Goal: Task Accomplishment & Management: Manage account settings

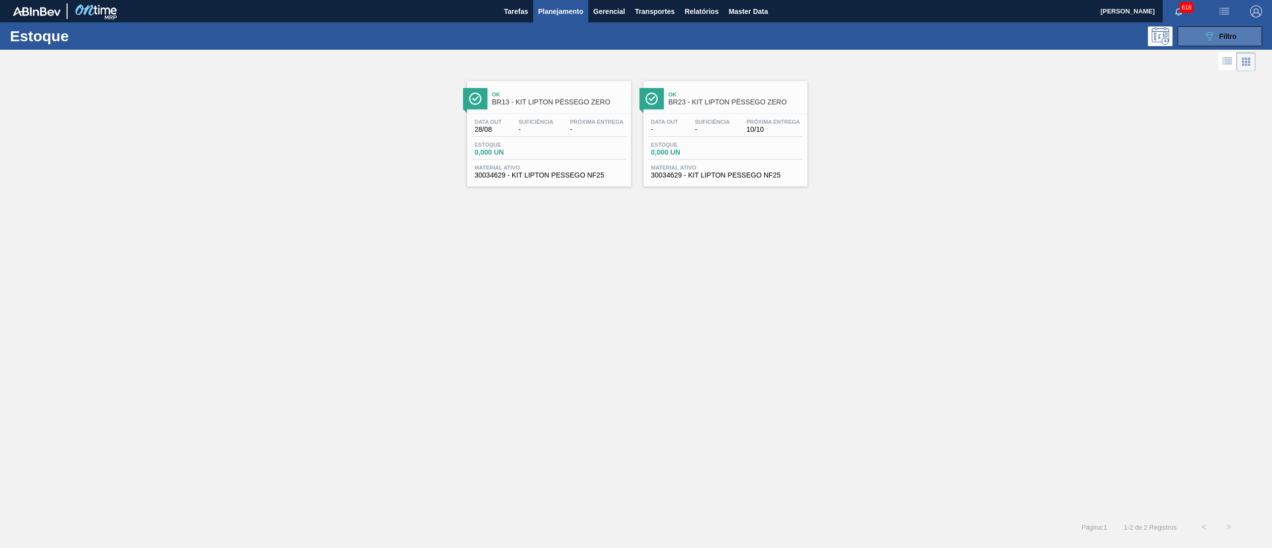
click at [1246, 32] on button "089F7B8B-B2A5-4AFE-B5C0-19BA573D28AC Filtro" at bounding box center [1220, 36] width 84 height 20
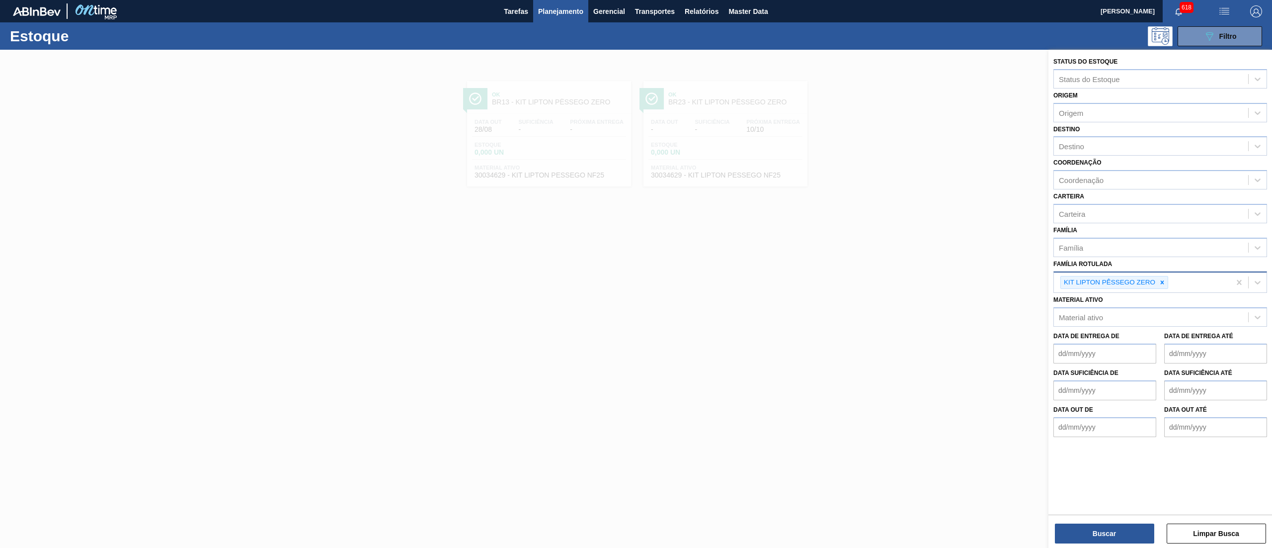
click at [1161, 276] on div "KIT LIPTON PÊSSEGO ZERO" at bounding box center [1114, 282] width 108 height 13
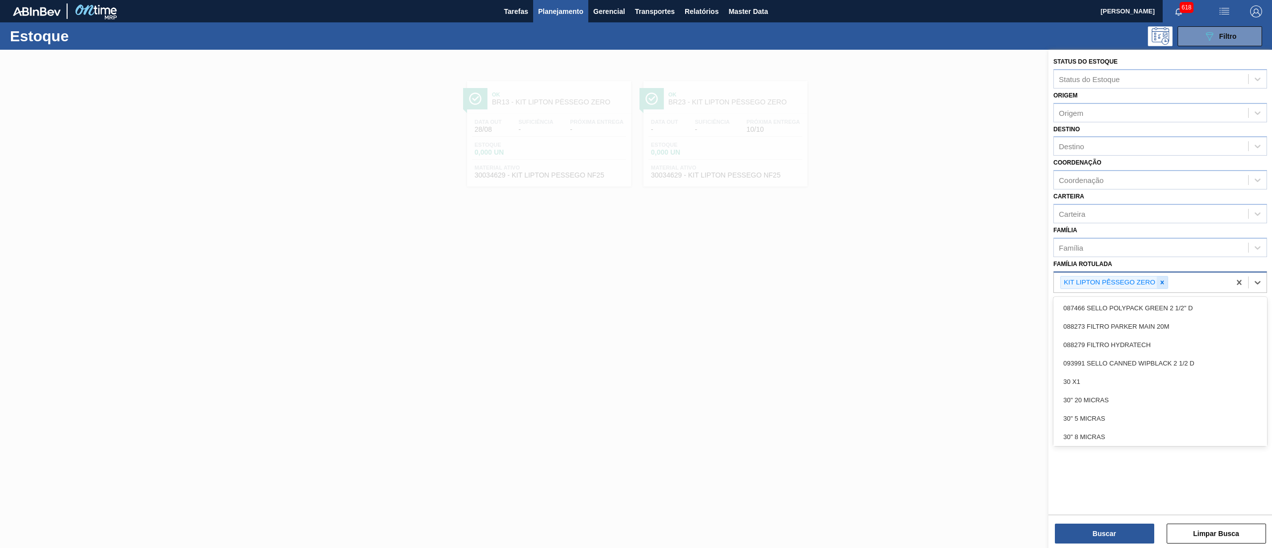
click at [1163, 279] on icon at bounding box center [1162, 282] width 7 height 7
click at [1127, 262] on div "Família Rotulada option KIT LIPTON PÊSSEGO ZERO, deselected. option 087466 SELL…" at bounding box center [1160, 274] width 214 height 34
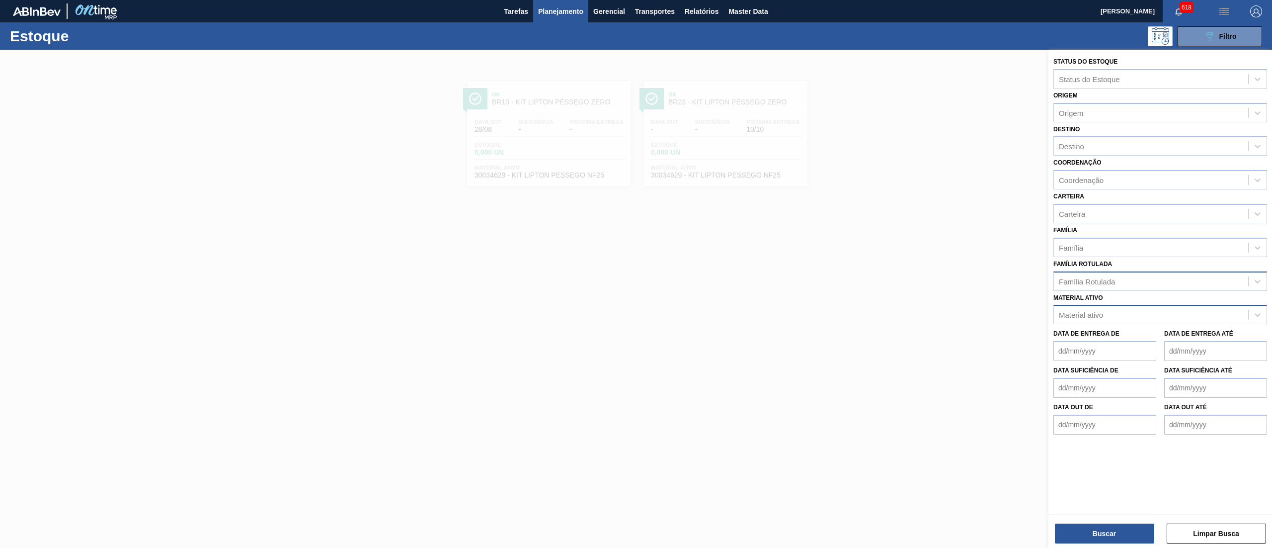
click at [1114, 321] on div "Material ativo" at bounding box center [1160, 314] width 214 height 19
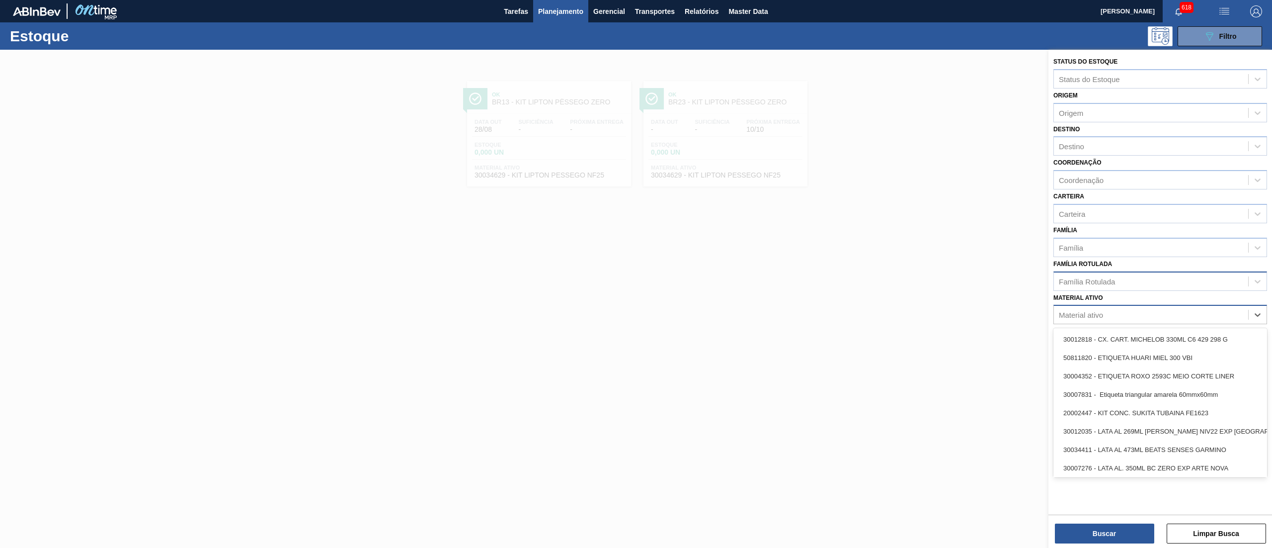
paste ativo "30034483"
type ativo "30034483"
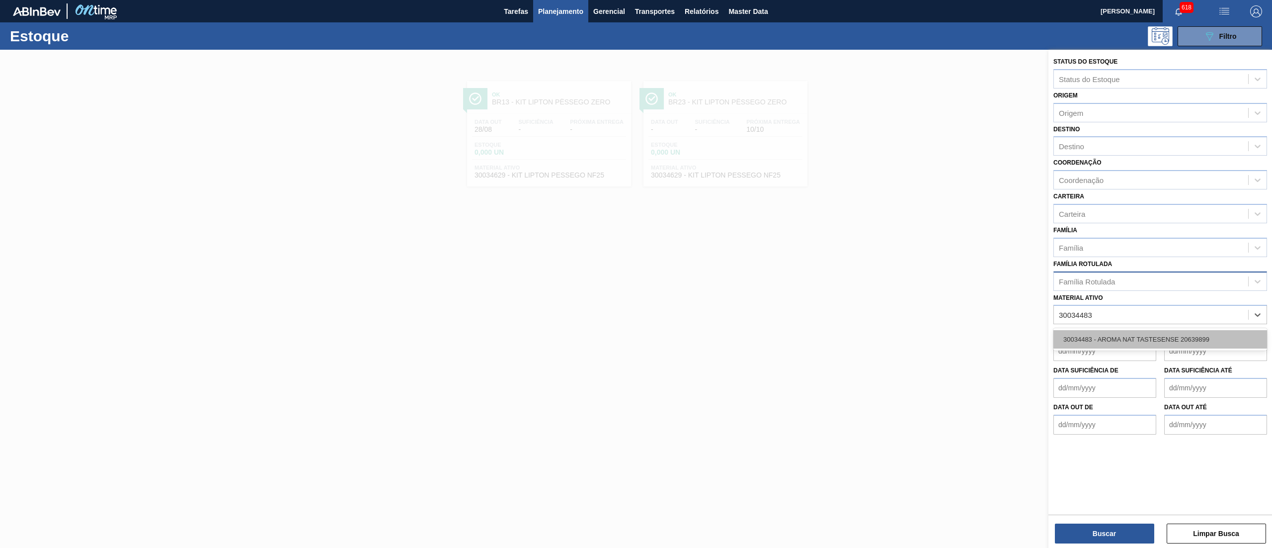
click at [1115, 330] on div "30034483 - AROMA NAT TASTESENSE 20639899" at bounding box center [1160, 339] width 214 height 18
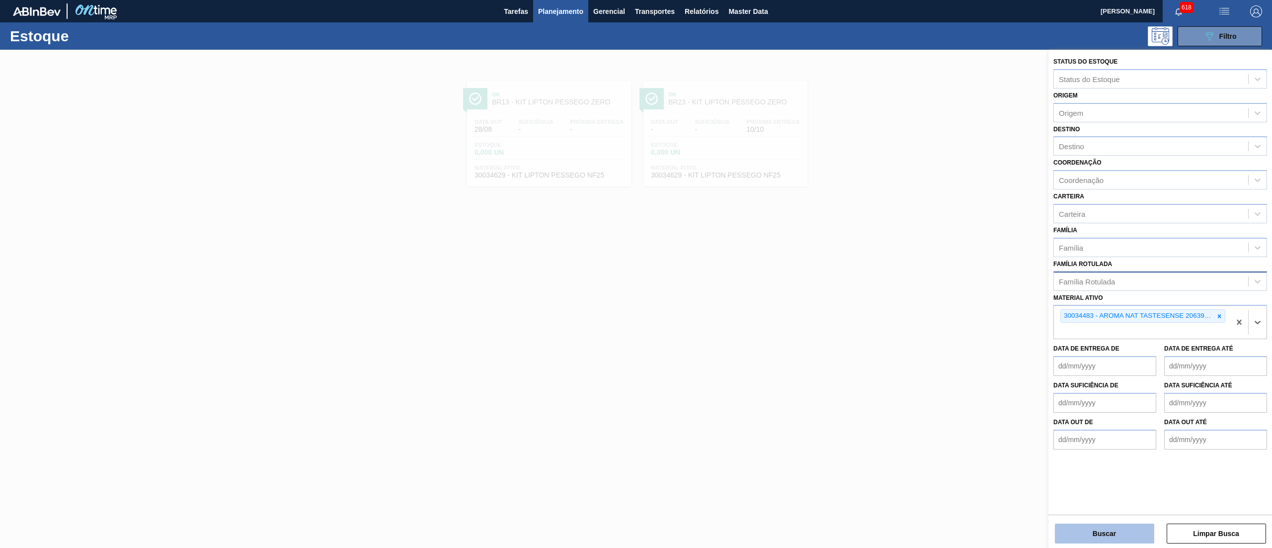
click at [1083, 526] on button "Buscar" at bounding box center [1104, 533] width 99 height 20
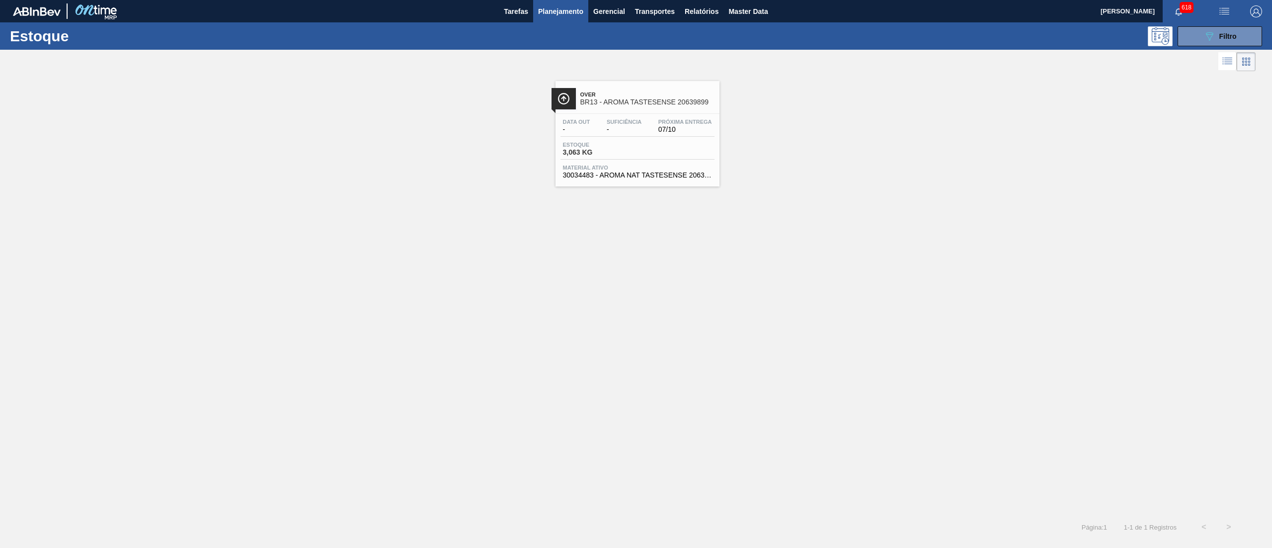
click at [619, 179] on span "30034483 - AROMA NAT TASTESENSE 20639899" at bounding box center [637, 174] width 149 height 7
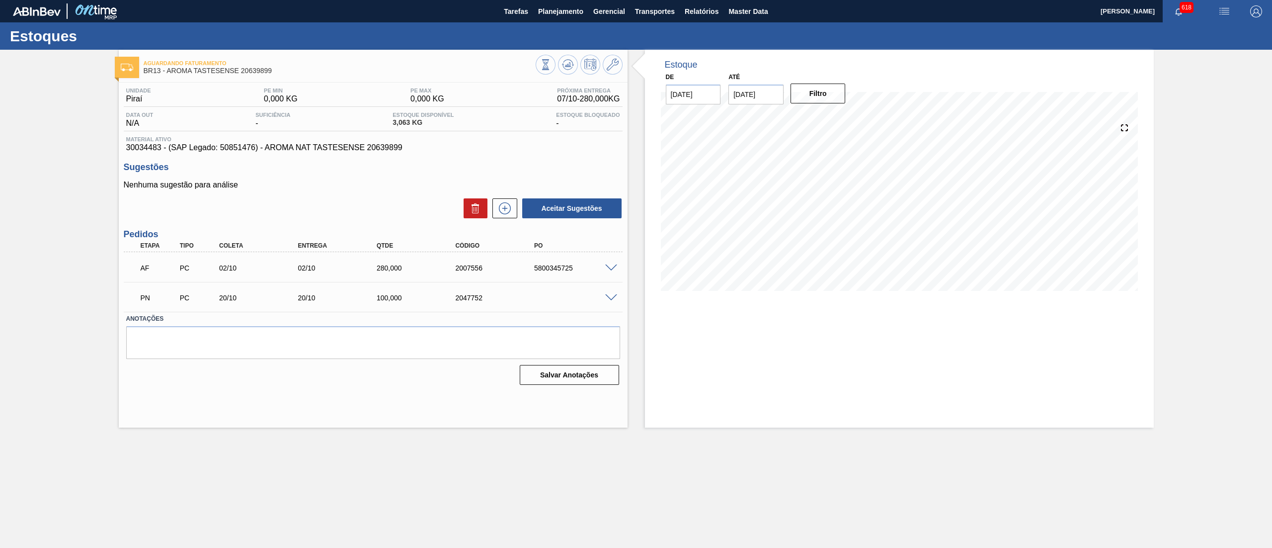
click at [609, 297] on span at bounding box center [611, 297] width 12 height 7
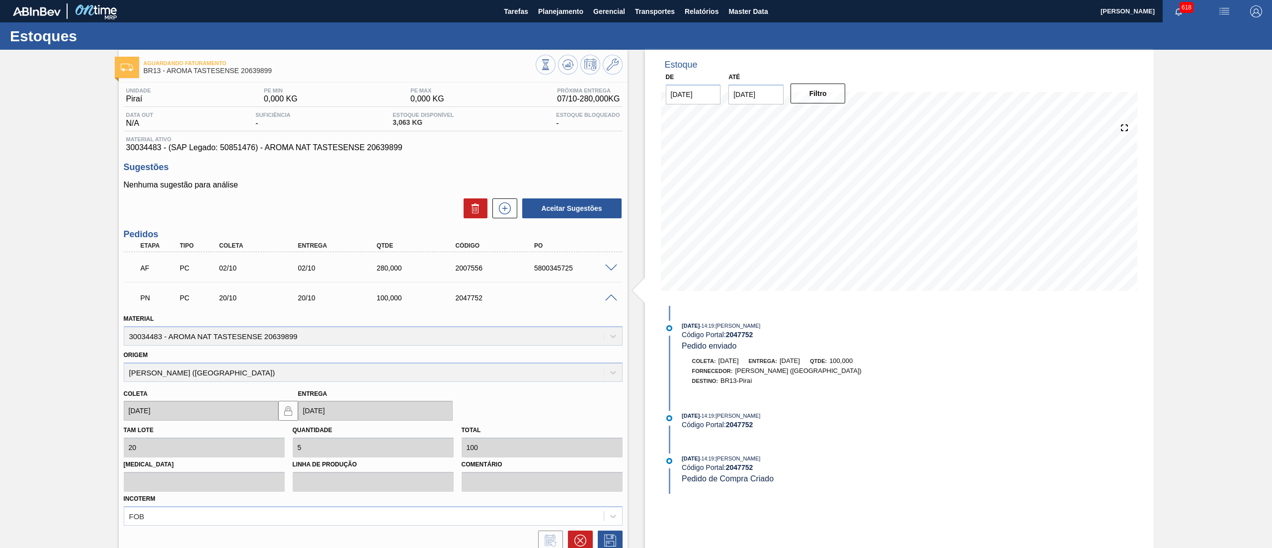
click at [611, 264] on span at bounding box center [611, 267] width 12 height 7
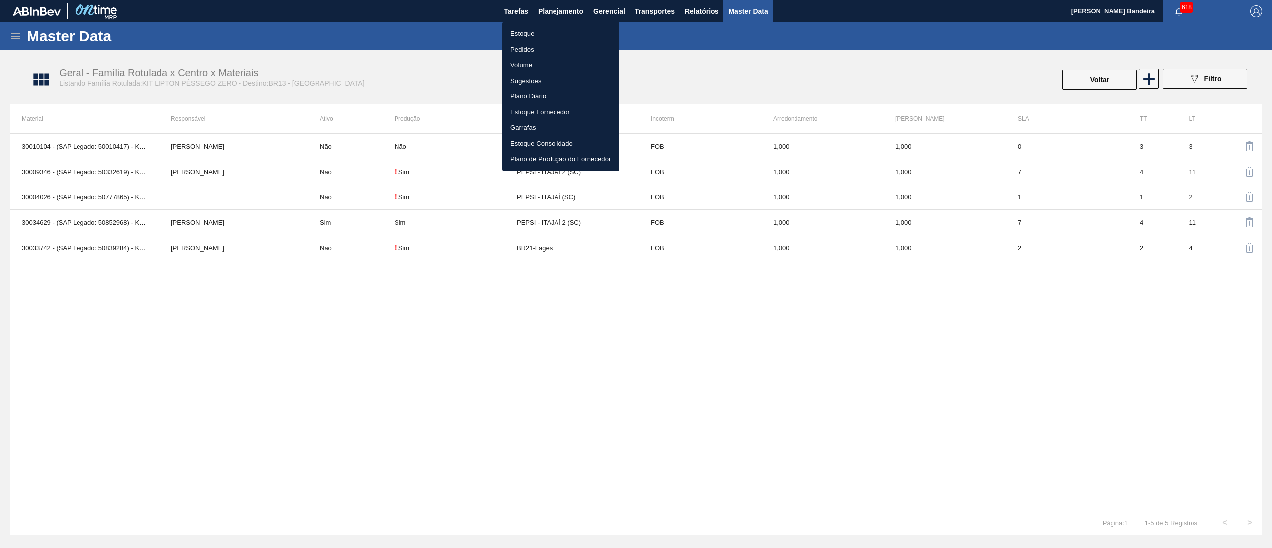
click at [552, 27] on li "Estoque" at bounding box center [560, 34] width 117 height 16
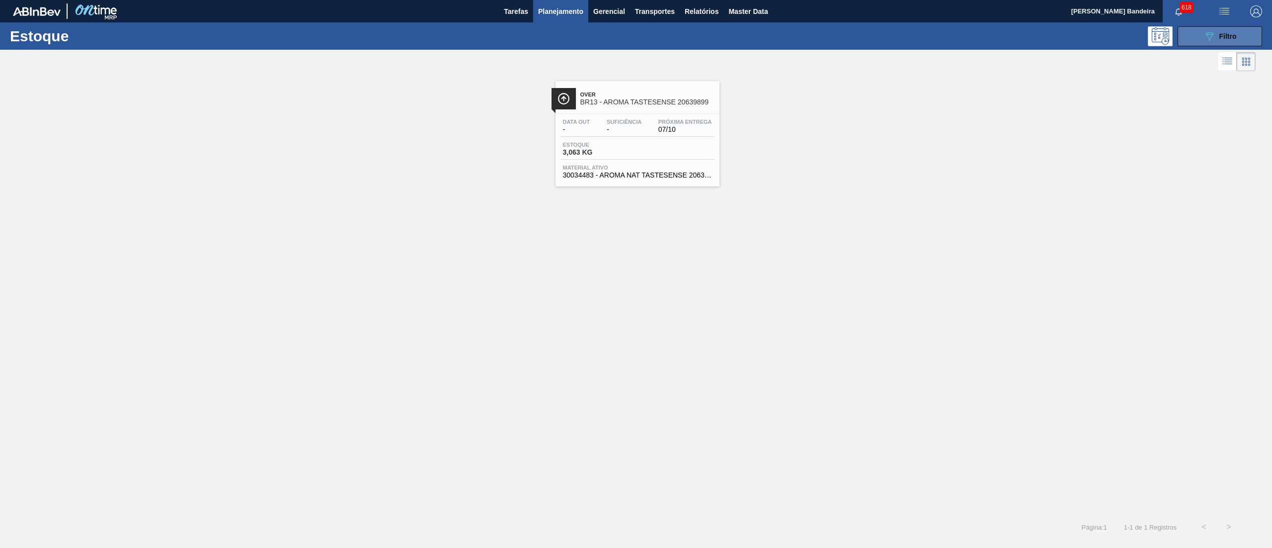
click at [1197, 35] on button "089F7B8B-B2A5-4AFE-B5C0-19BA573D28AC Filtro" at bounding box center [1220, 36] width 84 height 20
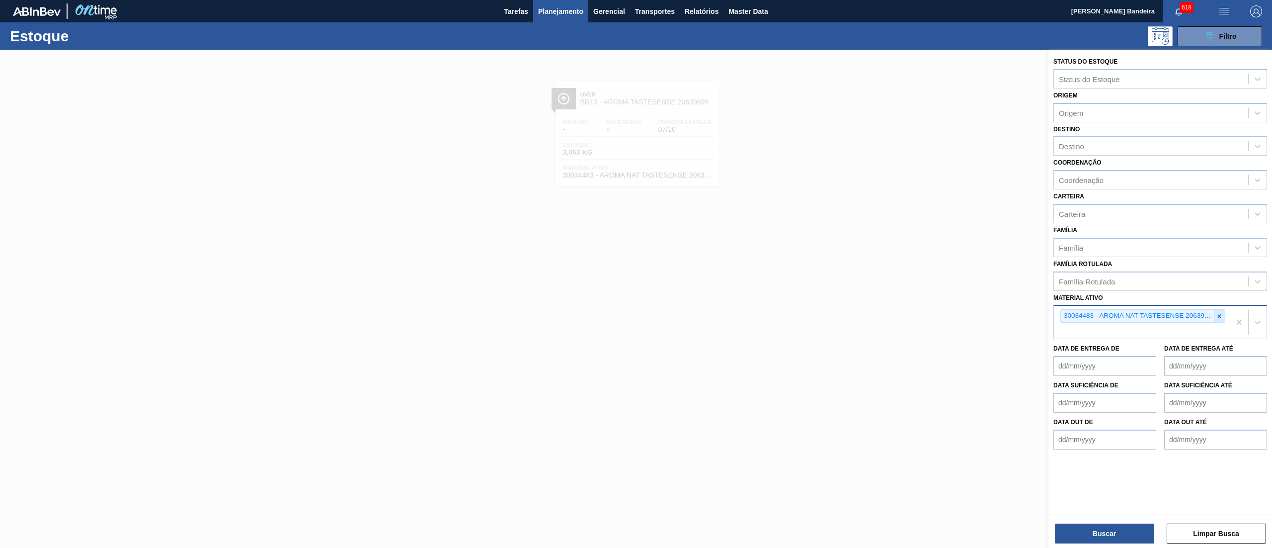
click at [1216, 313] on icon at bounding box center [1219, 316] width 7 height 7
paste ativo "30009658"
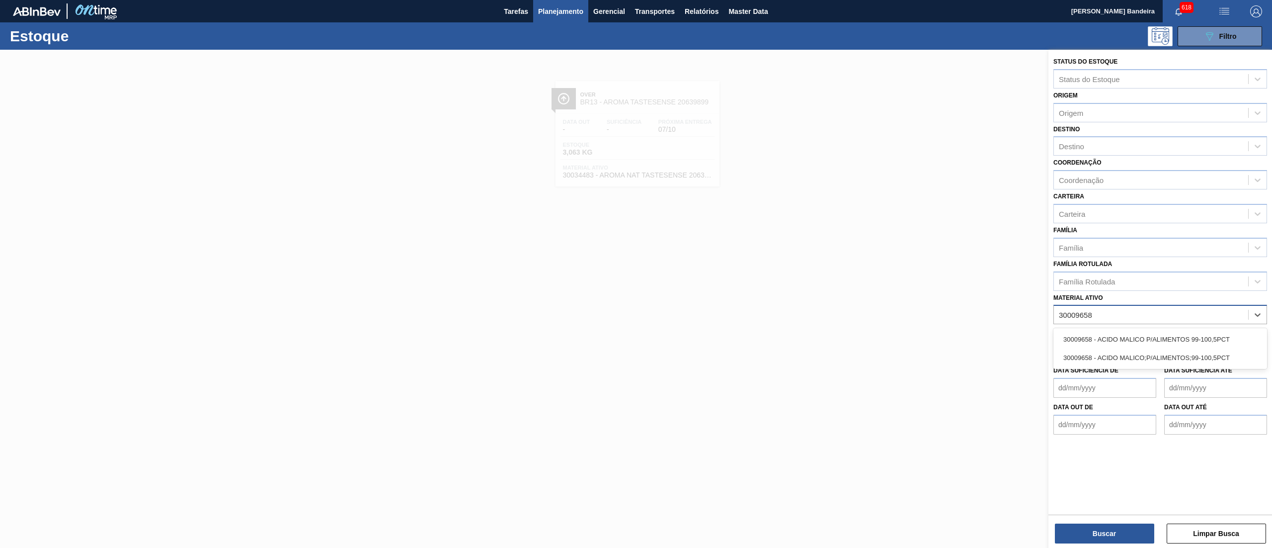
type ativo "30009658"
click at [1176, 338] on div "30009658 - ACIDO MALICO P/ALIMENTOS 99-100,5PCT" at bounding box center [1160, 339] width 214 height 18
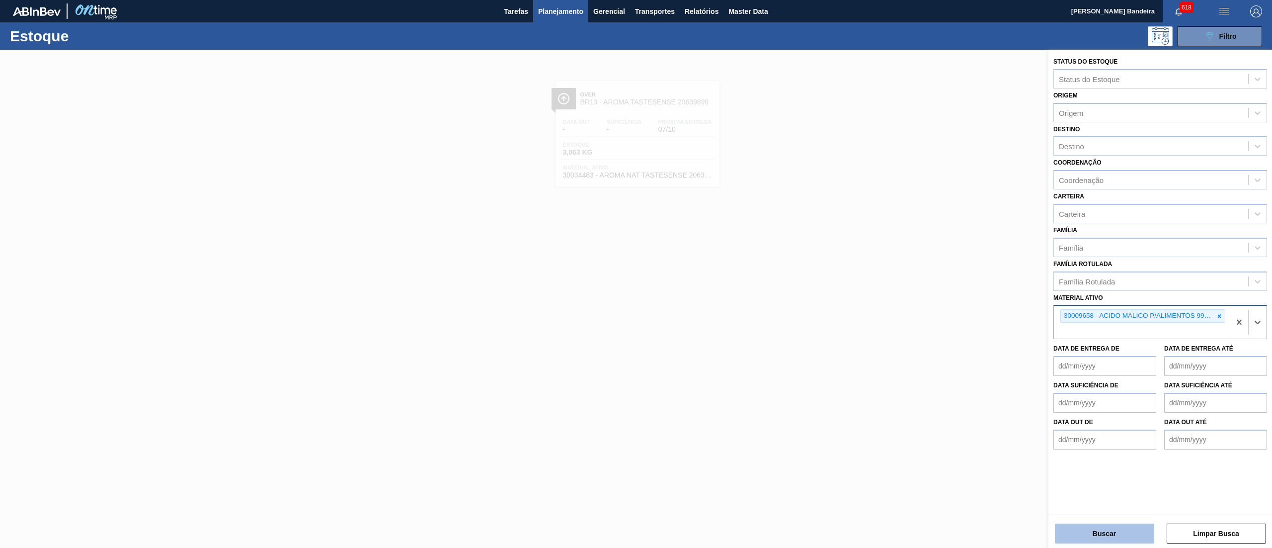
click at [1078, 531] on button "Buscar" at bounding box center [1104, 533] width 99 height 20
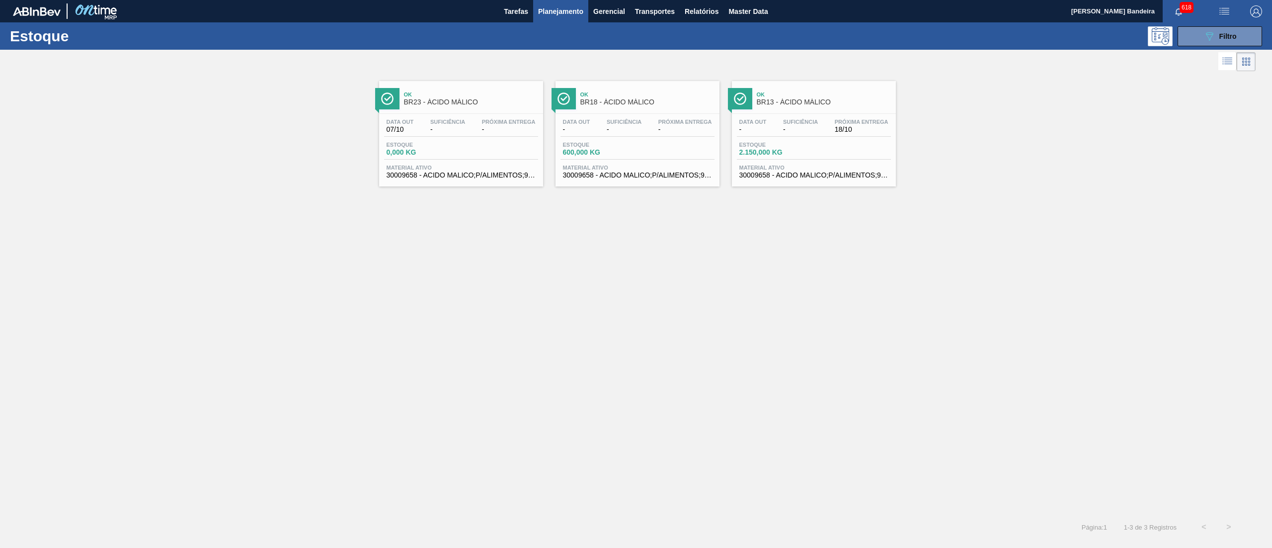
click at [783, 170] on span "Material ativo" at bounding box center [813, 167] width 149 height 6
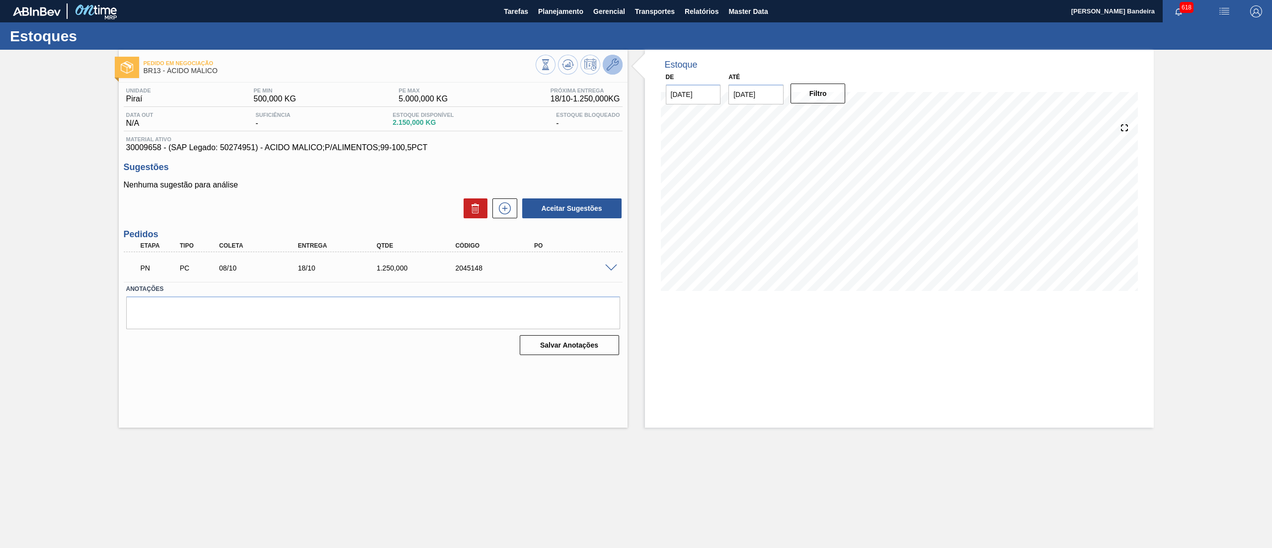
click at [613, 70] on icon at bounding box center [613, 65] width 12 height 12
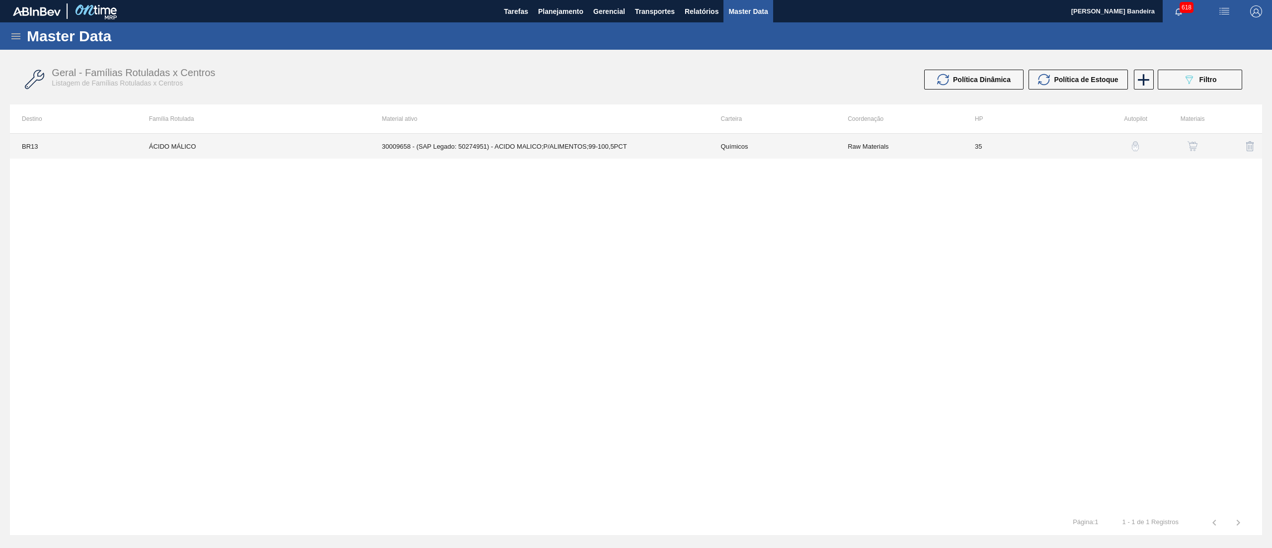
click at [661, 153] on td "30009658 - (SAP Legado: 50274951) - ACIDO MALICO;P/ALIMENTOS;99-100,5PCT" at bounding box center [539, 146] width 339 height 25
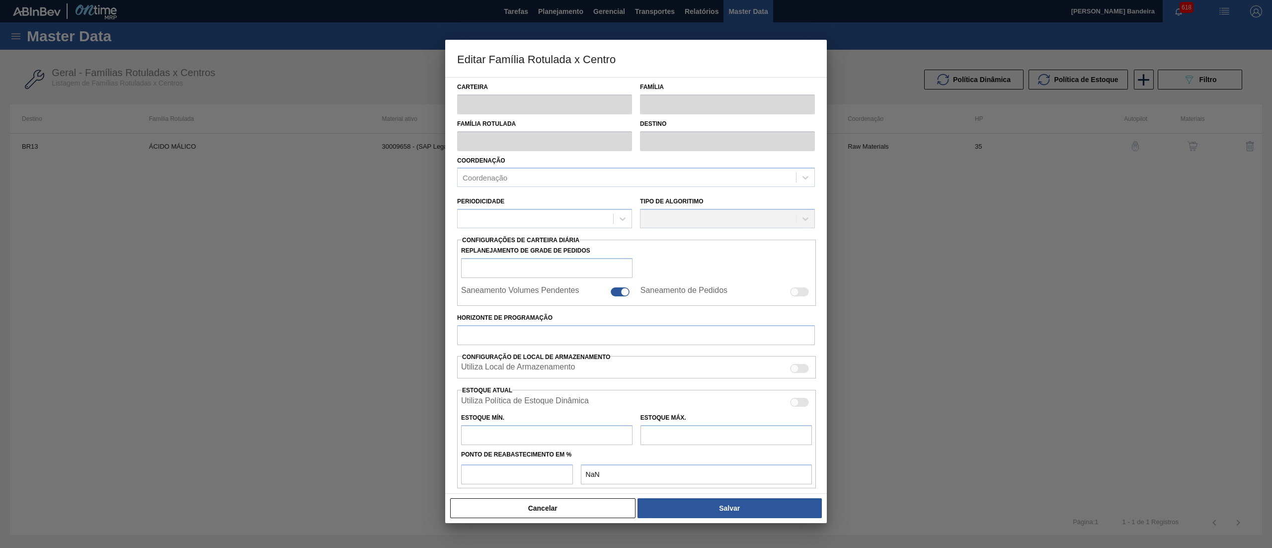
type input "Químicos"
type input "Ácido Beats"
type input "ÁCIDO MÁLICO"
type input "BR13 - Piraí"
type input "35"
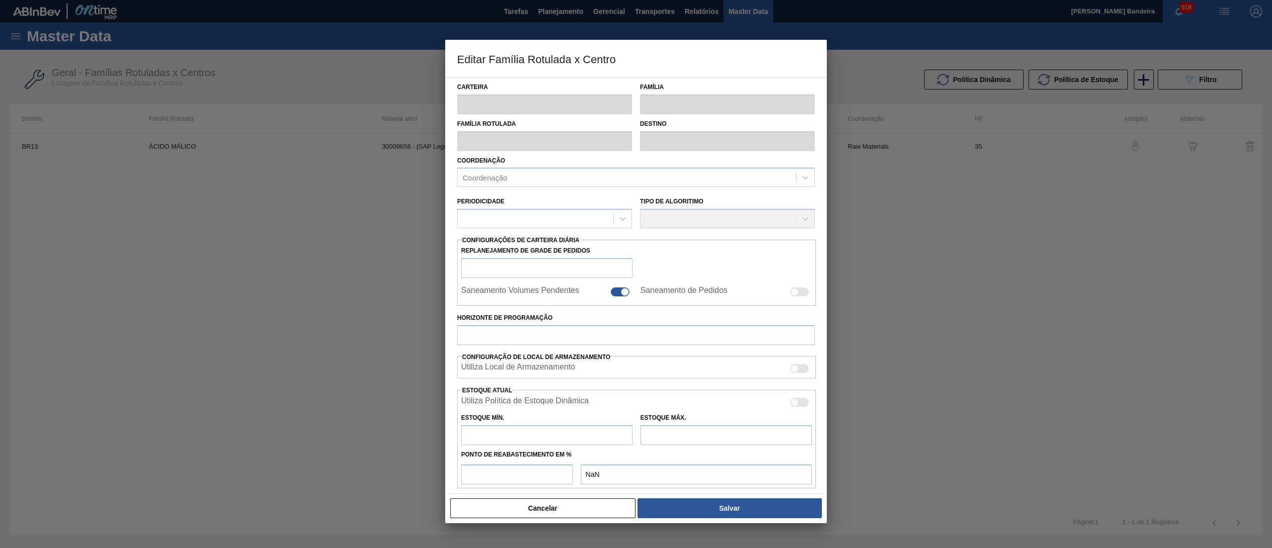
type input "500"
type input "5.000"
type input "70"
type input "3.650,000"
checkbox input "true"
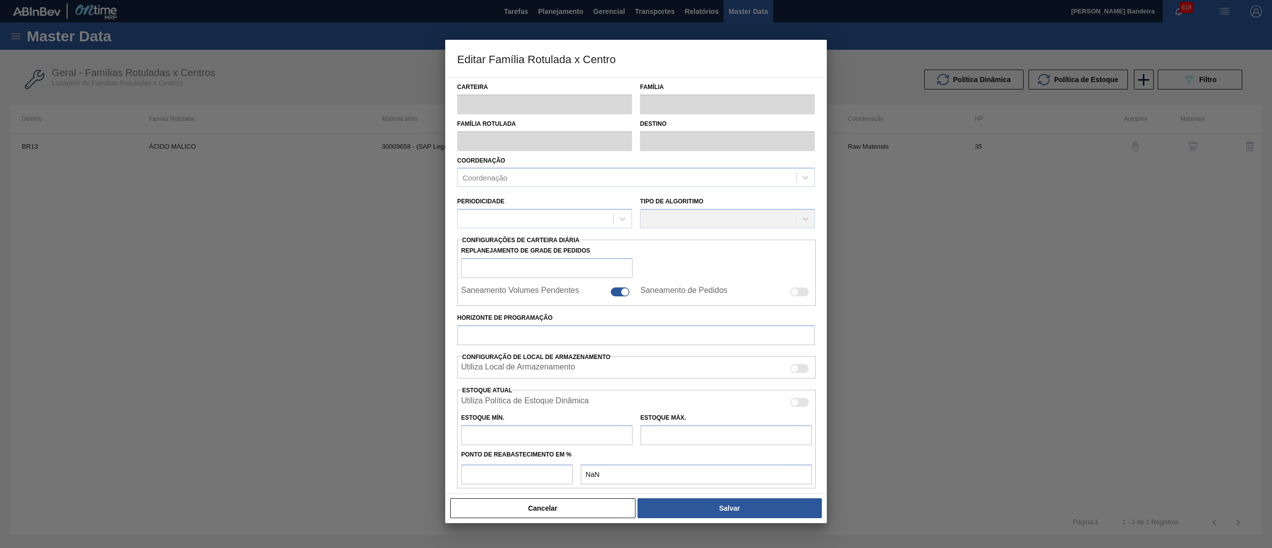
checkbox input "true"
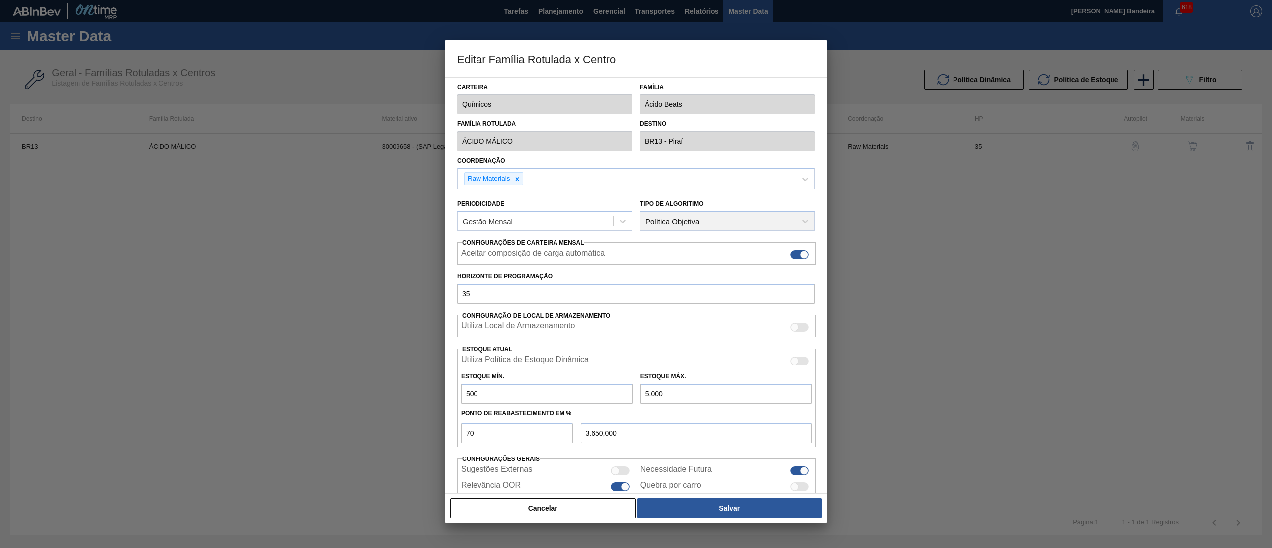
drag, startPoint x: 650, startPoint y: 389, endPoint x: 637, endPoint y: 393, distance: 13.9
click at [637, 393] on div "Estoque Máx. 5.000" at bounding box center [725, 386] width 179 height 34
type input "7.000"
type input "5.050,000"
type input "7.000"
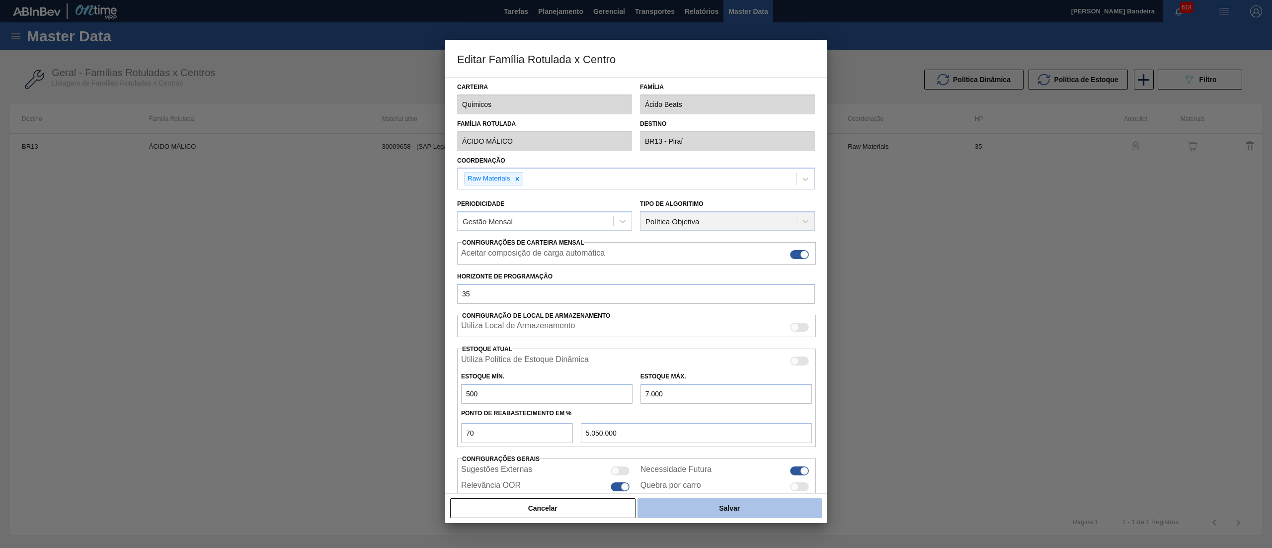
click at [712, 514] on button "Salvar" at bounding box center [729, 508] width 184 height 20
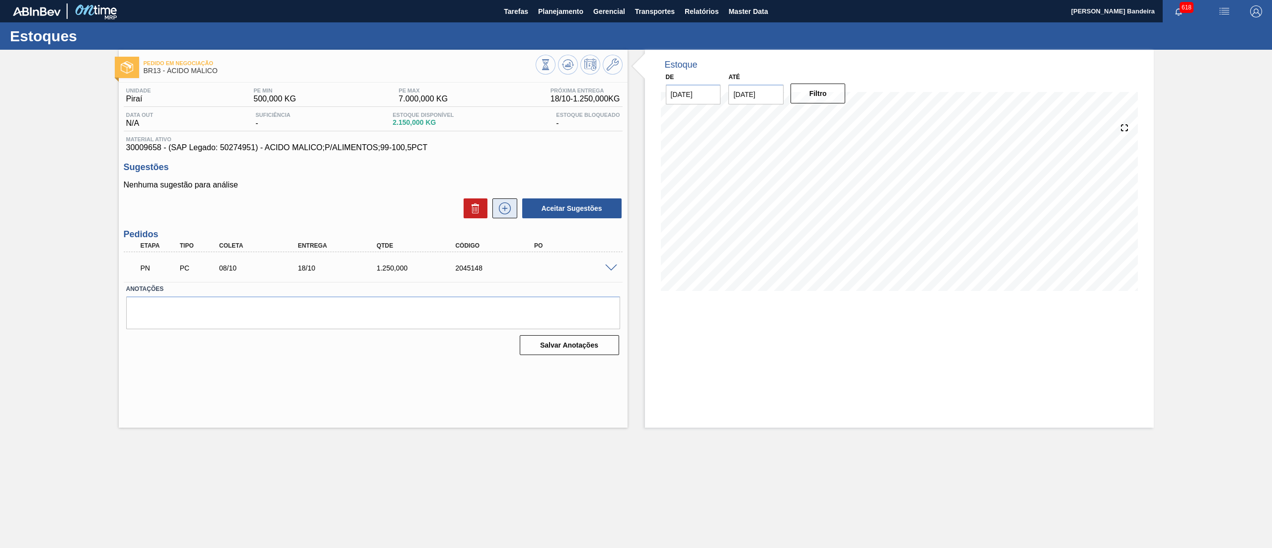
click at [501, 212] on icon at bounding box center [505, 208] width 16 height 12
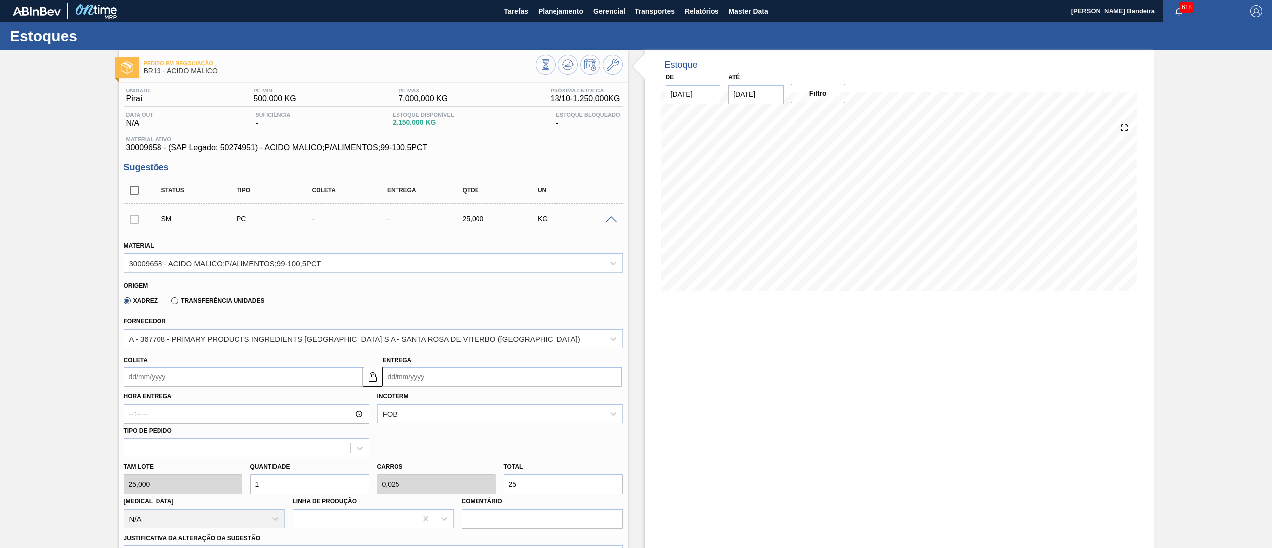
click at [233, 373] on input "Coleta" at bounding box center [243, 377] width 239 height 20
click at [151, 480] on div "20" at bounding box center [151, 480] width 13 height 13
type input "[DATE]"
type input "30/10/2025"
click at [223, 489] on div "Tam lote 25,000 Quantidade 1 Carros 0,025 Total 25 Doca N/A Linha de Produção C…" at bounding box center [373, 492] width 507 height 71
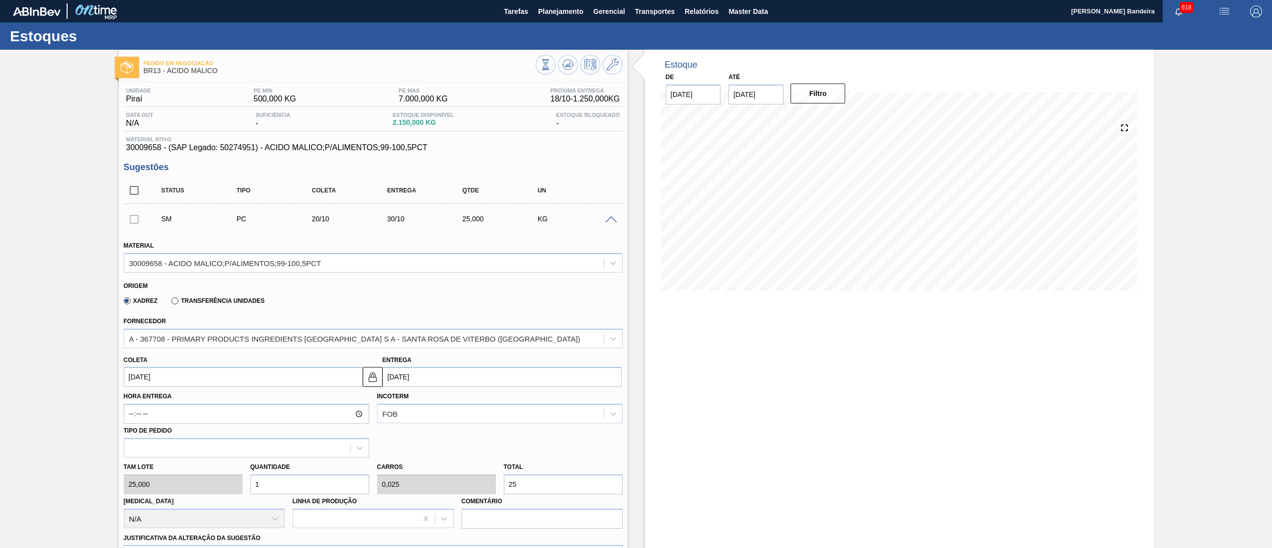
type input "12"
type input "0,3"
type input "300"
click at [213, 488] on div "Tam lote 25,000 Quantidade 12 Carros 0,3 Total 300 Doca N/A Linha de Produção C…" at bounding box center [373, 492] width 507 height 71
type input "5"
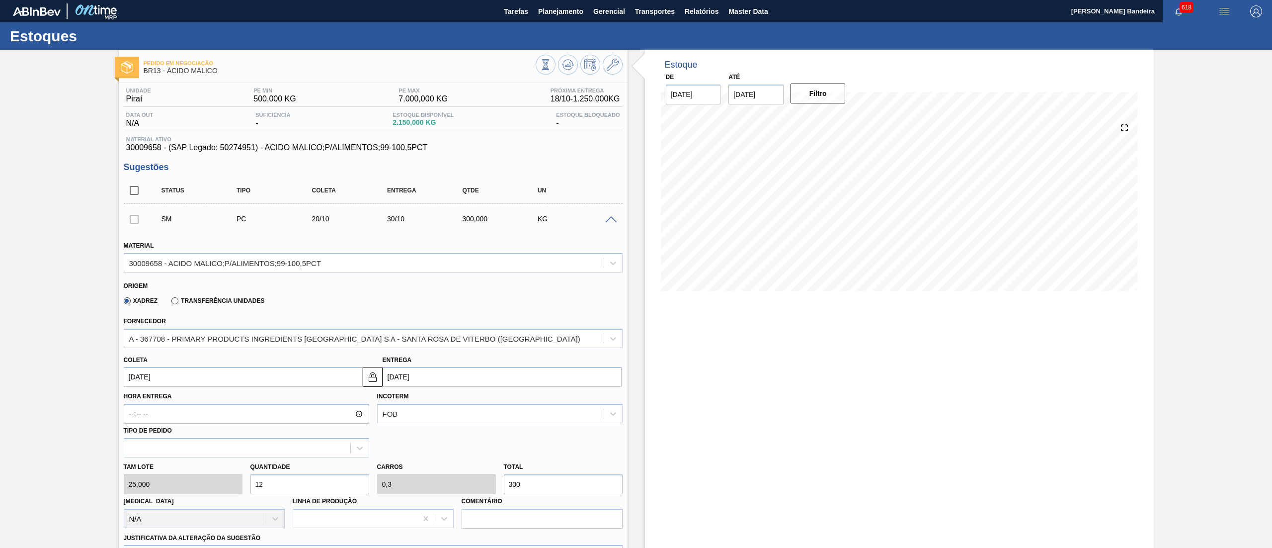
type input "0,125"
type input "125"
type input "50"
type input "1,25"
type input "1.250"
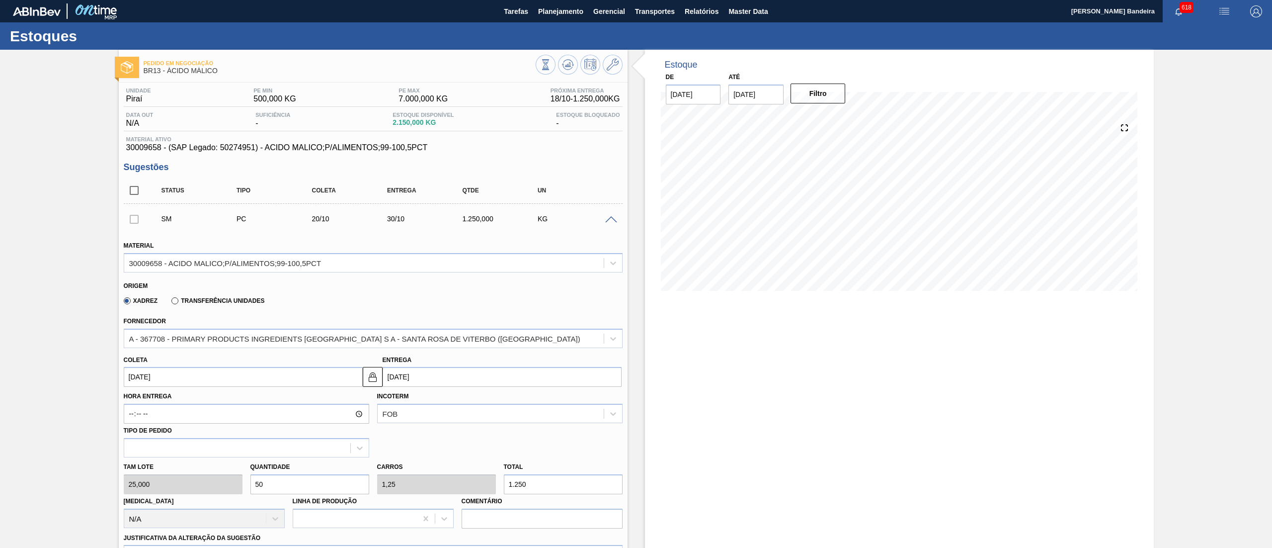
scroll to position [263, 0]
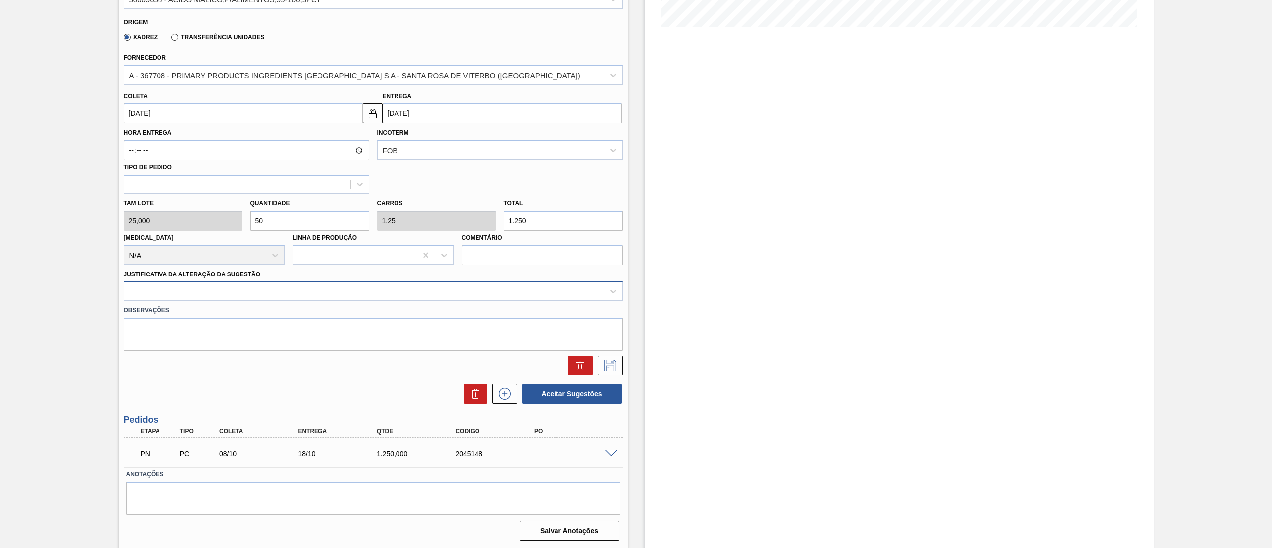
type input "50"
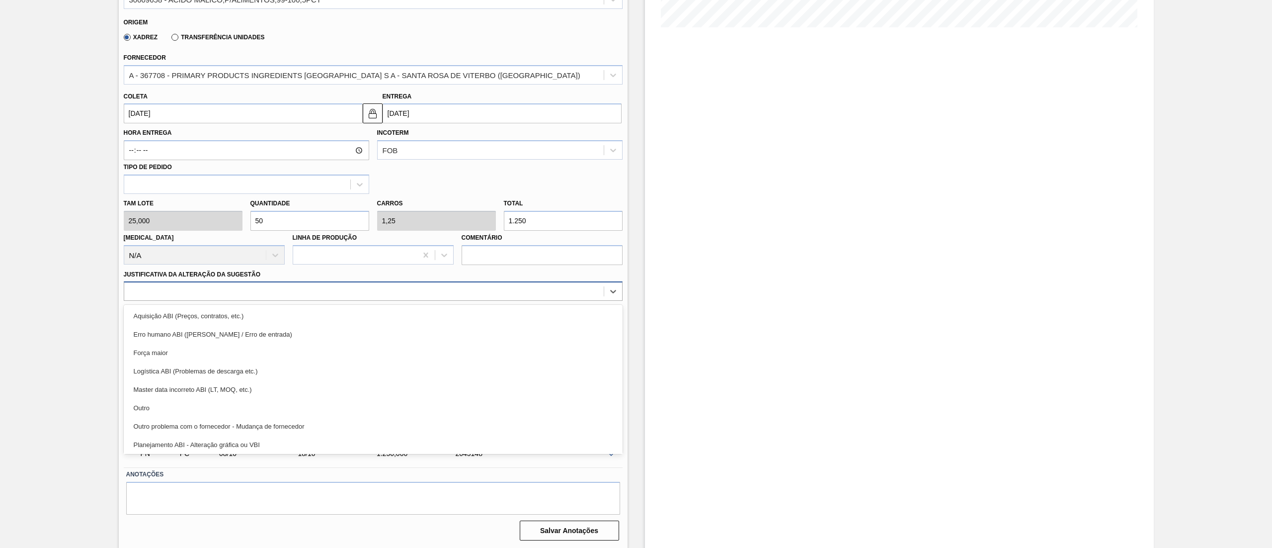
click at [156, 286] on div at bounding box center [363, 291] width 479 height 14
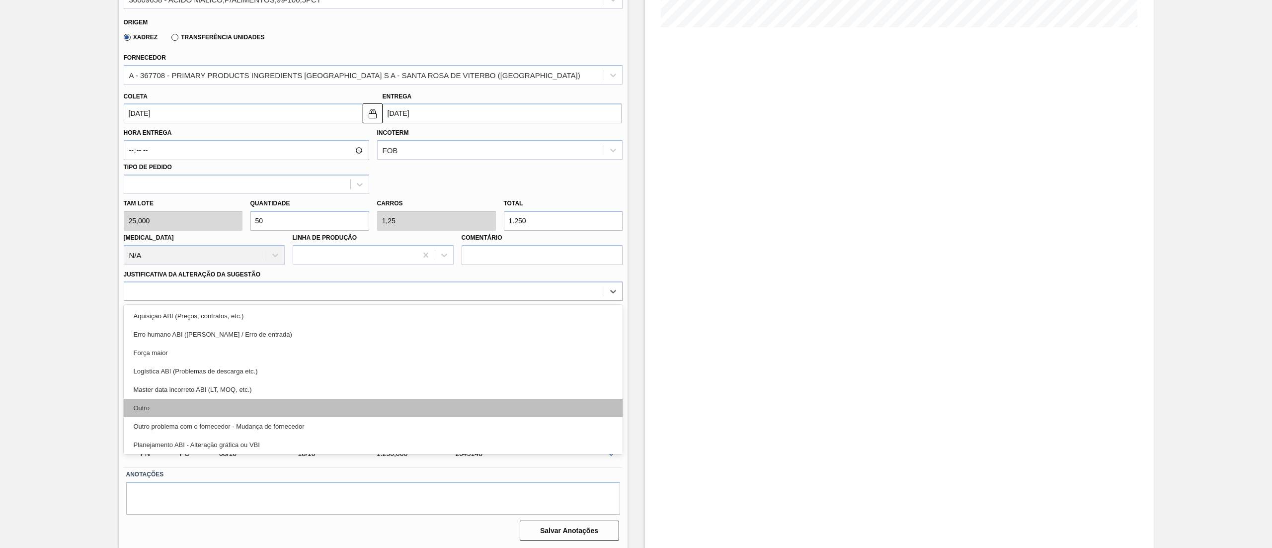
click at [177, 401] on div "Outro" at bounding box center [373, 407] width 499 height 18
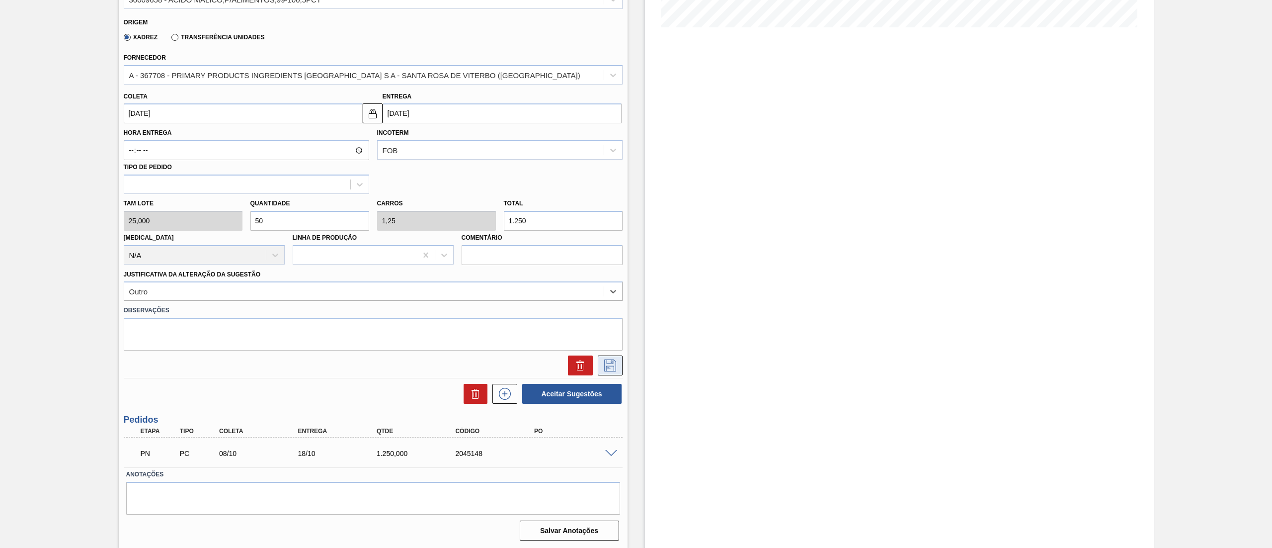
click at [604, 372] on button at bounding box center [610, 365] width 25 height 20
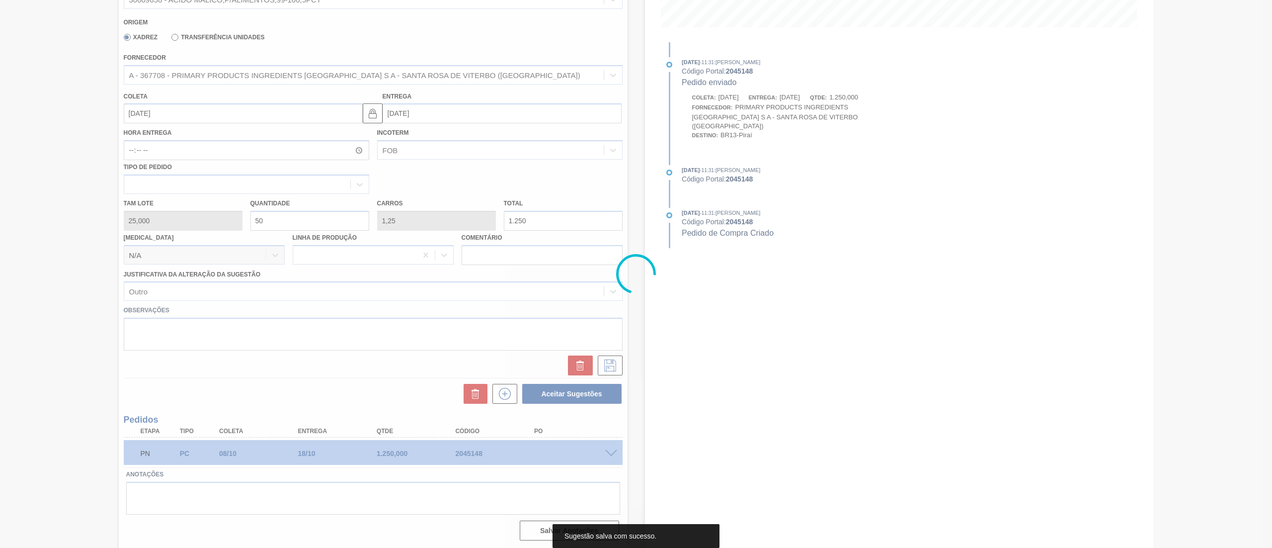
scroll to position [0, 0]
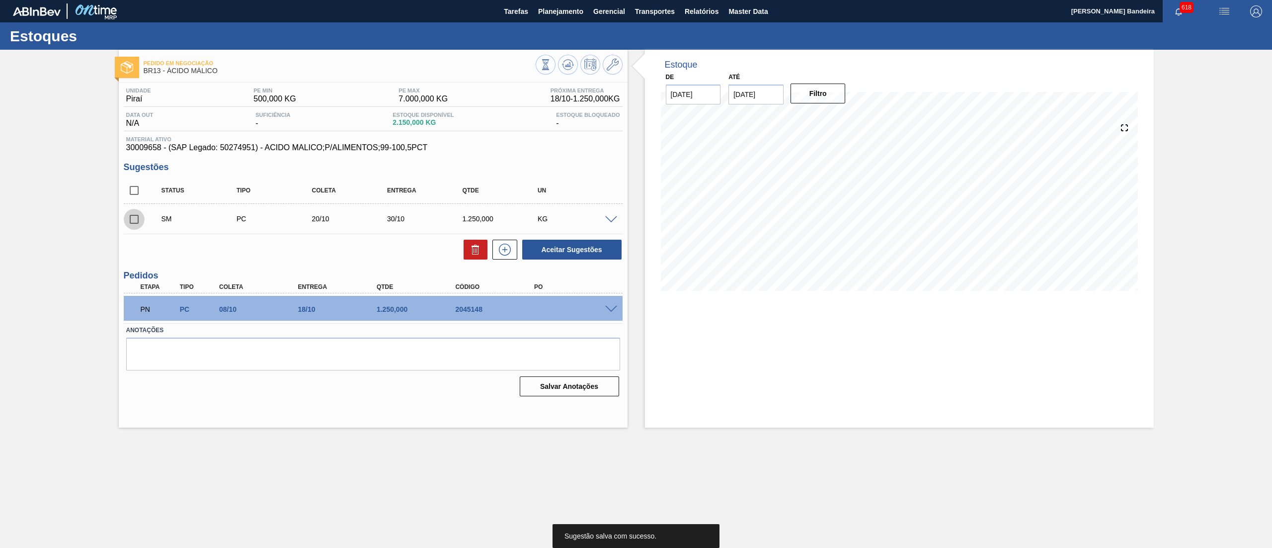
click at [137, 221] on input "checkbox" at bounding box center [134, 219] width 21 height 21
click at [547, 250] on button "Aceitar Sugestões" at bounding box center [571, 249] width 99 height 20
checkbox input "false"
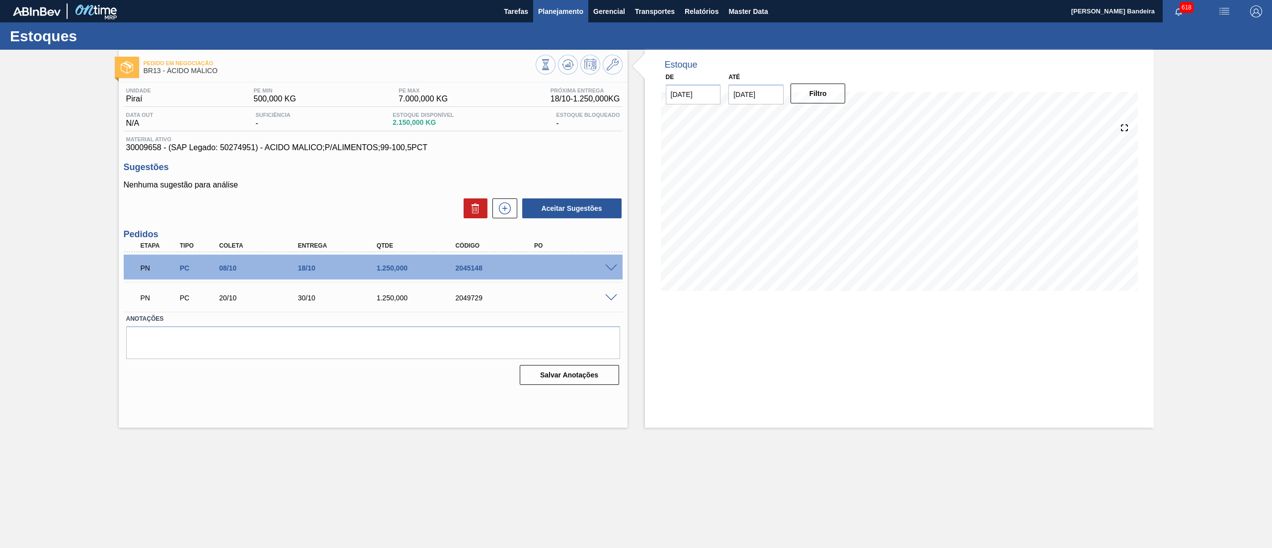
click at [553, 14] on span "Planejamento" at bounding box center [560, 11] width 45 height 12
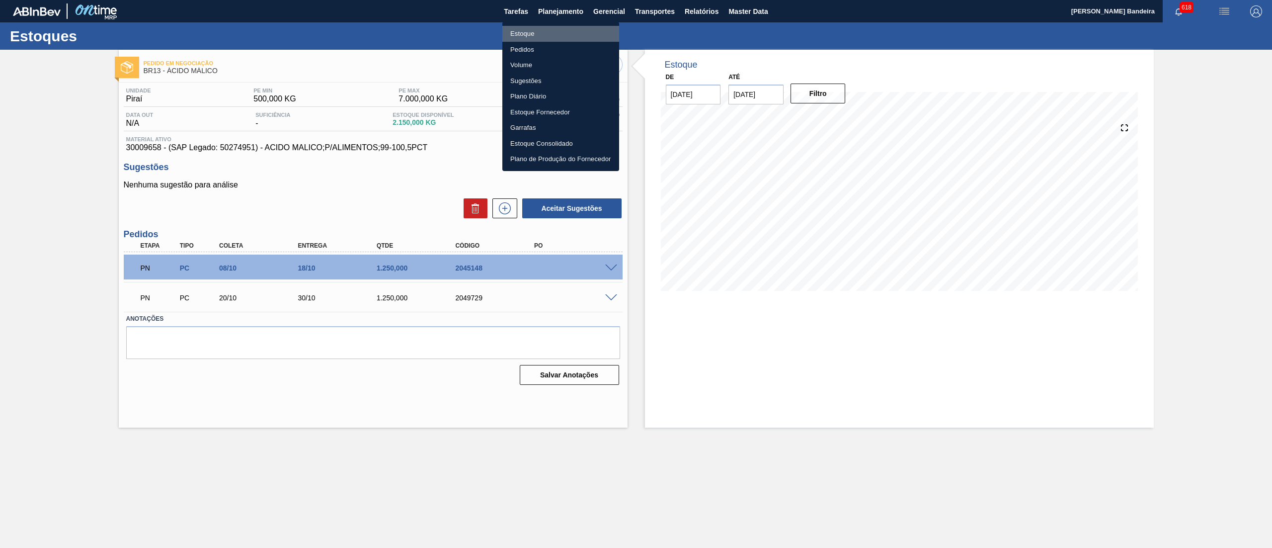
click at [532, 29] on li "Estoque" at bounding box center [560, 34] width 117 height 16
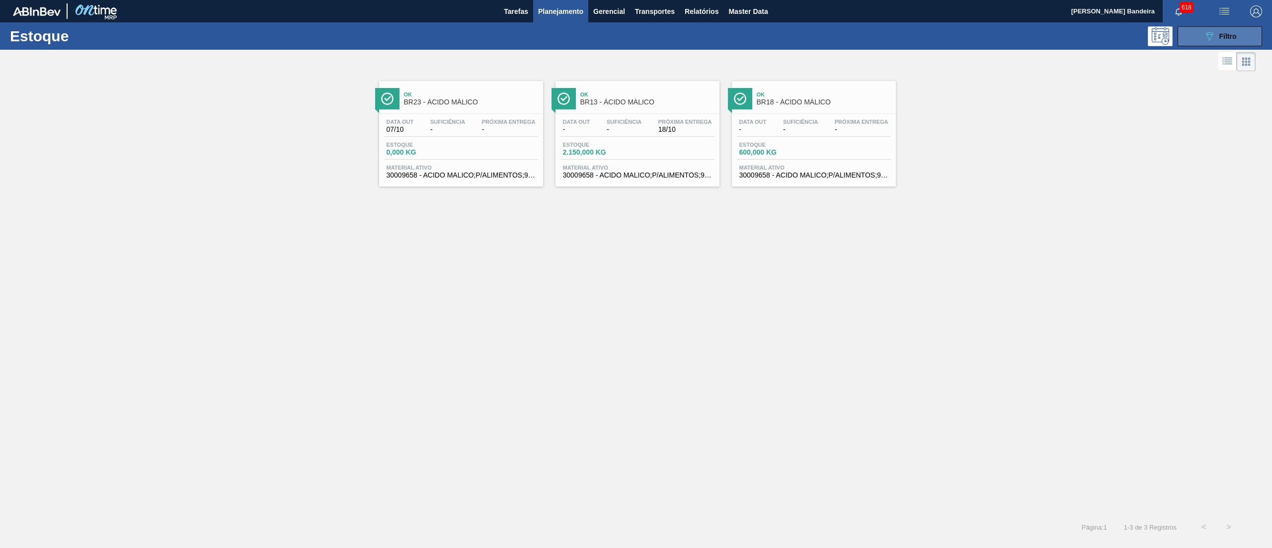
click at [1200, 33] on button "089F7B8B-B2A5-4AFE-B5C0-19BA573D28AC Filtro" at bounding box center [1220, 36] width 84 height 20
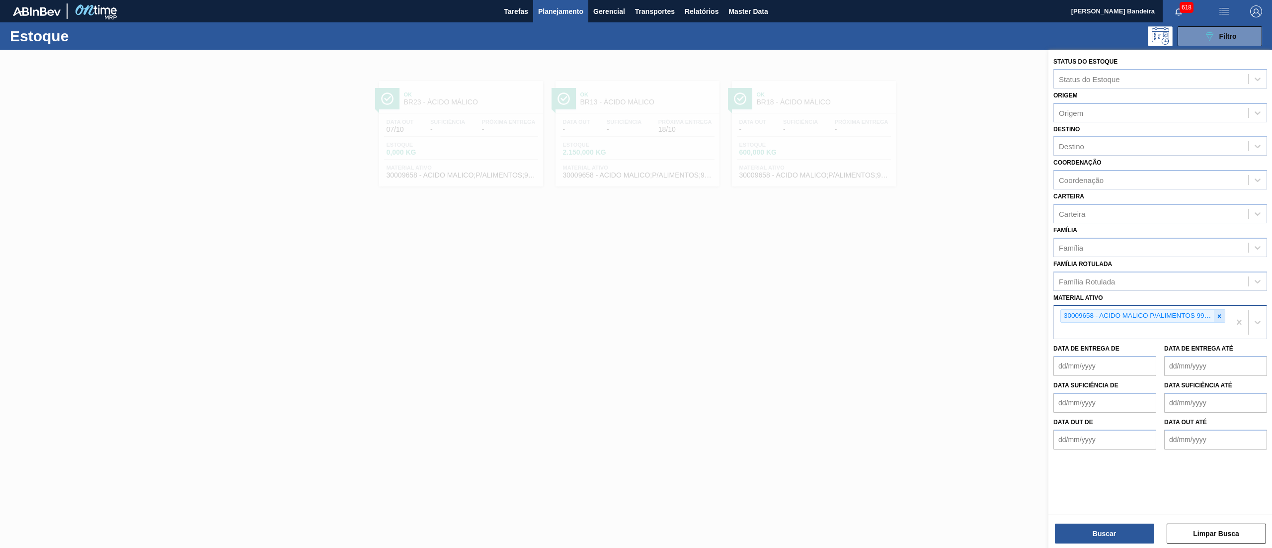
click at [1219, 315] on icon at bounding box center [1219, 315] width 3 height 3
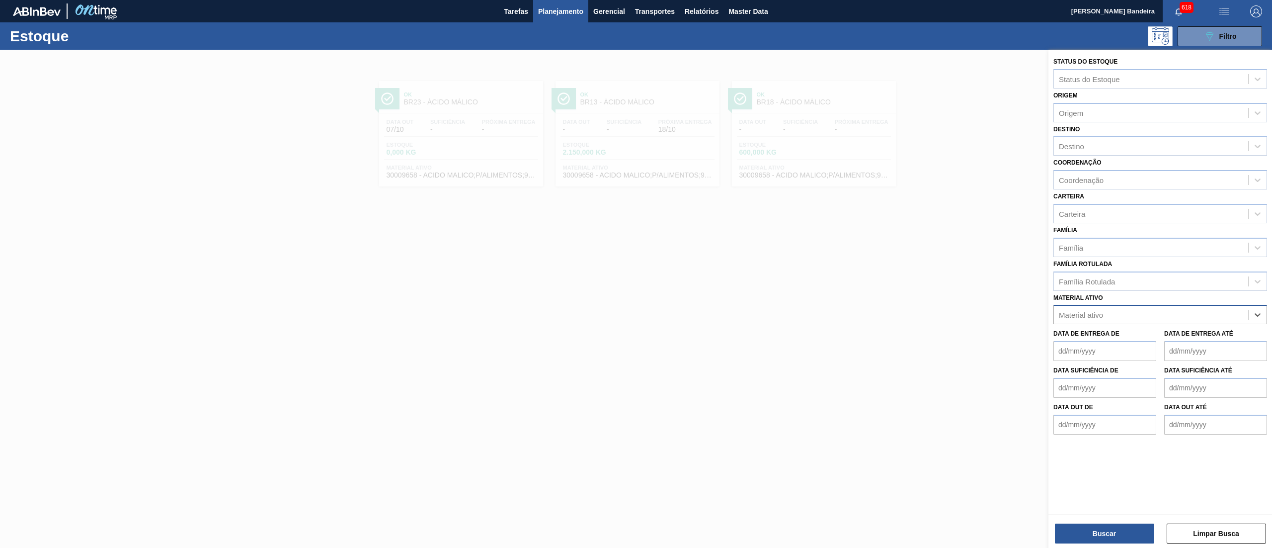
paste ativo "30003535"
type ativo "30003535"
click at [1186, 332] on div "30003535 - LUPULO AMAR. EXTRACT TETRA" at bounding box center [1160, 339] width 214 height 18
click at [1080, 539] on button "Buscar" at bounding box center [1104, 533] width 99 height 20
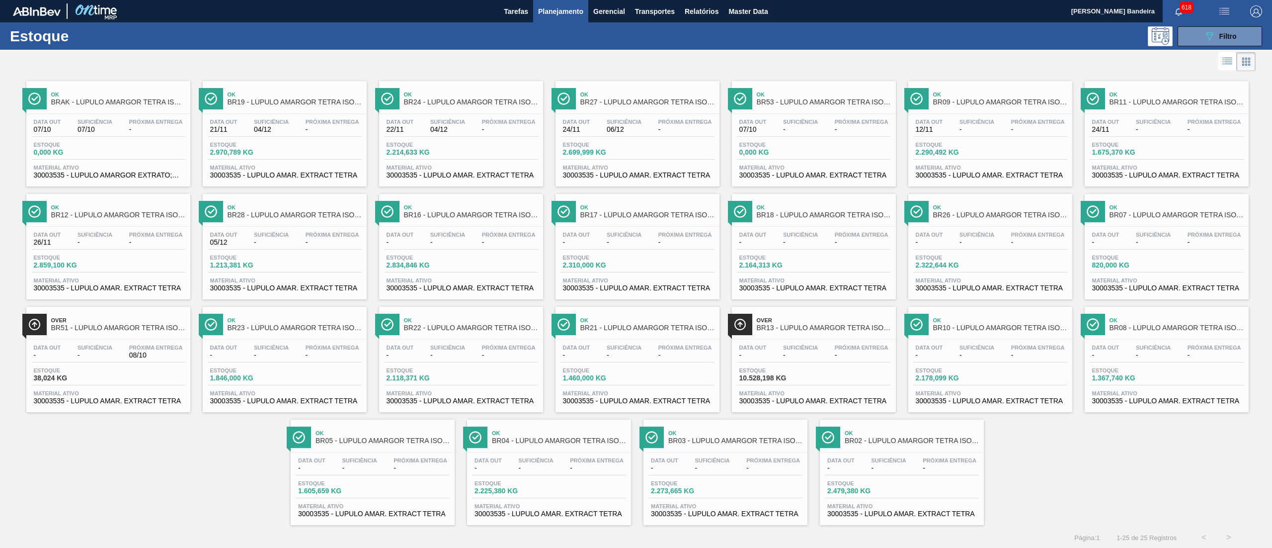
click at [822, 335] on div "Over BR13 - LÚPULO AMARGOR TETRA ISO EXTRATO" at bounding box center [824, 324] width 134 height 22
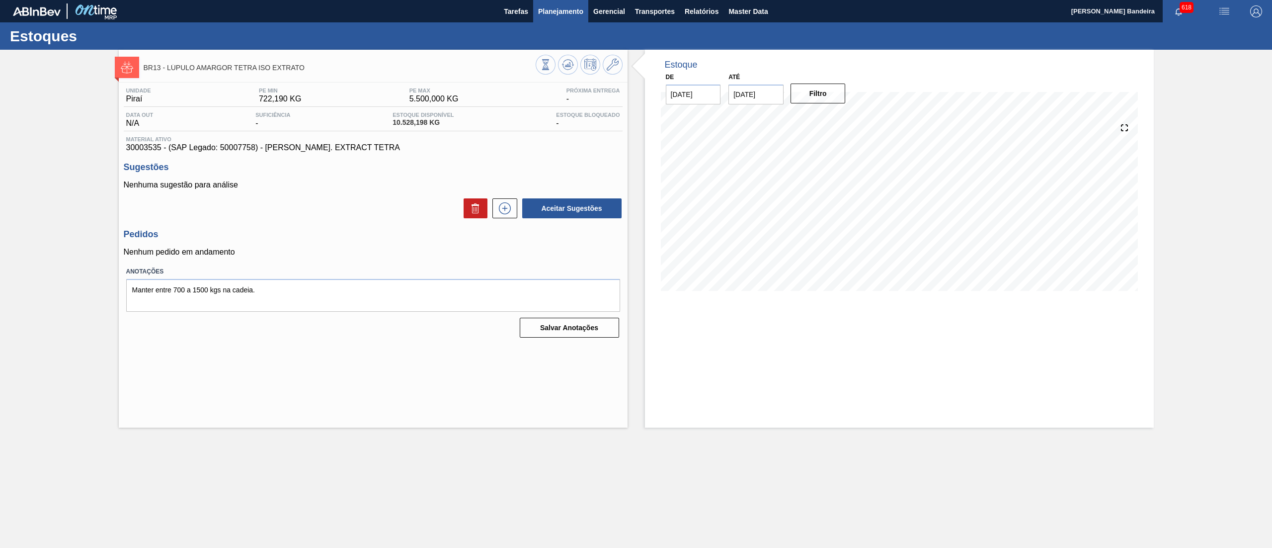
click at [565, 15] on span "Planejamento" at bounding box center [560, 11] width 45 height 12
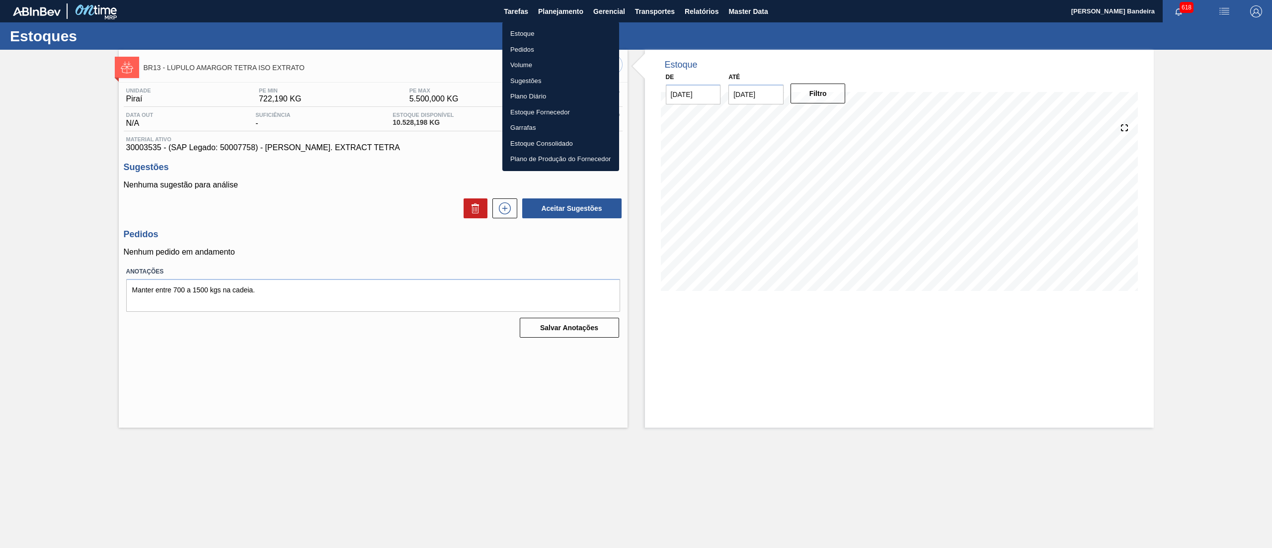
click at [544, 27] on li "Estoque" at bounding box center [560, 34] width 117 height 16
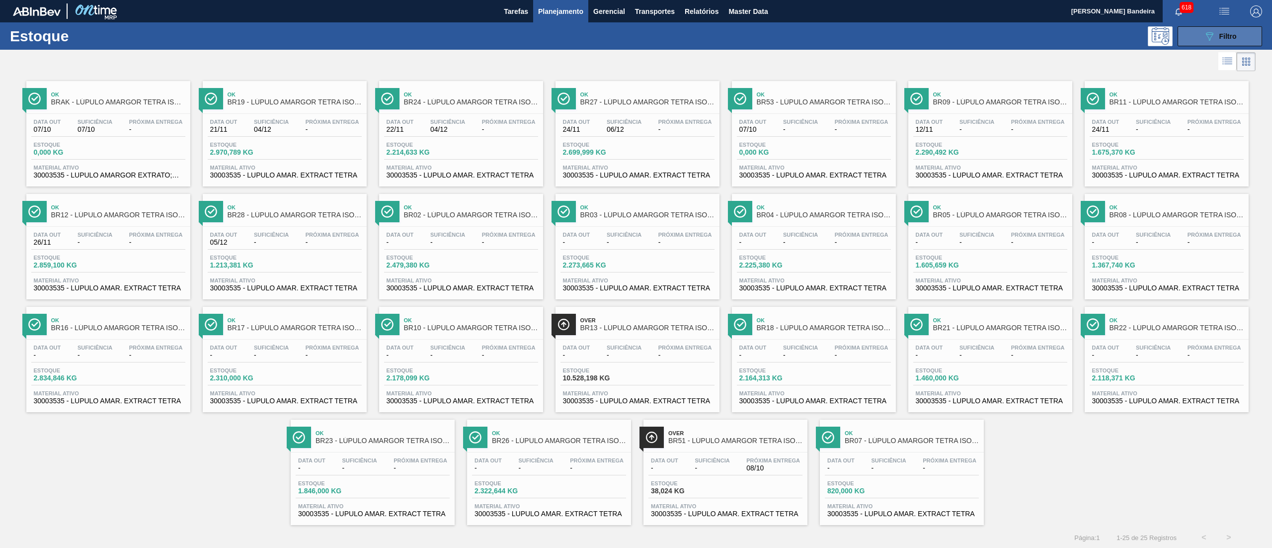
click at [1212, 35] on icon "089F7B8B-B2A5-4AFE-B5C0-19BA573D28AC" at bounding box center [1209, 36] width 12 height 12
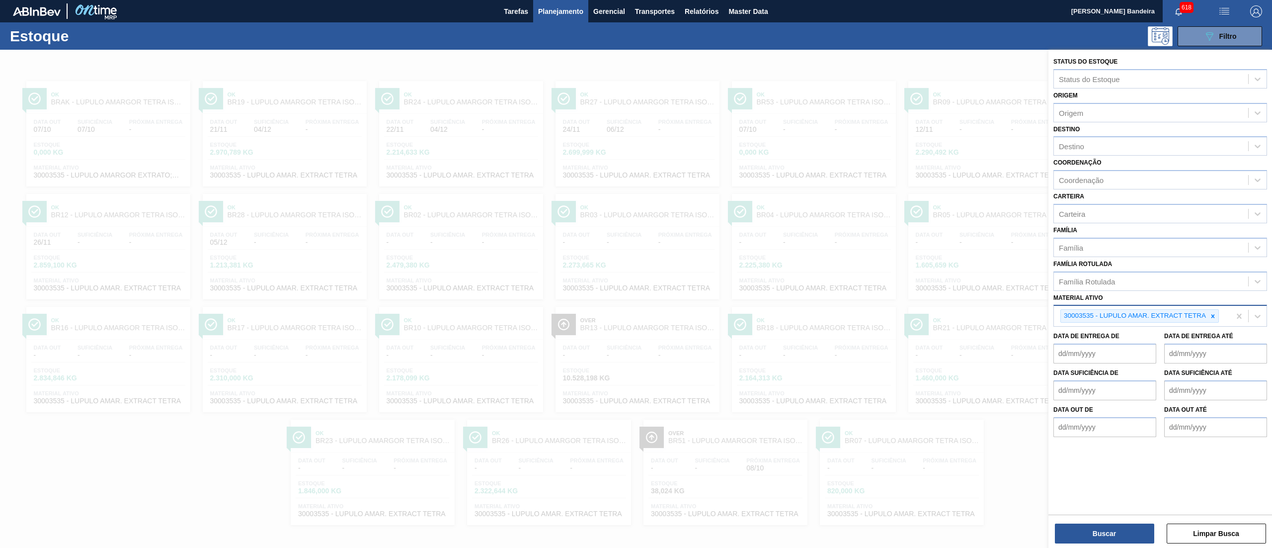
click at [1207, 312] on div at bounding box center [1212, 316] width 11 height 12
paste ativo "30034484"
type ativo "30034484"
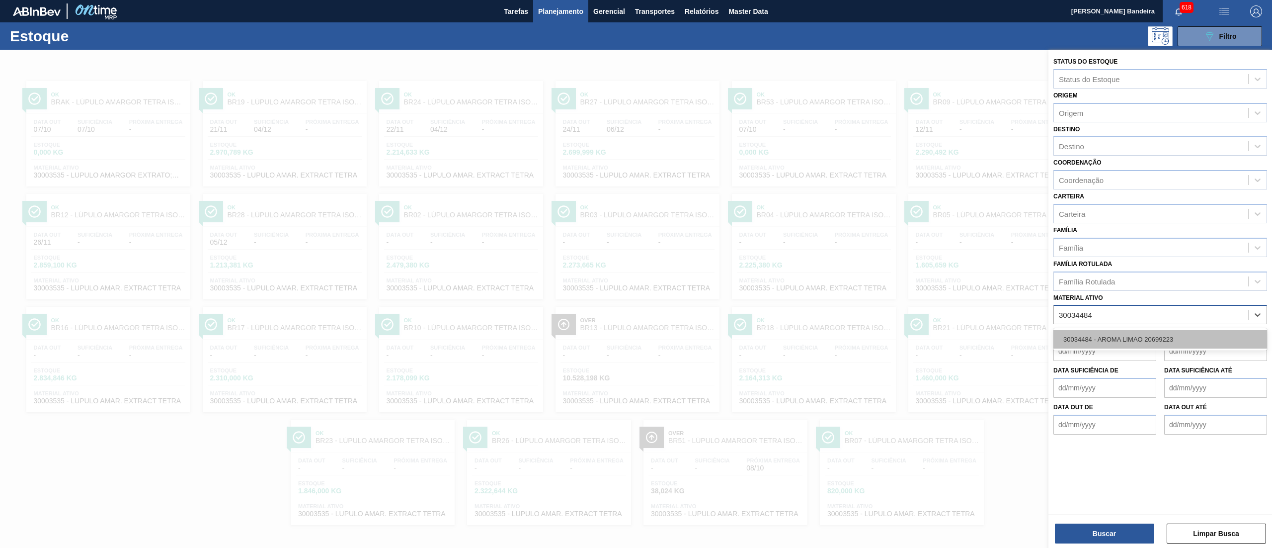
click at [1167, 338] on div "30034484 - AROMA LIMAO 20699223" at bounding box center [1160, 339] width 214 height 18
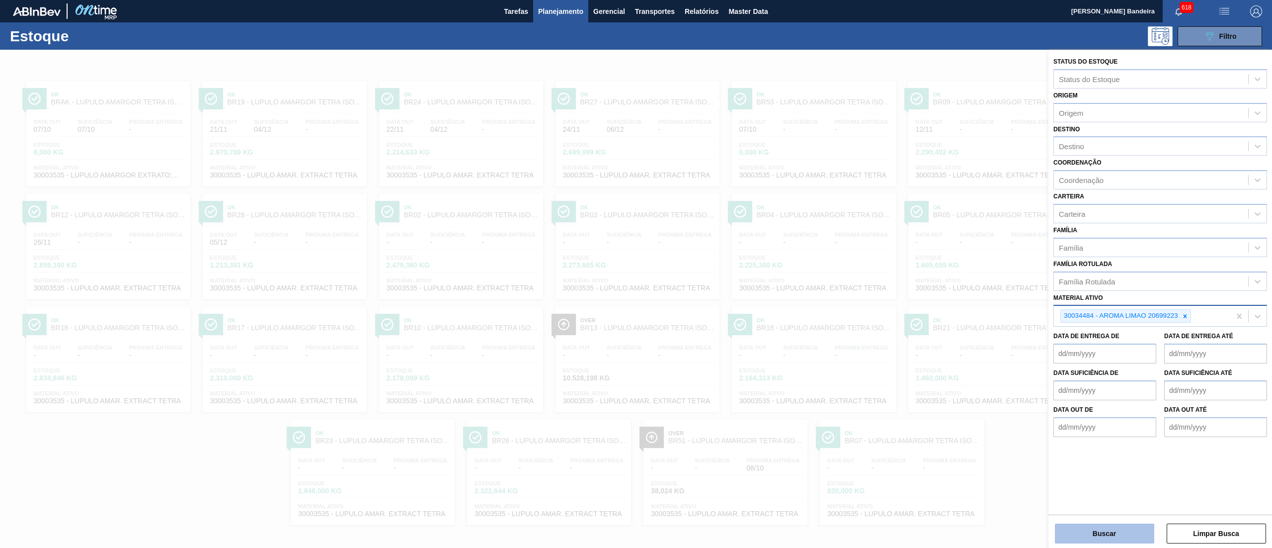
click at [1107, 526] on button "Buscar" at bounding box center [1104, 533] width 99 height 20
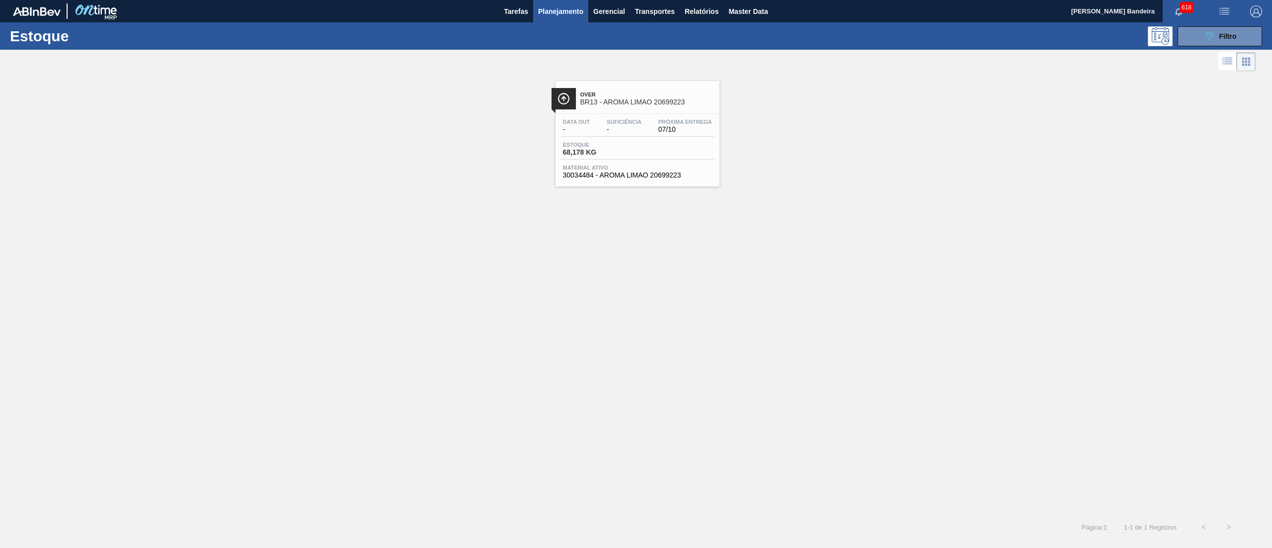
click at [644, 166] on span "Material ativo" at bounding box center [637, 167] width 149 height 6
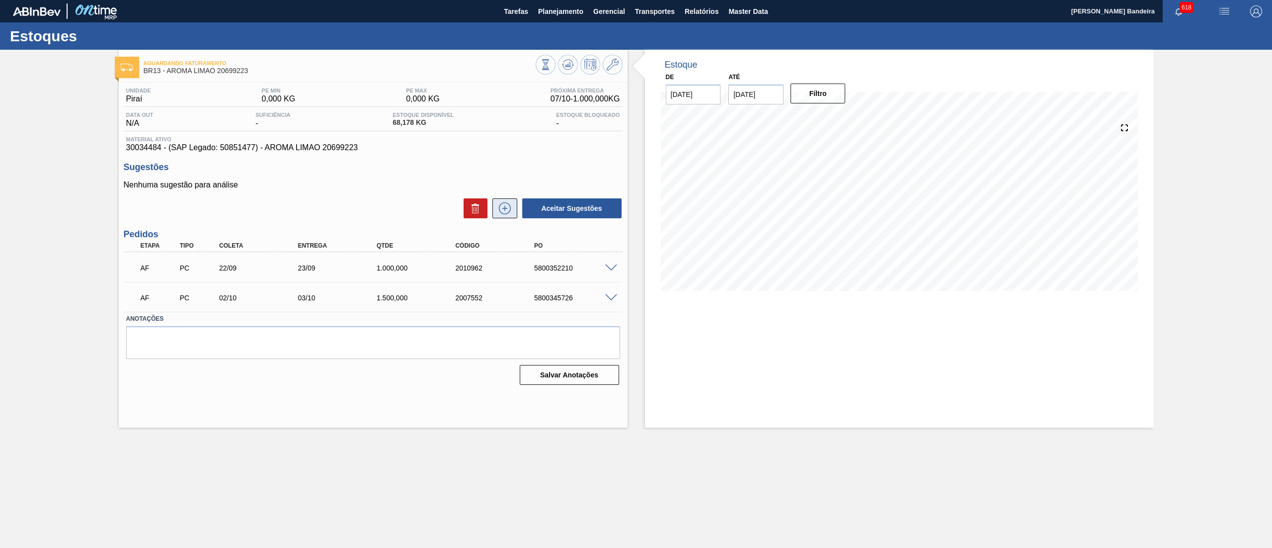
click at [505, 214] on icon at bounding box center [505, 208] width 12 height 12
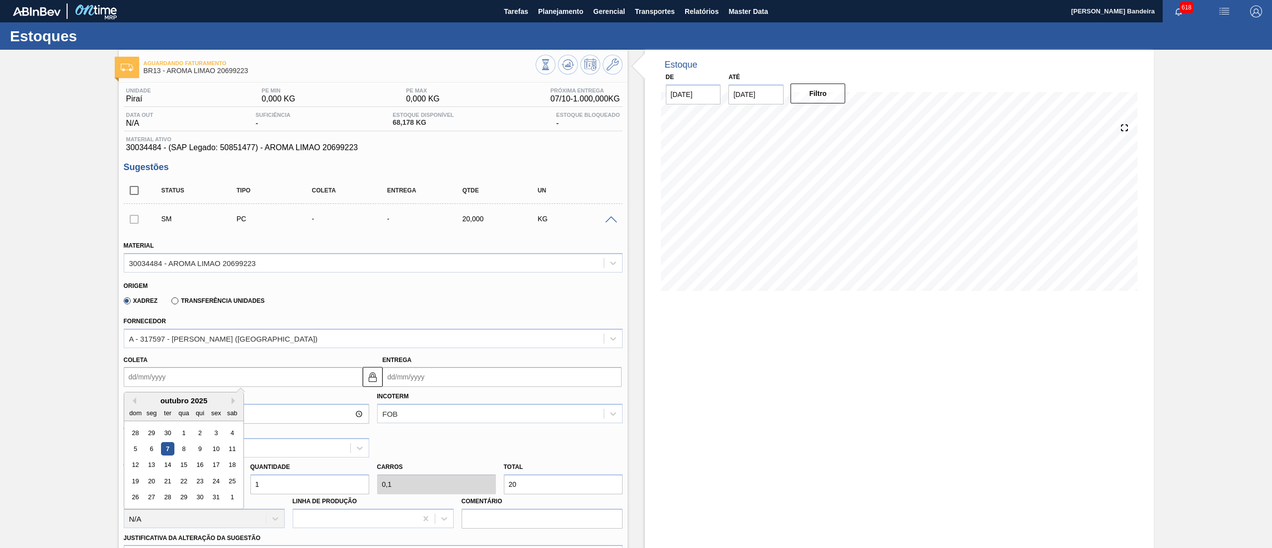
click at [213, 378] on input "Coleta" at bounding box center [243, 377] width 239 height 20
click at [232, 399] on button "Next Month" at bounding box center [235, 400] width 7 height 7
click at [150, 447] on div "3" at bounding box center [151, 448] width 13 height 13
type input "03/11/2025"
type input "04/11/2025"
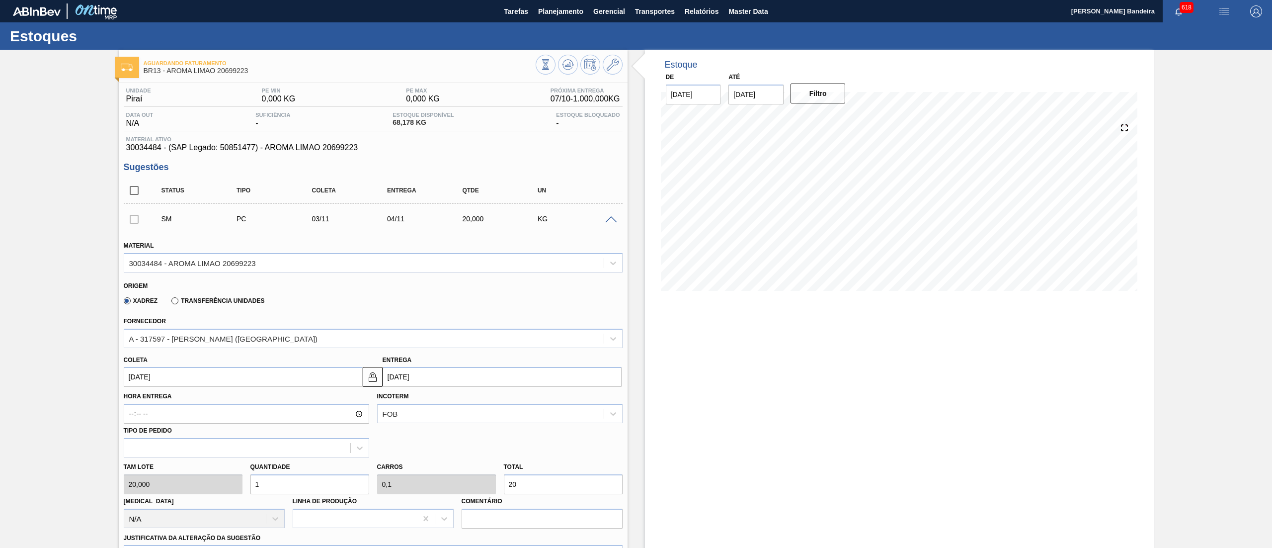
click at [224, 483] on div "Tam lote 20,000 Quantidade 1 Carros 0,1 Total 20 Doca N/A Linha de Produção Com…" at bounding box center [373, 492] width 507 height 71
type input "2"
type input "0,2"
type input "40"
click at [231, 484] on div "Tam lote 20,000 Quantidade 2 Carros 0,2 Total 40 Doca N/A Linha de Produção Com…" at bounding box center [373, 492] width 507 height 71
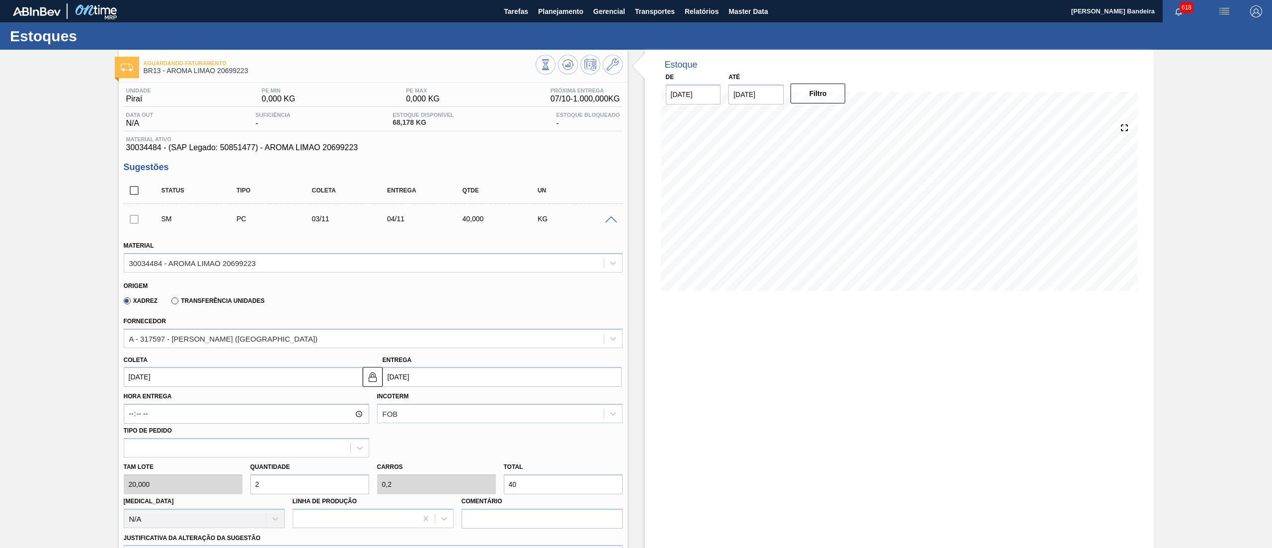
type input "3"
type input "0,3"
type input "60"
click at [211, 490] on div "Tam lote 20,000 Quantidade 3 Carros 0,3 Total 60 Doca N/A Linha de Produção Com…" at bounding box center [373, 492] width 507 height 71
type input "1"
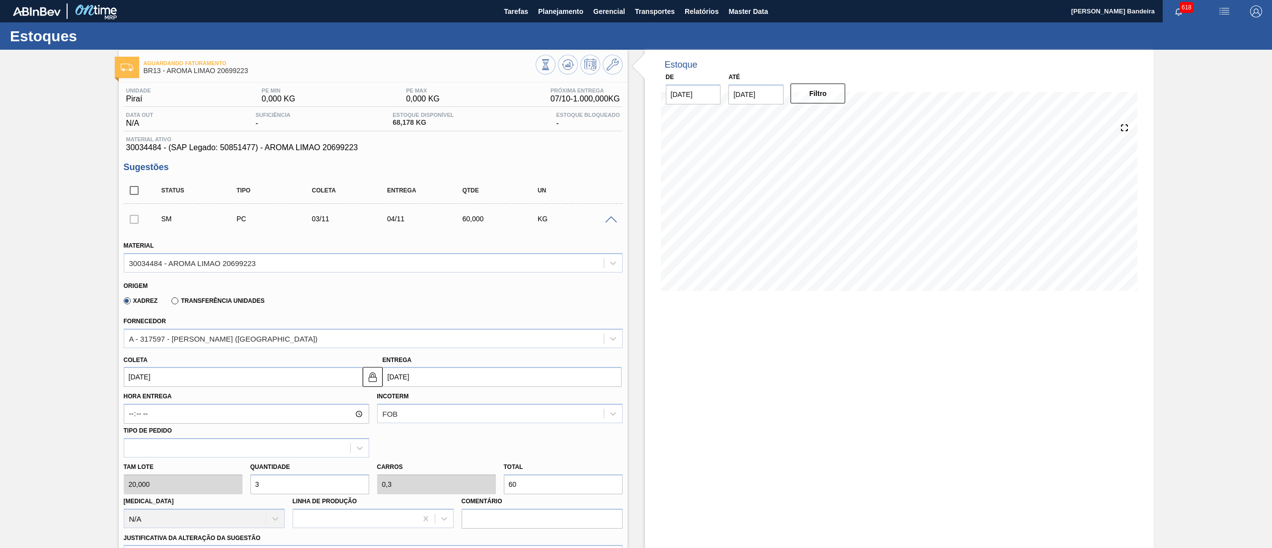
type input "0,1"
type input "20"
type input "15"
type input "1,5"
type input "300"
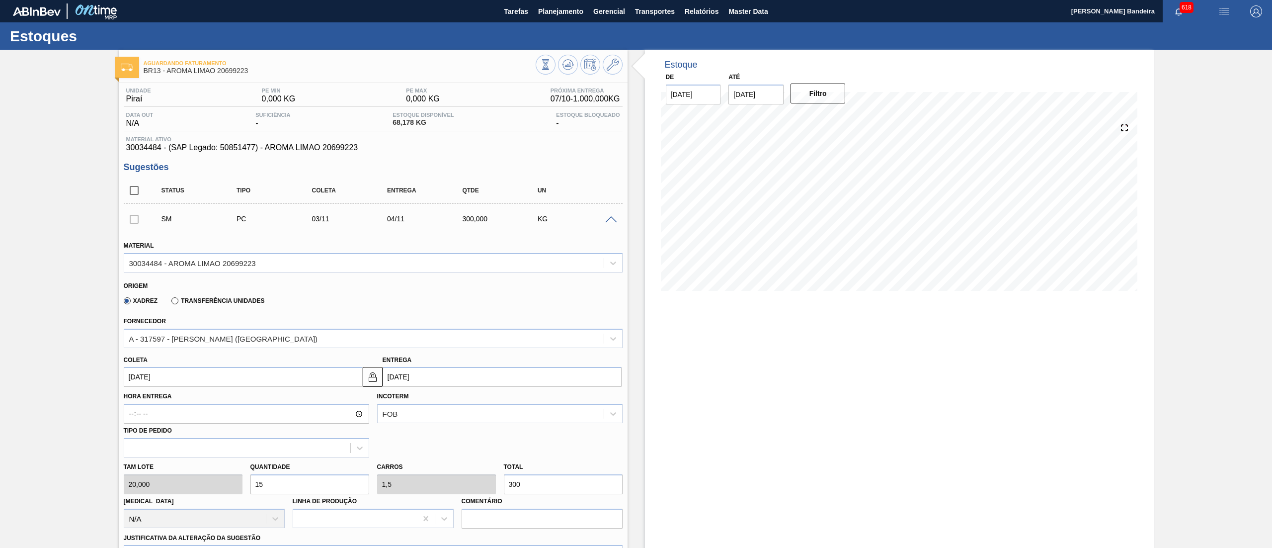
type input "150"
type input "15"
type input "3.000"
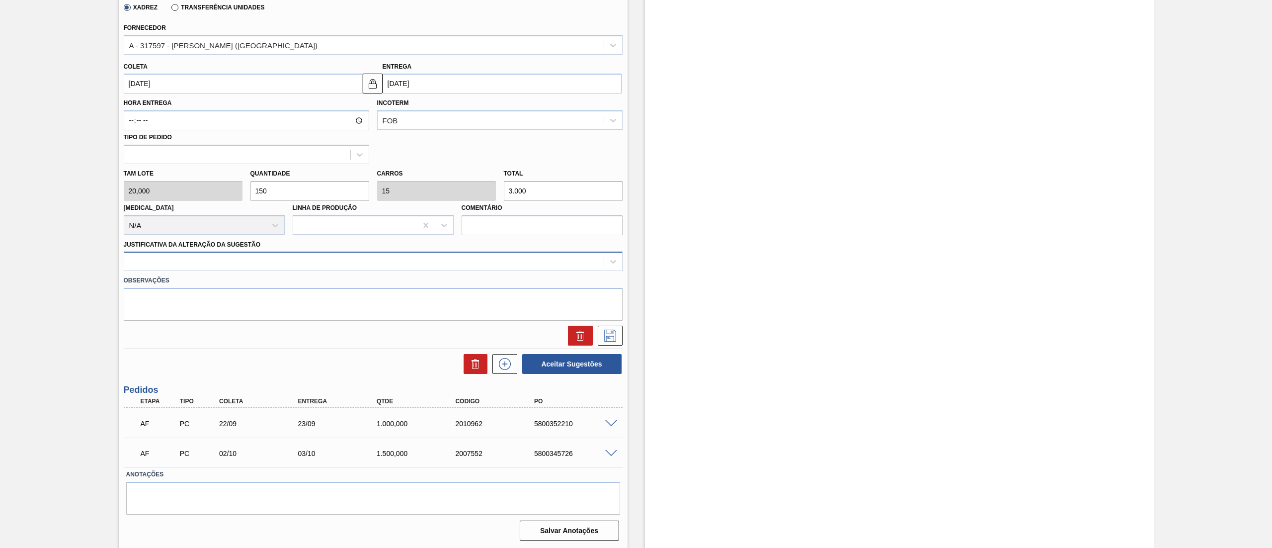
click at [243, 265] on div at bounding box center [363, 261] width 479 height 14
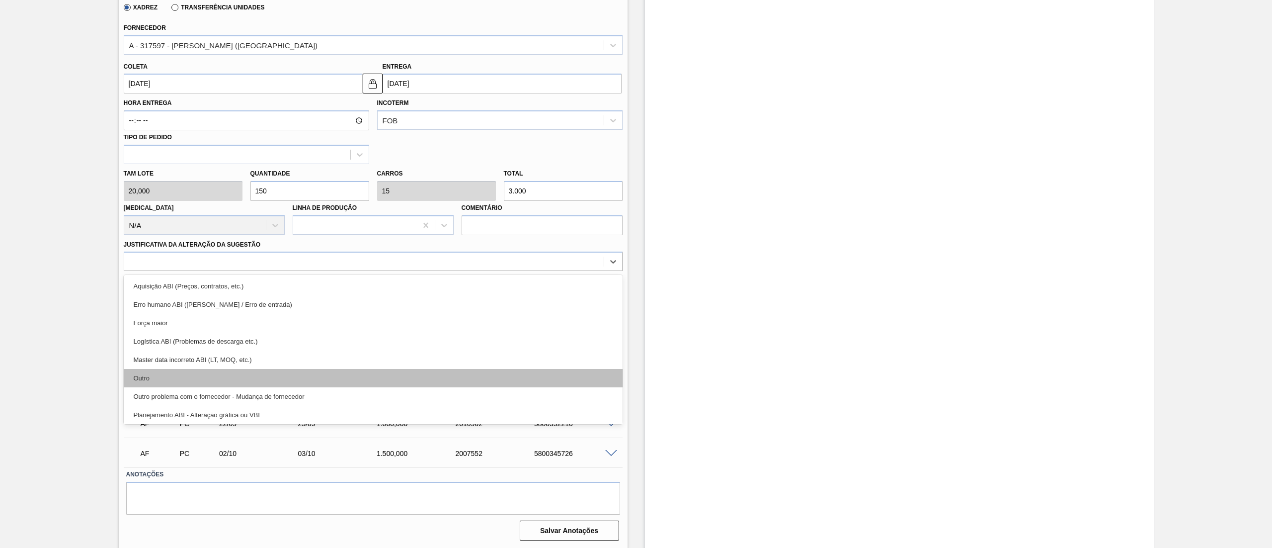
click at [218, 371] on div "Outro" at bounding box center [373, 378] width 499 height 18
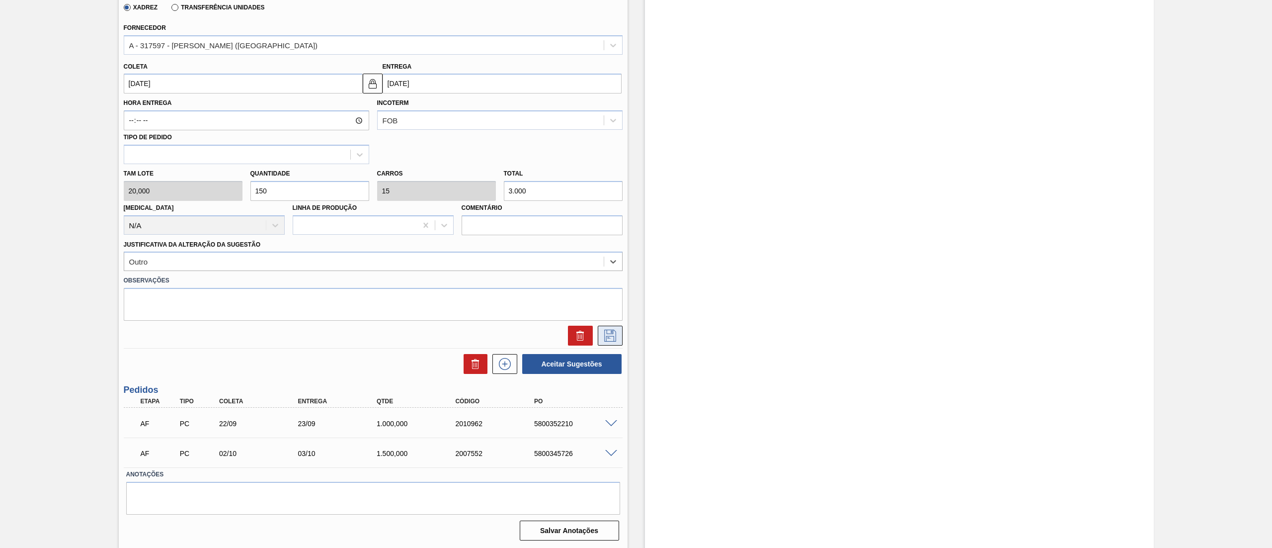
click at [602, 337] on icon at bounding box center [610, 335] width 16 height 12
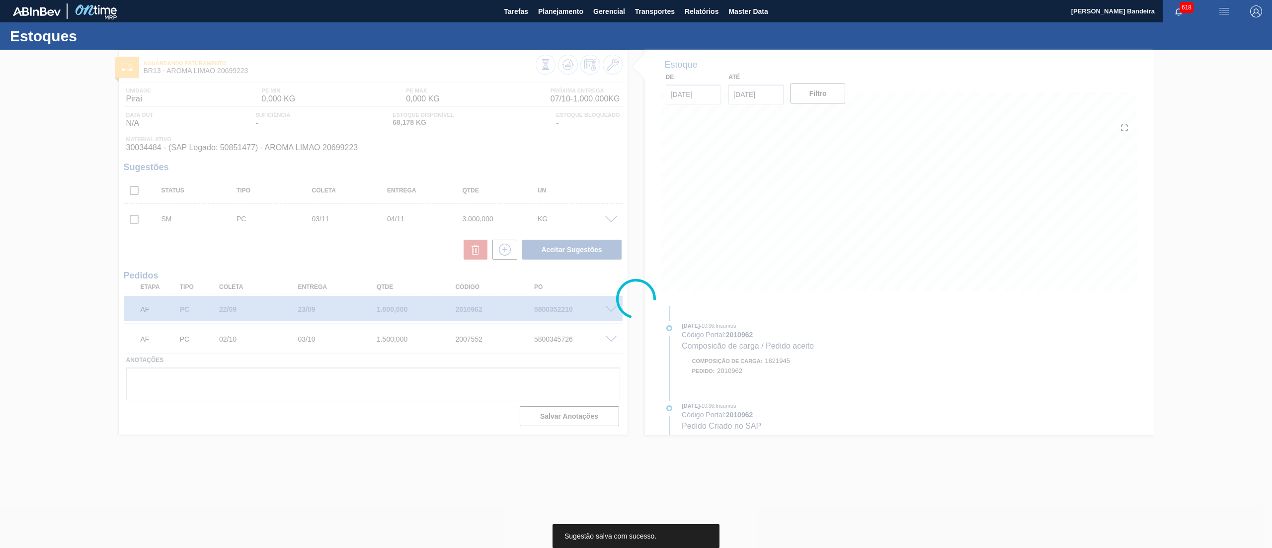
scroll to position [0, 0]
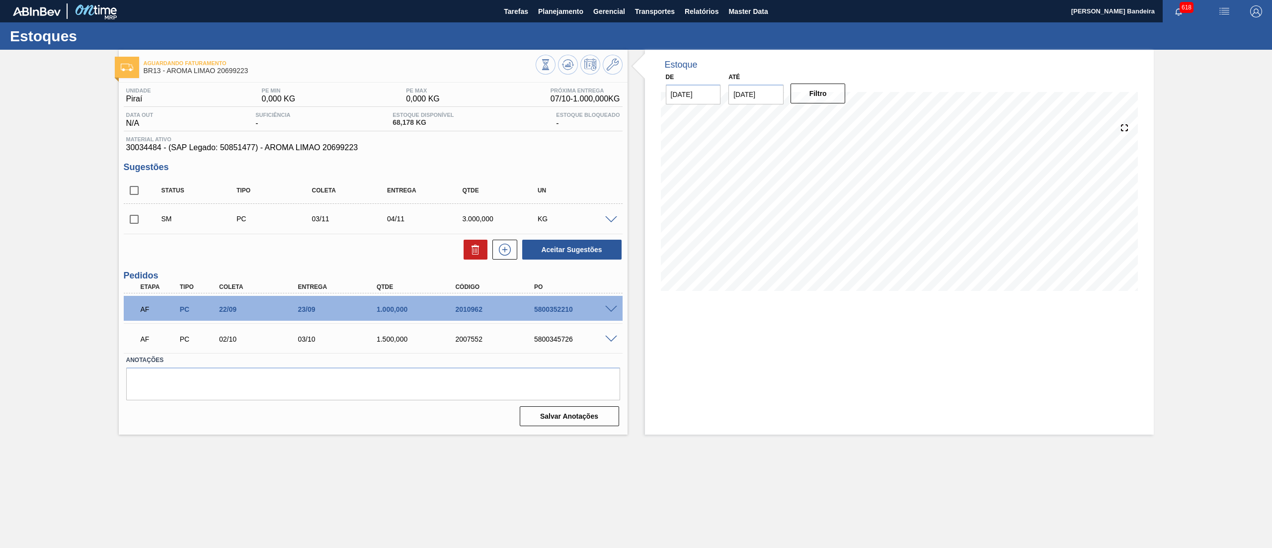
click at [612, 218] on span at bounding box center [611, 219] width 12 height 7
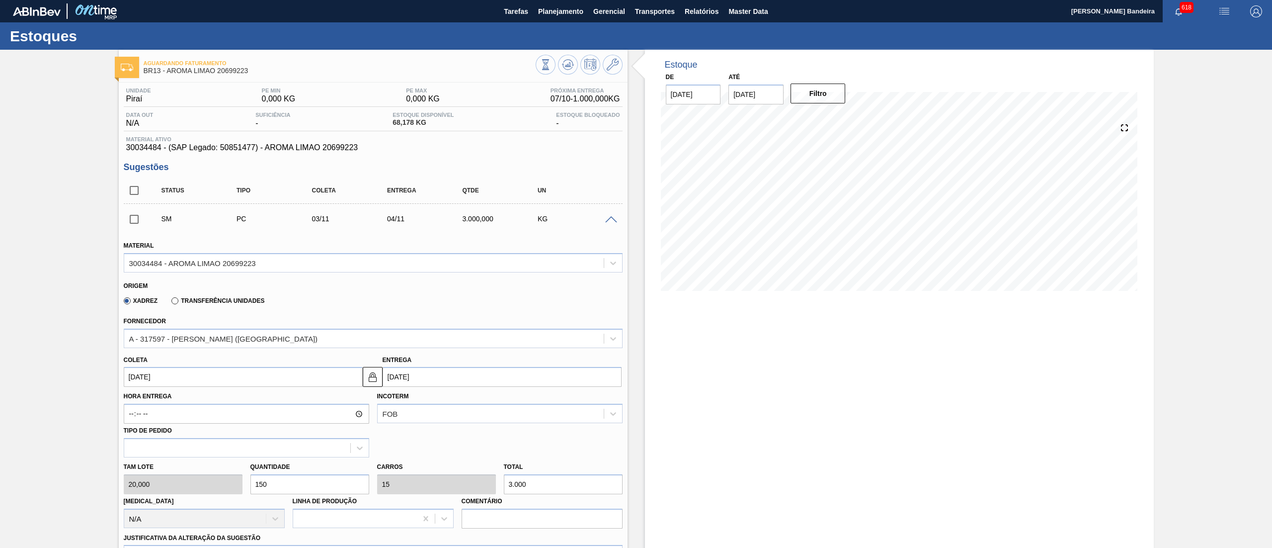
click at [279, 482] on input "150" at bounding box center [309, 484] width 119 height 20
type input "15"
type input "1,5"
type input "300"
type input "154"
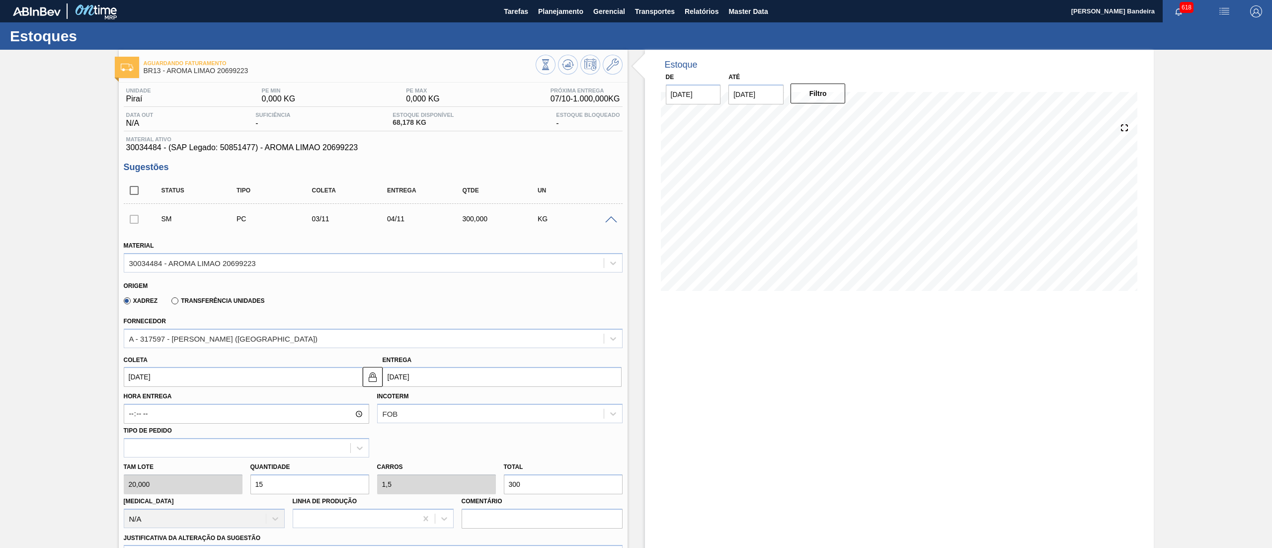
type input "15,4"
type input "3.080"
type input "15"
type input "1,5"
type input "300"
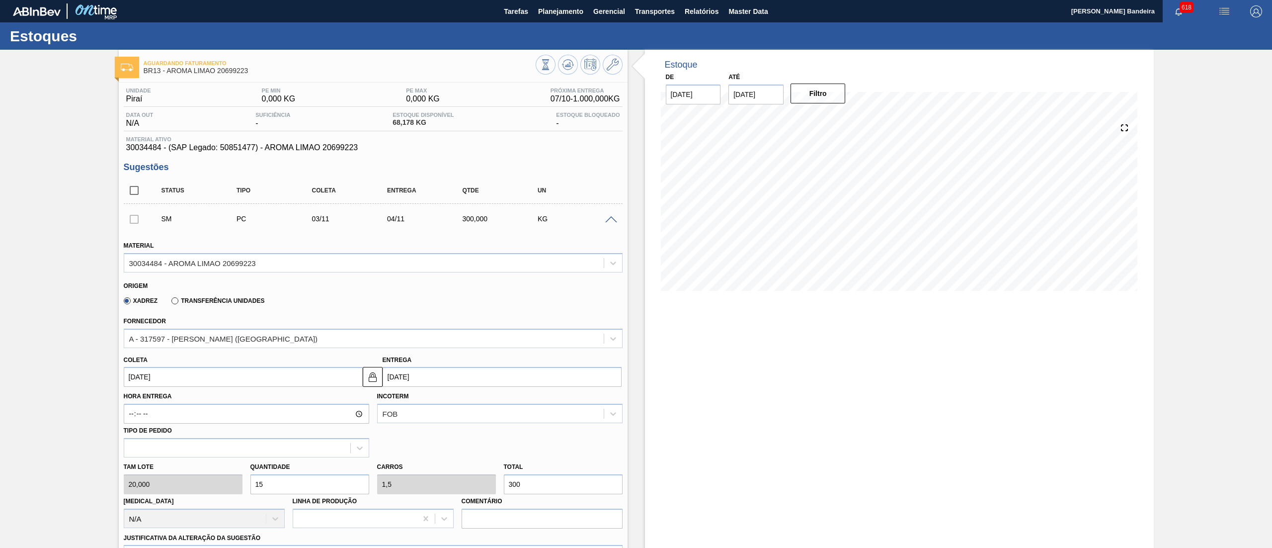
type input "155"
type input "15,5"
type input "3.100"
type input "15"
type input "1,5"
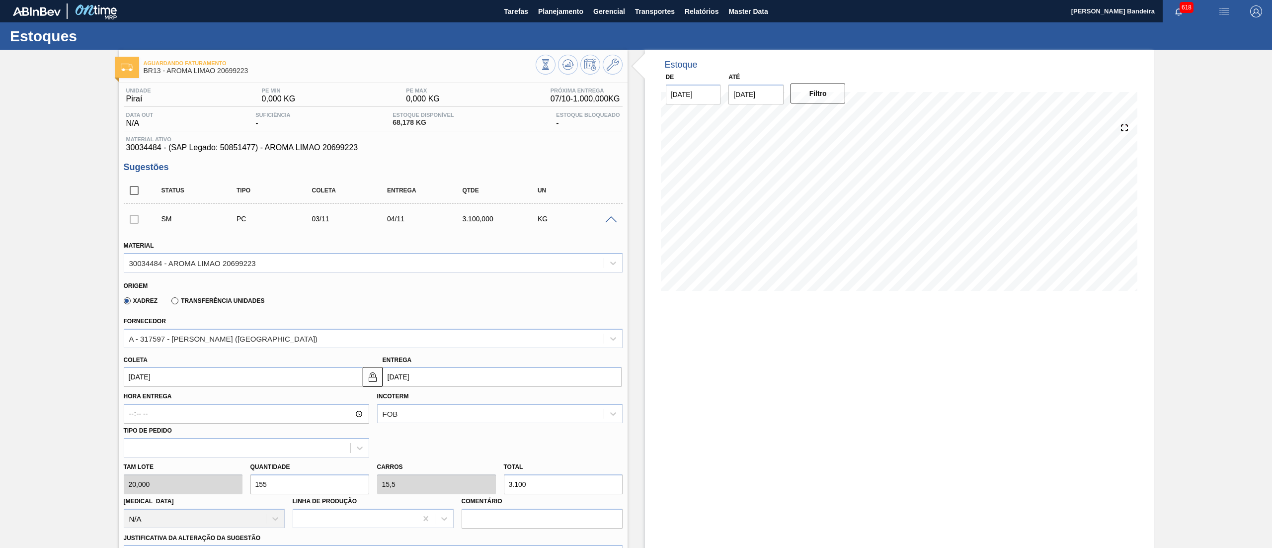
type input "300"
type input "156"
type input "15,6"
type input "3.120"
type input "15"
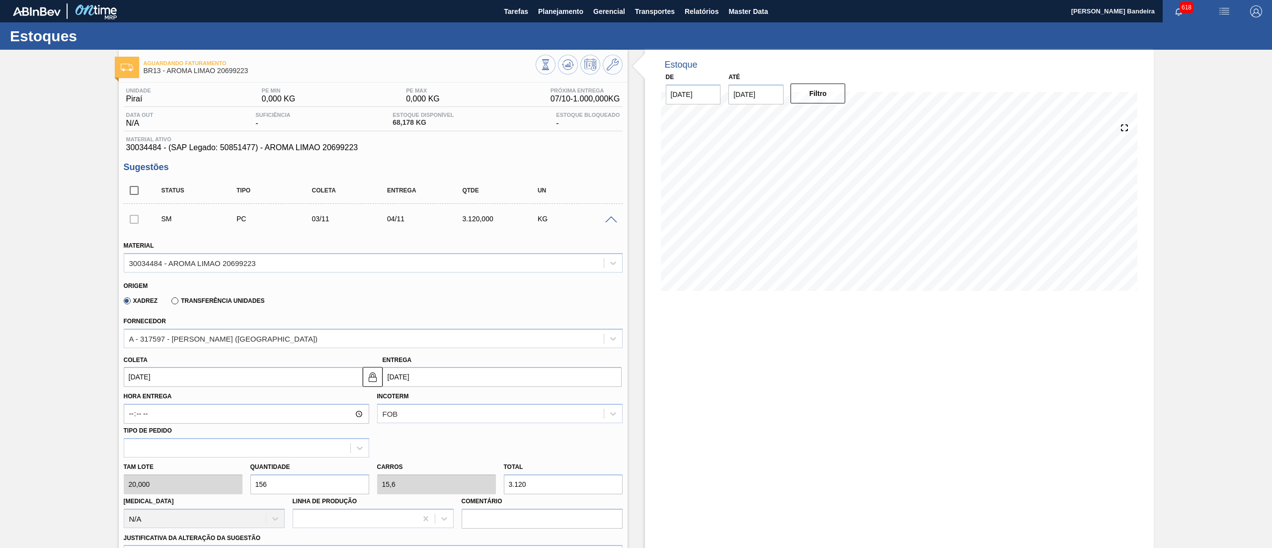
type input "1,5"
type input "300"
type input "157"
type input "15,7"
type input "3.140"
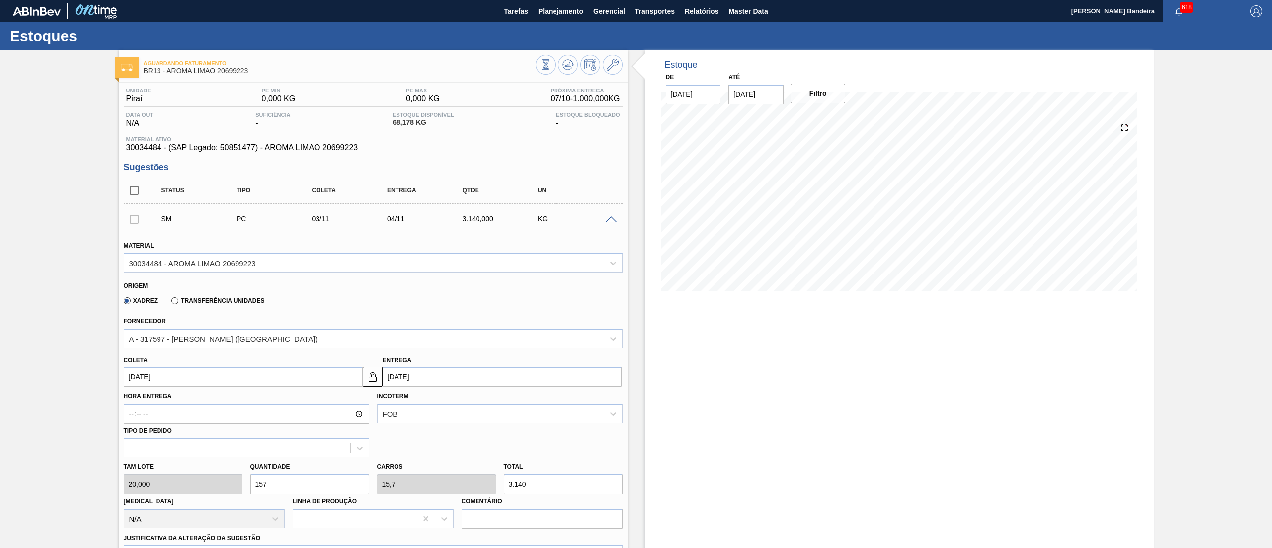
type input "15"
type input "1,5"
type input "300"
type input "158"
type input "15,8"
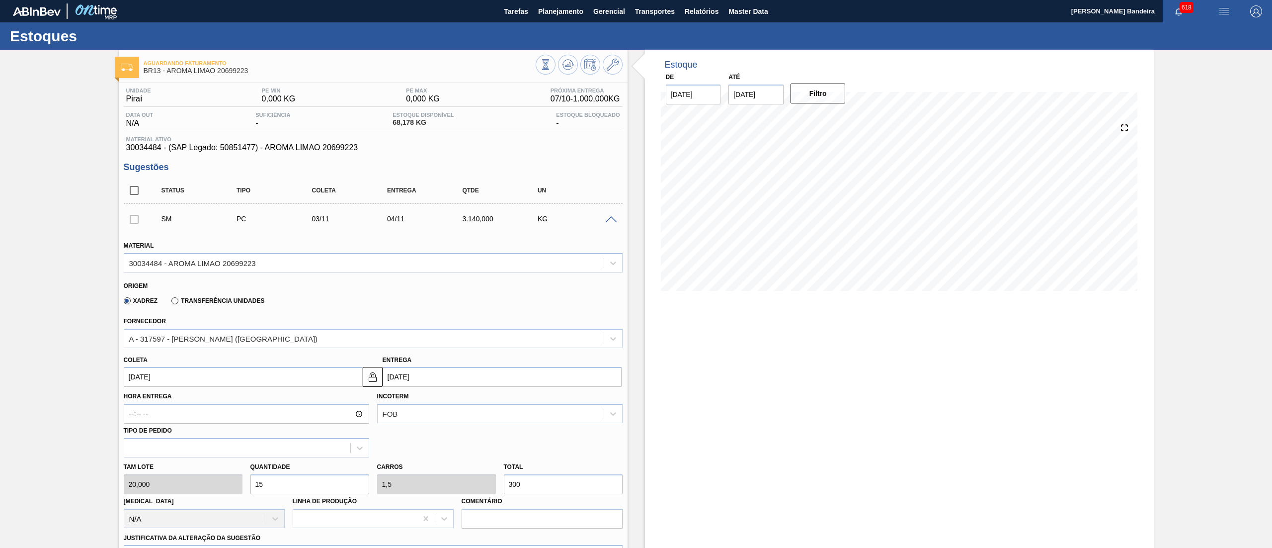
type input "3.160"
type input "15"
type input "1,5"
type input "300"
type input "159"
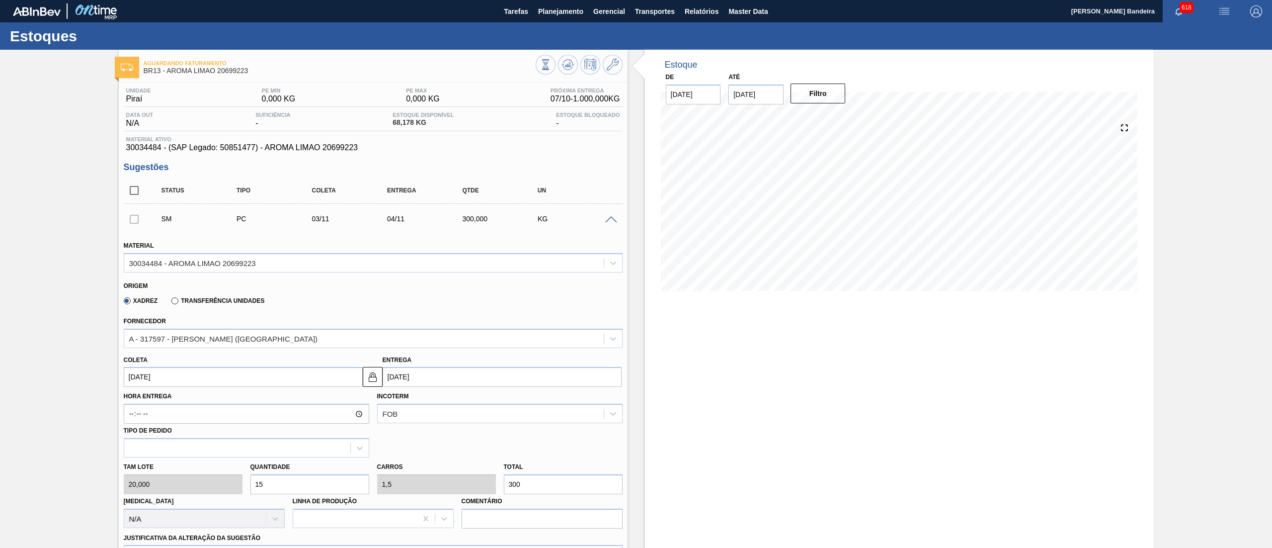
type input "15,9"
type input "3.180"
type input "15"
type input "1,5"
type input "300"
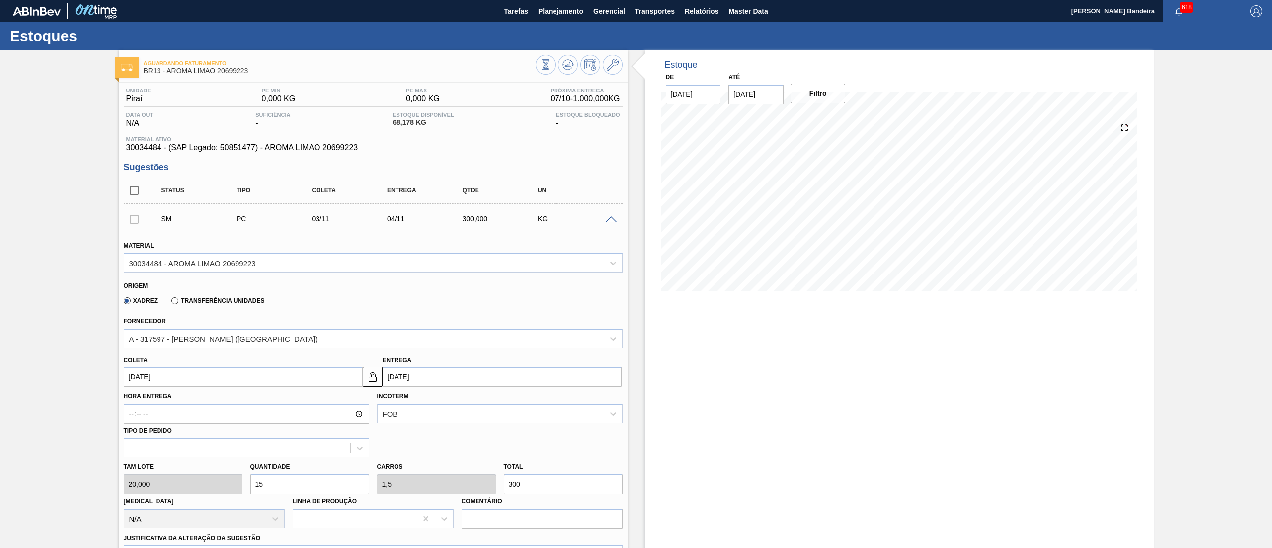
type input "1"
type input "0,1"
type input "20"
type input "15"
type input "1,5"
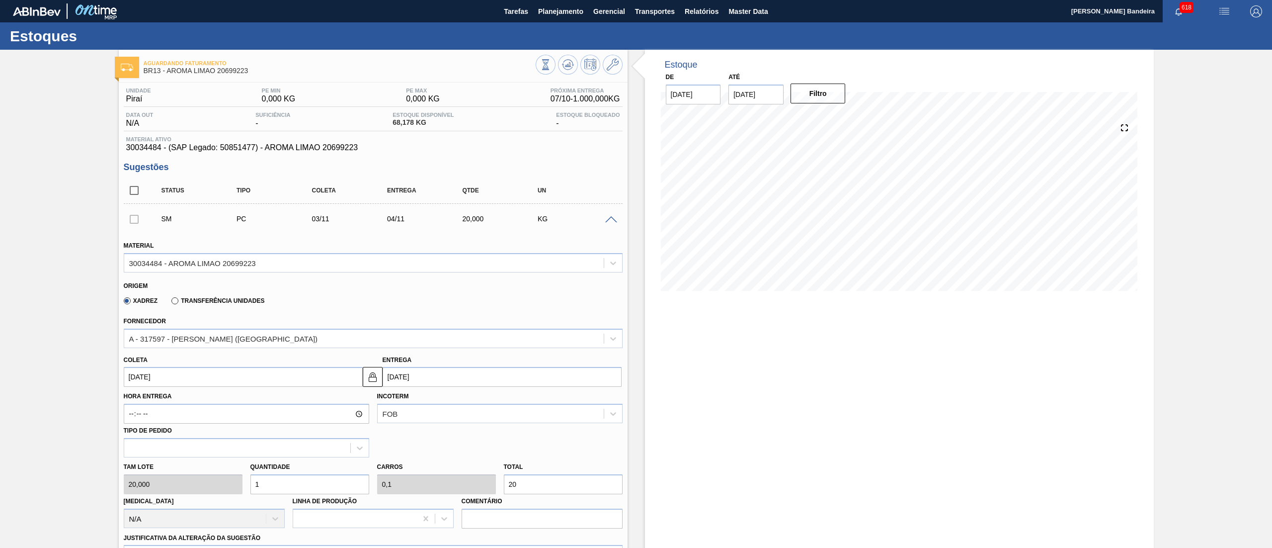
type input "300"
type input "1"
type input "0,1"
type input "20"
type input "16"
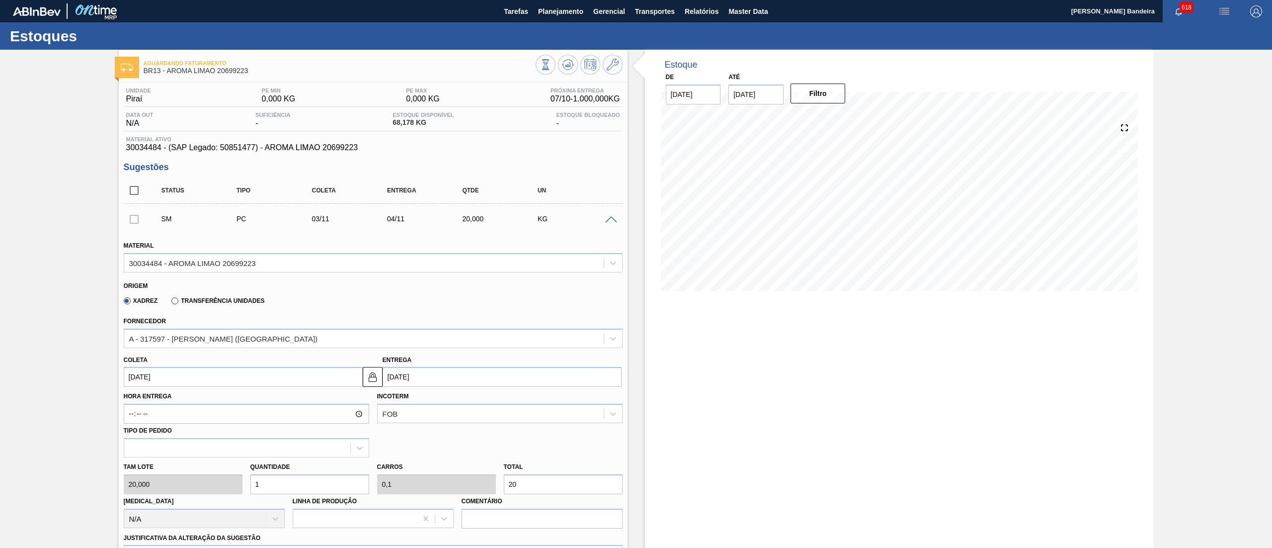
type input "1,6"
type input "320"
type input "1"
type input "0,1"
type input "20"
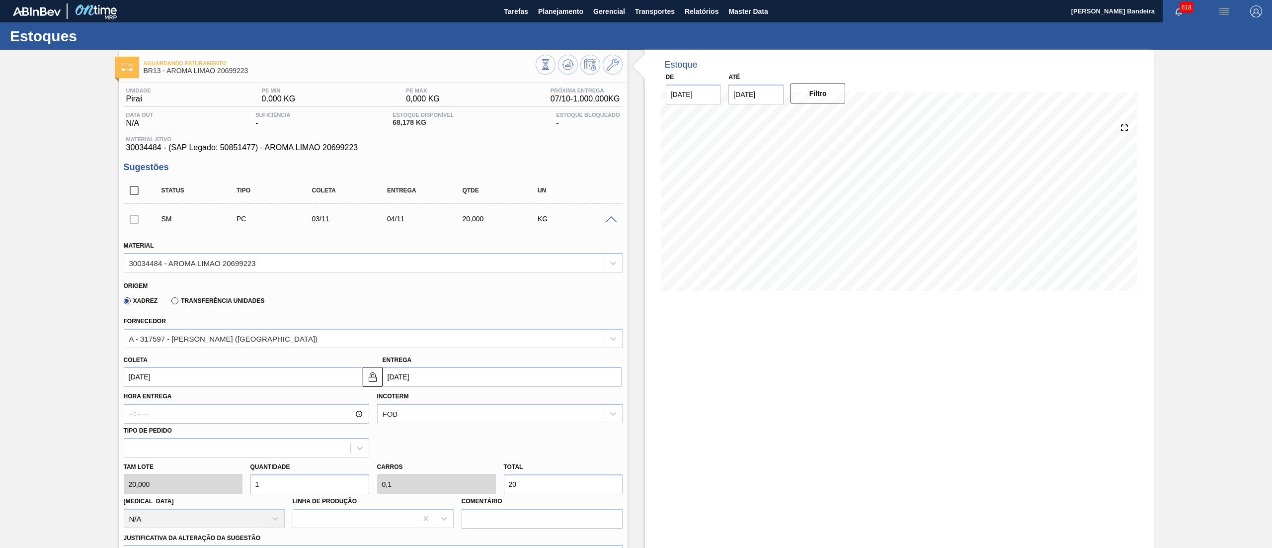
type input "17"
type input "1,7"
type input "340"
type input "1"
type input "0,1"
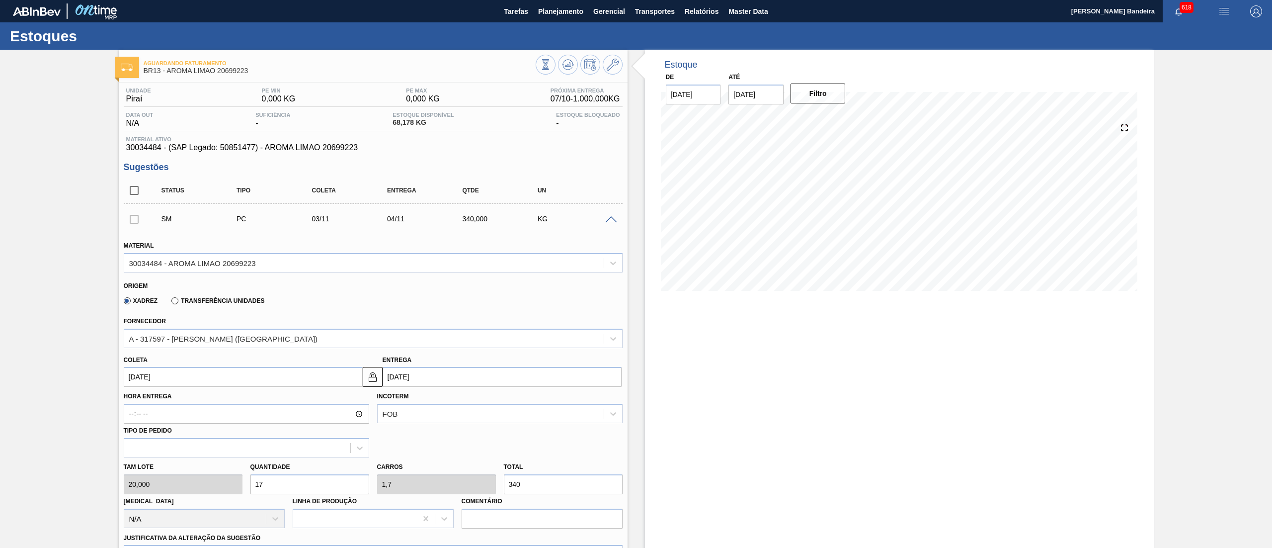
type input "20"
type input "16"
type input "1,6"
type input "320"
type input "167"
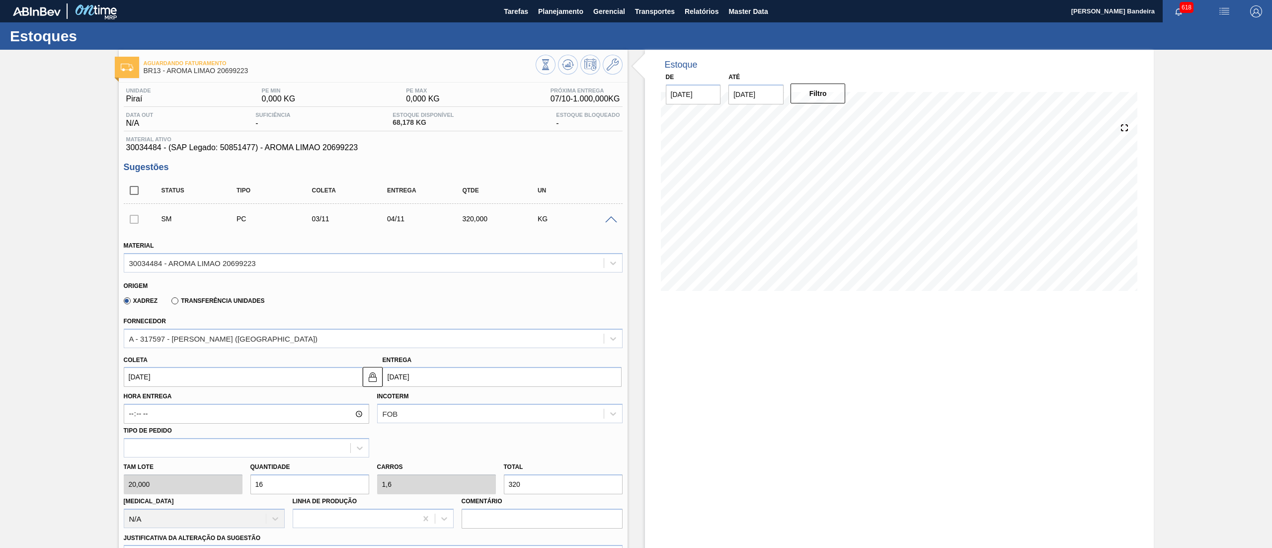
type input "16,7"
type input "3.340"
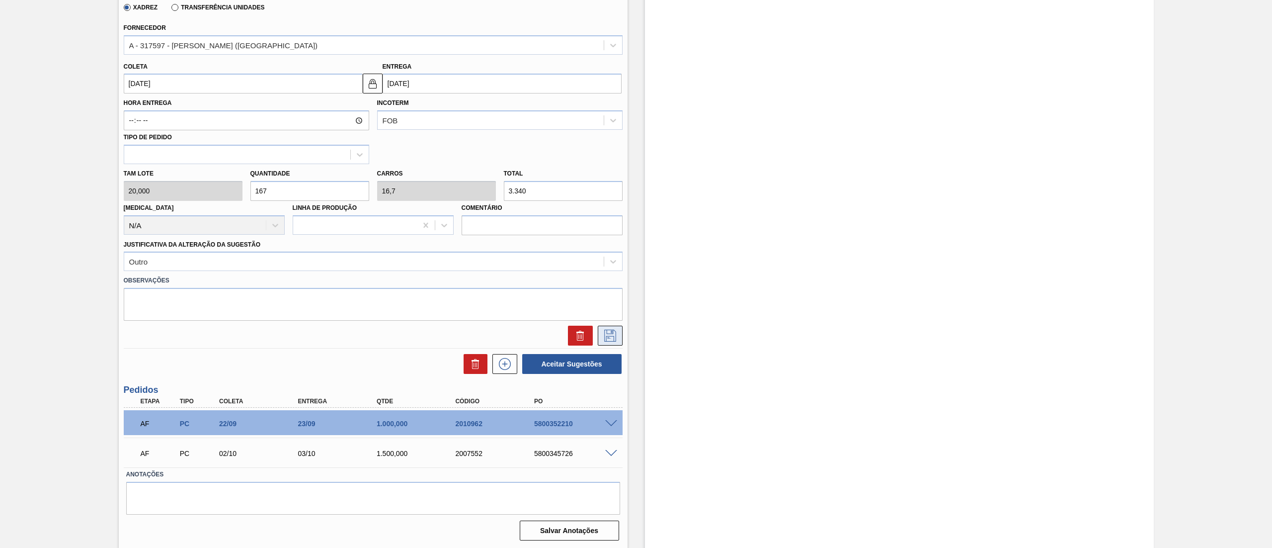
type input "167"
click at [615, 336] on icon at bounding box center [610, 335] width 12 height 12
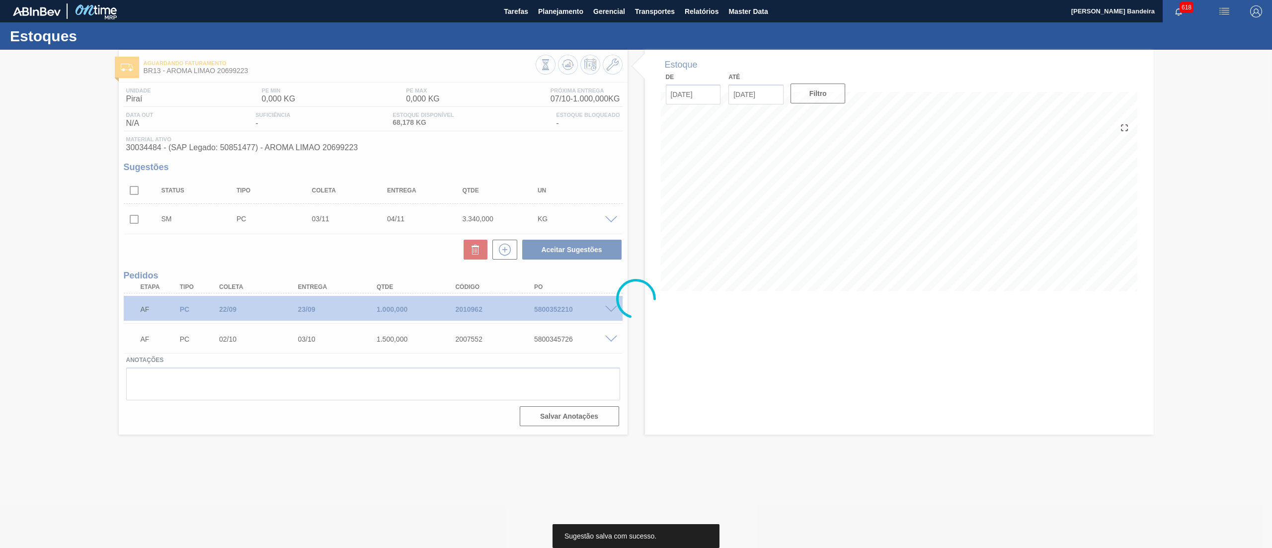
scroll to position [0, 0]
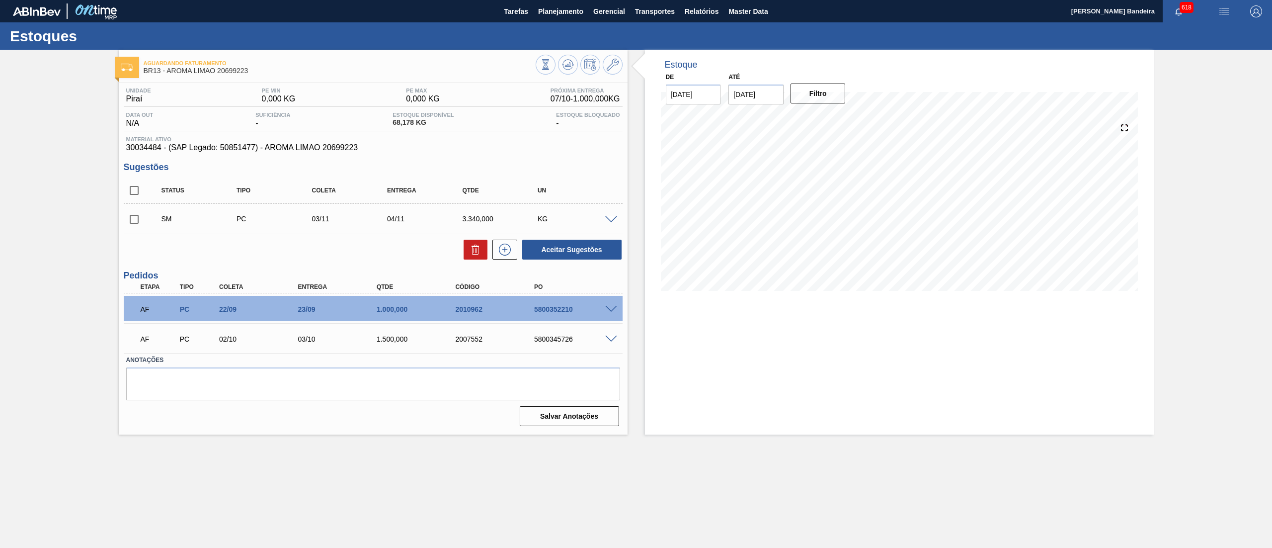
click at [137, 222] on input "checkbox" at bounding box center [134, 219] width 21 height 21
click at [545, 254] on button "Aceitar Sugestões" at bounding box center [571, 249] width 99 height 20
checkbox input "false"
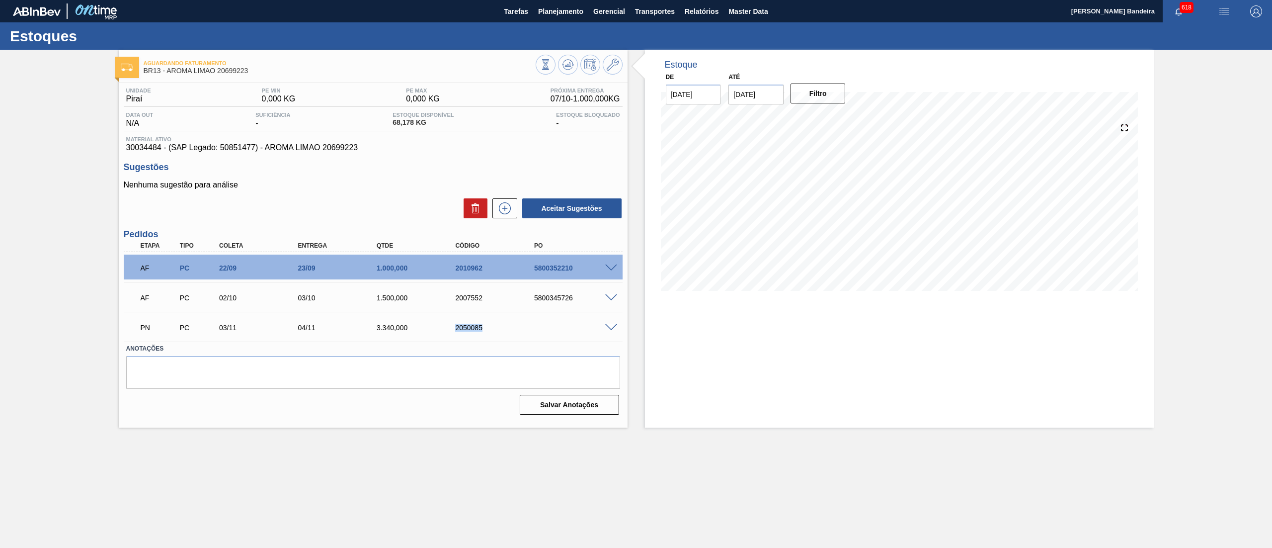
drag, startPoint x: 483, startPoint y: 328, endPoint x: 444, endPoint y: 327, distance: 39.3
click at [444, 327] on div "PN PC 03/11 04/11 3.340,000 2050085" at bounding box center [370, 326] width 472 height 20
click at [628, 383] on div "Estoque De 07/10/2025 Até 21/10/2025 Filtro 12/10 Projeção de Estoque 2,568.178…" at bounding box center [891, 239] width 526 height 378
click at [607, 330] on span at bounding box center [611, 327] width 12 height 7
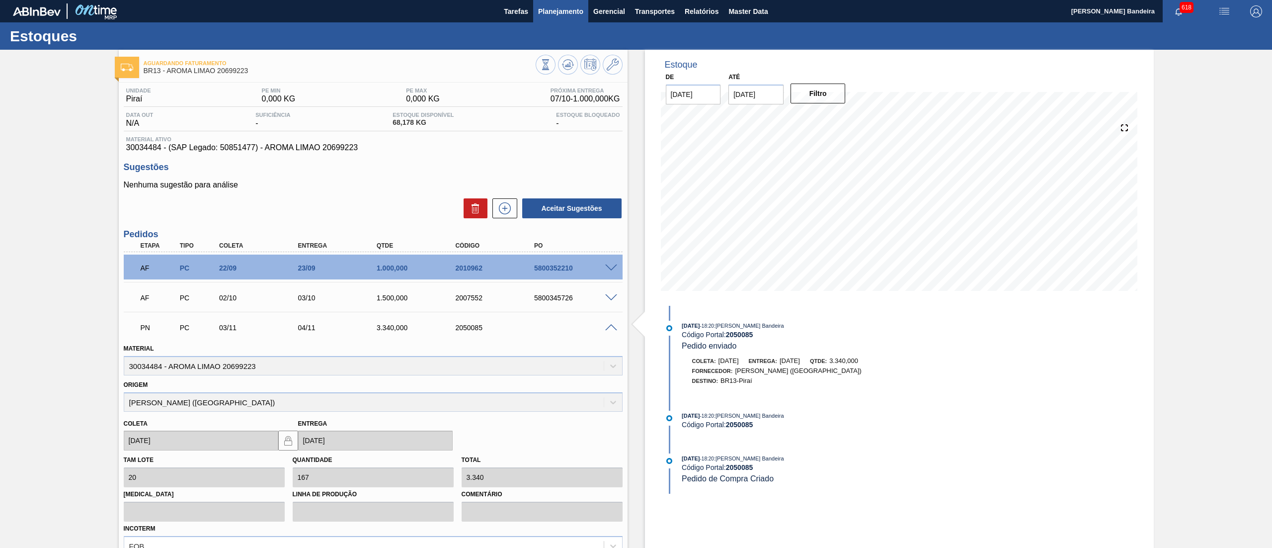
click at [553, 13] on span "Planejamento" at bounding box center [560, 11] width 45 height 12
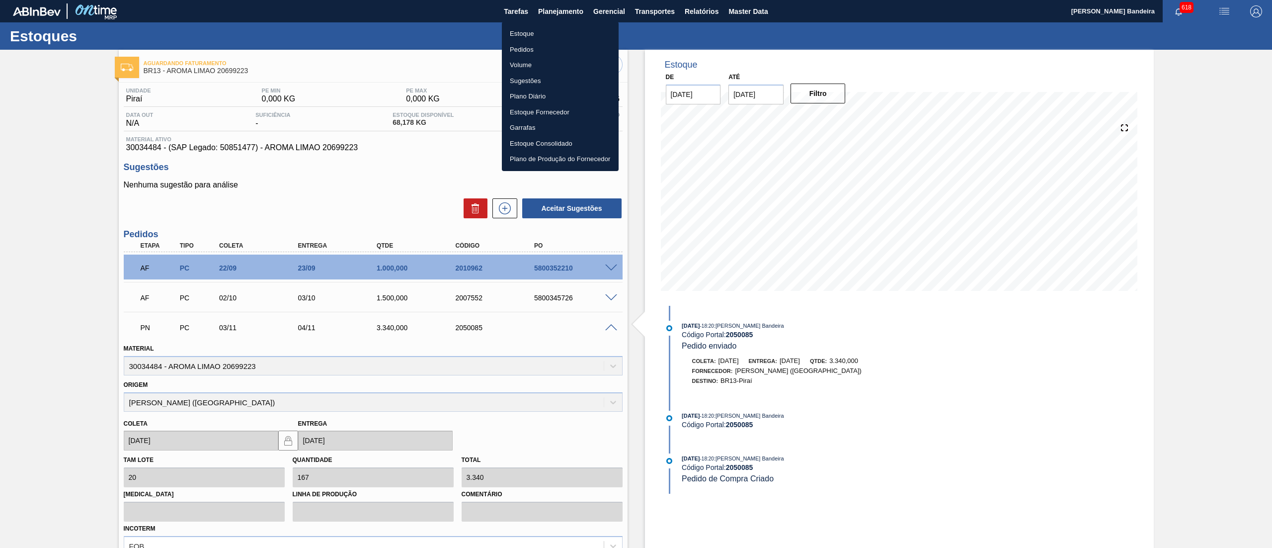
click at [545, 30] on li "Estoque" at bounding box center [560, 34] width 117 height 16
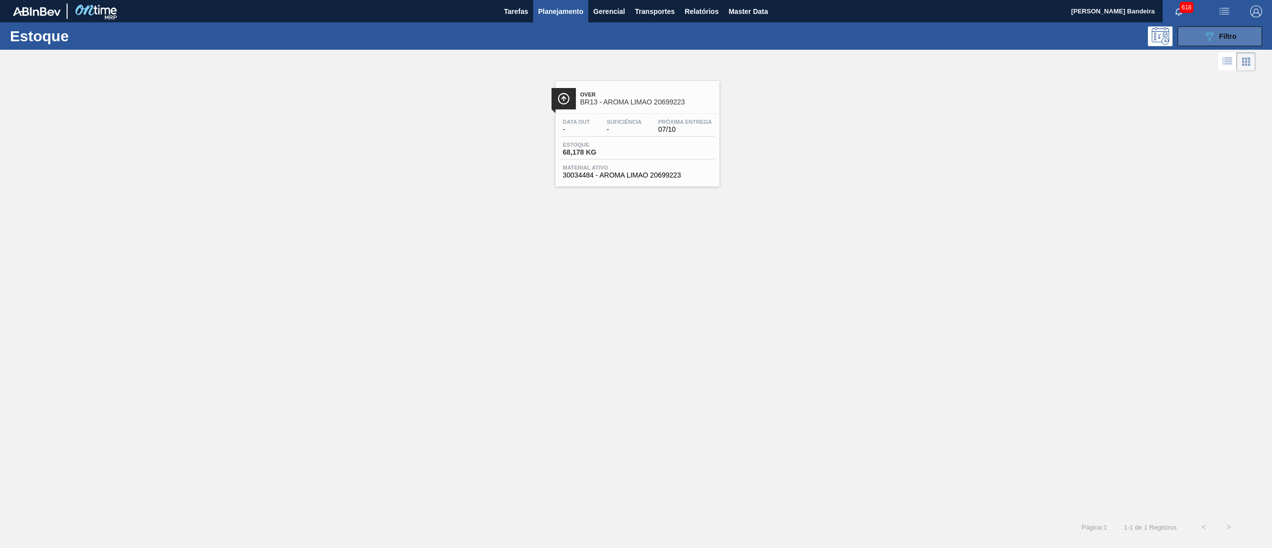
click at [1195, 34] on button "089F7B8B-B2A5-4AFE-B5C0-19BA573D28AC Filtro" at bounding box center [1220, 36] width 84 height 20
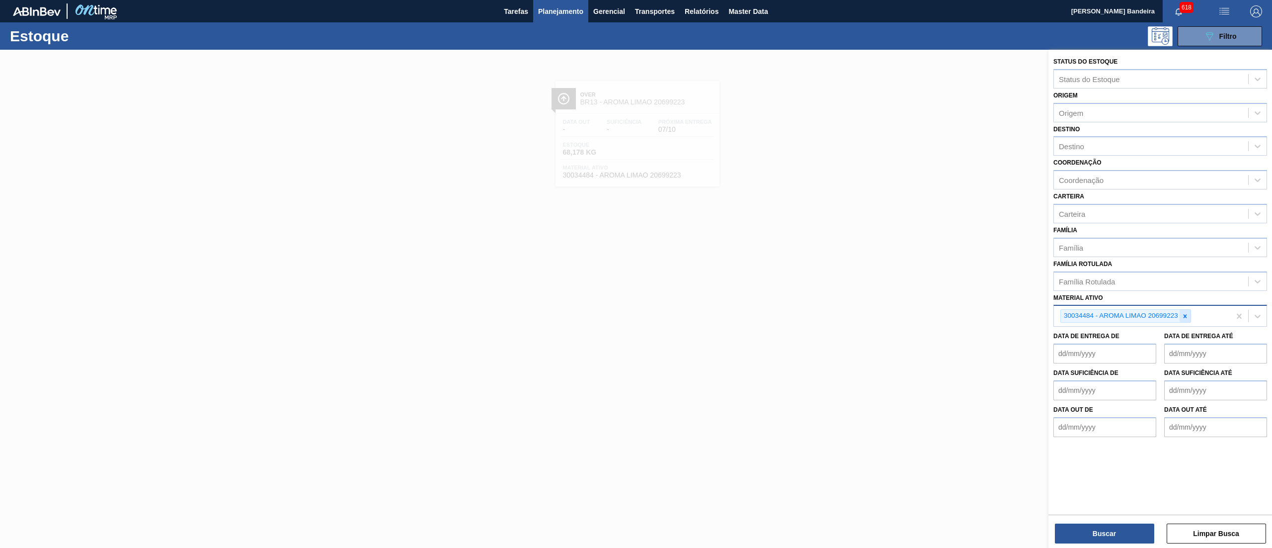
click at [1182, 310] on div at bounding box center [1184, 316] width 11 height 12
paste ativo "30034483"
type ativo "30034483"
click at [1161, 330] on div "30034483 - AROMA NAT TASTESENSE 20639899" at bounding box center [1160, 339] width 214 height 18
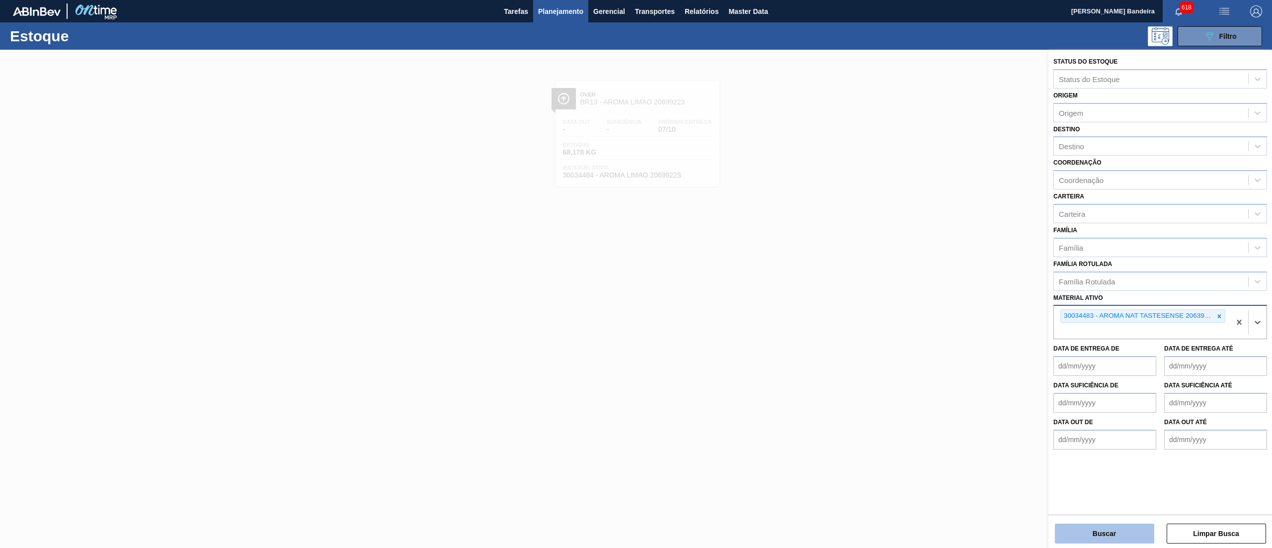
click at [1079, 528] on button "Buscar" at bounding box center [1104, 533] width 99 height 20
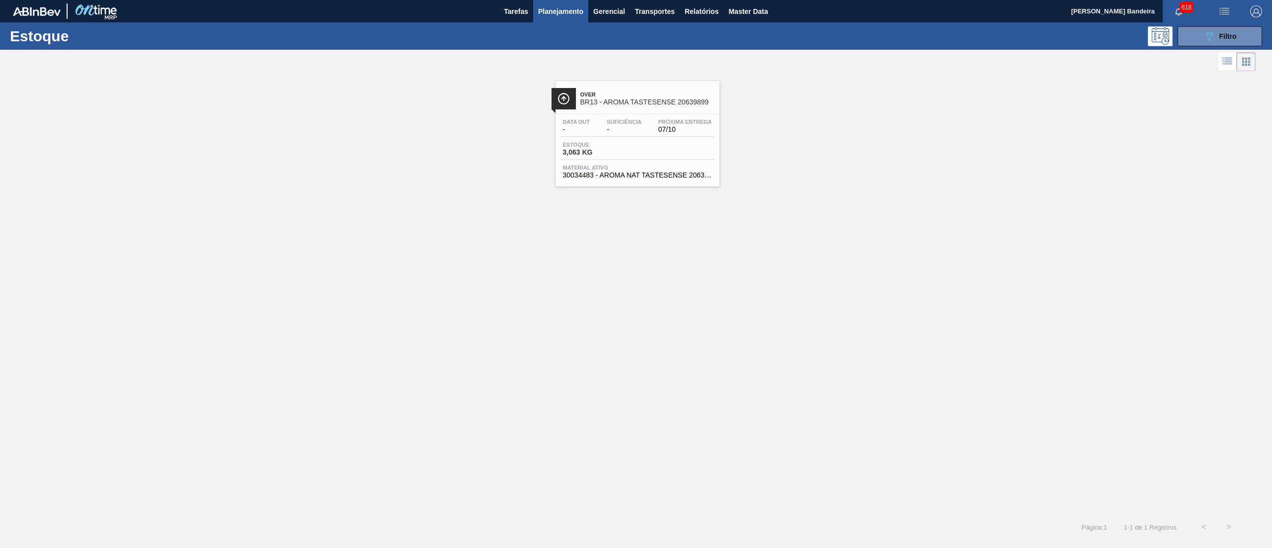
click at [672, 155] on div "Estoque 3,063 KG" at bounding box center [637, 151] width 154 height 18
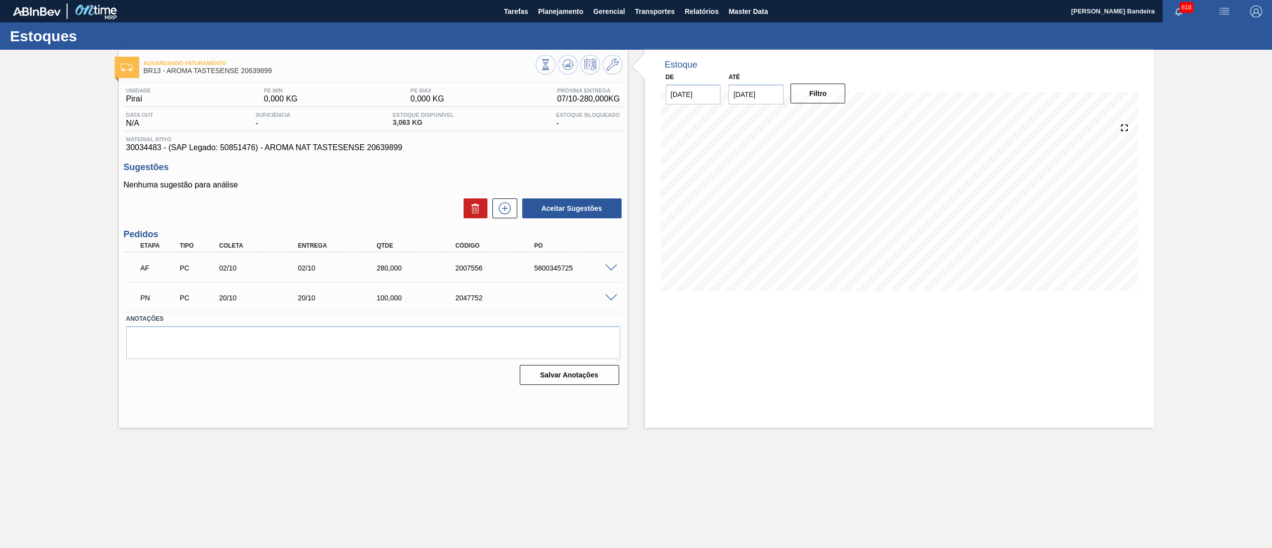
click at [607, 295] on span at bounding box center [611, 297] width 12 height 7
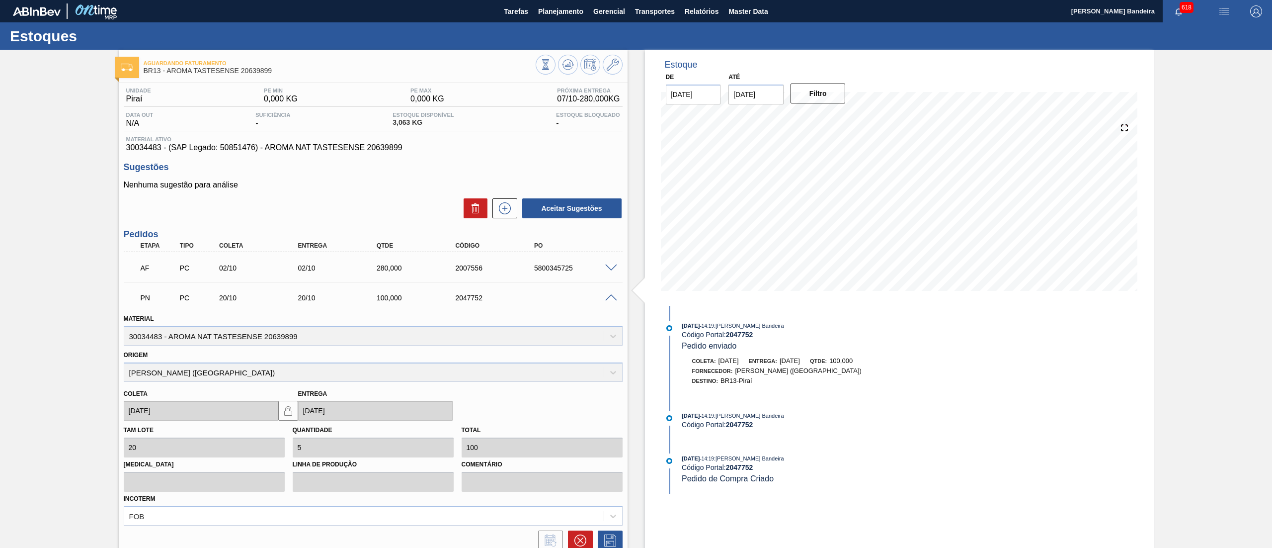
click at [607, 295] on span at bounding box center [611, 297] width 12 height 7
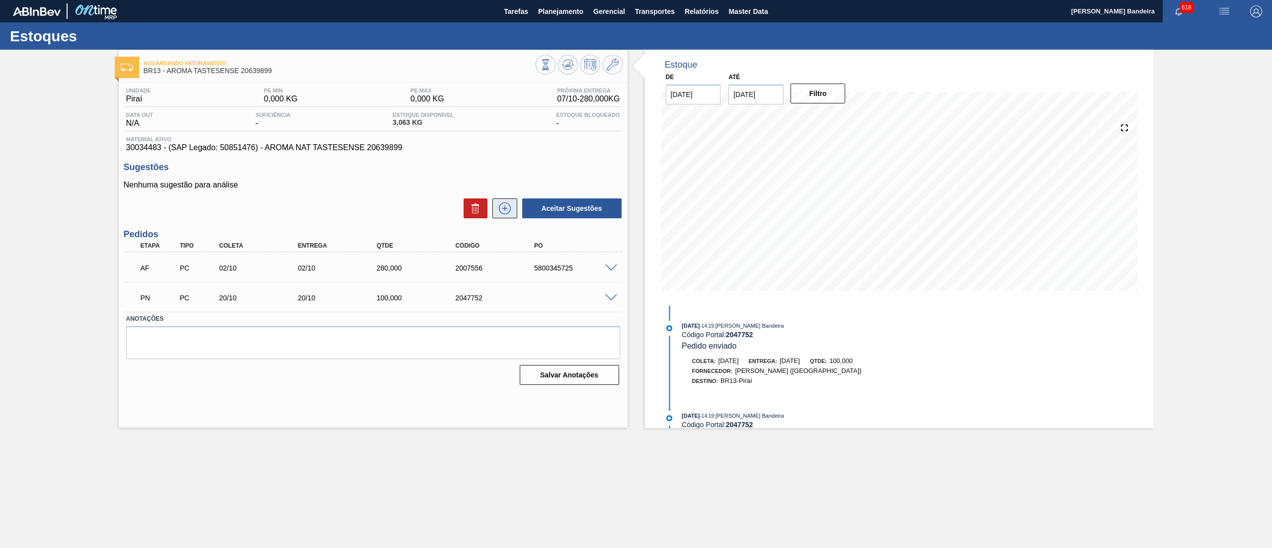
click at [503, 213] on icon at bounding box center [505, 208] width 16 height 12
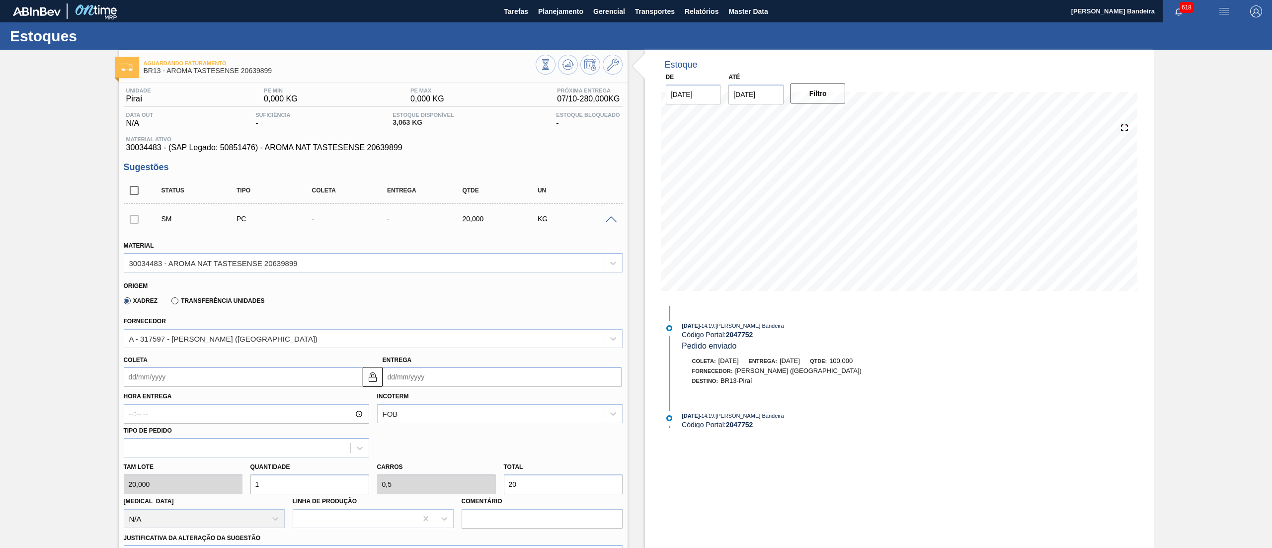
click at [168, 374] on input "Coleta" at bounding box center [243, 377] width 239 height 20
click at [152, 480] on div "20" at bounding box center [151, 480] width 13 height 13
type input "[DATE]"
drag, startPoint x: 275, startPoint y: 476, endPoint x: 266, endPoint y: 478, distance: 8.7
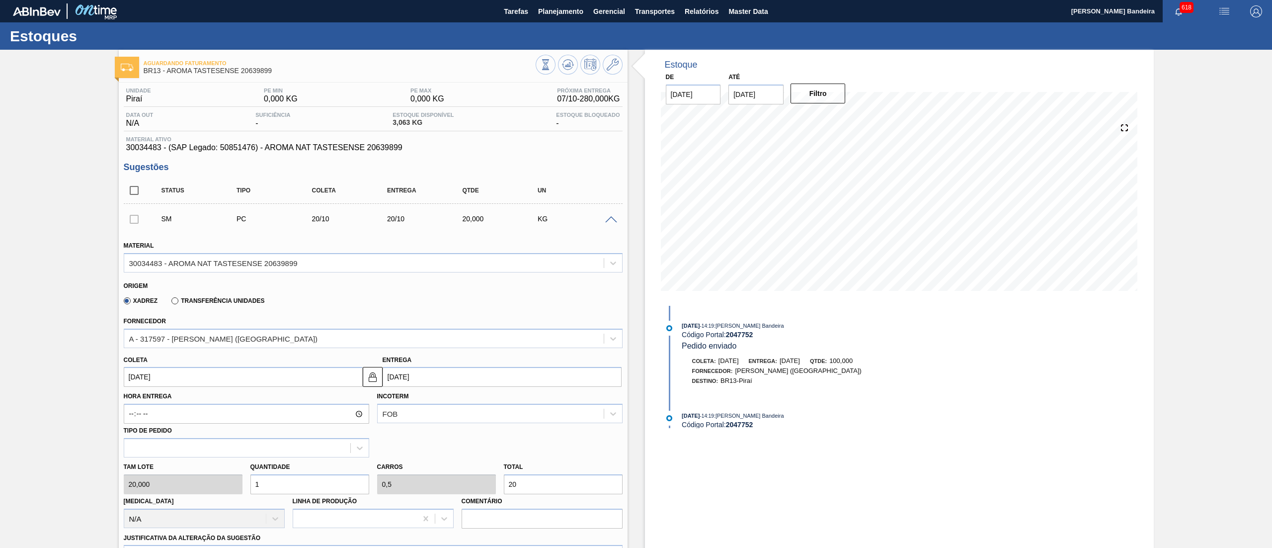
click at [266, 478] on div "Quantidade 1" at bounding box center [309, 477] width 119 height 34
click at [174, 483] on div "Tam lote 20,000 Quantidade 1 Carros 0,5 Total 20 Doca N/A Linha de Produção Com…" at bounding box center [373, 492] width 507 height 71
type input "3"
type input "1,5"
type input "60"
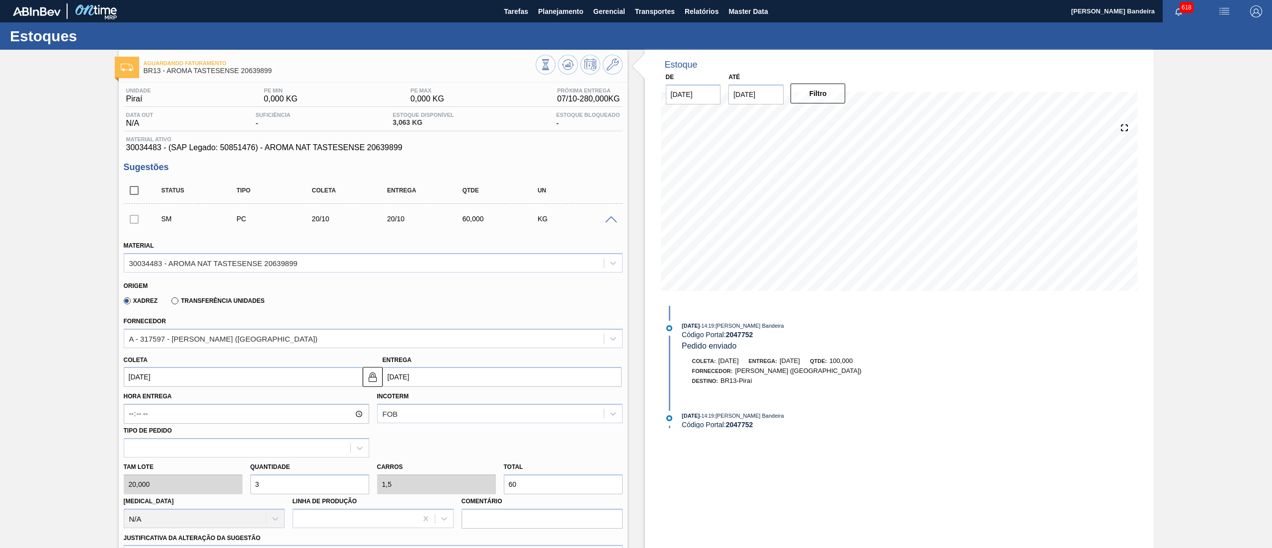
drag, startPoint x: 265, startPoint y: 479, endPoint x: 259, endPoint y: 479, distance: 6.5
click at [259, 479] on input "3" at bounding box center [309, 484] width 119 height 20
click at [233, 483] on div "Tam lote 20,000 Quantidade 3 Carros 1,5 Total 60 Doca N/A Linha de Produção Com…" at bounding box center [373, 492] width 507 height 71
type input "2"
type input "1"
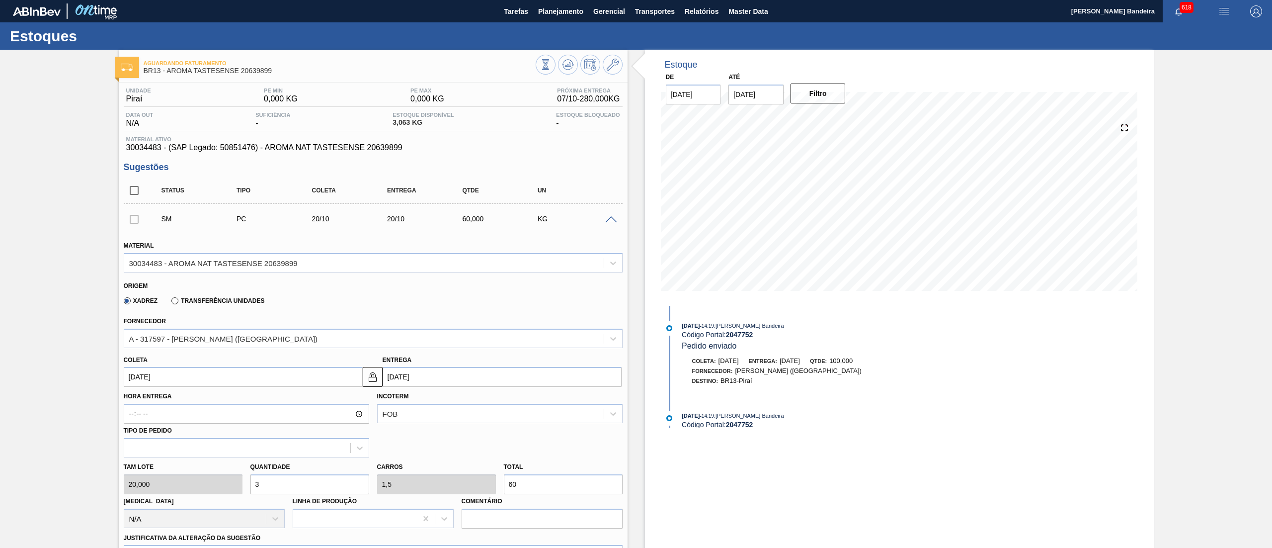
type input "40"
type input "20"
type input "10"
type input "400"
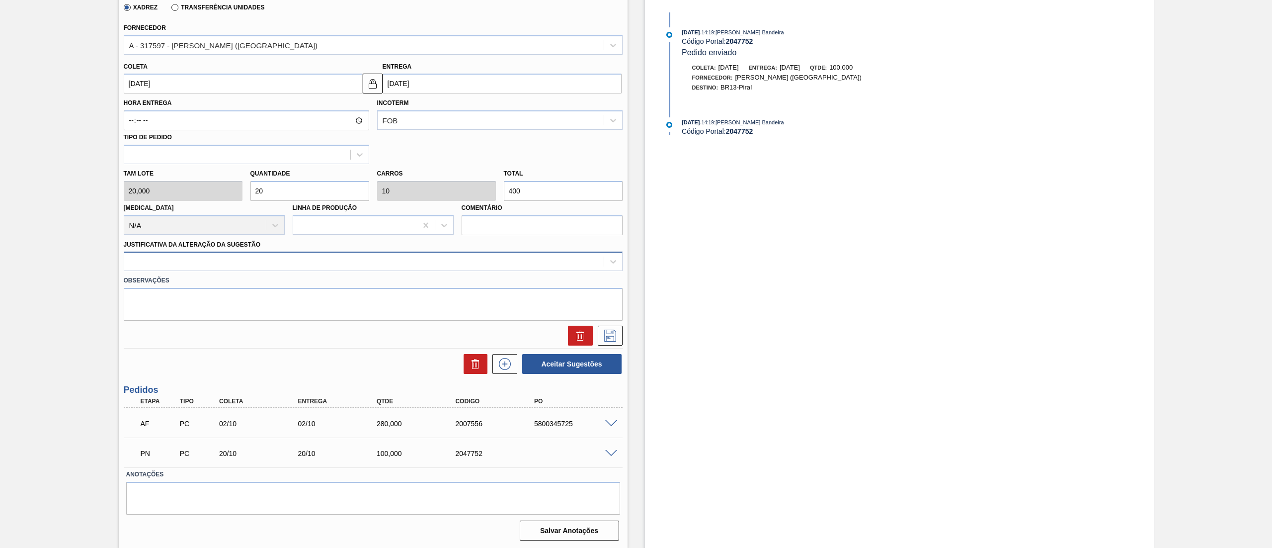
type input "20"
click at [241, 268] on div at bounding box center [363, 261] width 479 height 14
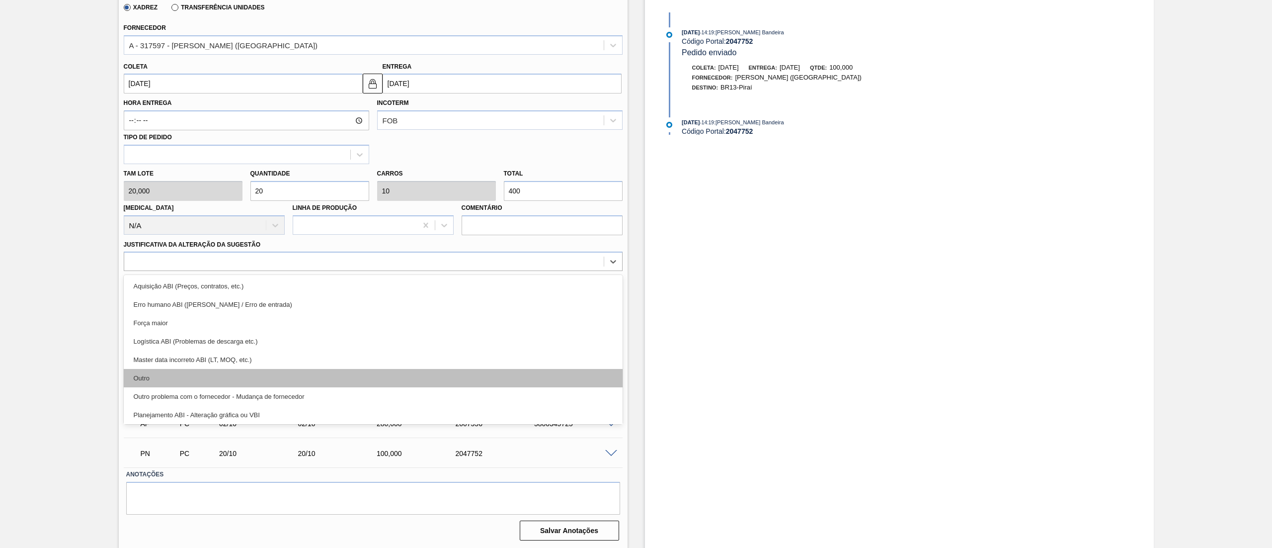
click at [233, 375] on div "Outro" at bounding box center [373, 378] width 499 height 18
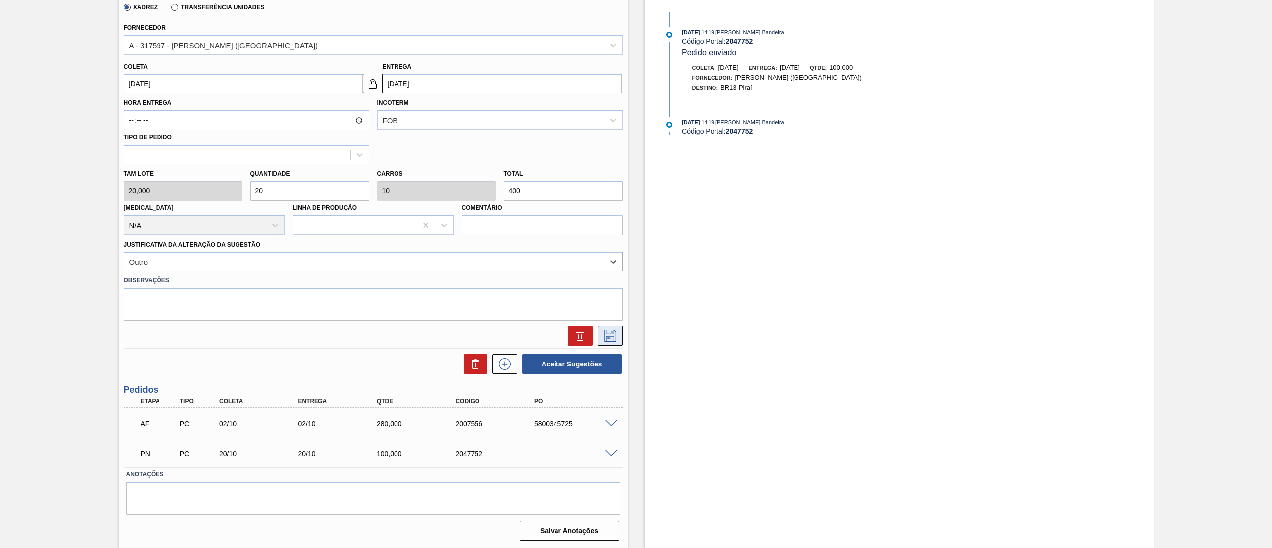
click at [605, 331] on icon at bounding box center [610, 335] width 16 height 12
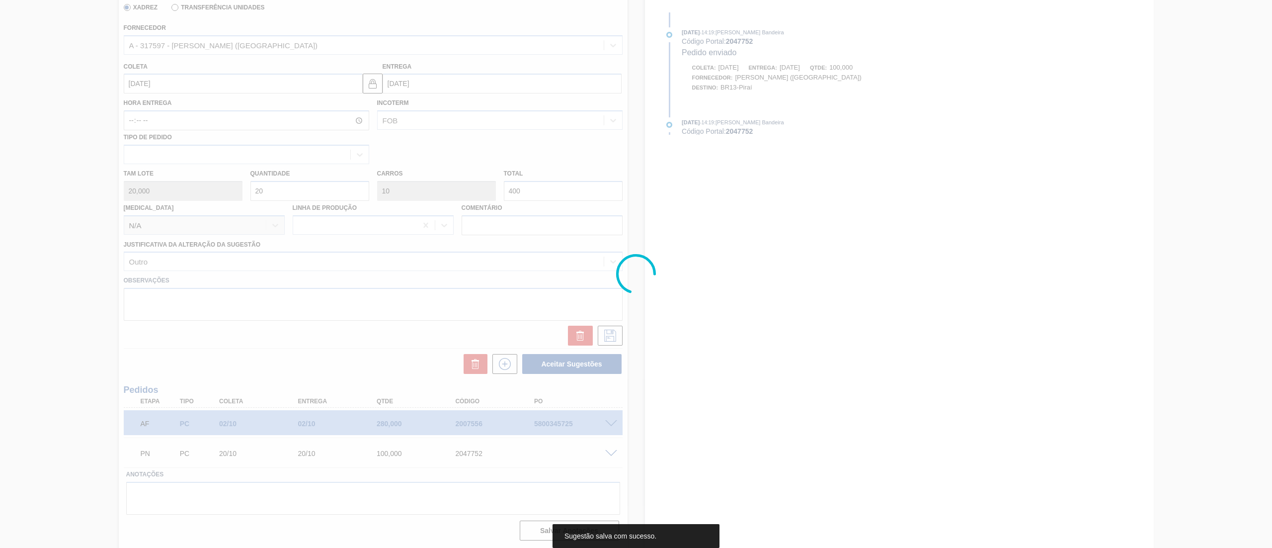
scroll to position [0, 0]
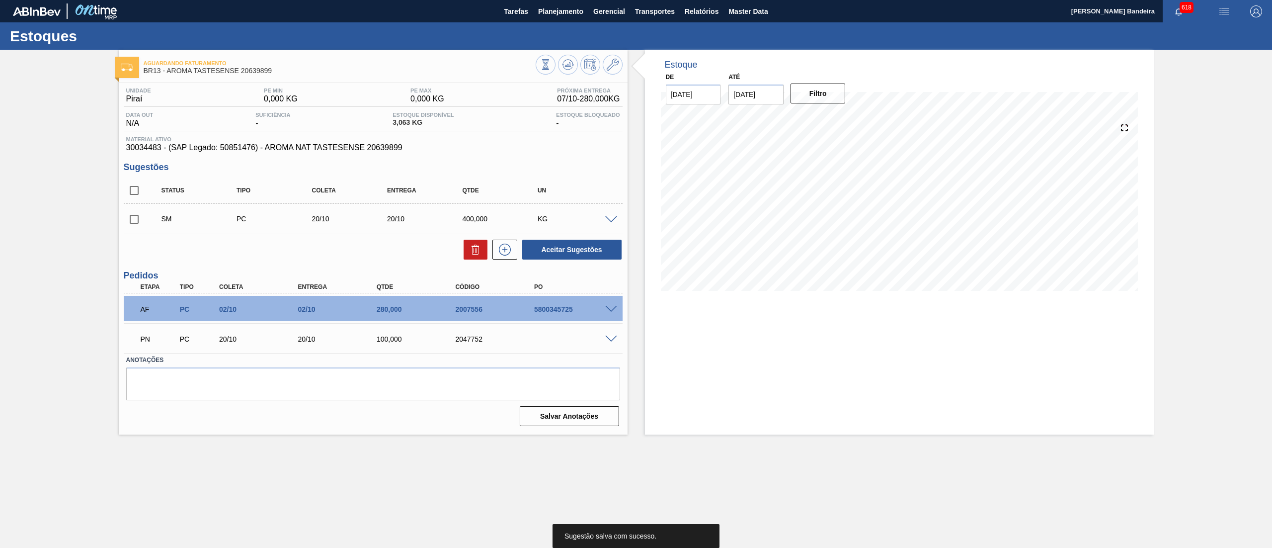
click at [137, 222] on input "checkbox" at bounding box center [134, 219] width 21 height 21
click at [561, 250] on button "Aceitar Sugestões" at bounding box center [571, 249] width 99 height 20
checkbox input "false"
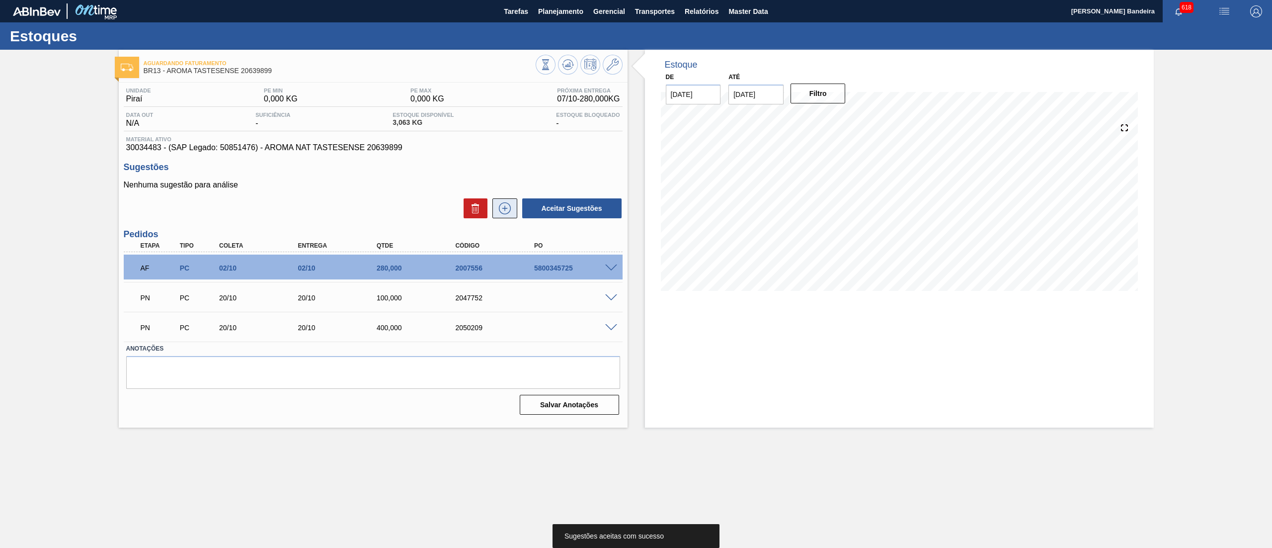
click at [507, 208] on icon at bounding box center [505, 208] width 16 height 12
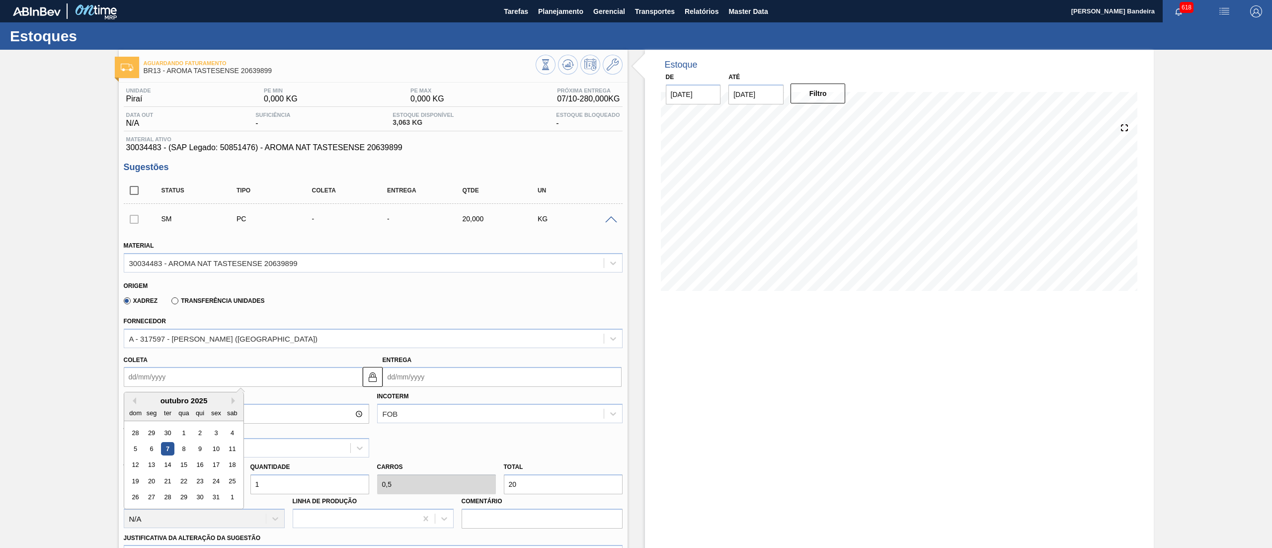
click at [246, 384] on input "Coleta" at bounding box center [243, 377] width 239 height 20
click at [235, 398] on button "Next Month" at bounding box center [235, 400] width 7 height 7
click at [150, 451] on div "3" at bounding box center [151, 448] width 13 height 13
type input "03/11/2025"
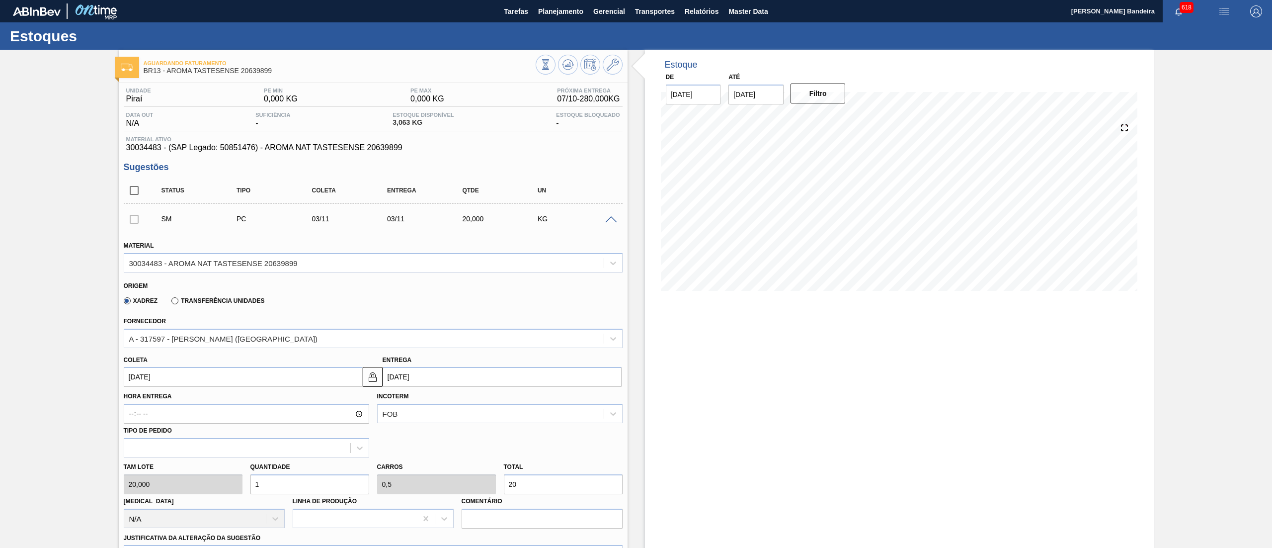
click at [215, 492] on div "Tam lote 20,000 Quantidade 1 Carros 0,5 Total 20 Doca N/A Linha de Produção Com…" at bounding box center [373, 492] width 507 height 71
type input "6"
type input "3"
type input "120"
type input "0"
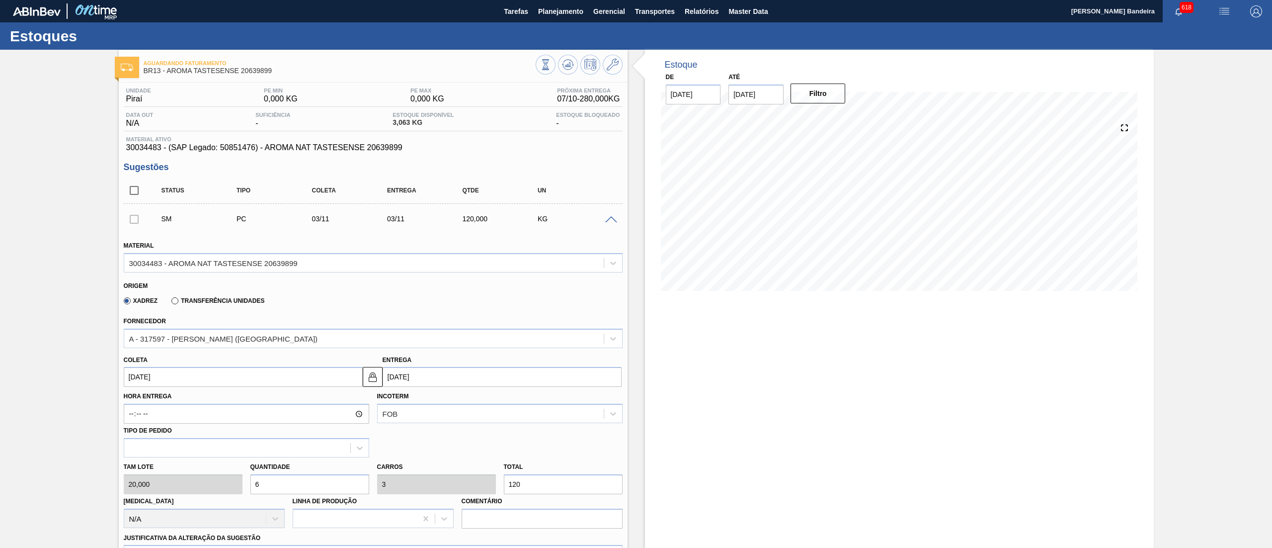
type input "0"
type input "2"
type input "1"
type input "40"
type input "23"
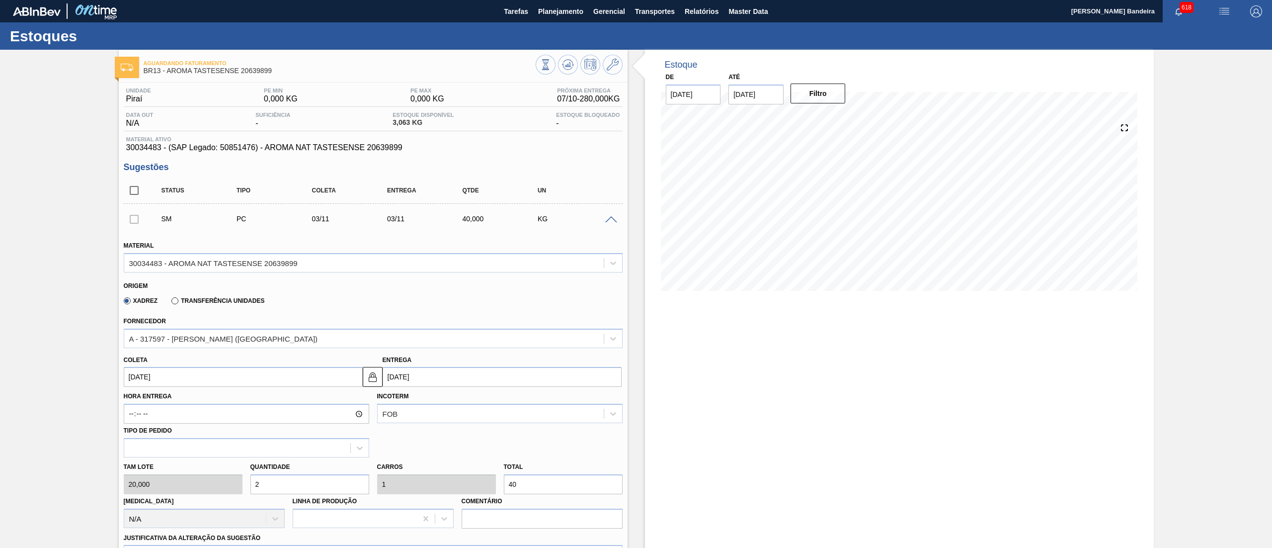
type input "11,5"
type input "460"
type input "2"
type input "1"
type input "40"
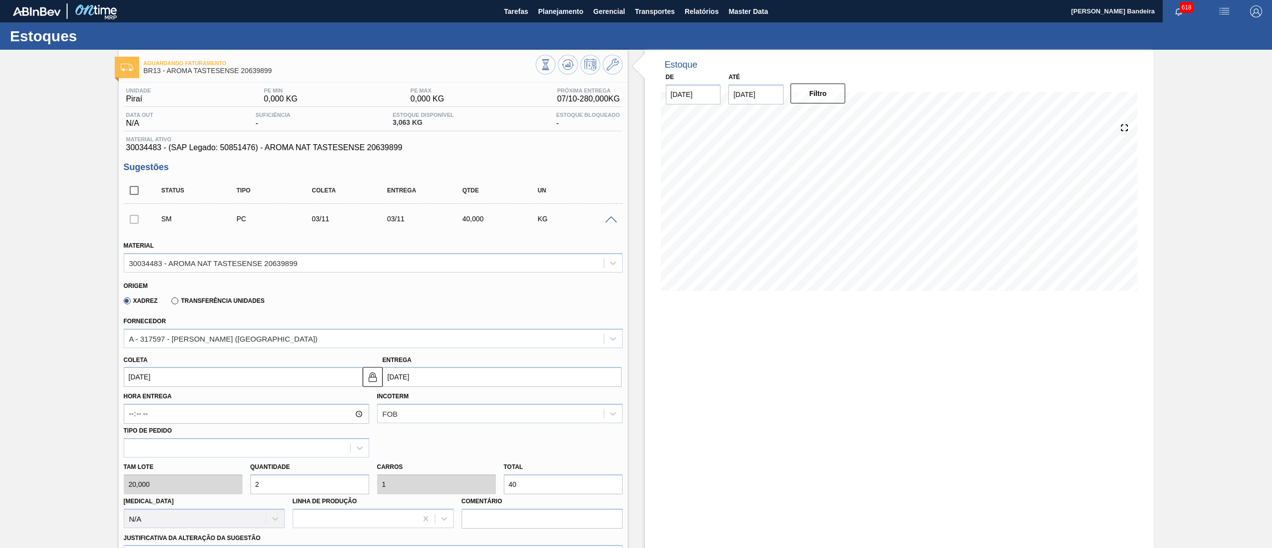
type input "0"
type input "6"
type input "3"
type input "120"
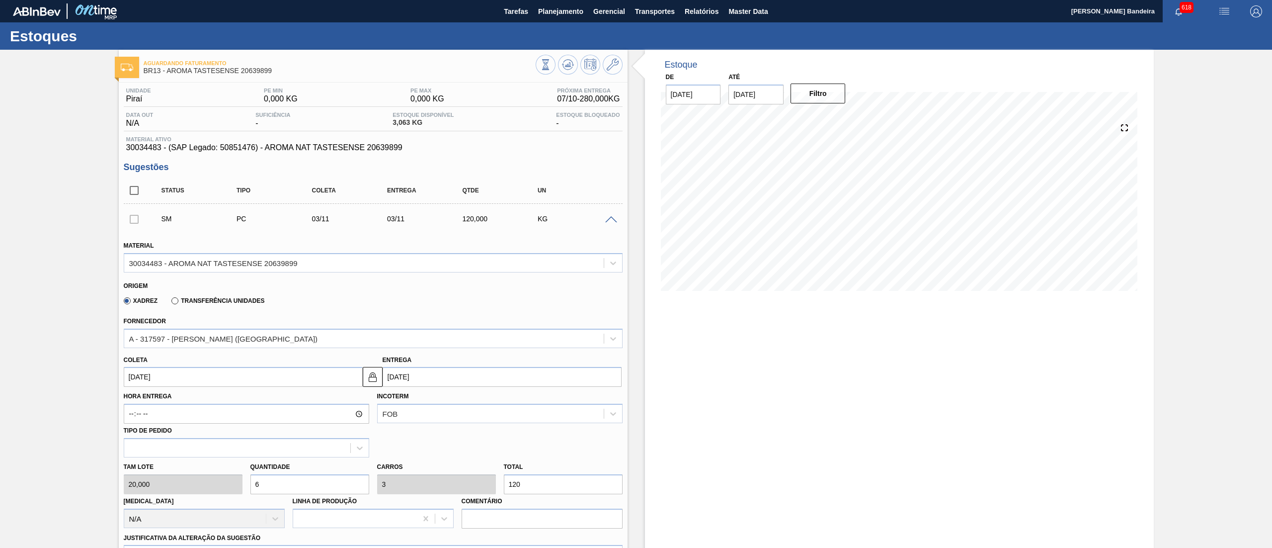
type input "60"
type input "30"
type input "1.200"
type input "6"
type input "3"
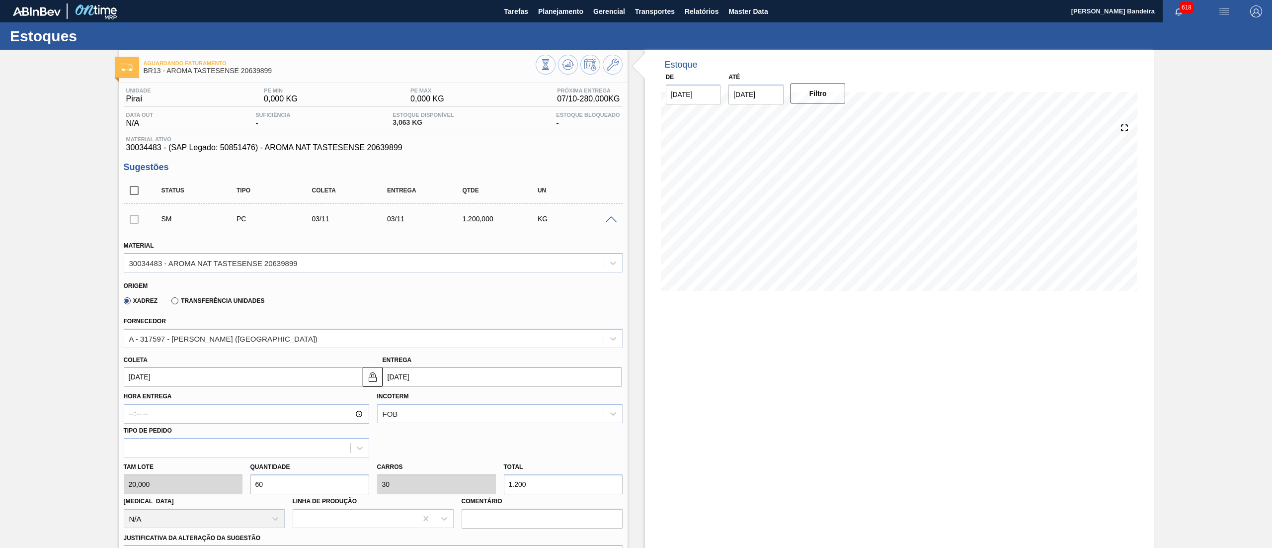
type input "120"
type input "0"
type input "2"
type input "1"
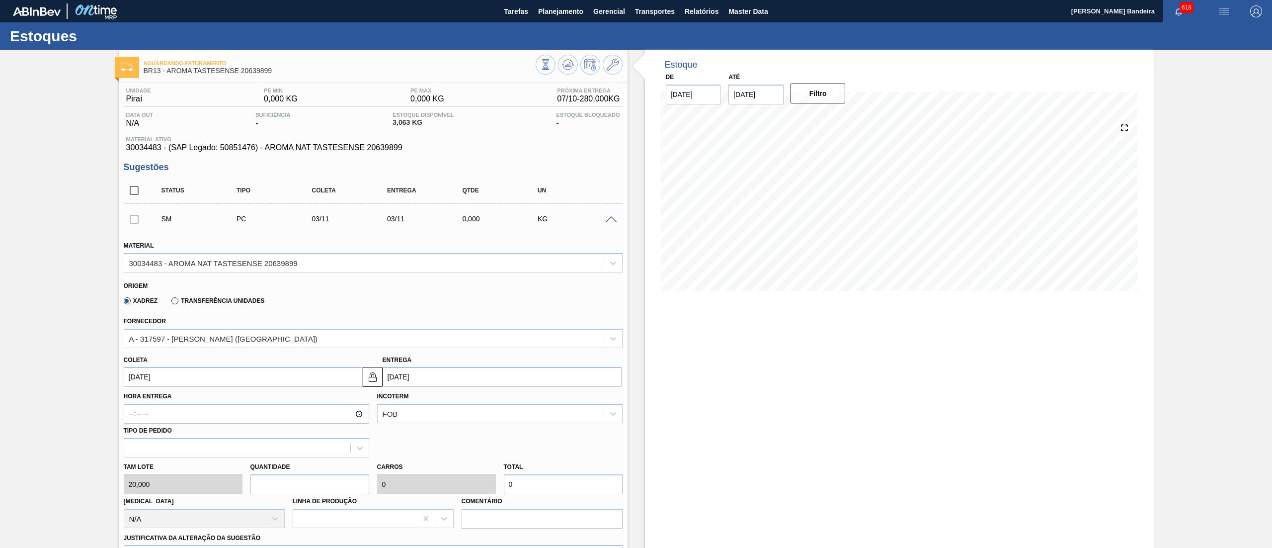
type input "40"
type input "20"
type input "10"
type input "400"
type input "2"
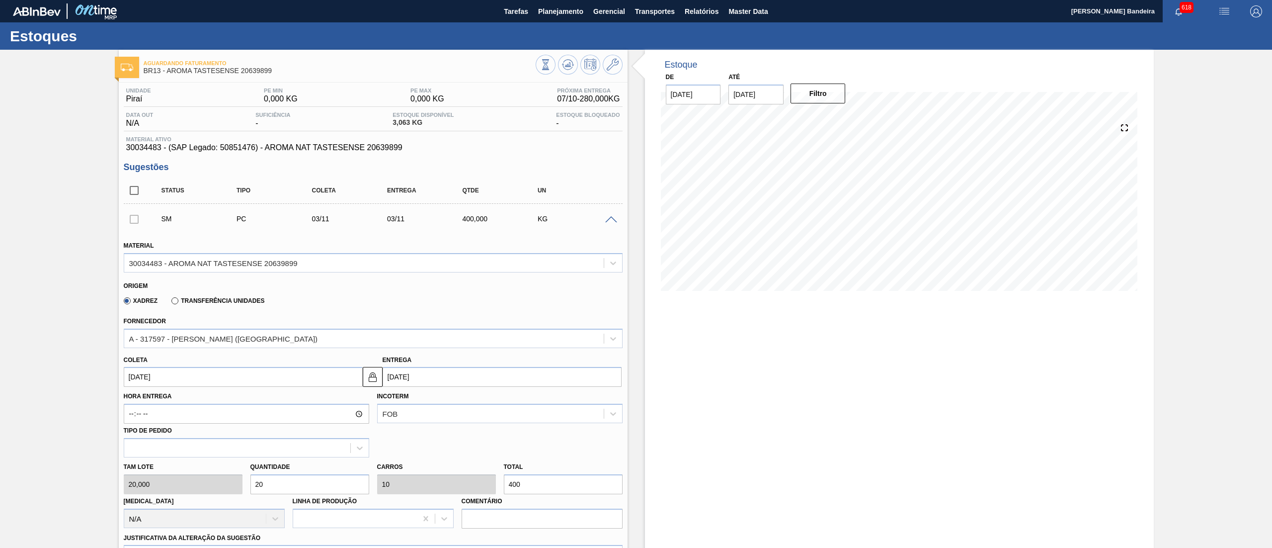
type input "1"
type input "40"
type input "0"
type input "4"
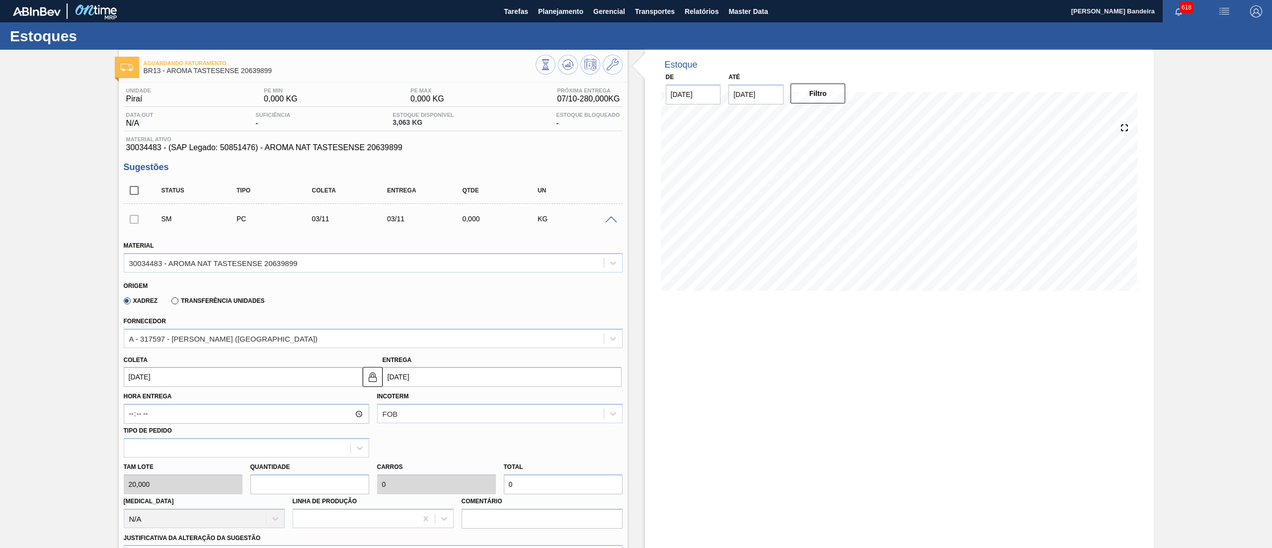
type input "2"
type input "80"
type input "40"
type input "20"
type input "800"
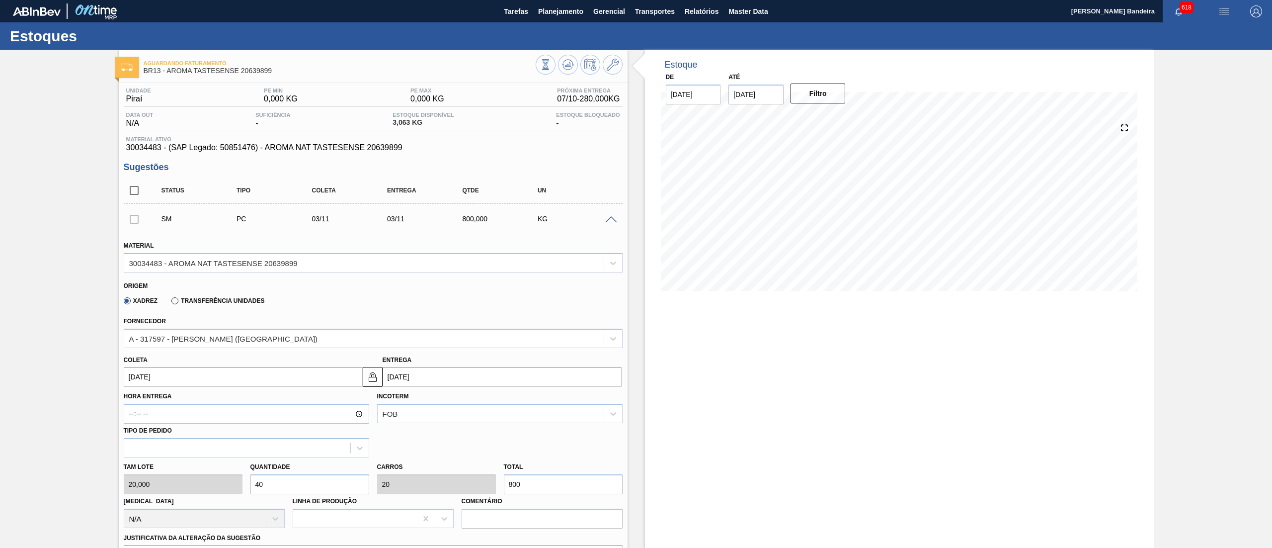
type input "4"
type input "2"
type input "80"
type input "0"
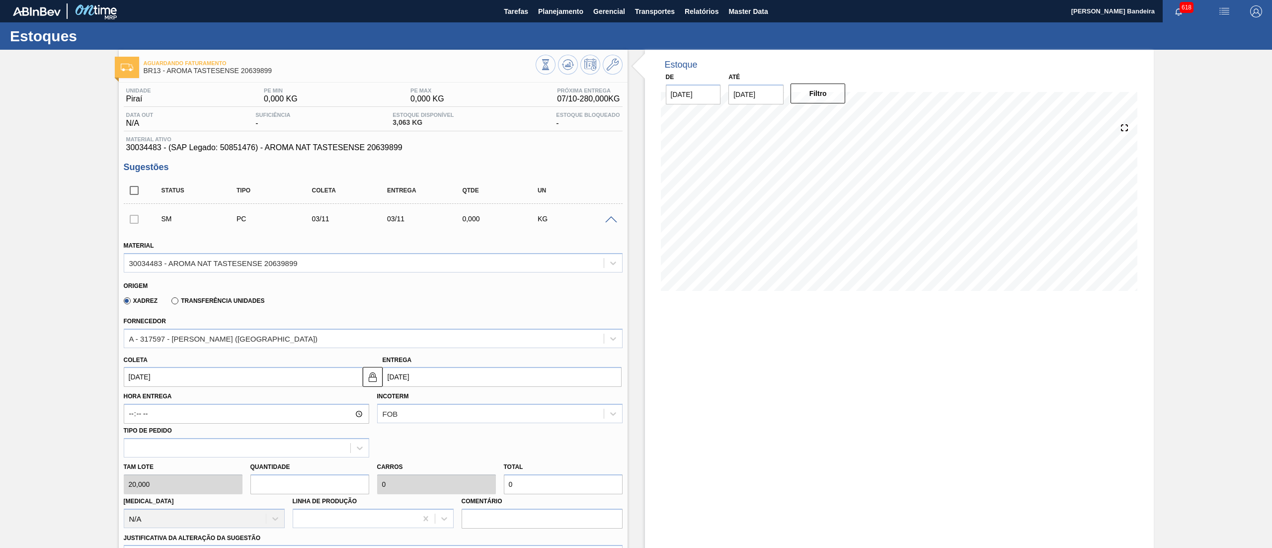
type input "3"
type input "1,5"
type input "60"
type input "30"
type input "15"
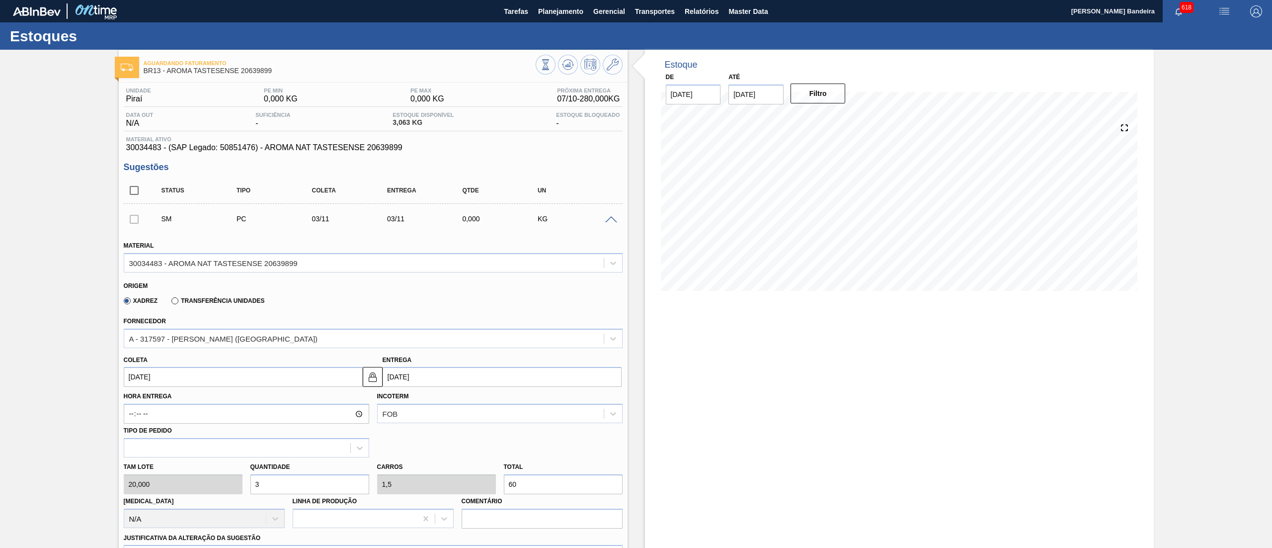
type input "600"
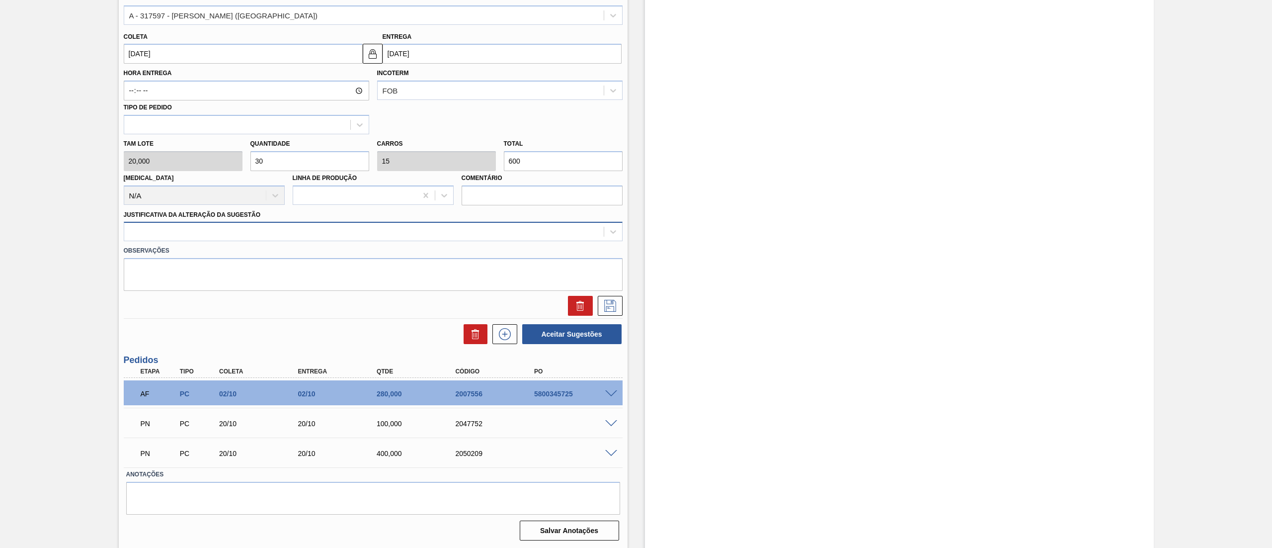
type input "30"
click at [181, 229] on div at bounding box center [363, 232] width 479 height 14
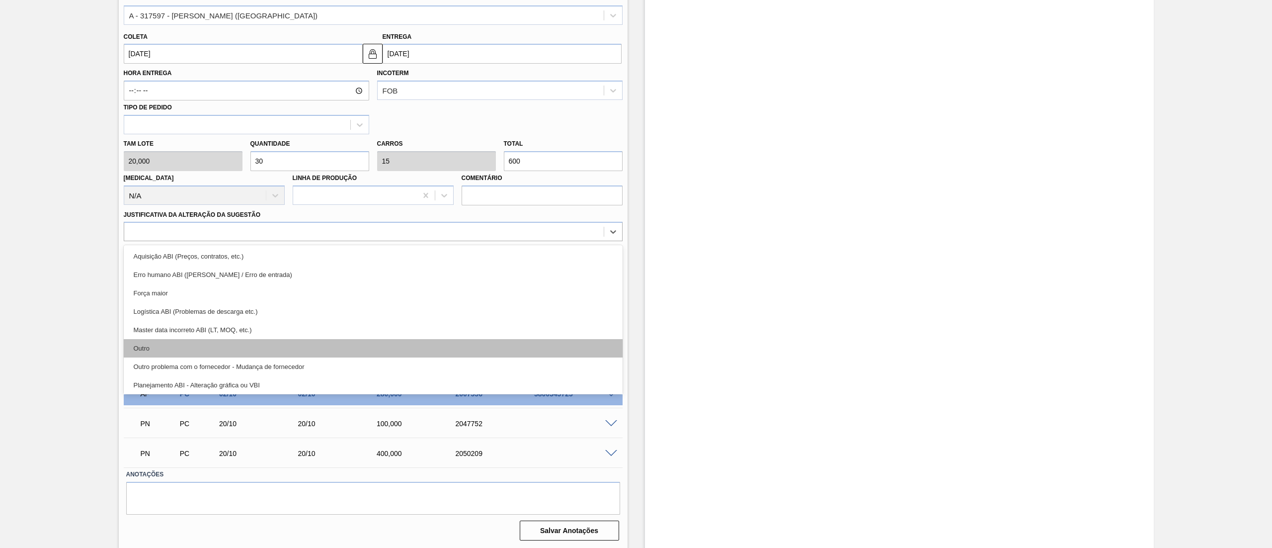
click at [194, 340] on div "Outro" at bounding box center [373, 348] width 499 height 18
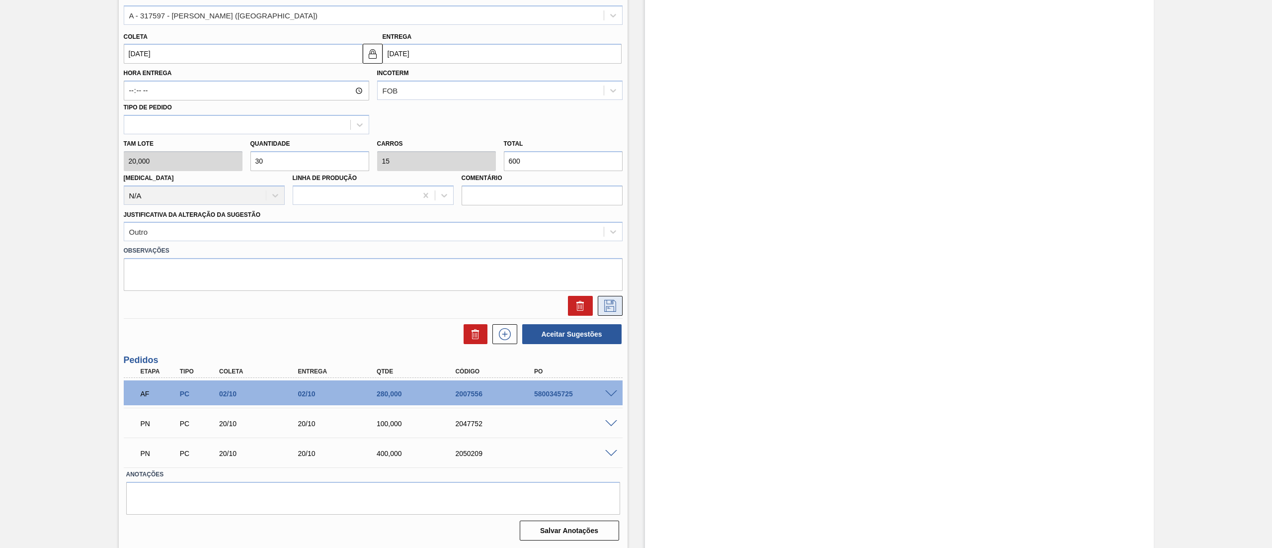
click at [608, 306] on icon at bounding box center [610, 306] width 16 height 12
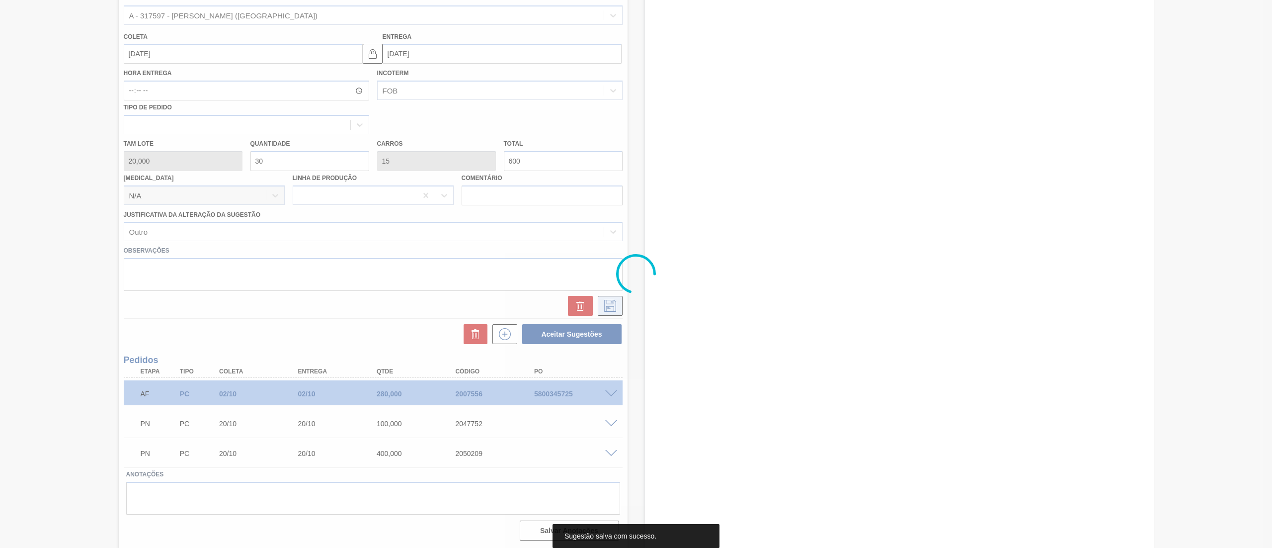
scroll to position [0, 0]
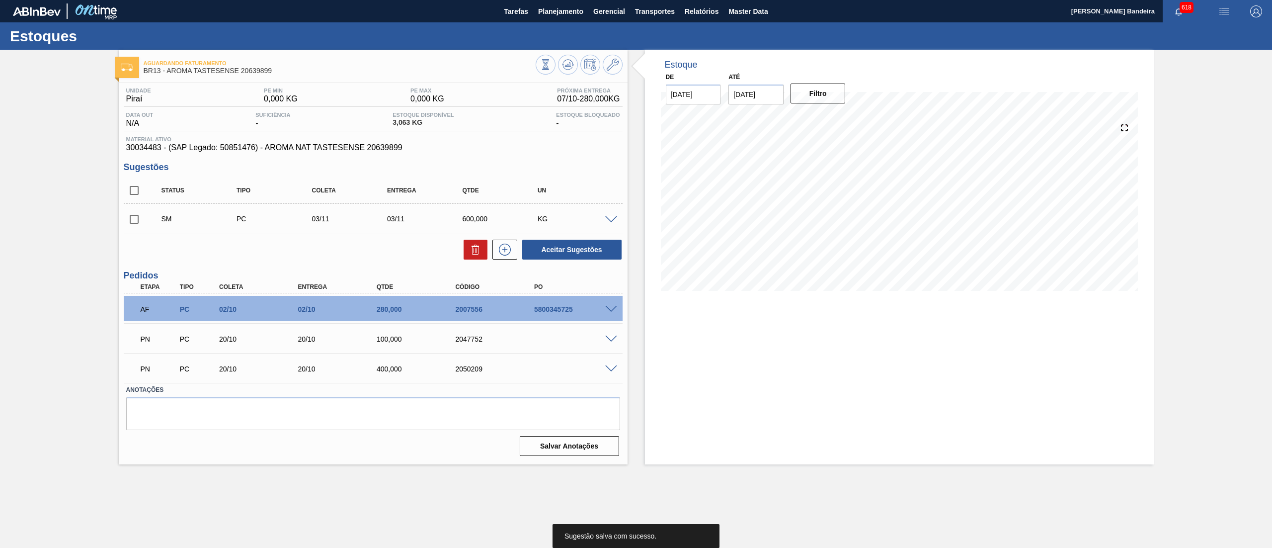
click at [134, 218] on input "checkbox" at bounding box center [134, 219] width 21 height 21
click at [583, 253] on button "Aceitar Sugestões" at bounding box center [571, 249] width 99 height 20
checkbox input "false"
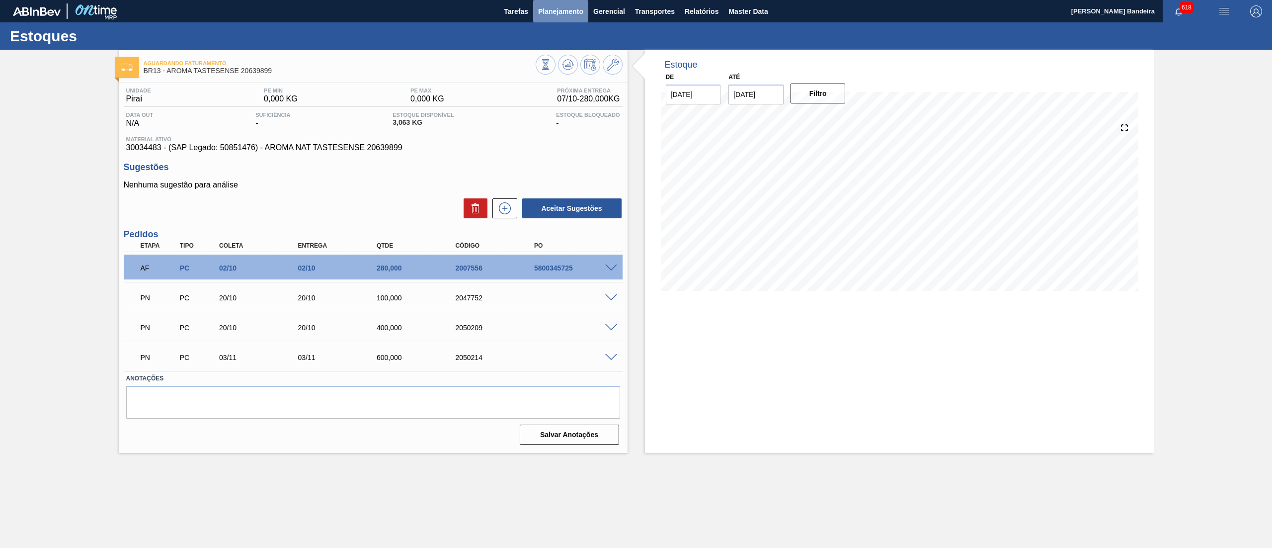
click at [553, 17] on button "Planejamento" at bounding box center [560, 11] width 55 height 22
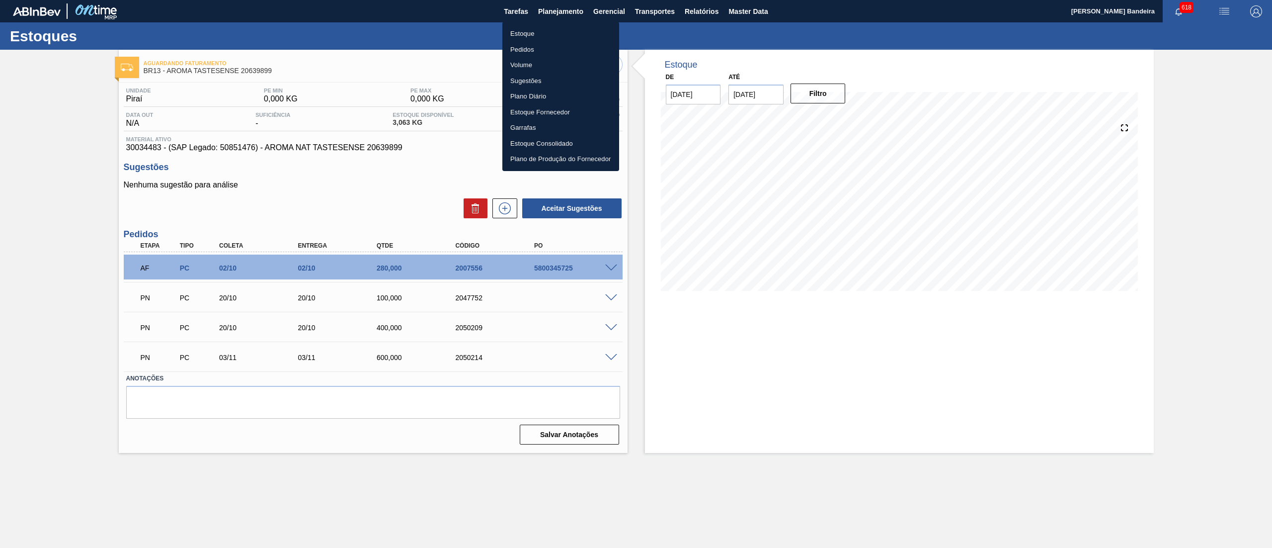
click at [541, 35] on li "Estoque" at bounding box center [560, 34] width 117 height 16
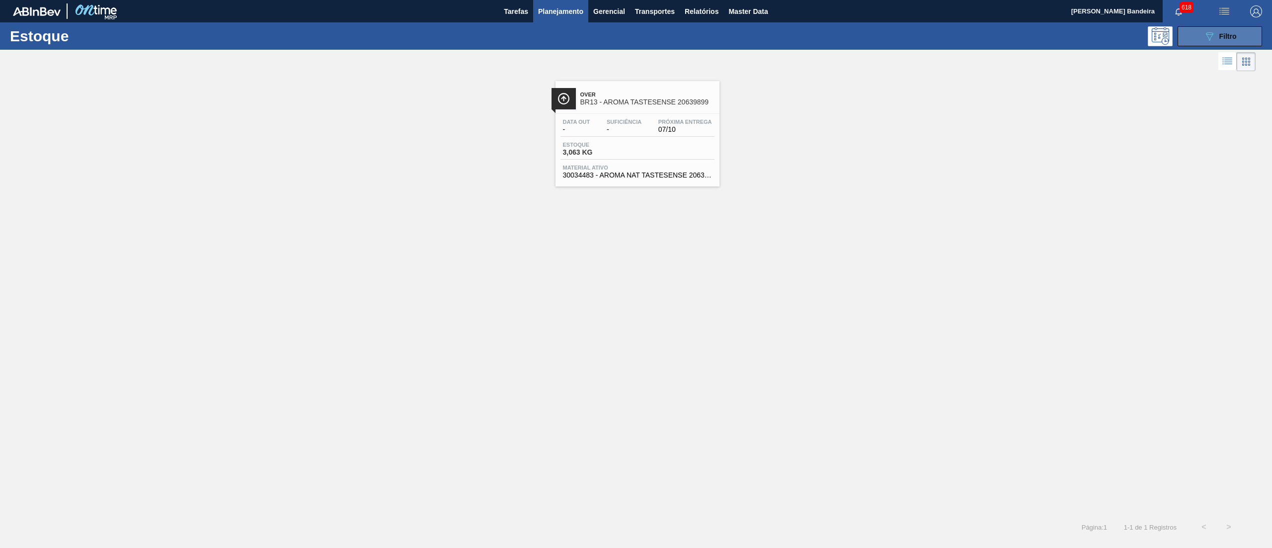
click at [1209, 32] on icon at bounding box center [1209, 36] width 7 height 8
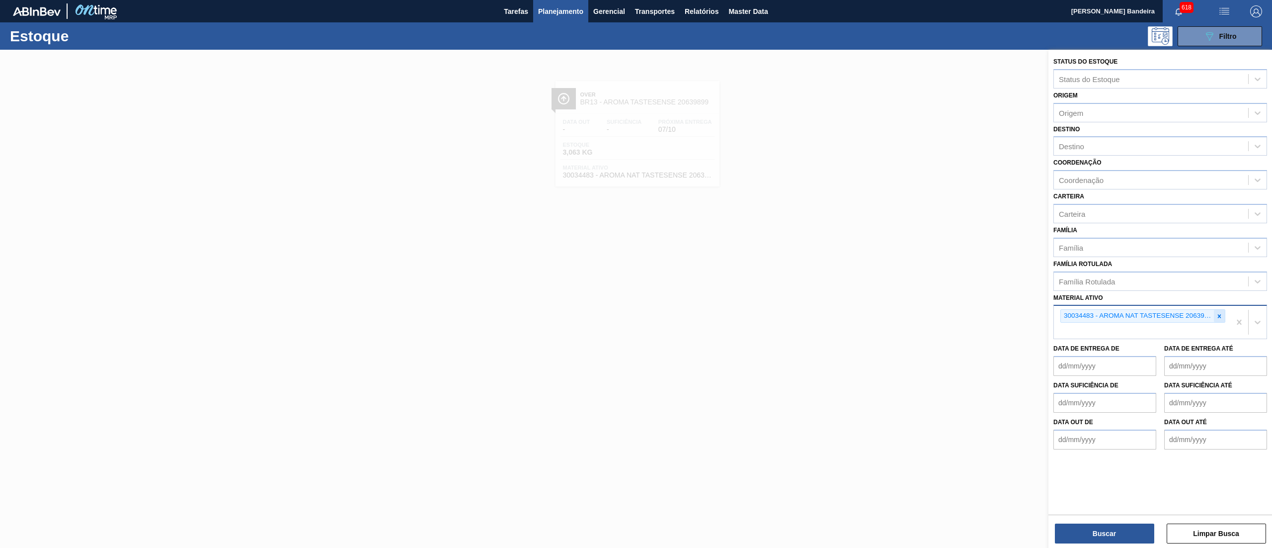
click at [1216, 315] on icon at bounding box center [1219, 316] width 7 height 7
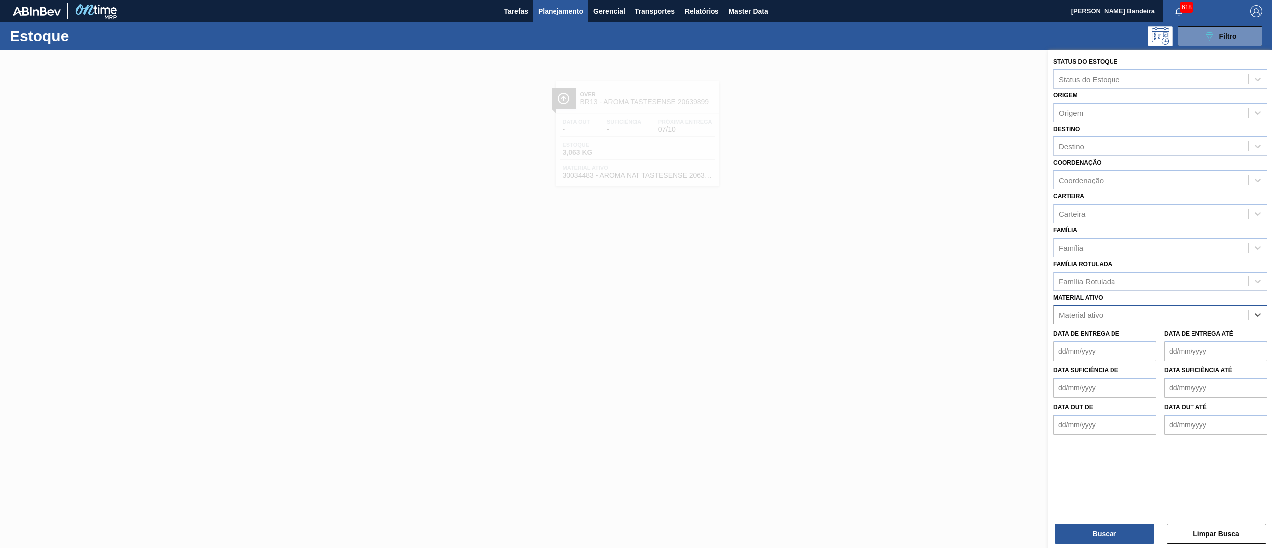
paste ativo "30008340"
type ativo "30008340"
click at [1171, 331] on div "30008340 - SUCO CONC. CLARIF. LIMÃO SICILIANO" at bounding box center [1160, 339] width 214 height 18
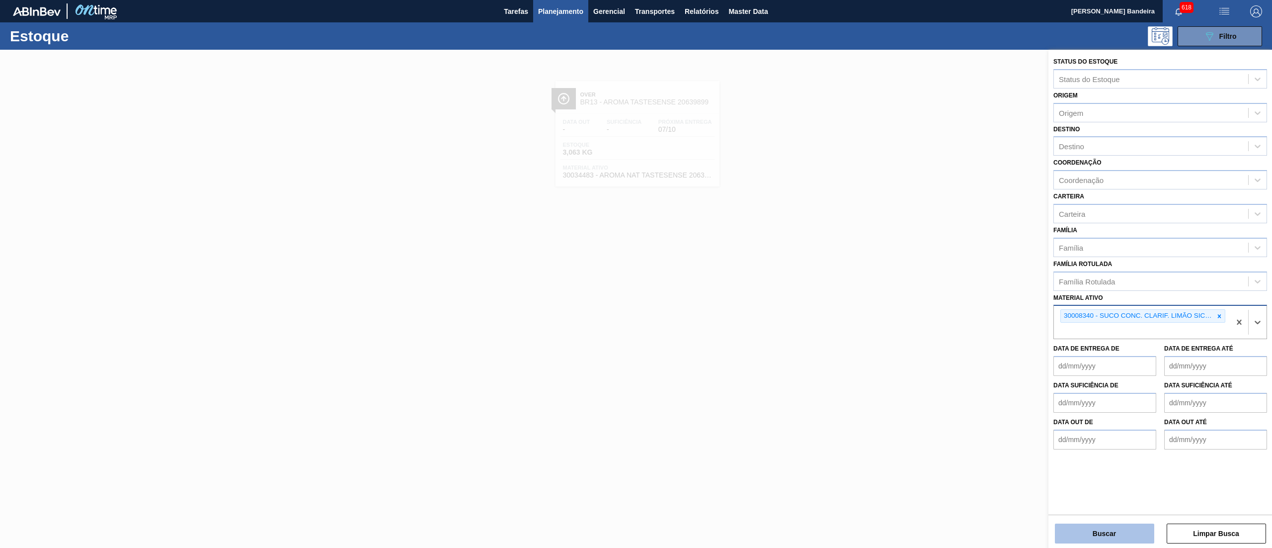
click at [1086, 532] on button "Buscar" at bounding box center [1104, 533] width 99 height 20
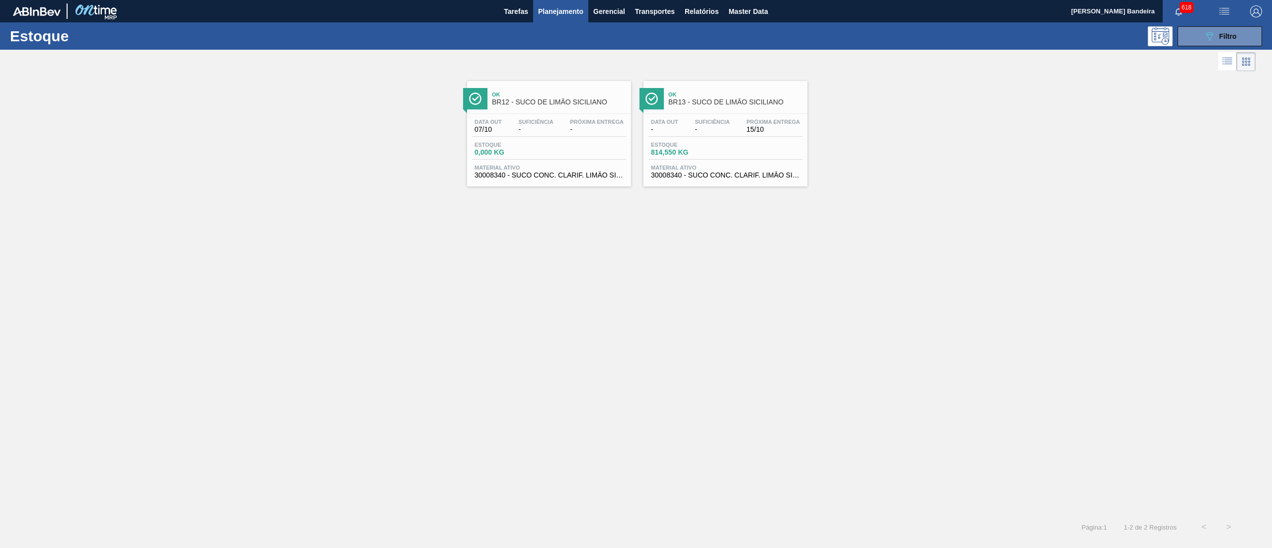
click at [702, 176] on span "30008340 - SUCO CONC. CLARIF. LIMÃO SICILIANO" at bounding box center [725, 174] width 149 height 7
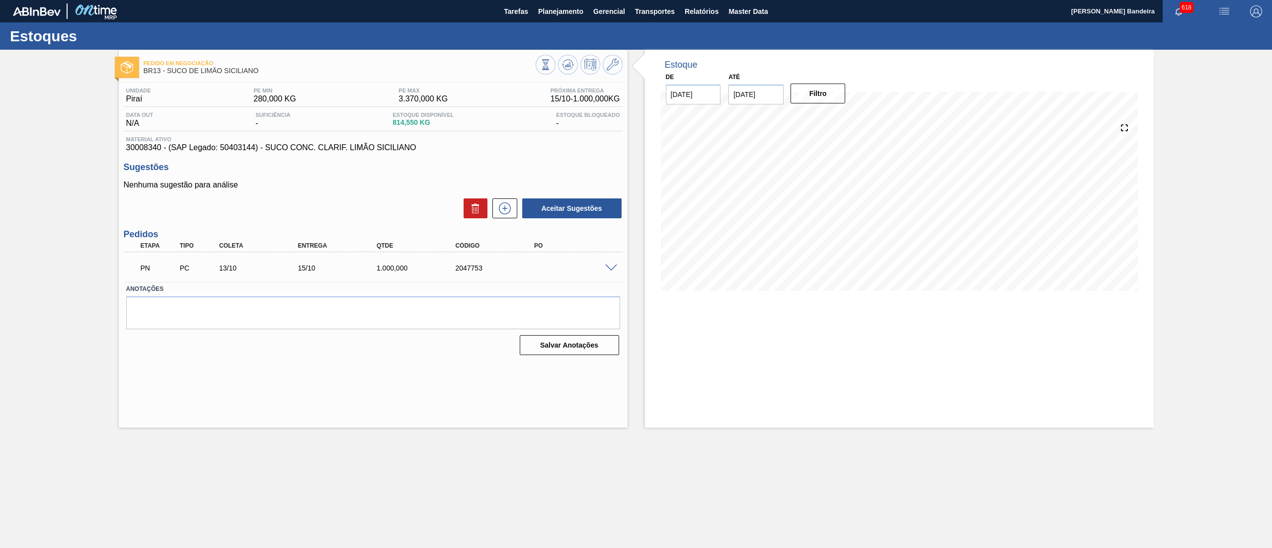
click at [609, 264] on span at bounding box center [611, 267] width 12 height 7
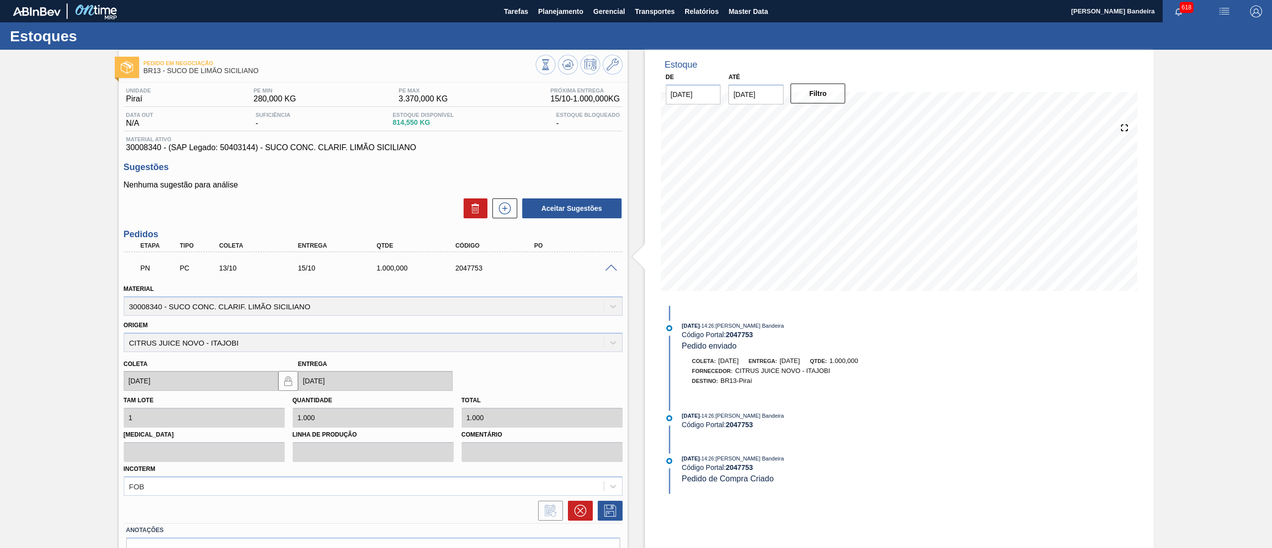
click at [609, 264] on span at bounding box center [611, 267] width 12 height 7
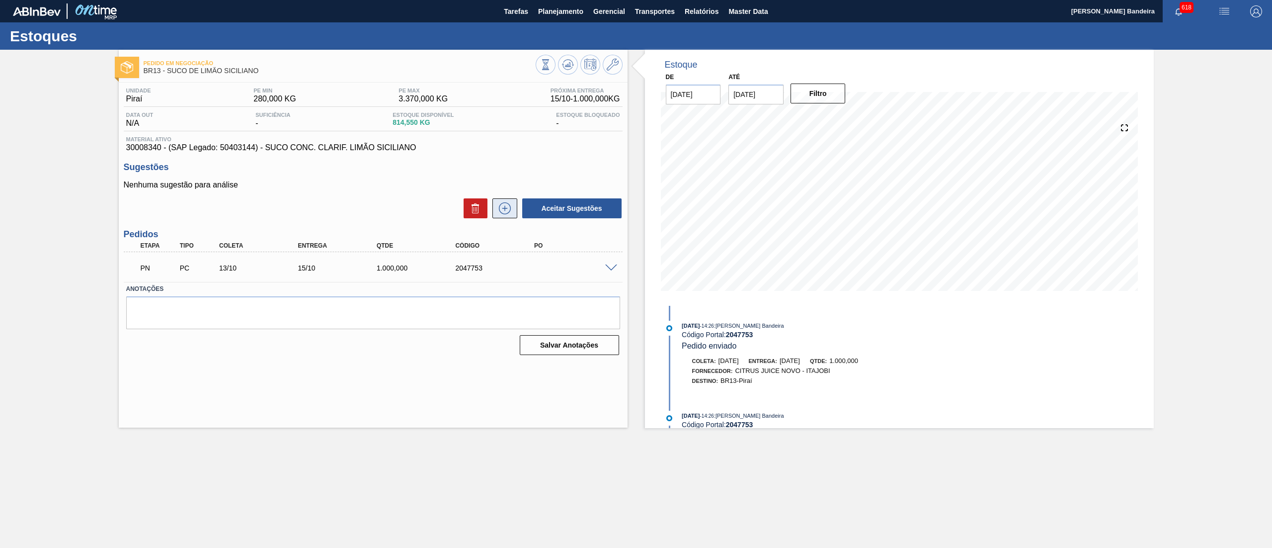
click at [505, 208] on icon at bounding box center [504, 208] width 0 height 5
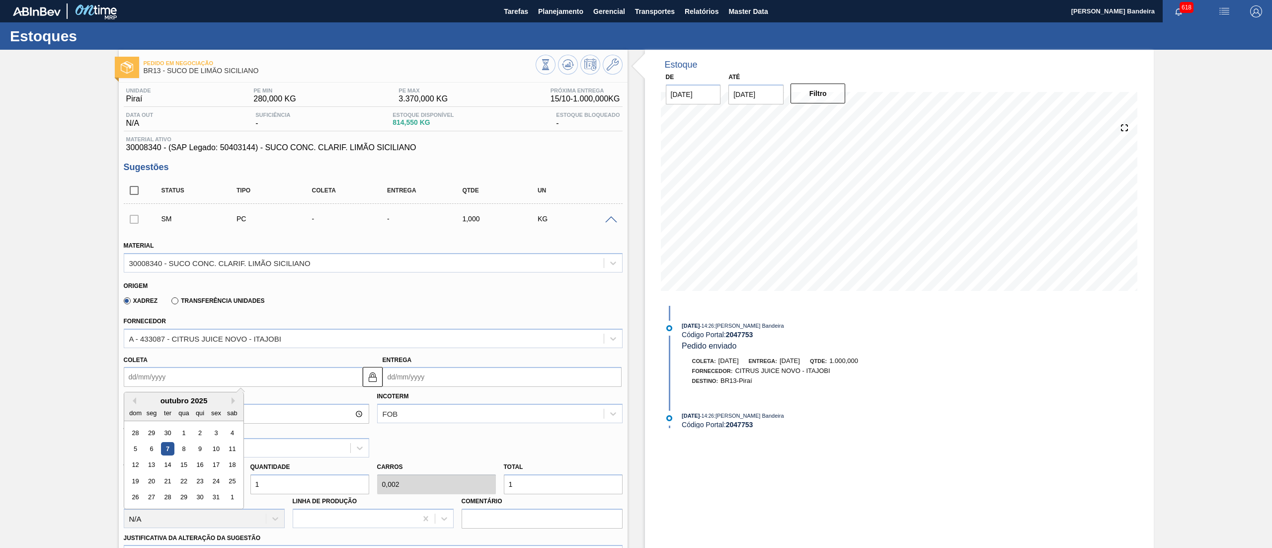
click at [215, 383] on input "Coleta" at bounding box center [243, 377] width 239 height 20
click at [146, 461] on div "13" at bounding box center [151, 464] width 13 height 13
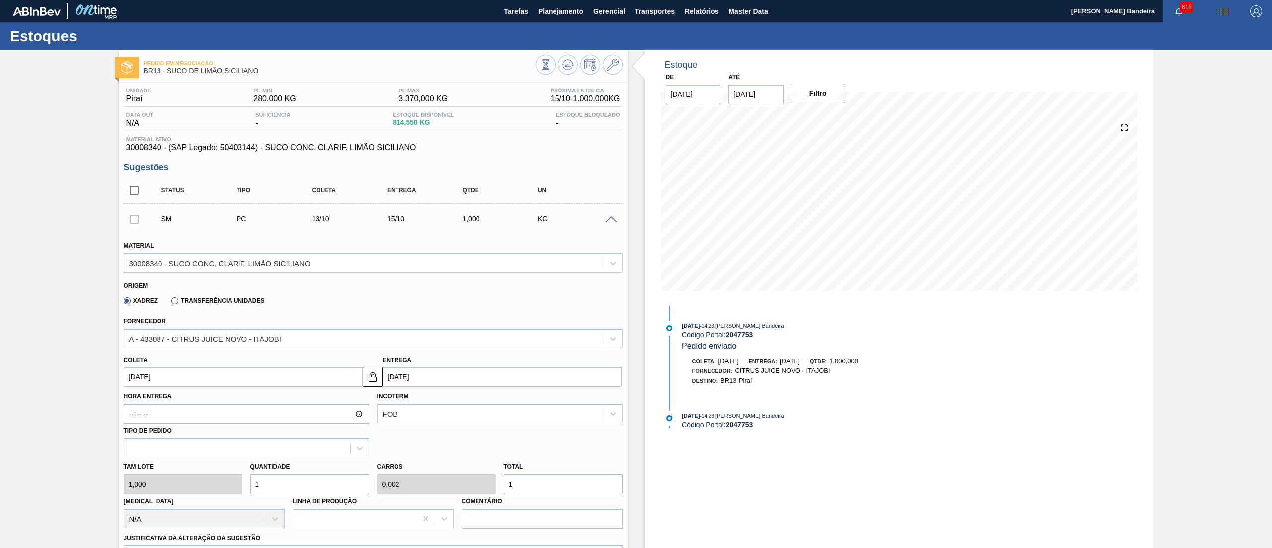
click at [192, 482] on div "Tam lote 1,000 Quantidade 1 Carros 0,002 Total 1 Doca N/A Linha de Produção Com…" at bounding box center [373, 492] width 507 height 71
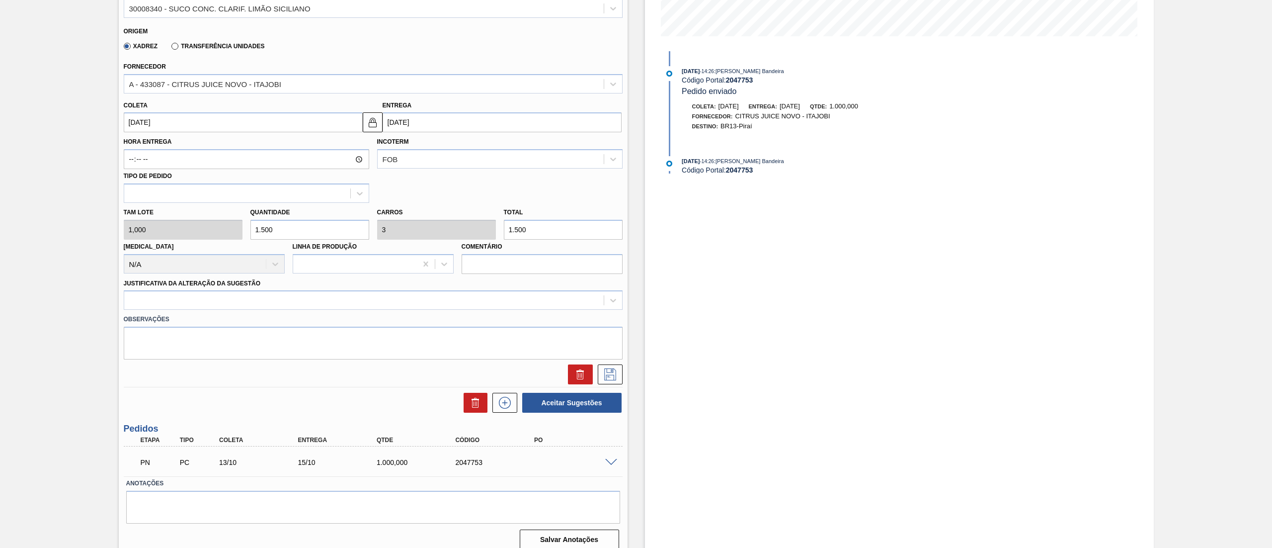
scroll to position [263, 0]
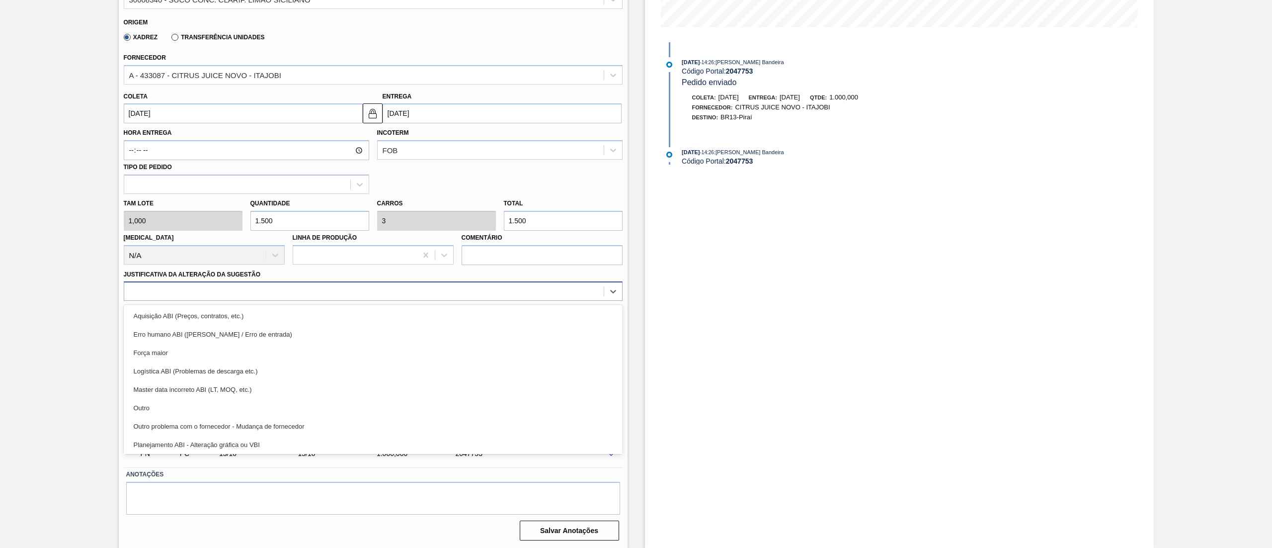
click at [216, 292] on div at bounding box center [363, 291] width 479 height 14
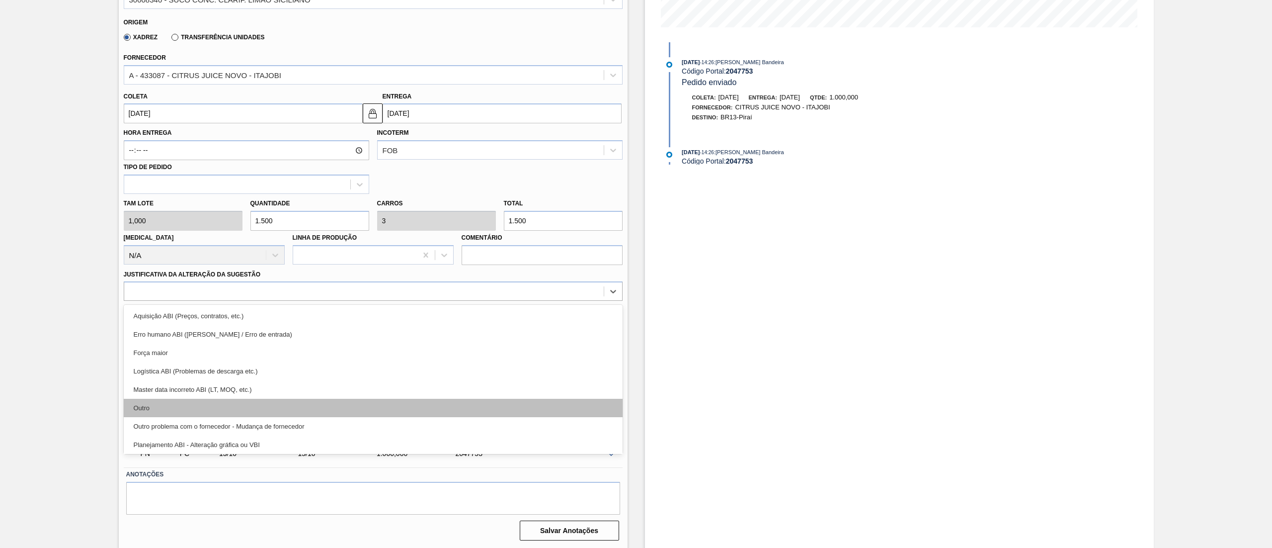
click at [199, 407] on div "Outro" at bounding box center [373, 407] width 499 height 18
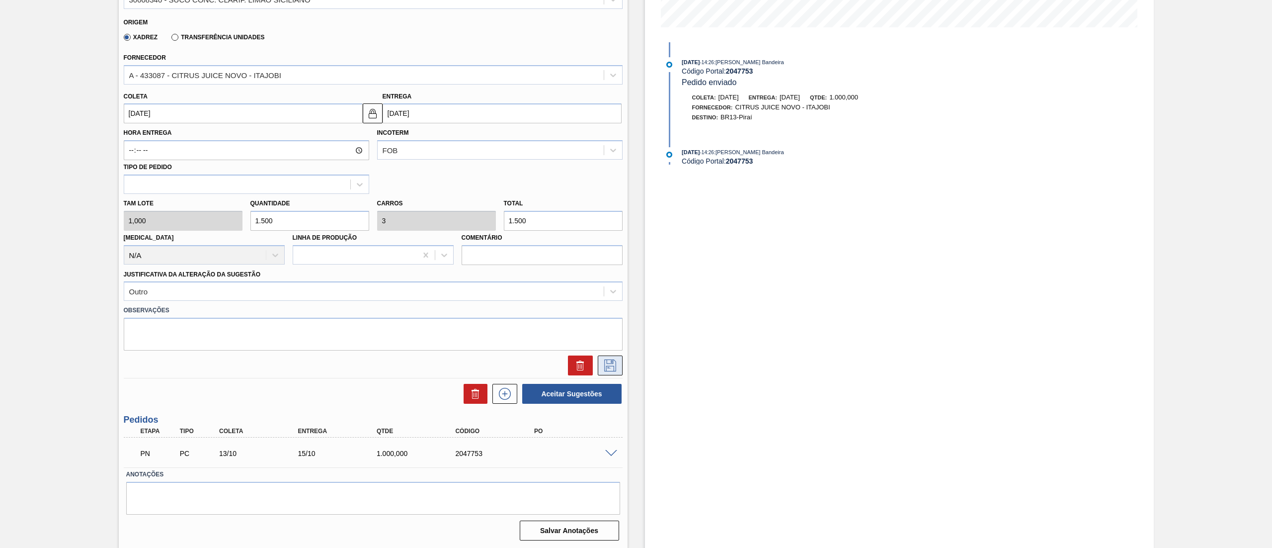
click at [598, 359] on button at bounding box center [610, 365] width 25 height 20
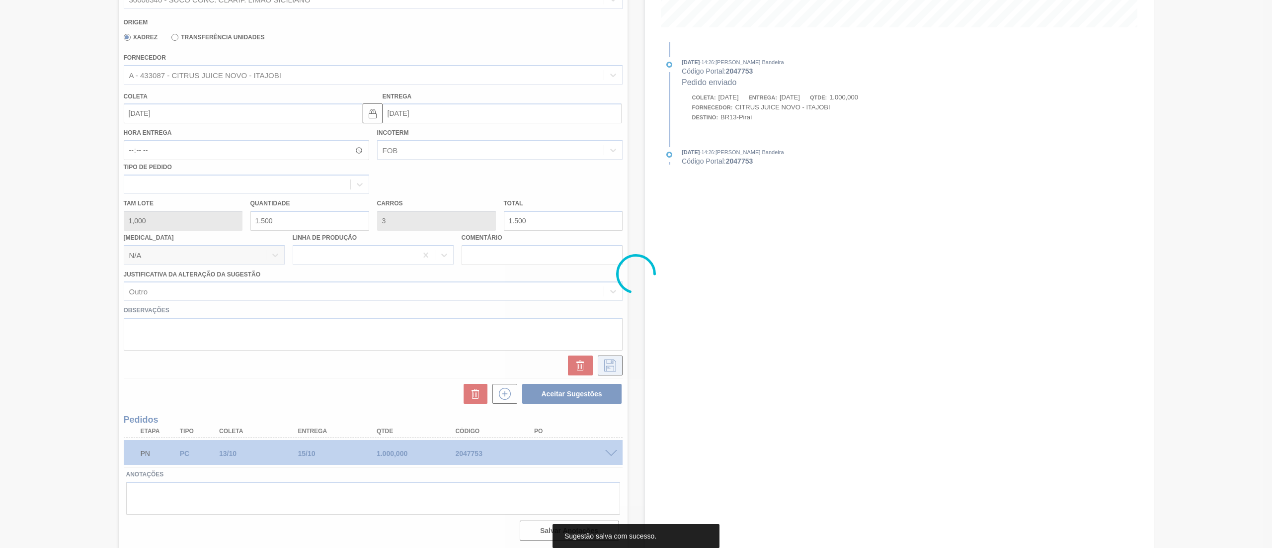
scroll to position [0, 0]
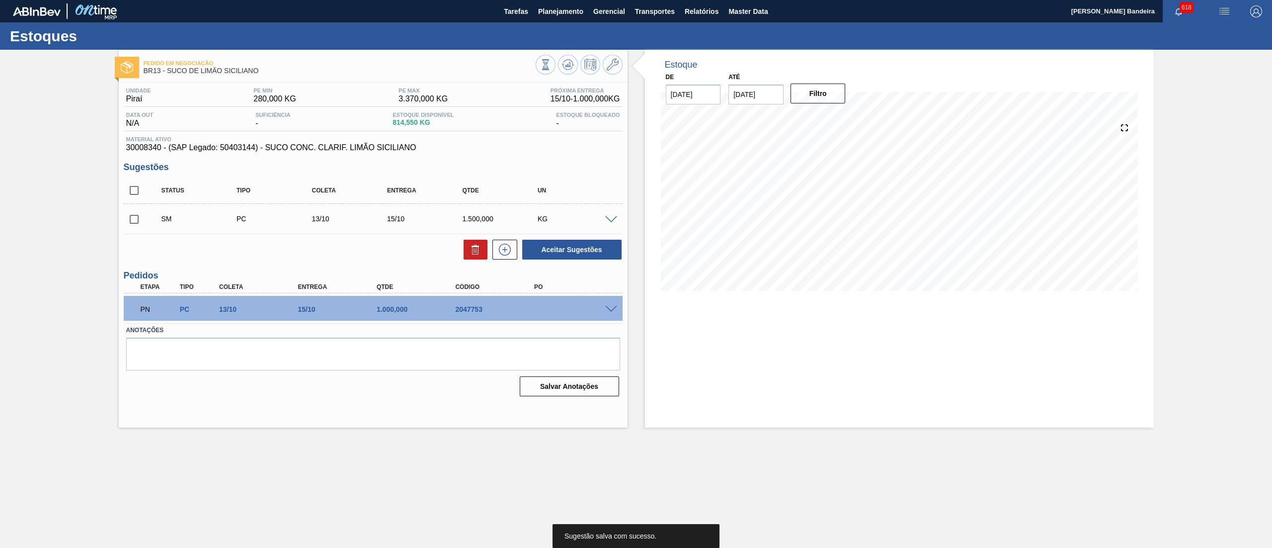
click at [133, 220] on input "checkbox" at bounding box center [134, 219] width 21 height 21
click at [581, 245] on button "Aceitar Sugestões" at bounding box center [571, 249] width 99 height 20
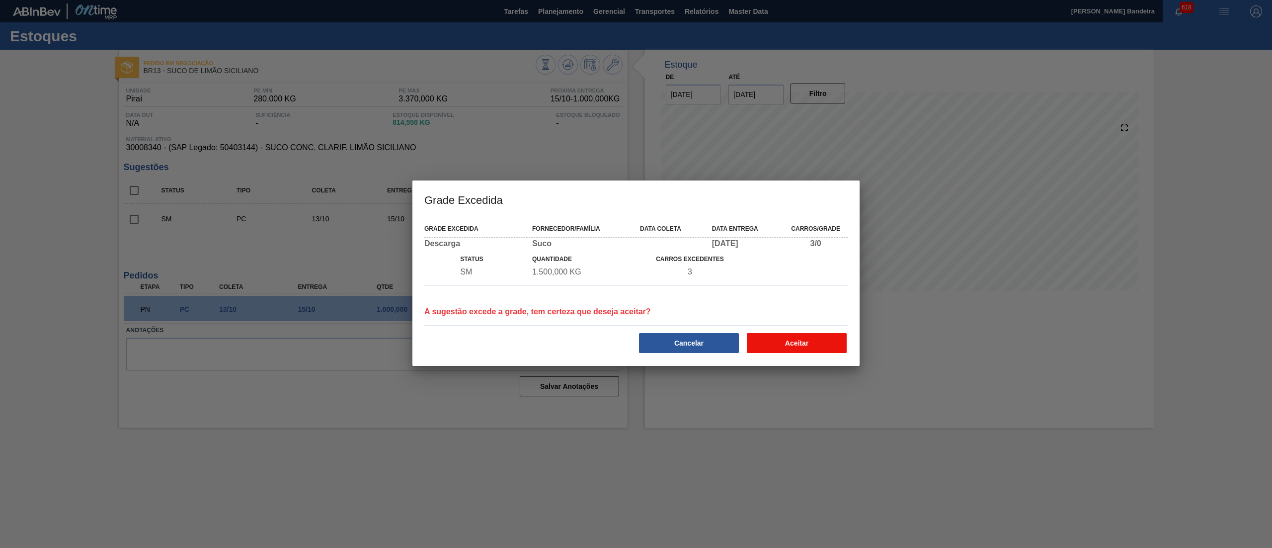
click at [787, 341] on button "Aceitar" at bounding box center [797, 343] width 100 height 20
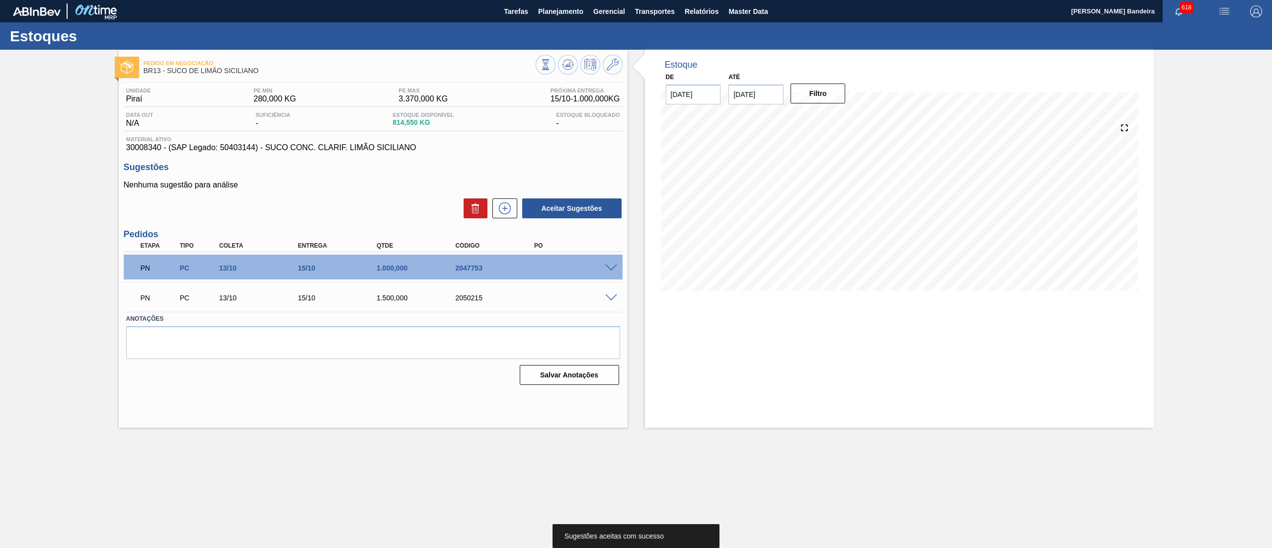
click at [615, 69] on icon at bounding box center [613, 65] width 12 height 12
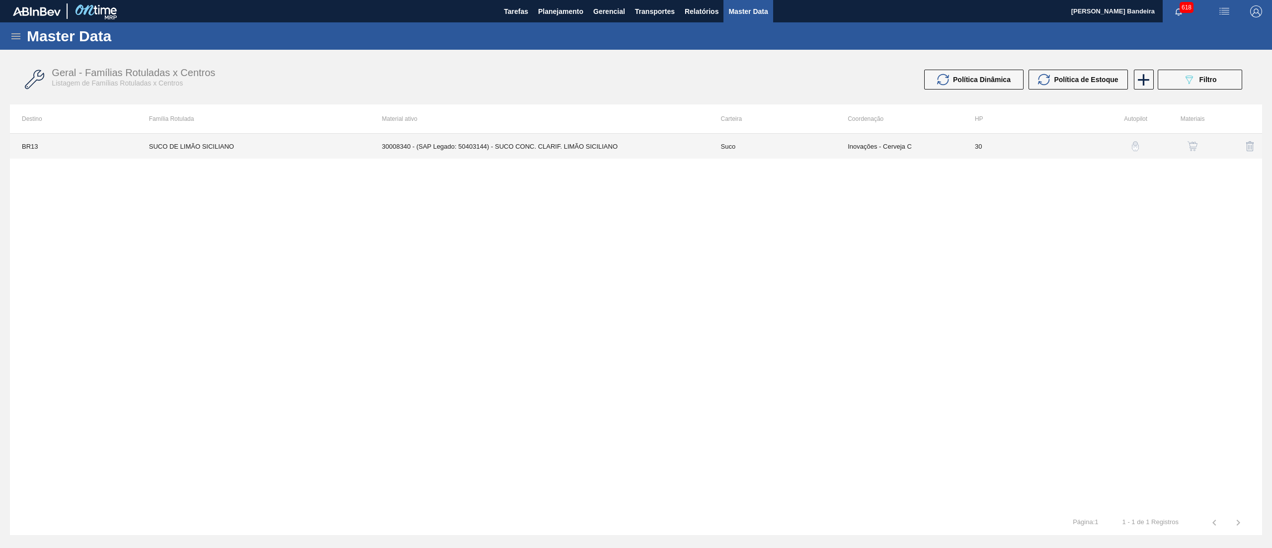
click at [698, 145] on td "30008340 - (SAP Legado: 50403144) - SUCO CONC. CLARIF. LIMÃO SICILIANO" at bounding box center [539, 146] width 339 height 25
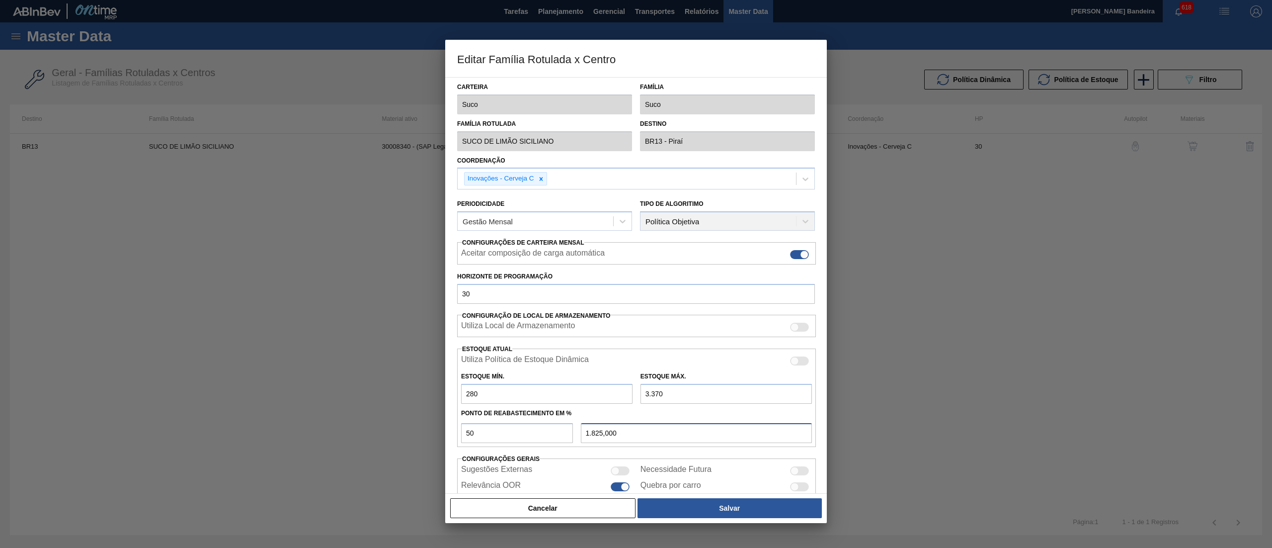
drag, startPoint x: 589, startPoint y: 433, endPoint x: 576, endPoint y: 433, distance: 12.9
click at [577, 433] on div "1.825,000" at bounding box center [696, 433] width 239 height 20
drag, startPoint x: 587, startPoint y: 433, endPoint x: 574, endPoint y: 433, distance: 12.4
click at [574, 433] on div "50 1.825,000" at bounding box center [636, 431] width 359 height 22
drag, startPoint x: 589, startPoint y: 433, endPoint x: 569, endPoint y: 433, distance: 19.9
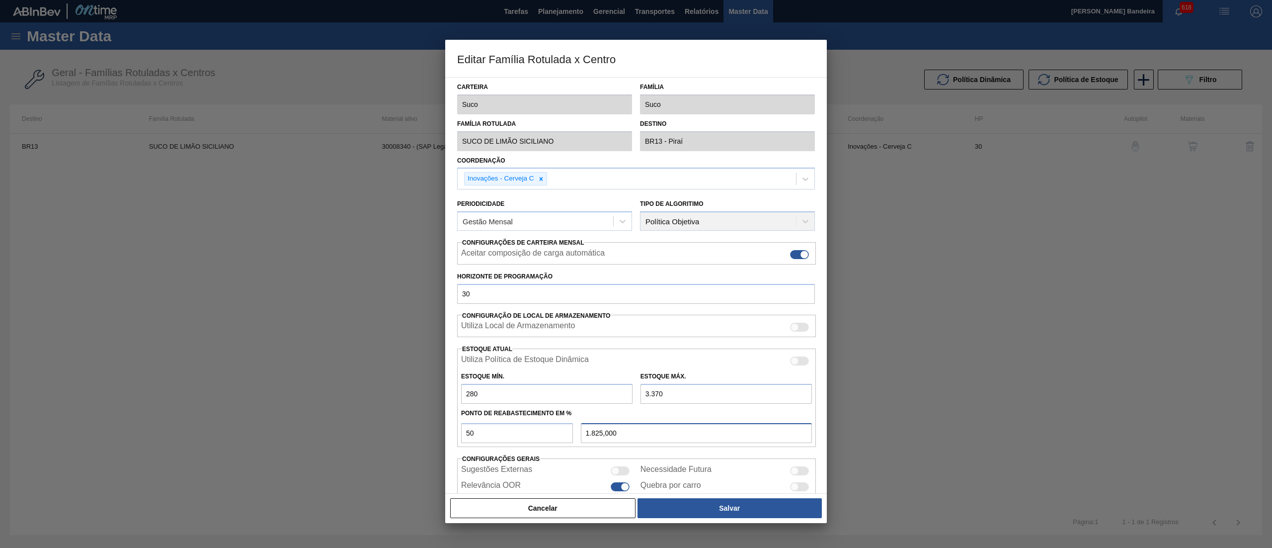
click at [569, 433] on div "50 1.825,000" at bounding box center [636, 431] width 359 height 22
drag, startPoint x: 650, startPoint y: 395, endPoint x: 644, endPoint y: 395, distance: 6.0
click at [645, 395] on input "3.370" at bounding box center [725, 394] width 171 height 20
click at [646, 395] on input "3.370" at bounding box center [725, 394] width 171 height 20
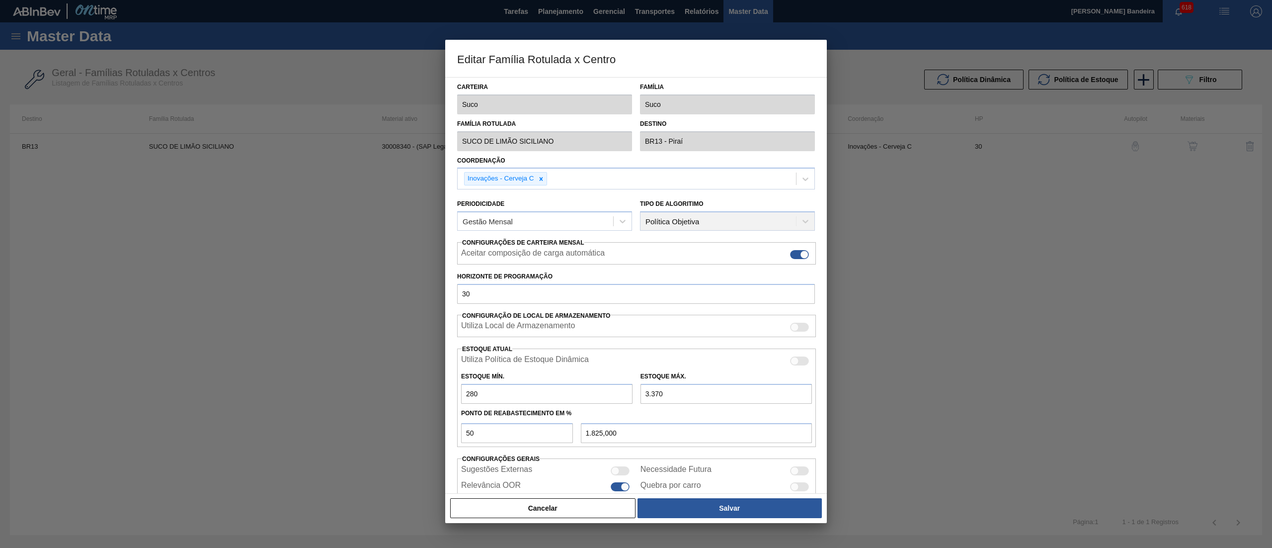
drag, startPoint x: 649, startPoint y: 395, endPoint x: 636, endPoint y: 395, distance: 12.4
click at [636, 395] on div "Estoque Máx. 3.370" at bounding box center [725, 386] width 179 height 34
click at [712, 506] on button "Salvar" at bounding box center [729, 508] width 184 height 20
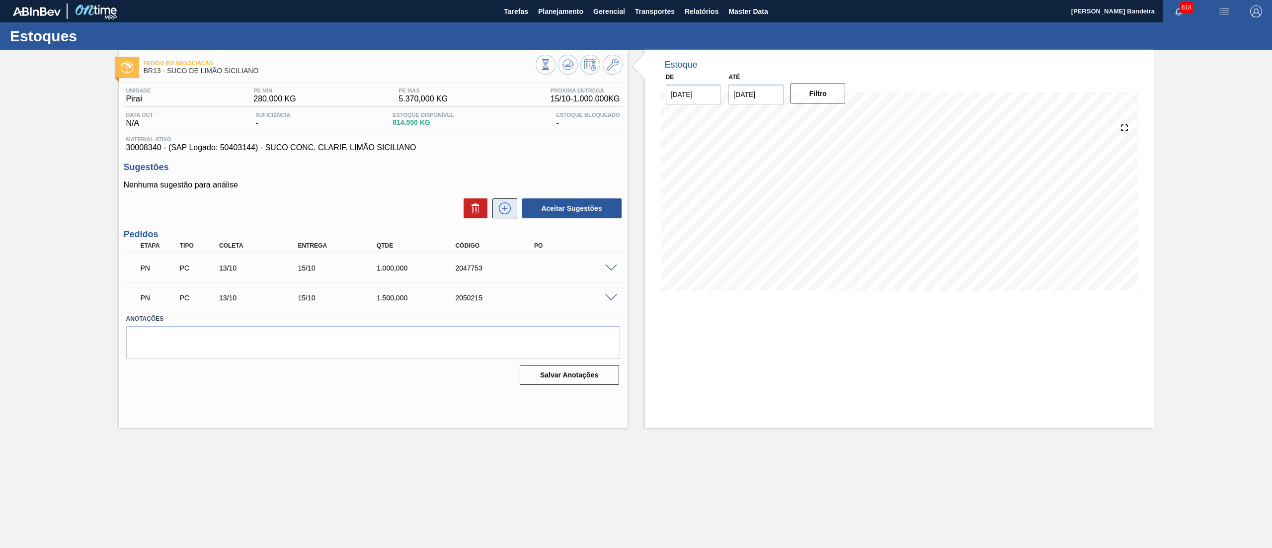
click at [504, 212] on icon at bounding box center [505, 208] width 16 height 12
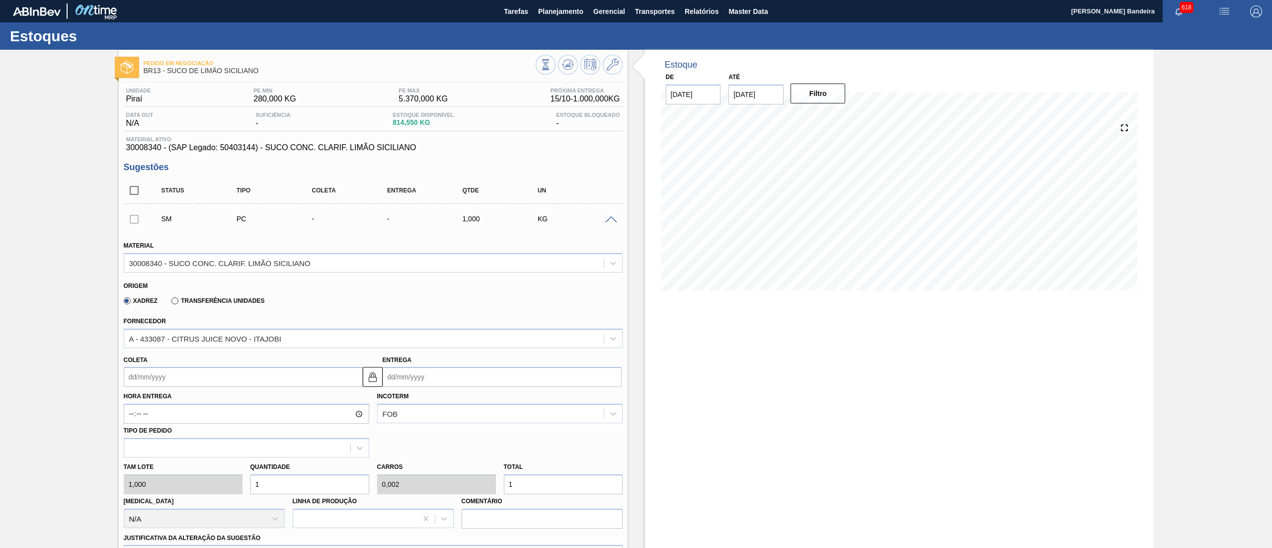
click at [259, 380] on input "Coleta" at bounding box center [243, 377] width 239 height 20
click at [211, 496] on div "31" at bounding box center [215, 496] width 13 height 13
drag, startPoint x: 282, startPoint y: 480, endPoint x: 220, endPoint y: 472, distance: 63.1
click at [220, 472] on div "Tam lote 1,000 Quantidade 1 Carros 0,002 Total 1 Doca N/A Linha de Produção Com…" at bounding box center [373, 492] width 507 height 71
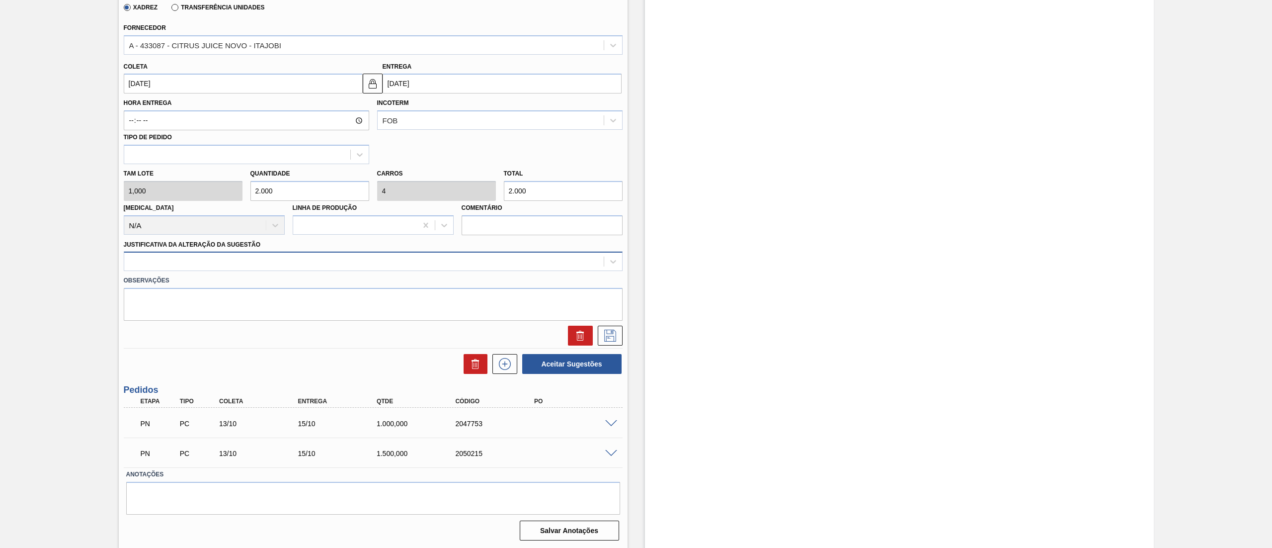
click at [188, 261] on div at bounding box center [363, 261] width 479 height 14
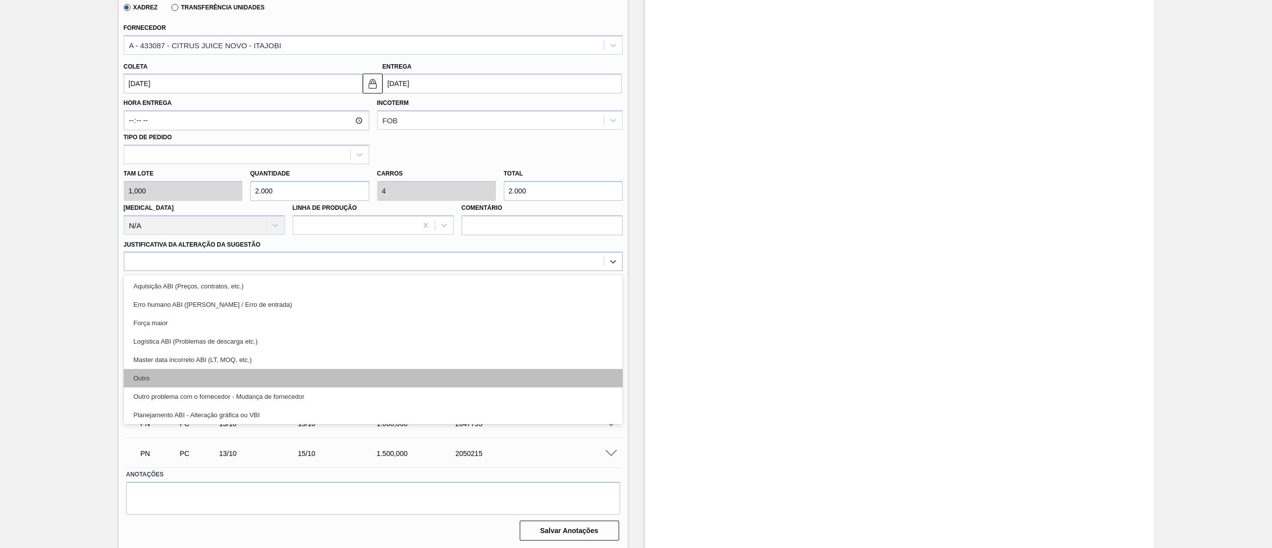
click at [184, 380] on div "Outro" at bounding box center [373, 378] width 499 height 18
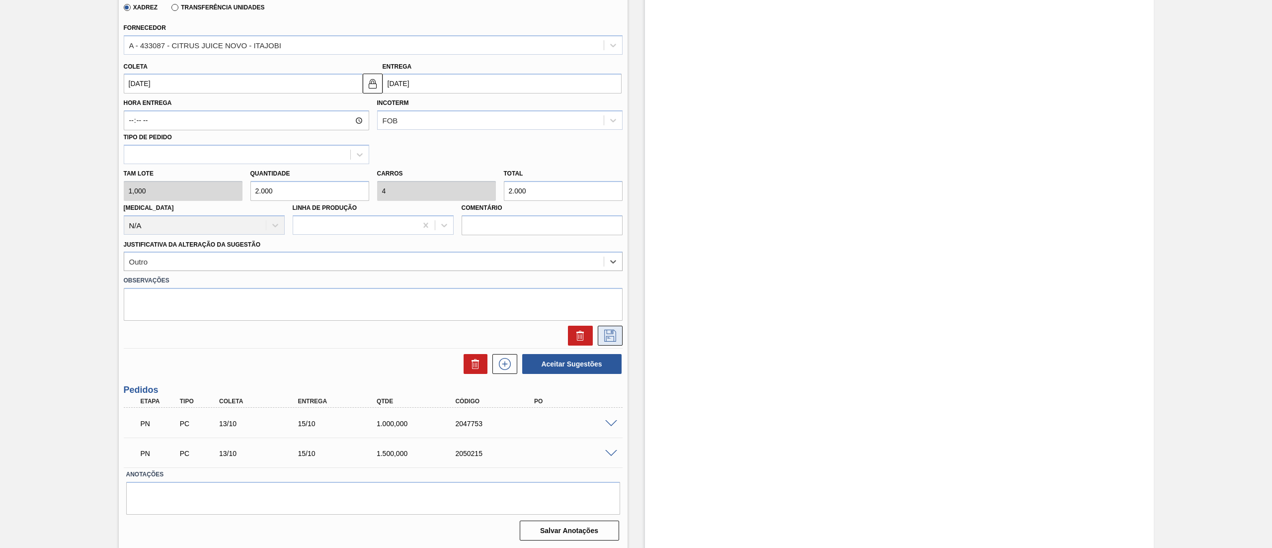
click at [607, 335] on icon at bounding box center [610, 335] width 16 height 12
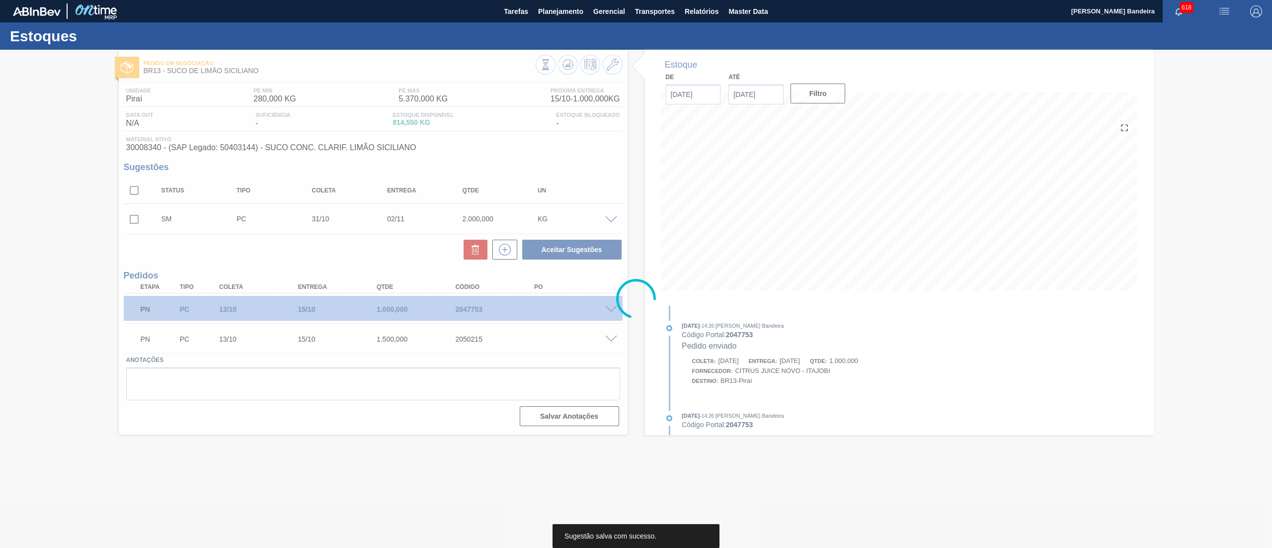
scroll to position [0, 0]
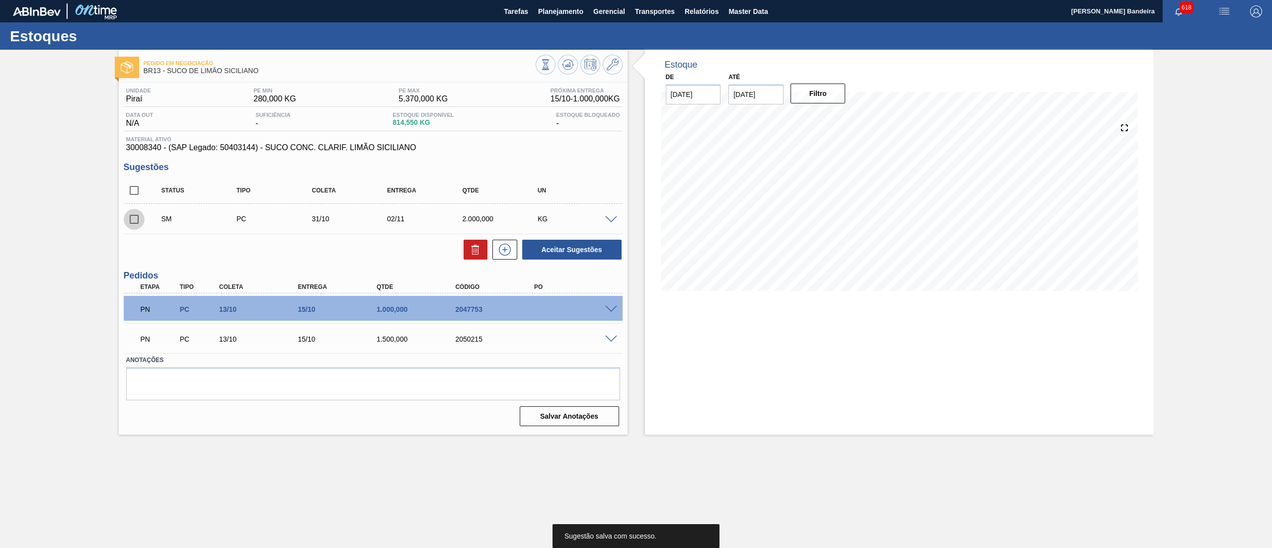
click at [138, 216] on input "checkbox" at bounding box center [134, 219] width 21 height 21
click at [578, 248] on button "Aceitar Sugestões" at bounding box center [571, 249] width 99 height 20
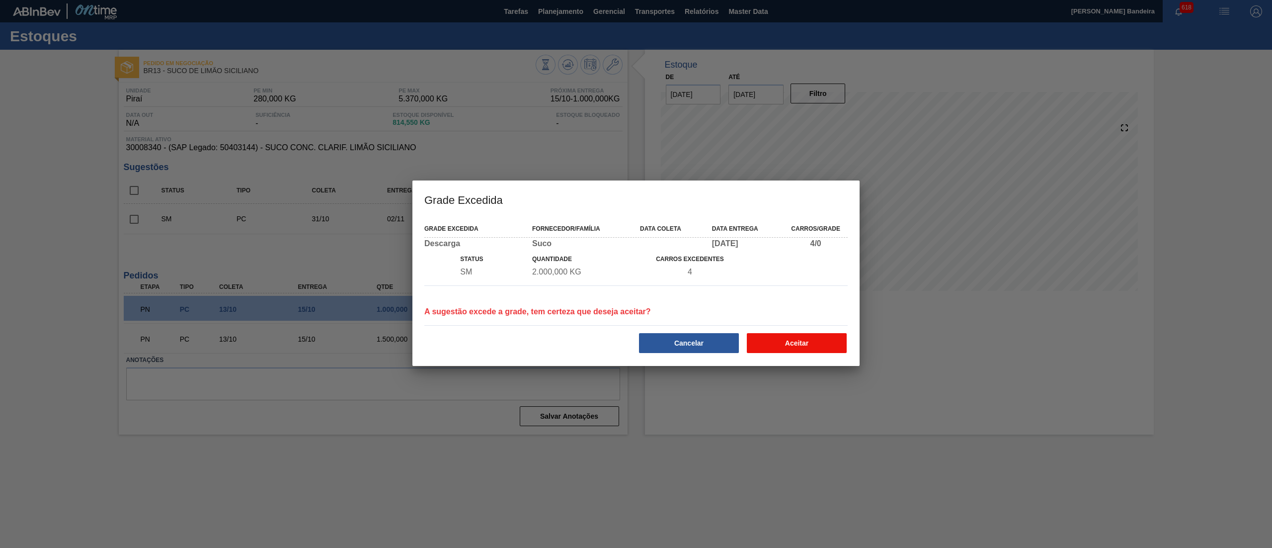
click at [785, 340] on button "Aceitar" at bounding box center [797, 343] width 100 height 20
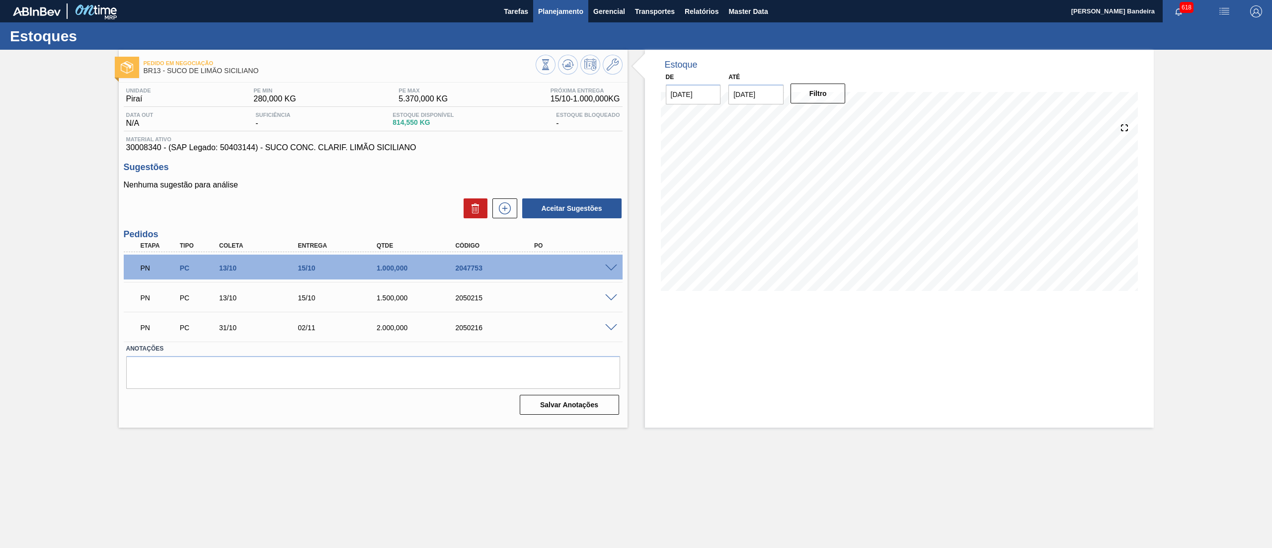
click at [569, 12] on span "Planejamento" at bounding box center [560, 11] width 45 height 12
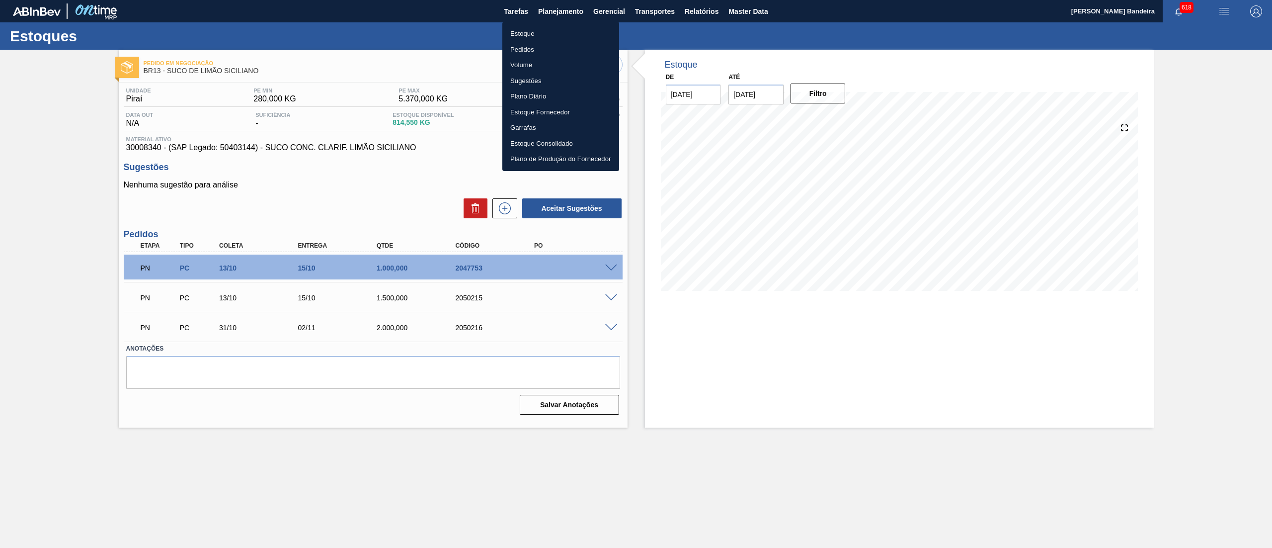
click at [540, 31] on li "Estoque" at bounding box center [560, 34] width 117 height 16
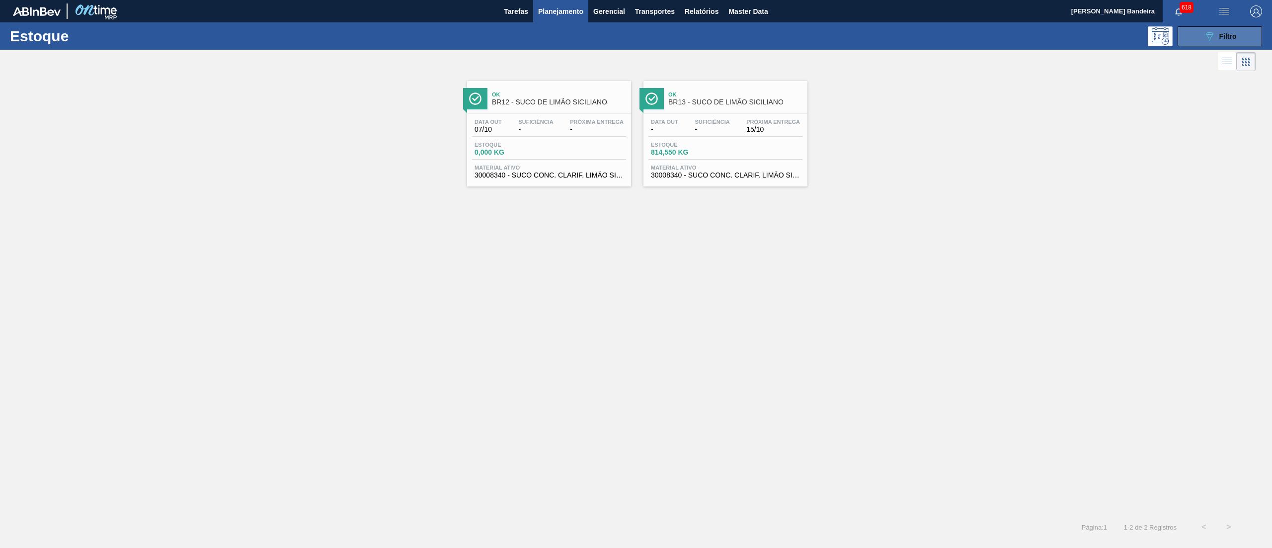
click at [1225, 32] on span "Filtro" at bounding box center [1227, 36] width 17 height 8
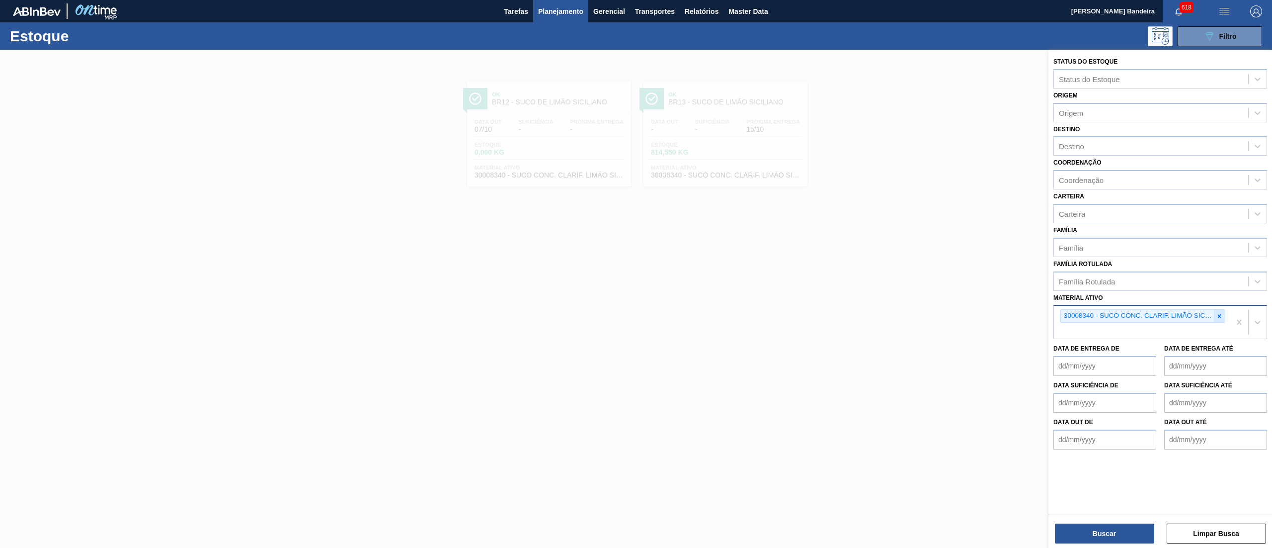
click at [1221, 319] on div at bounding box center [1219, 316] width 11 height 12
paste ativo "30034518"
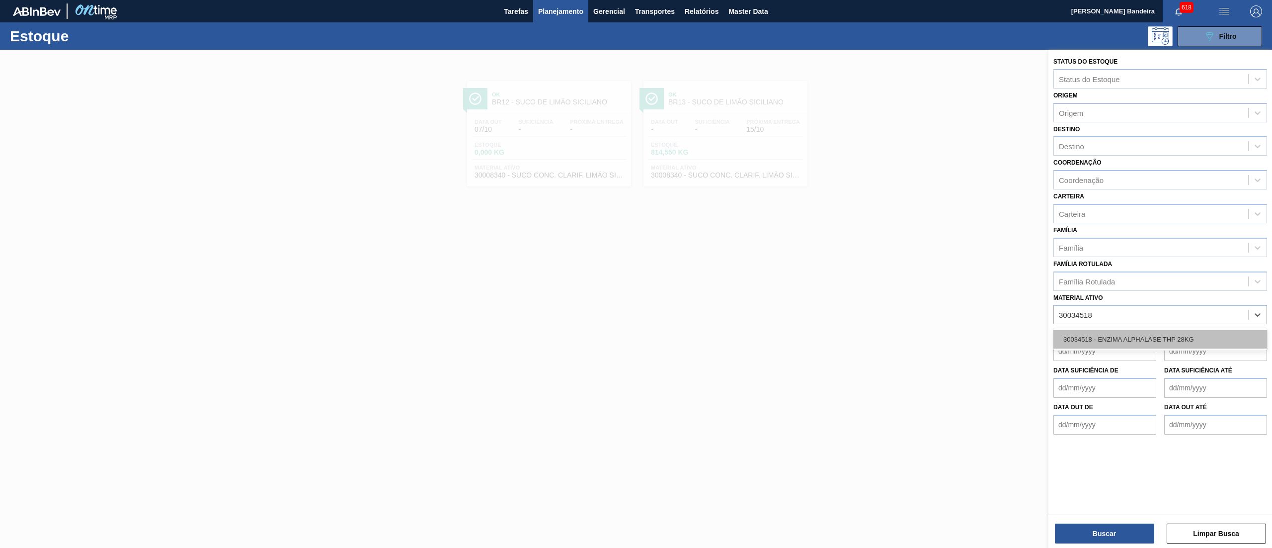
click at [1139, 331] on div "30034518 - ENZIMA ALPHALASE THP 28KG" at bounding box center [1160, 339] width 214 height 18
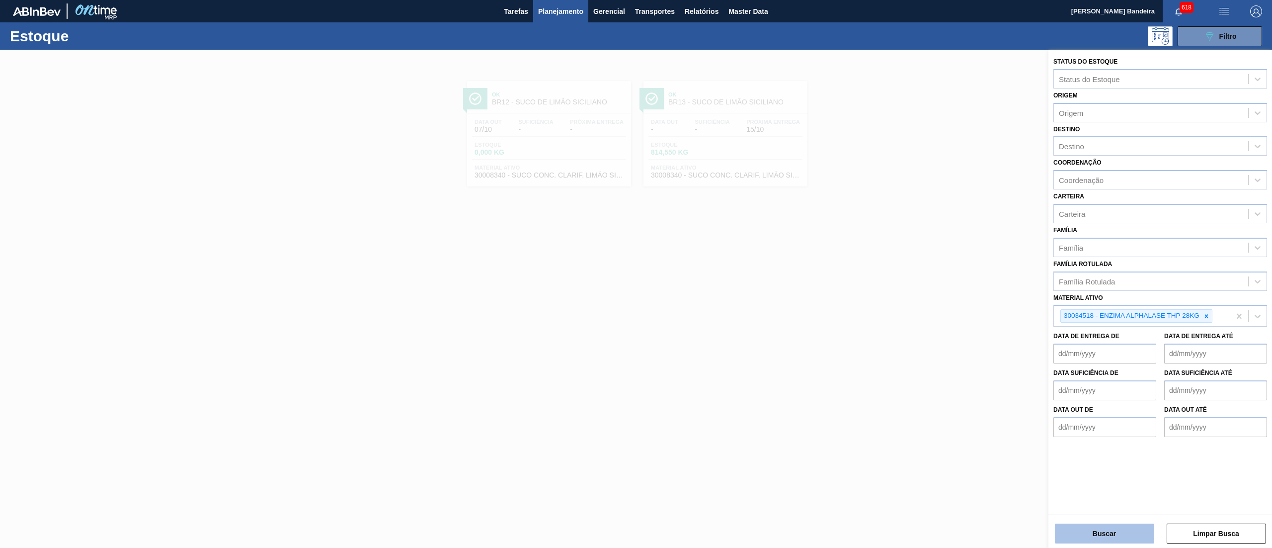
click at [1084, 539] on button "Buscar" at bounding box center [1104, 533] width 99 height 20
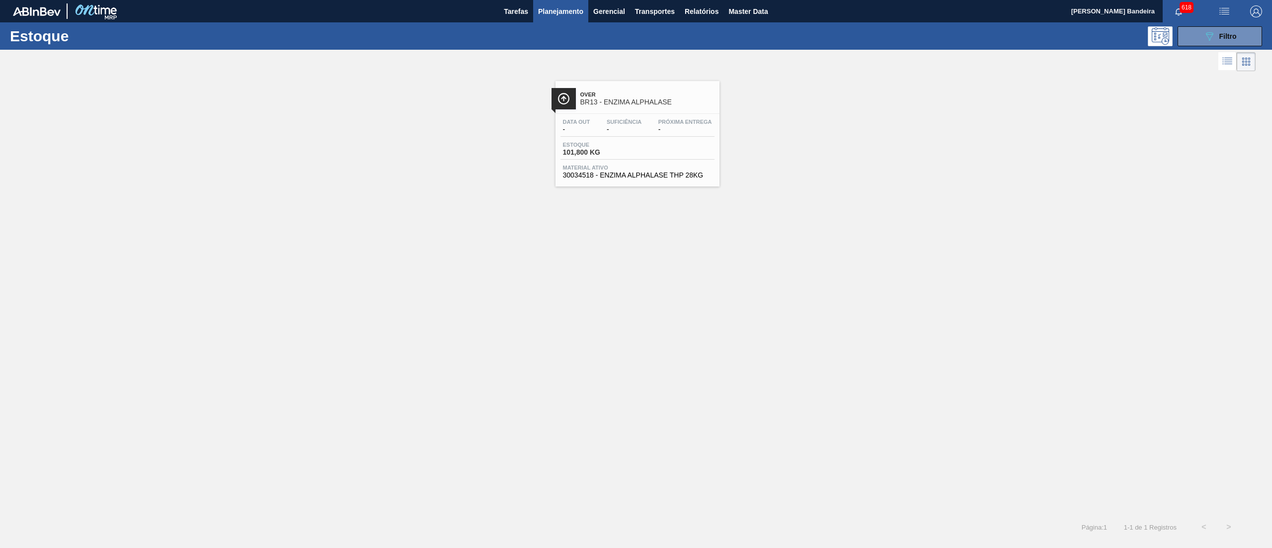
click at [651, 109] on div "Over BR13 - ENZIMA ALPHALASE" at bounding box center [647, 98] width 134 height 22
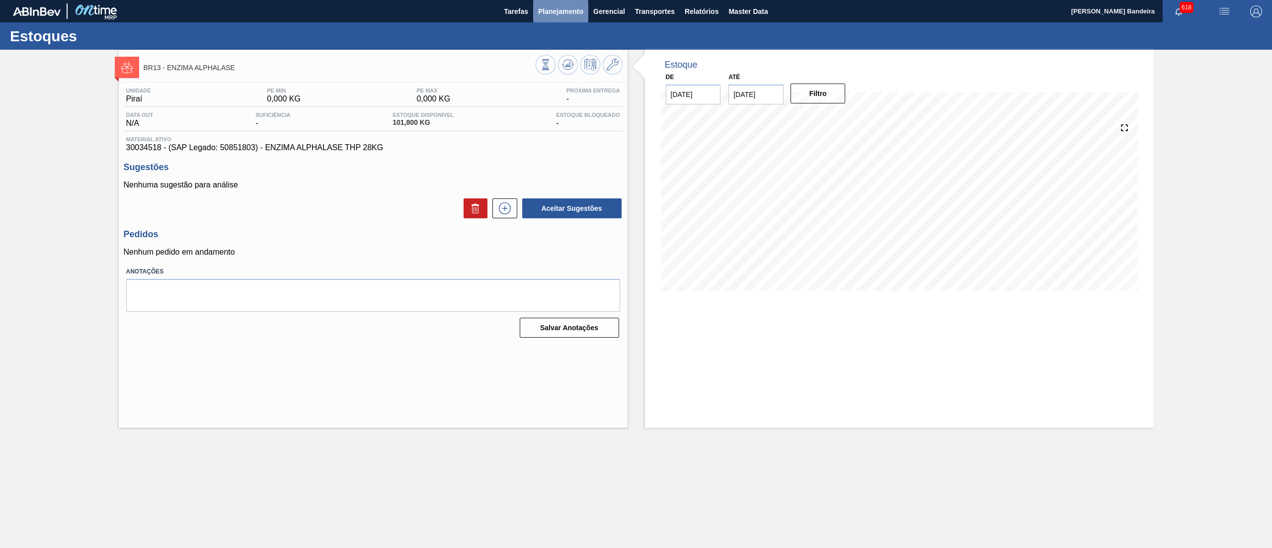
click at [573, 6] on span "Planejamento" at bounding box center [560, 11] width 45 height 12
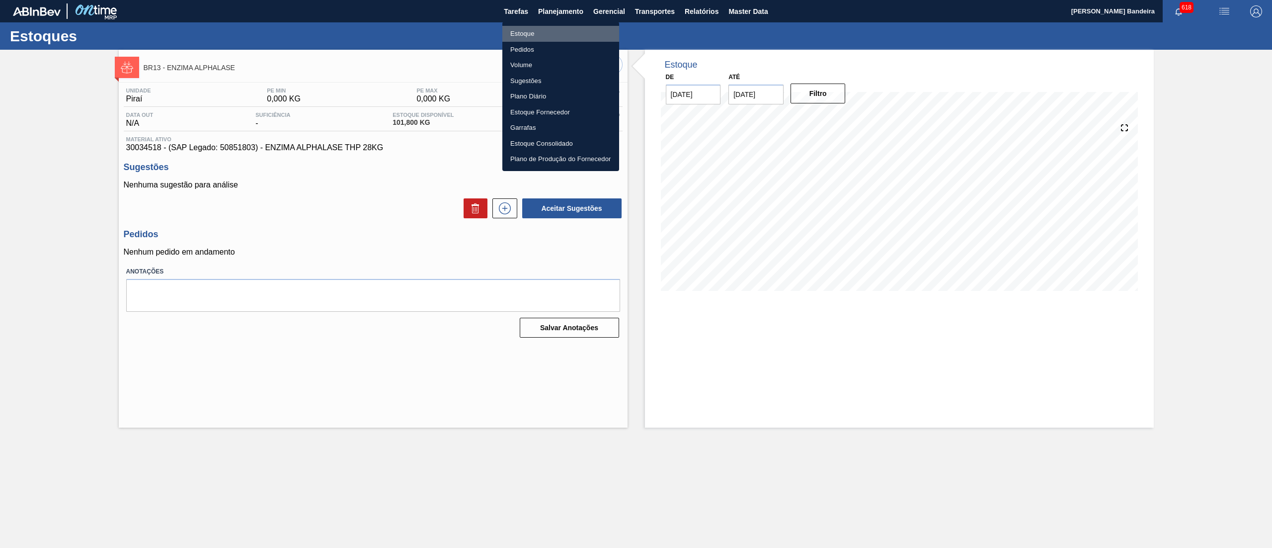
click at [546, 31] on li "Estoque" at bounding box center [560, 34] width 117 height 16
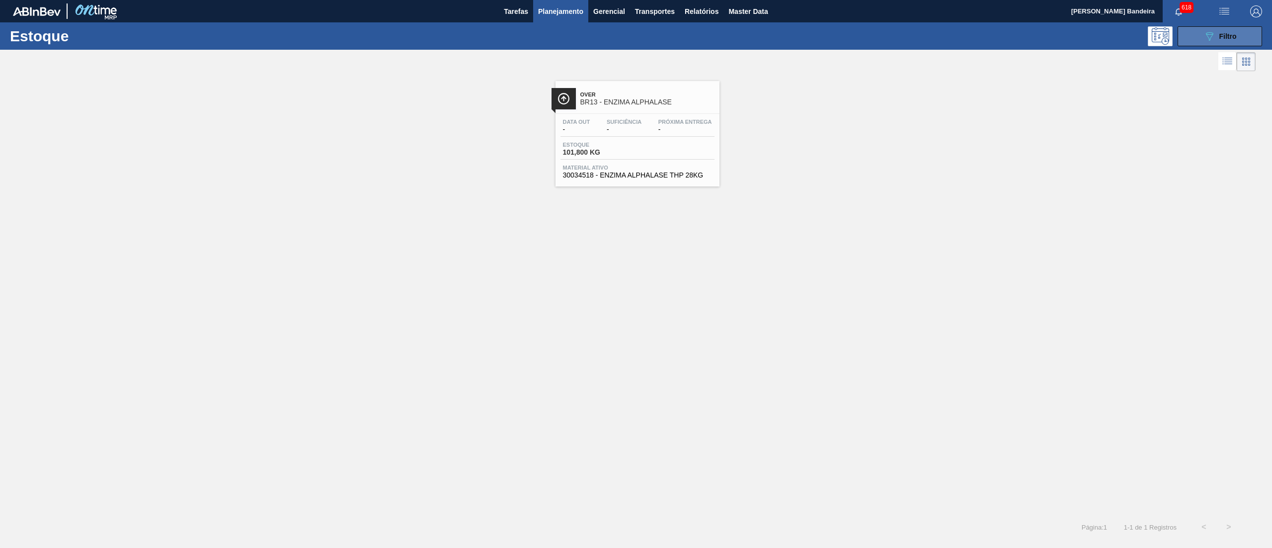
click at [1189, 39] on button "089F7B8B-B2A5-4AFE-B5C0-19BA573D28AC Filtro" at bounding box center [1220, 36] width 84 height 20
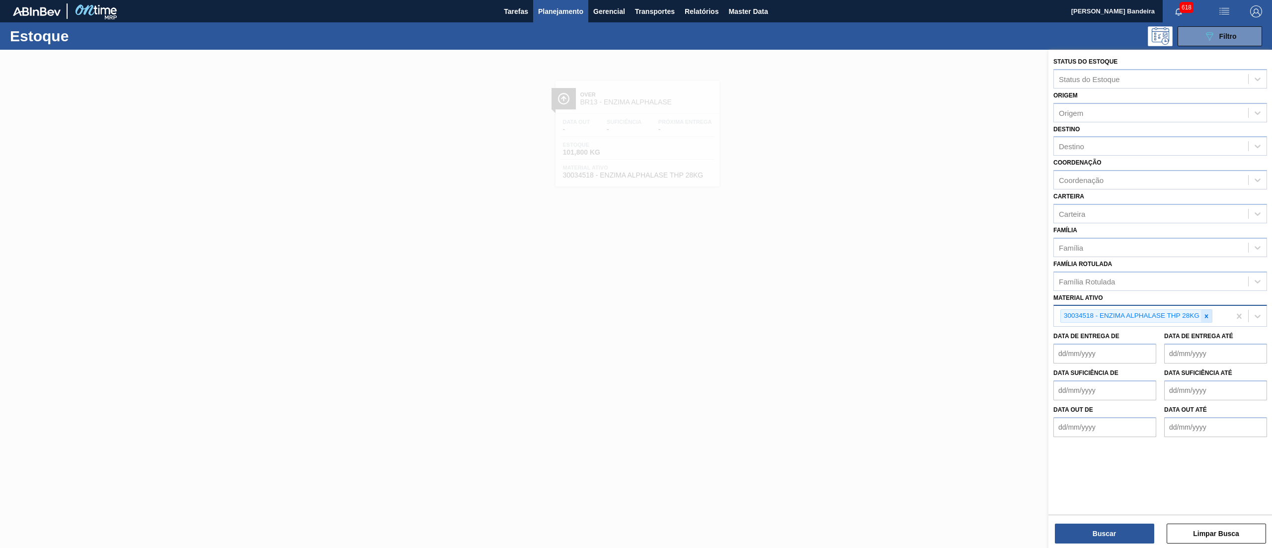
click at [1201, 312] on div at bounding box center [1206, 316] width 11 height 12
paste ativo "30034326"
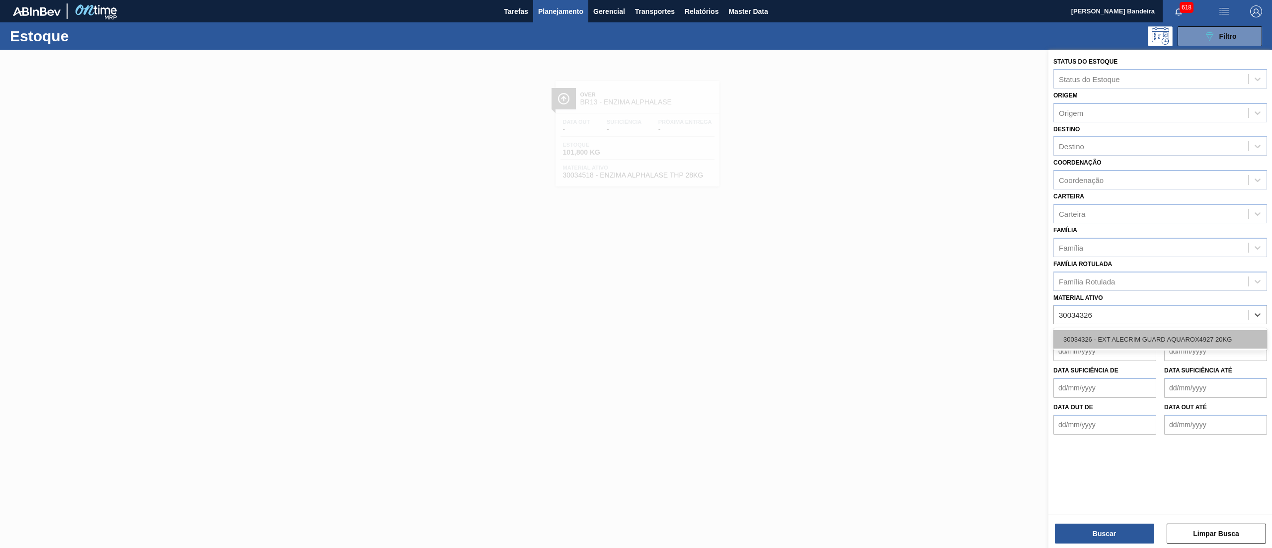
click at [1171, 335] on div "30034326 - EXT ALECRIM GUARD AQUAROX4927 20KG" at bounding box center [1160, 339] width 214 height 18
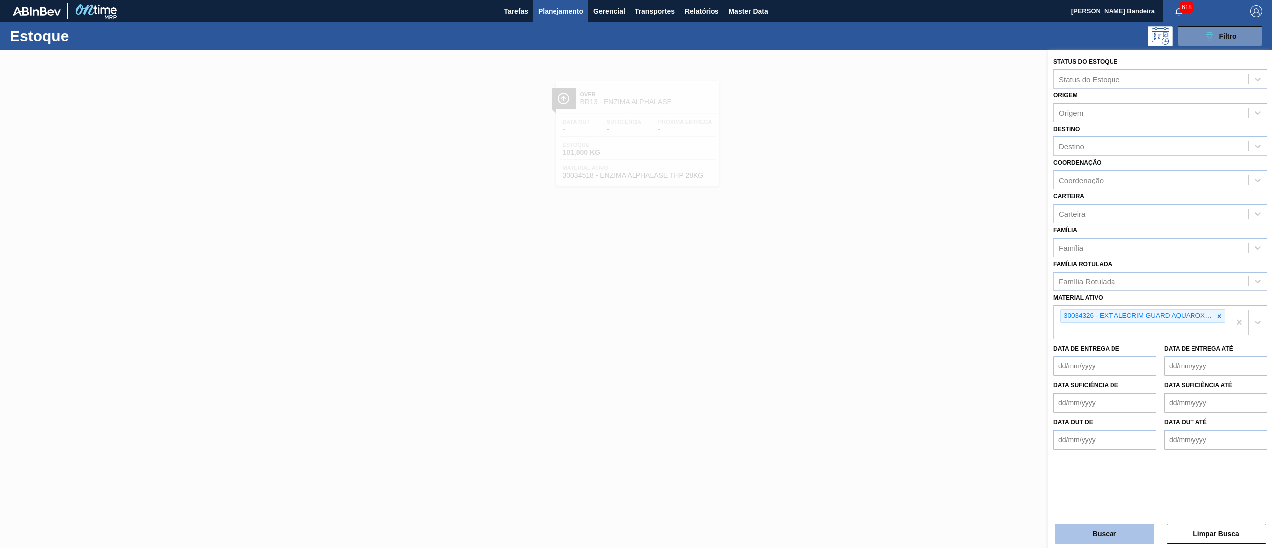
click at [1088, 530] on button "Buscar" at bounding box center [1104, 533] width 99 height 20
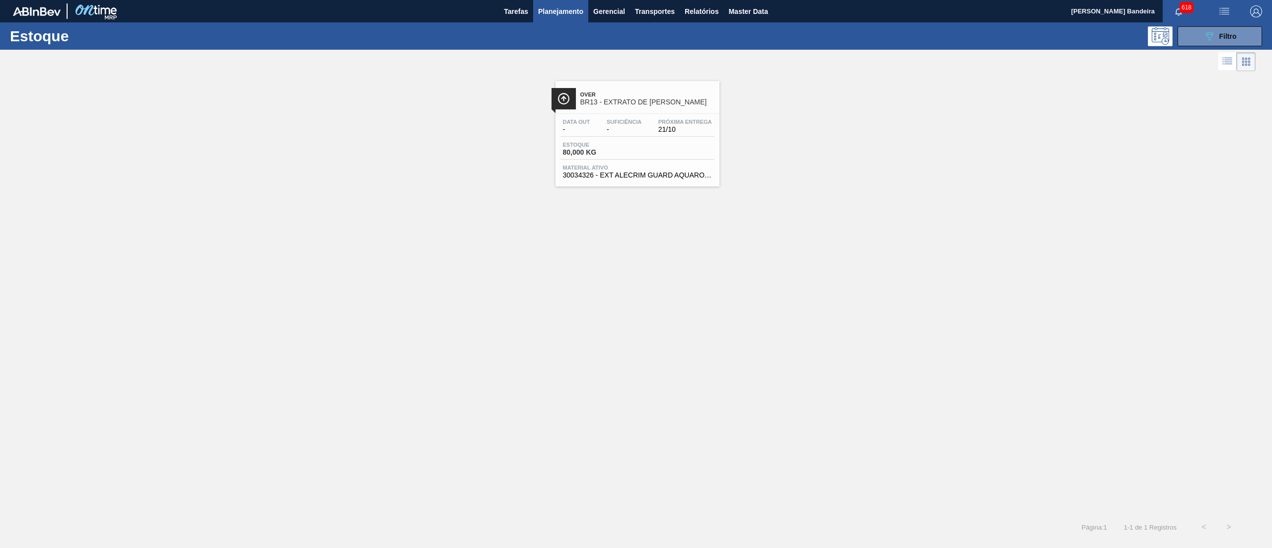
click at [642, 164] on span "Material ativo" at bounding box center [637, 167] width 149 height 6
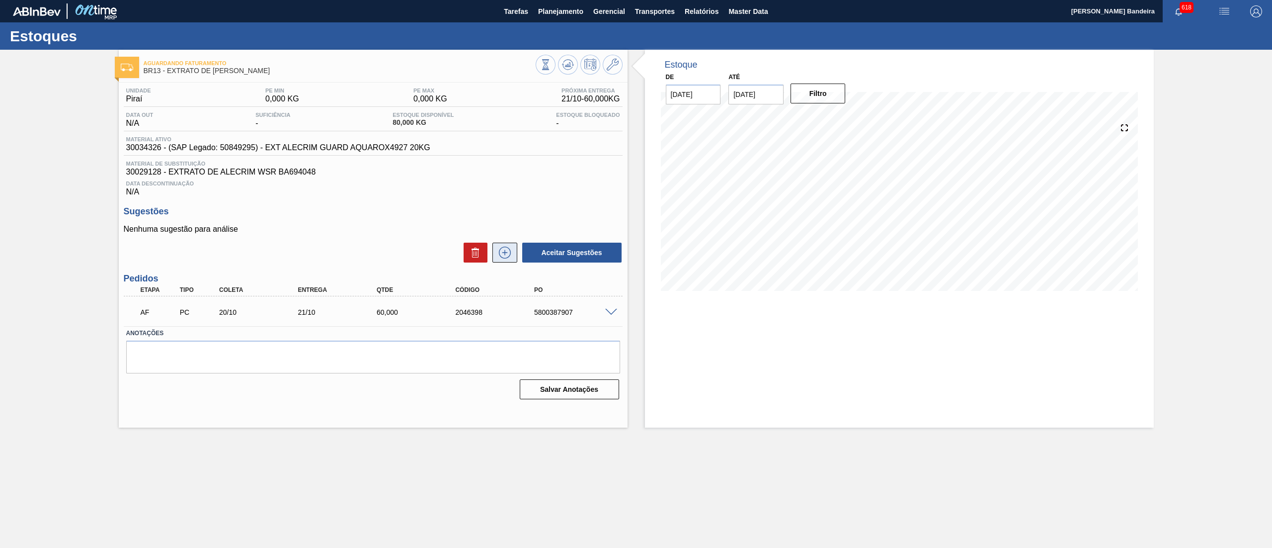
click at [507, 258] on icon at bounding box center [505, 252] width 16 height 12
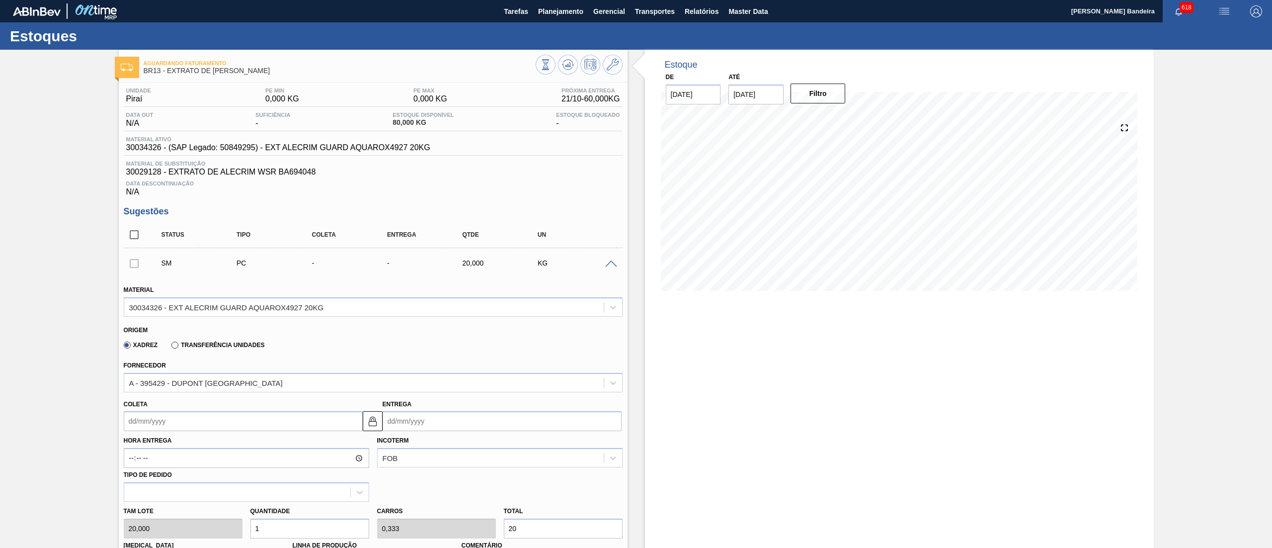
click at [232, 426] on input "Coleta" at bounding box center [243, 421] width 239 height 20
click at [237, 294] on button "Next Month" at bounding box center [235, 295] width 7 height 7
click at [155, 340] on div "3" at bounding box center [151, 343] width 13 height 13
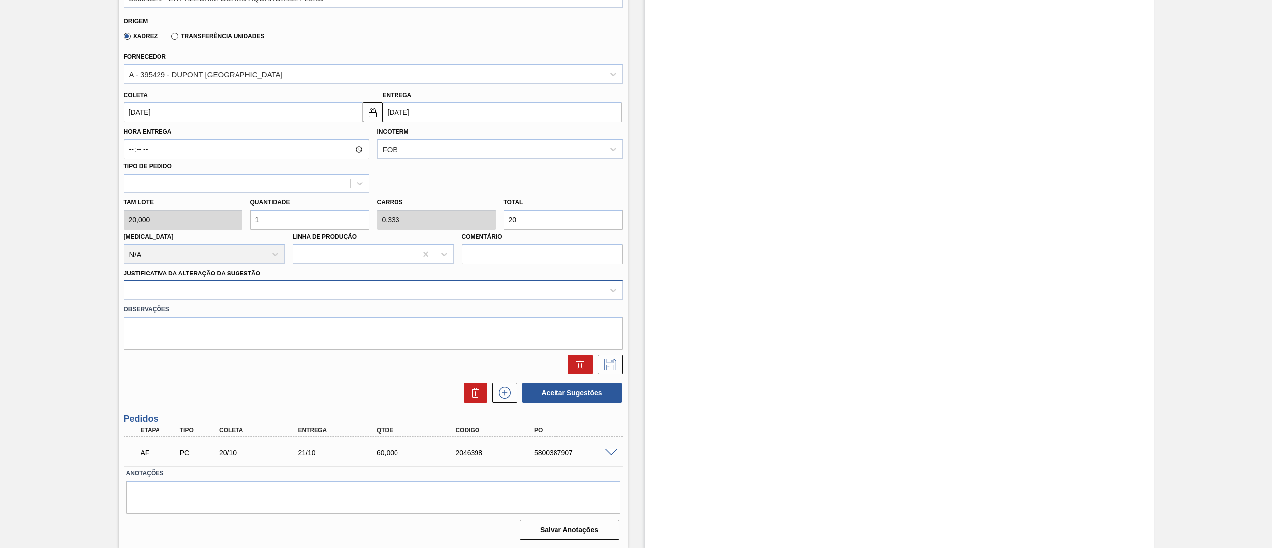
click at [146, 297] on div at bounding box center [363, 290] width 479 height 14
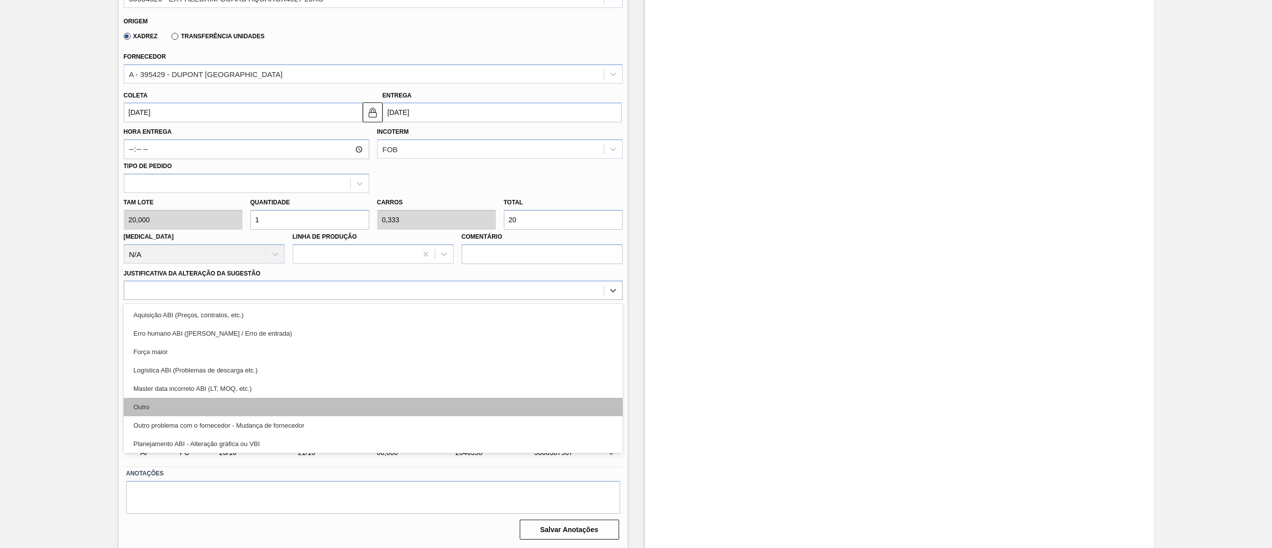
click at [173, 401] on div "Outro" at bounding box center [373, 406] width 499 height 18
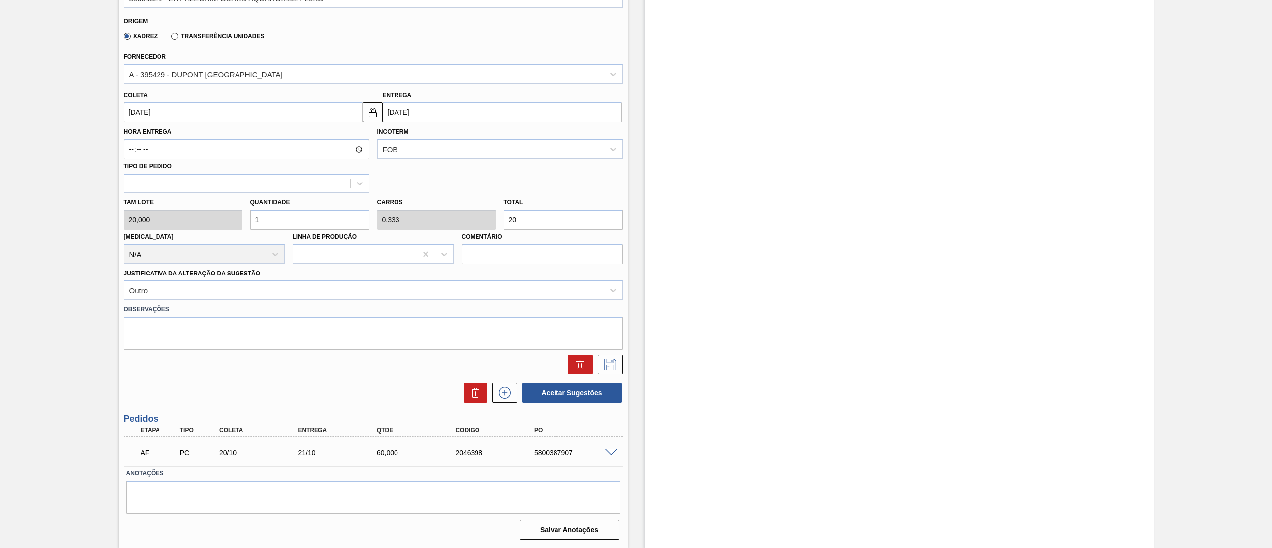
click at [193, 228] on div "Tam lote 20,000 Quantidade 1 Carros 0,333 Total 20 Doca N/A Linha de Produção C…" at bounding box center [373, 228] width 507 height 71
click at [604, 367] on icon at bounding box center [610, 364] width 16 height 12
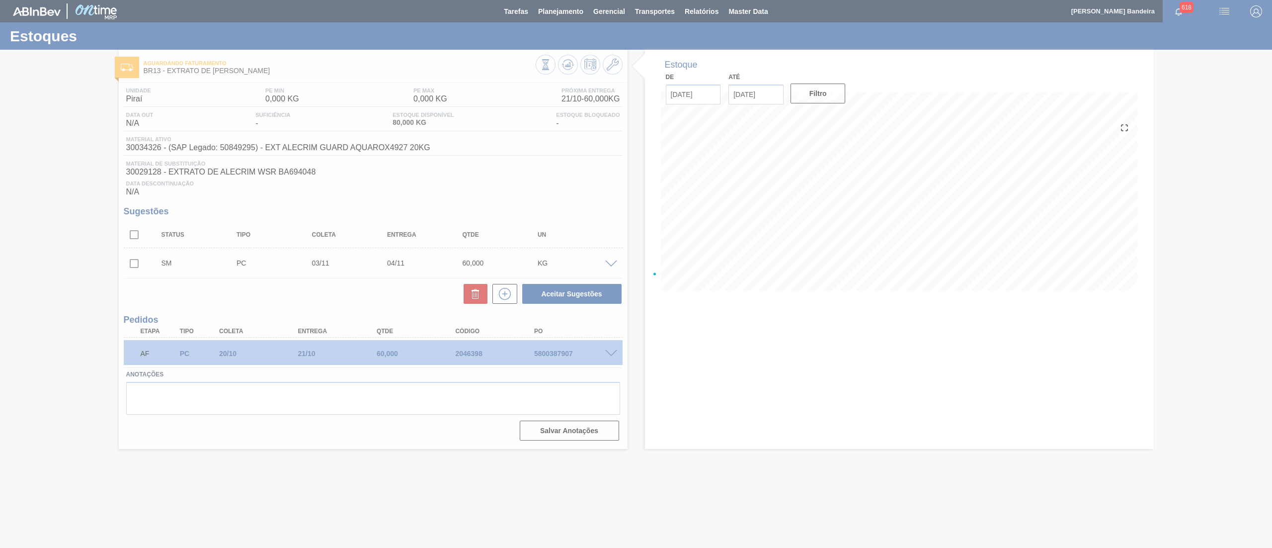
scroll to position [0, 0]
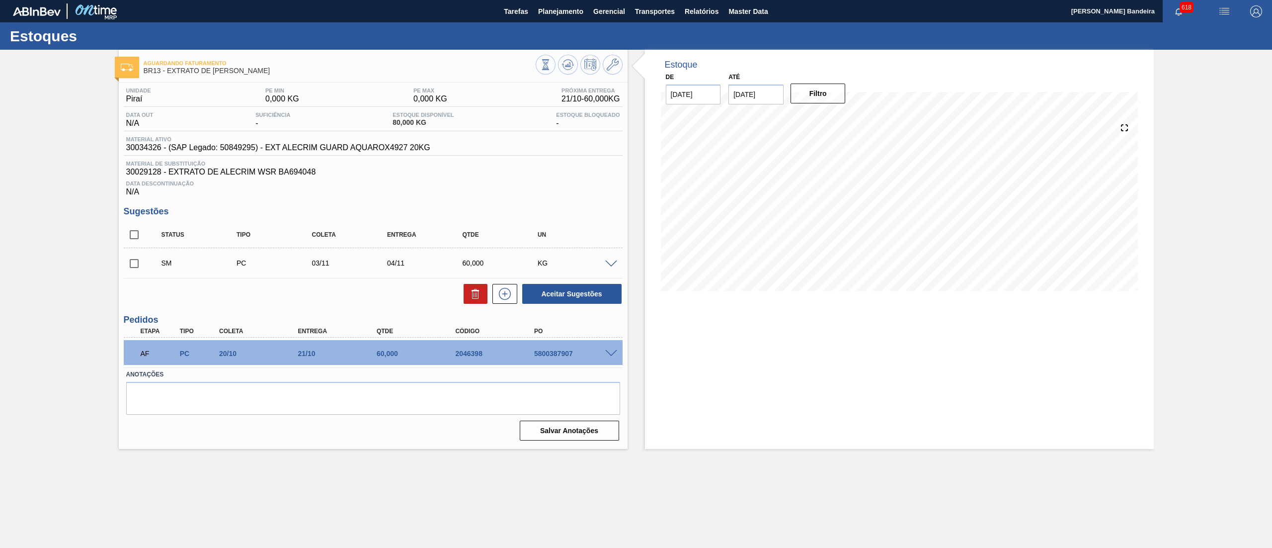
click at [129, 260] on input "checkbox" at bounding box center [134, 263] width 21 height 21
click at [557, 296] on button "Aceitar Sugestões" at bounding box center [571, 294] width 99 height 20
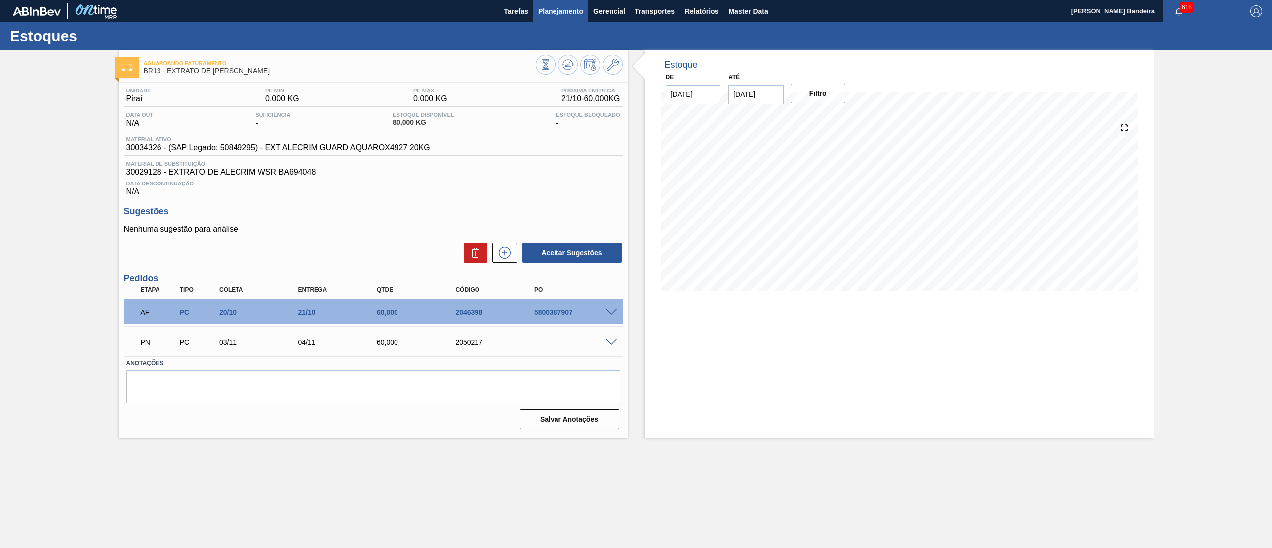
click at [559, 5] on span "Planejamento" at bounding box center [560, 11] width 45 height 12
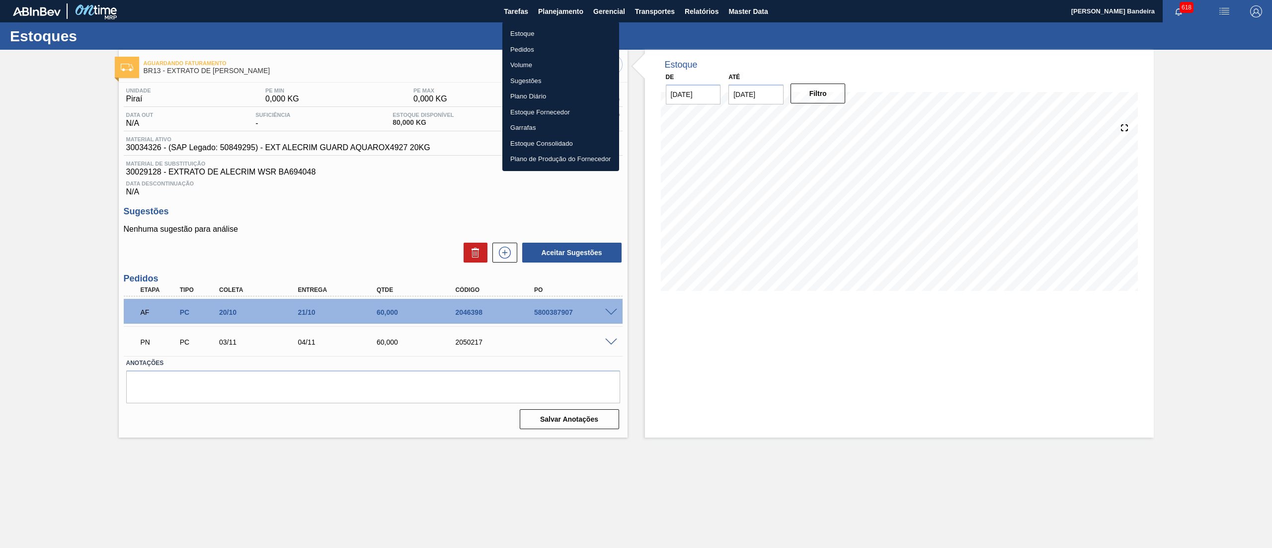
click at [555, 25] on ul "Estoque Pedidos Volume Sugestões Plano Diário Estoque Fornecedor Garrafas Estoq…" at bounding box center [560, 96] width 117 height 149
click at [558, 33] on li "Estoque" at bounding box center [560, 34] width 117 height 16
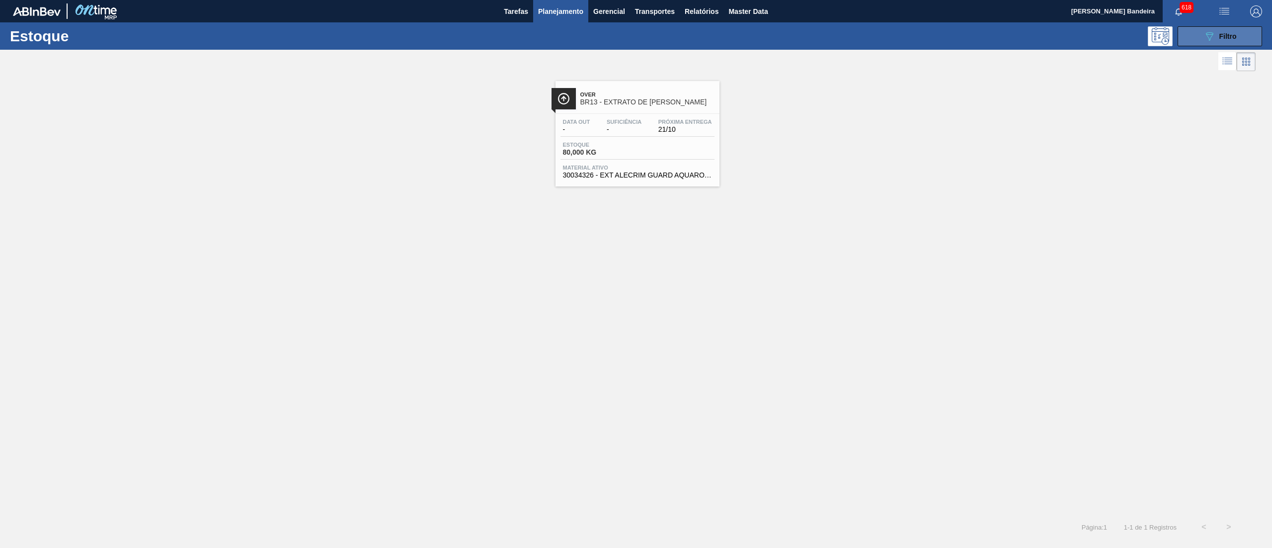
click at [1186, 35] on button "089F7B8B-B2A5-4AFE-B5C0-19BA573D28AC Filtro" at bounding box center [1220, 36] width 84 height 20
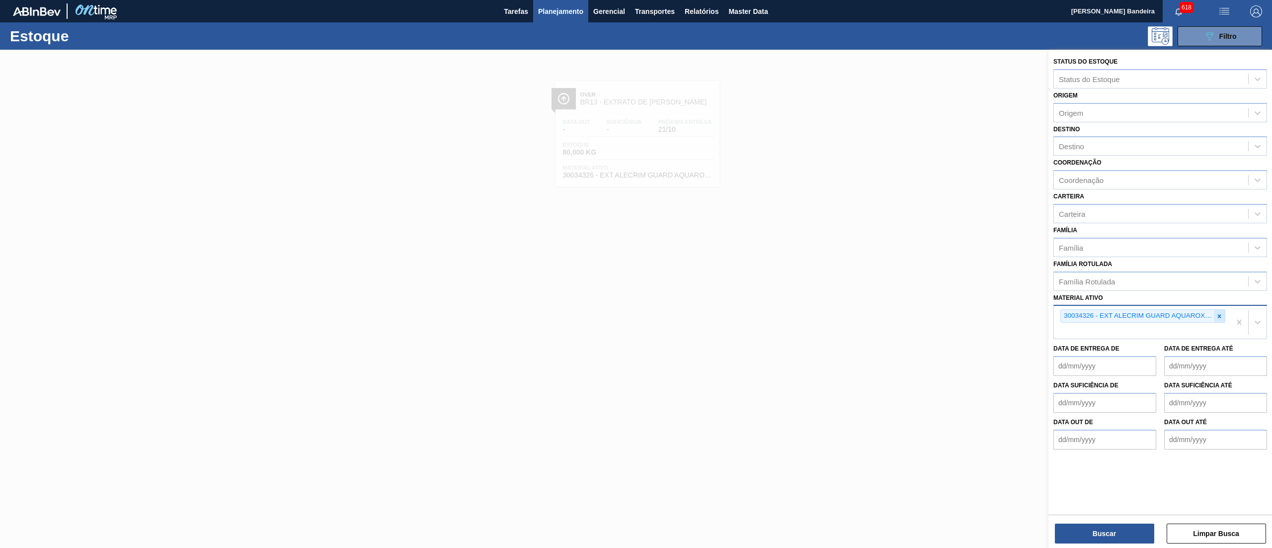
click at [1222, 317] on icon at bounding box center [1219, 316] width 7 height 7
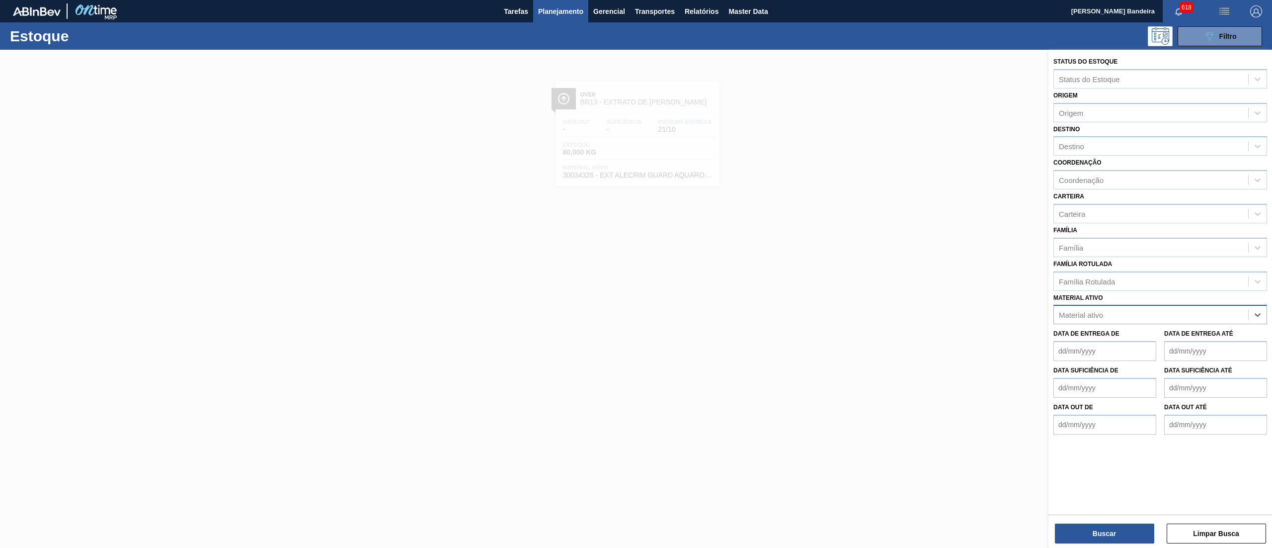
paste ativo "30034340"
click at [1181, 341] on div "30034340 - CX CT FLYING FISH 330 C6 VERDE" at bounding box center [1160, 339] width 214 height 18
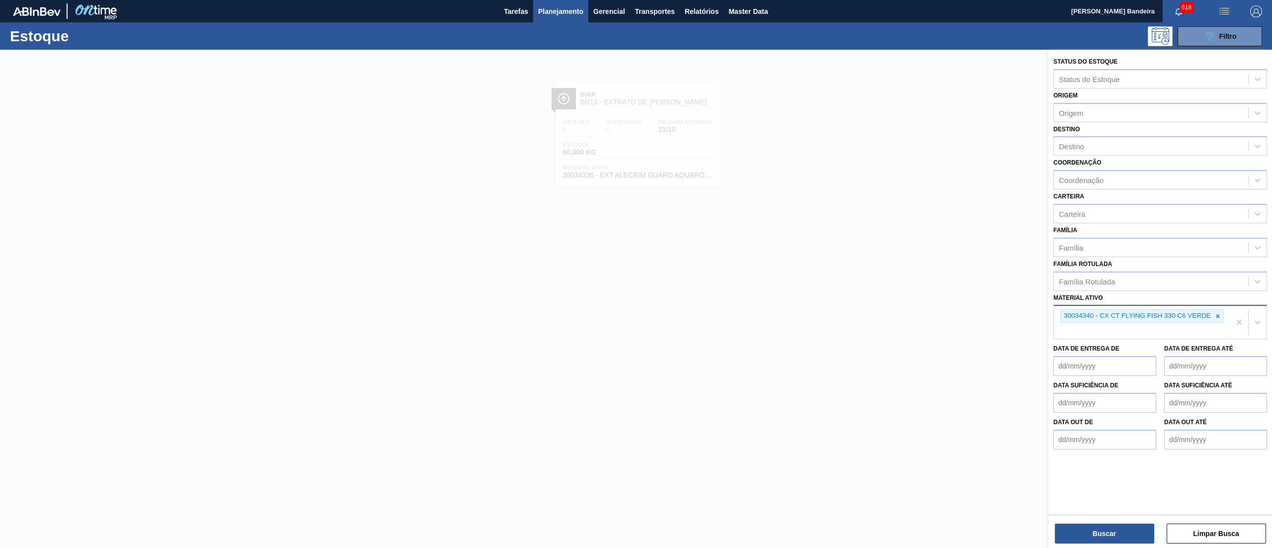
click at [1098, 521] on div "Buscar Limpar Busca" at bounding box center [1160, 528] width 224 height 28
click at [1098, 526] on button "Buscar" at bounding box center [1104, 533] width 99 height 20
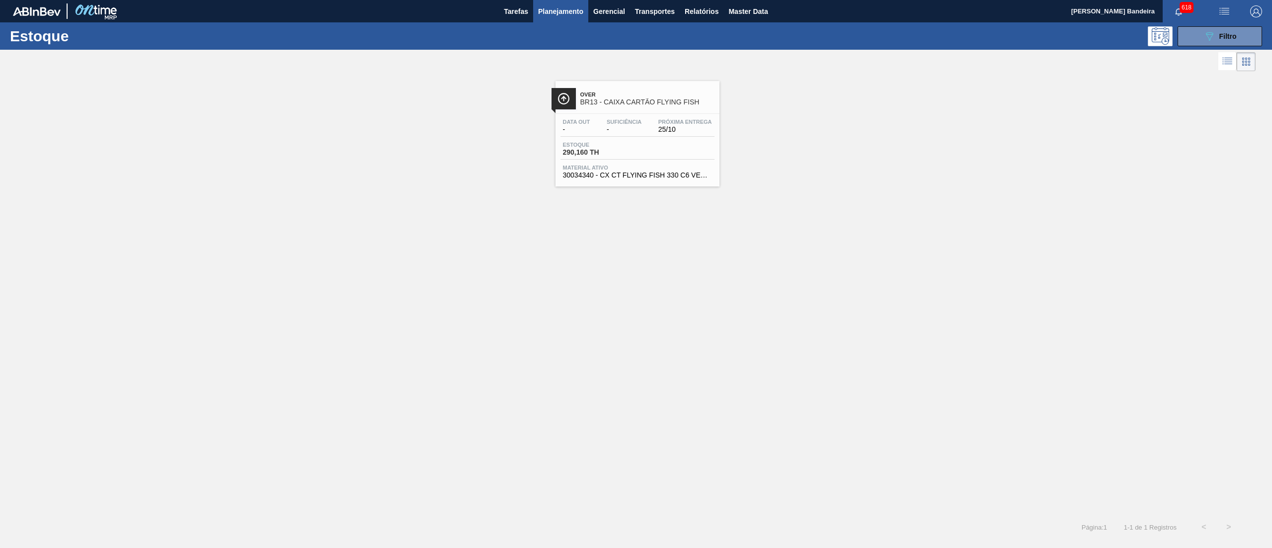
click at [659, 164] on span "Material ativo" at bounding box center [637, 167] width 149 height 6
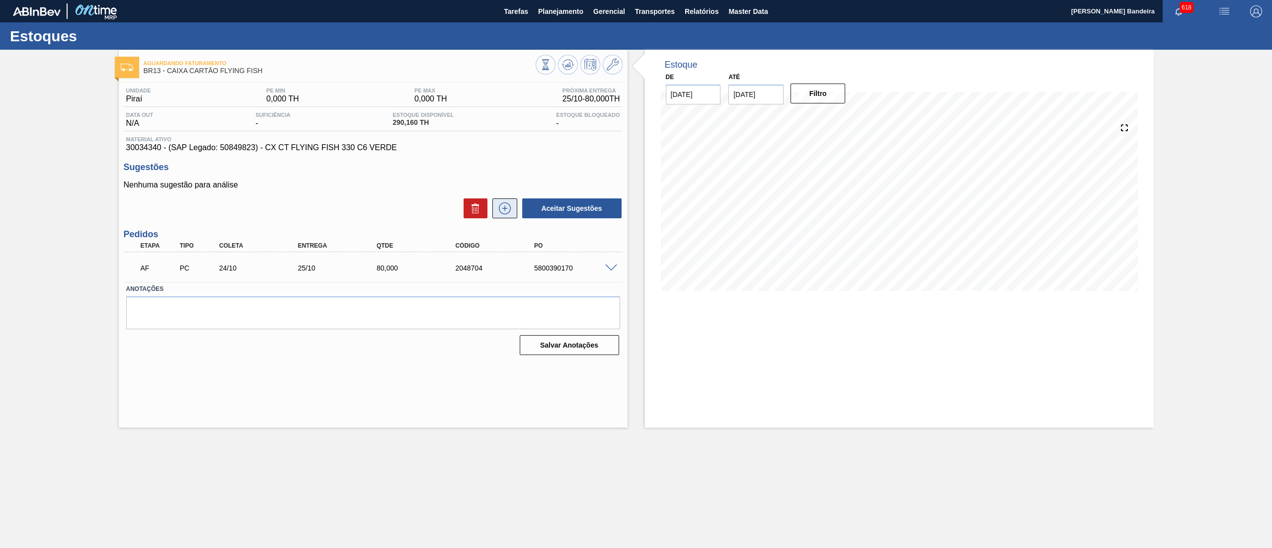
click at [511, 213] on icon at bounding box center [505, 208] width 16 height 12
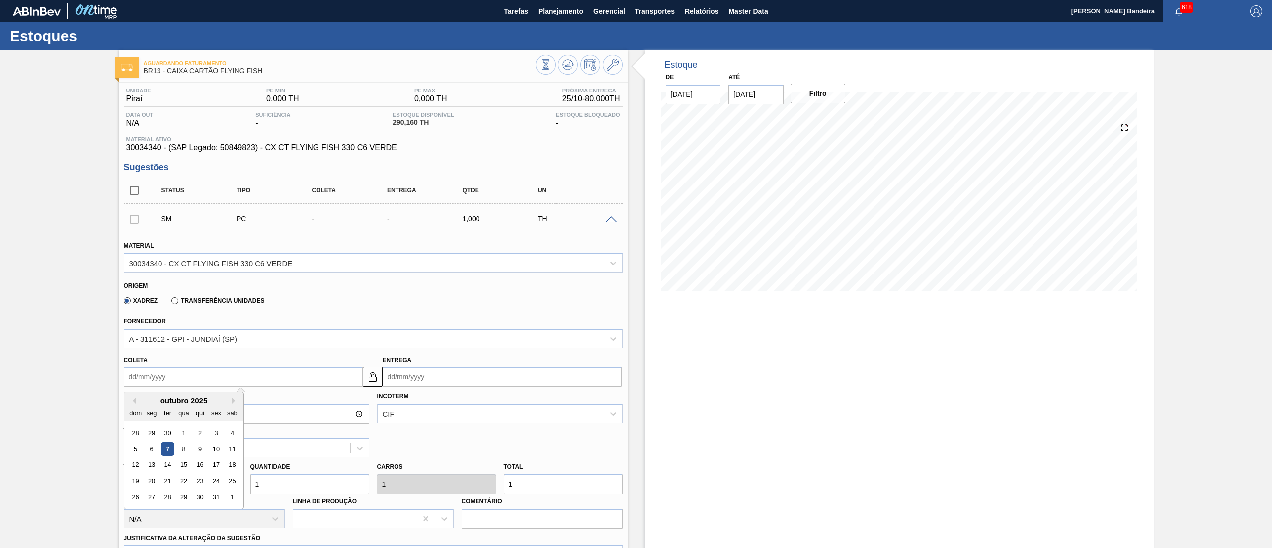
click at [268, 379] on input "Coleta" at bounding box center [243, 377] width 239 height 20
click at [154, 492] on div "27" at bounding box center [151, 496] width 13 height 13
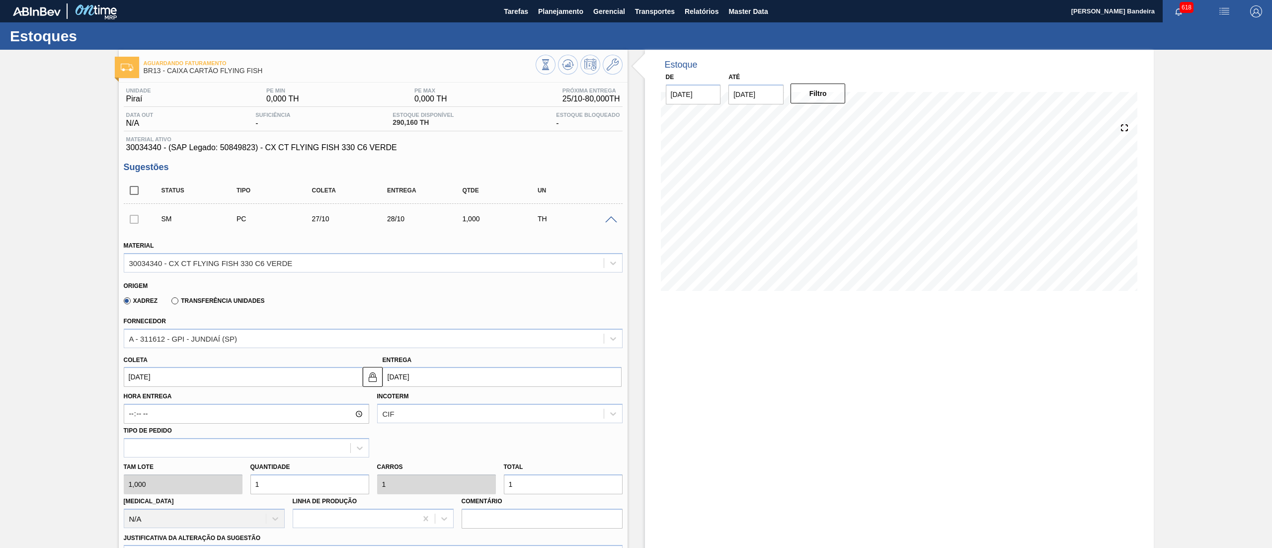
drag, startPoint x: 231, startPoint y: 493, endPoint x: 207, endPoint y: 496, distance: 23.6
click at [207, 496] on div "Tam lote 1,000 Quantidade 1 Carros 1 Total 1 Doca N/A Linha de Produção Comentá…" at bounding box center [373, 492] width 507 height 71
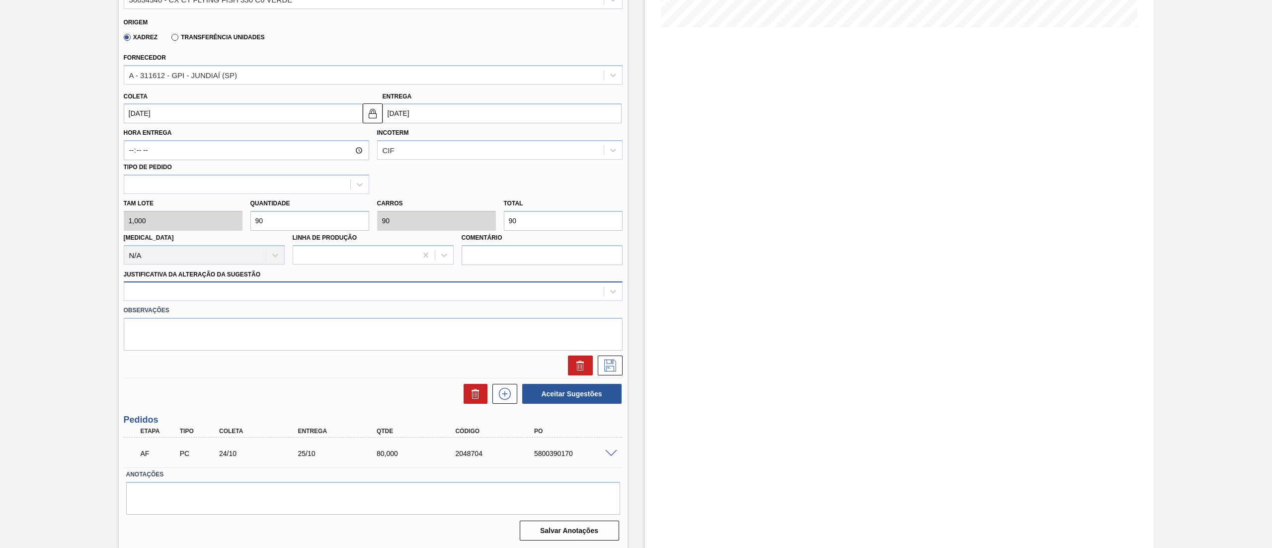
click at [187, 284] on div at bounding box center [363, 291] width 479 height 14
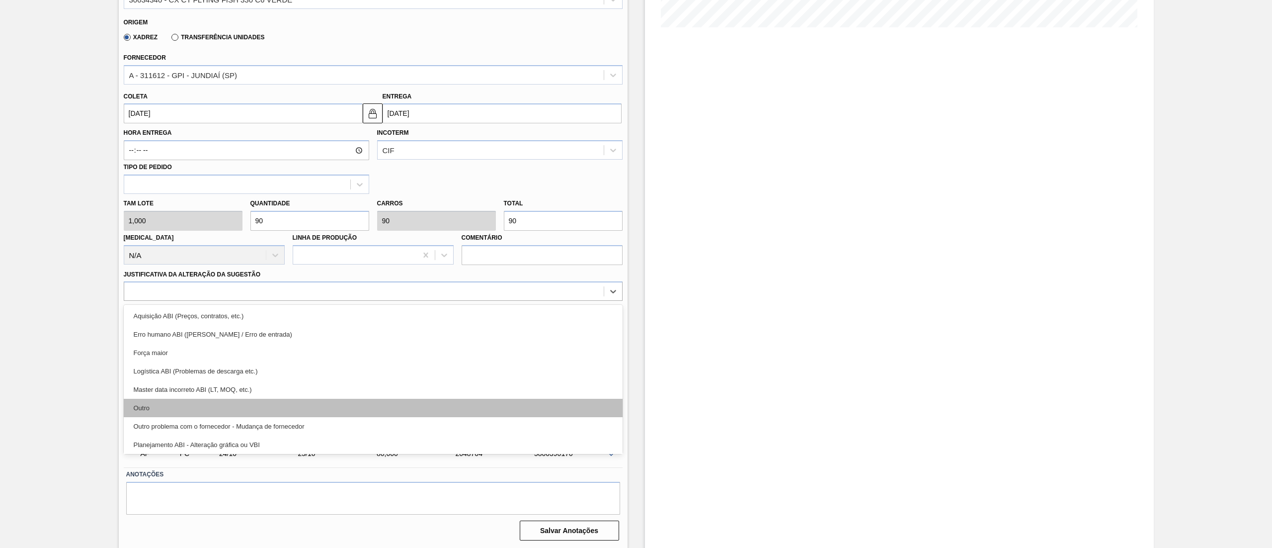
click at [188, 406] on div "Outro" at bounding box center [373, 407] width 499 height 18
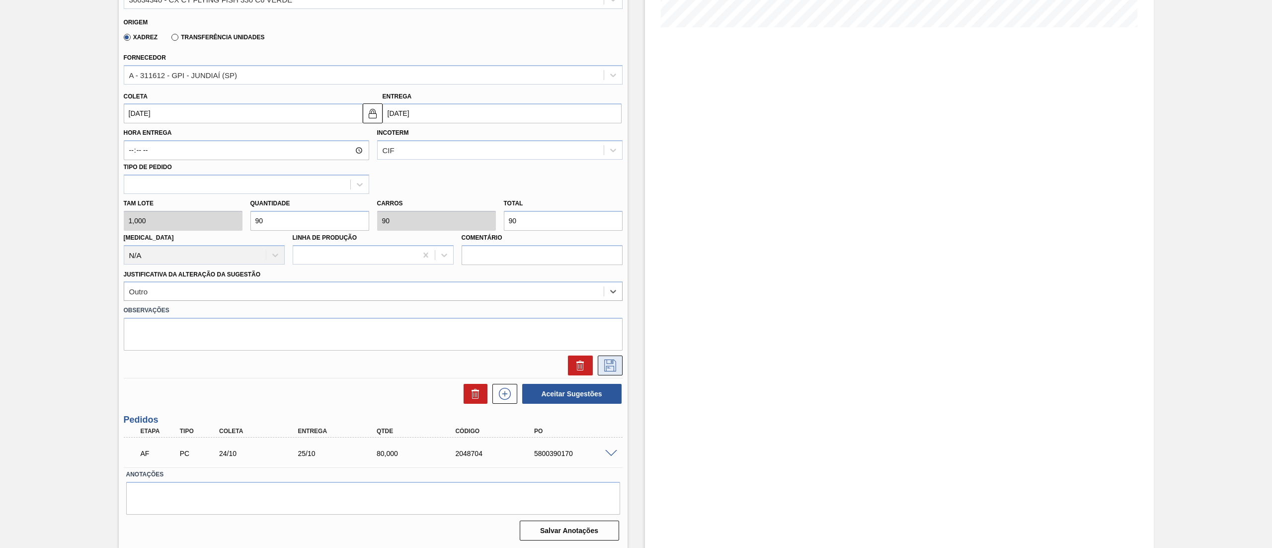
click at [604, 359] on icon at bounding box center [610, 365] width 16 height 12
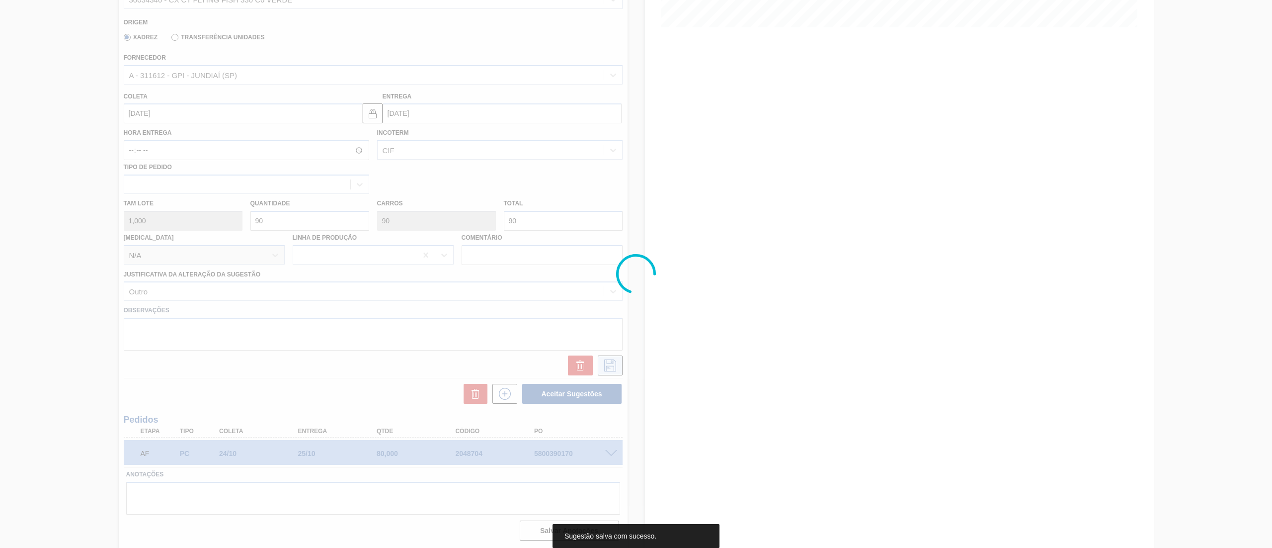
scroll to position [0, 0]
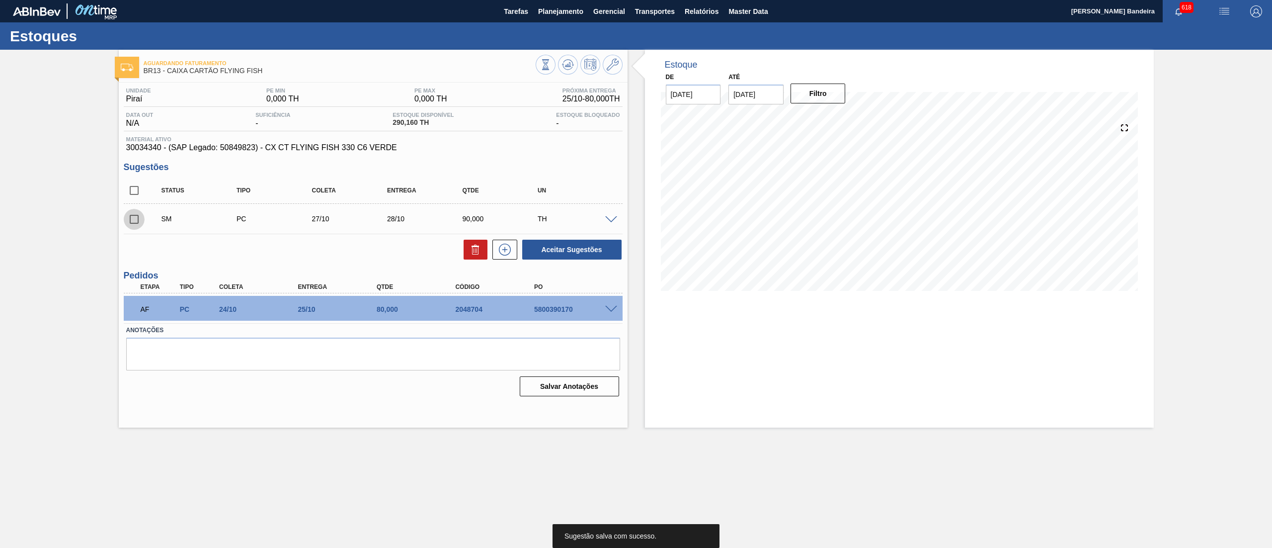
click at [136, 223] on input "checkbox" at bounding box center [134, 219] width 21 height 21
click at [551, 246] on button "Aceitar Sugestões" at bounding box center [571, 249] width 99 height 20
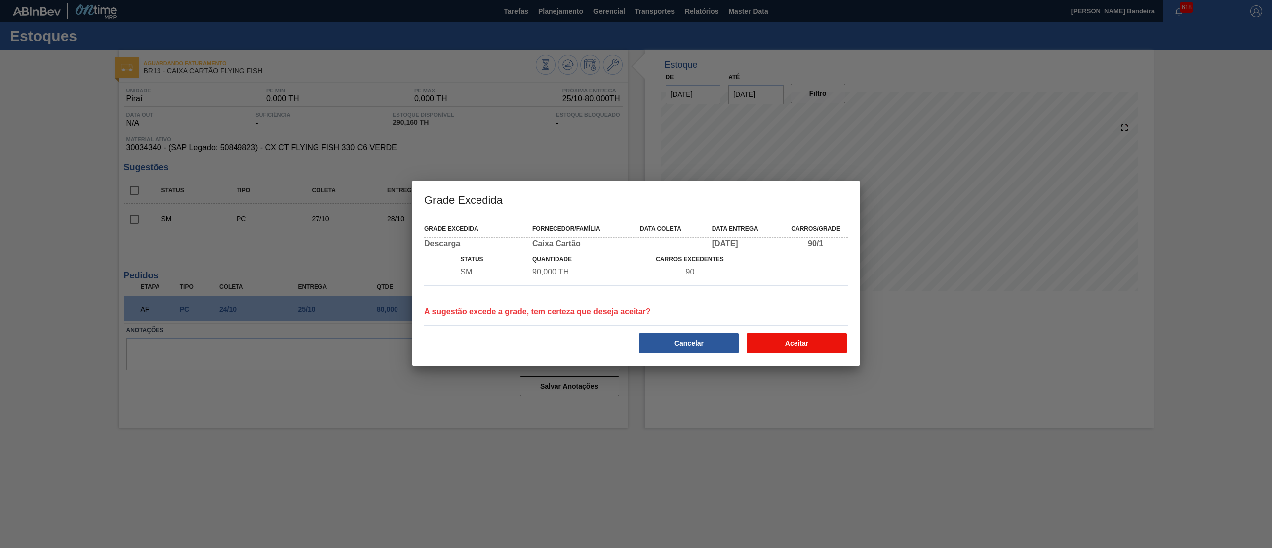
click at [801, 337] on button "Aceitar" at bounding box center [797, 343] width 100 height 20
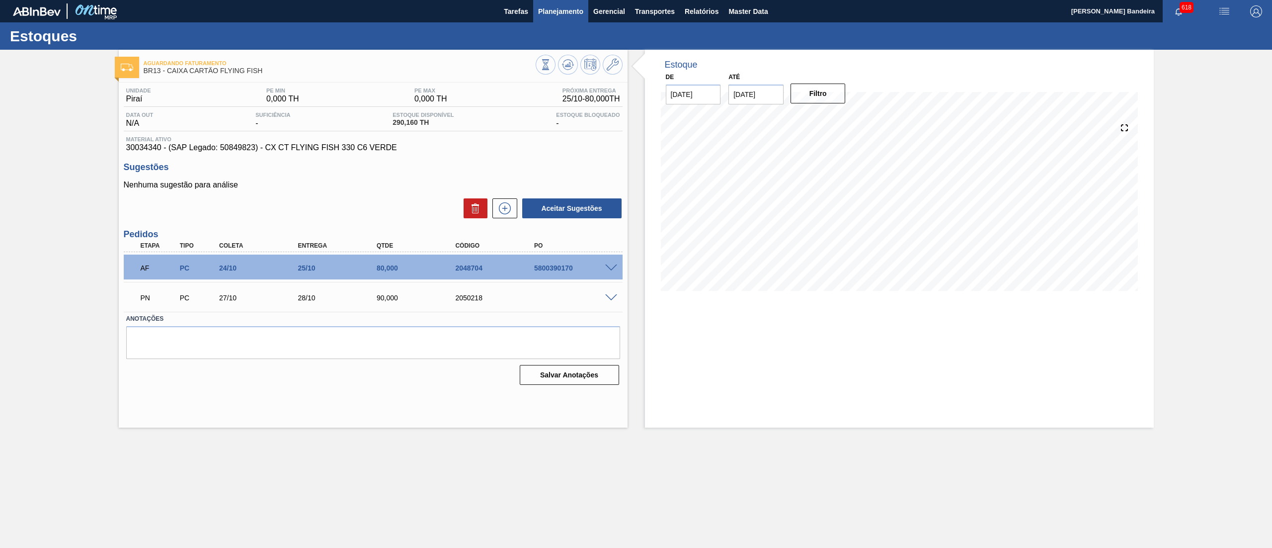
click at [551, 13] on span "Planejamento" at bounding box center [560, 11] width 45 height 12
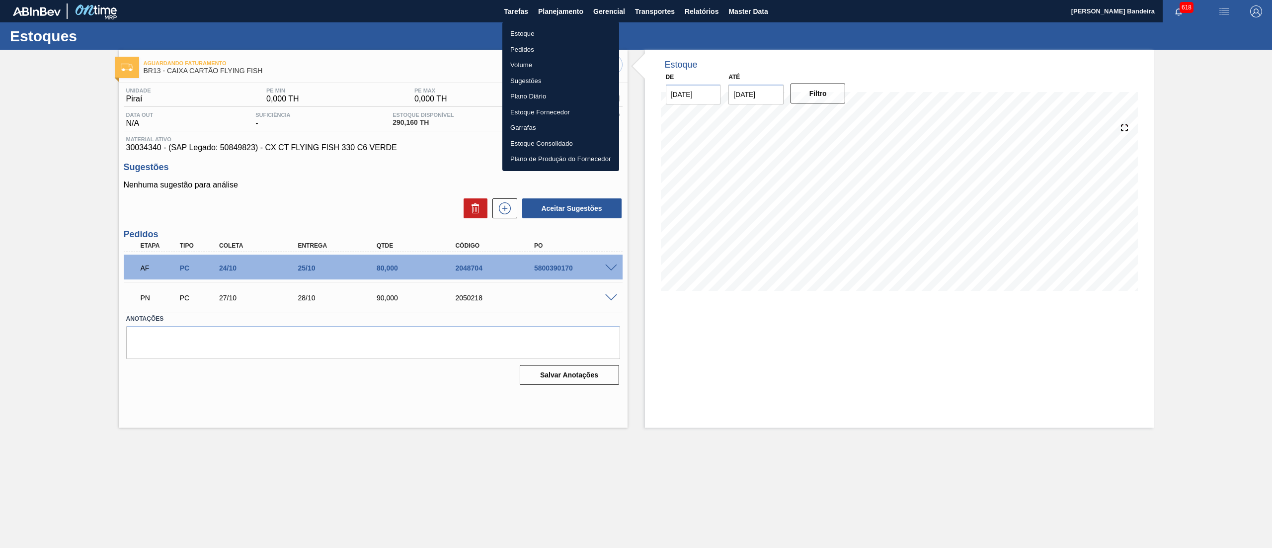
click at [538, 36] on li "Estoque" at bounding box center [560, 34] width 117 height 16
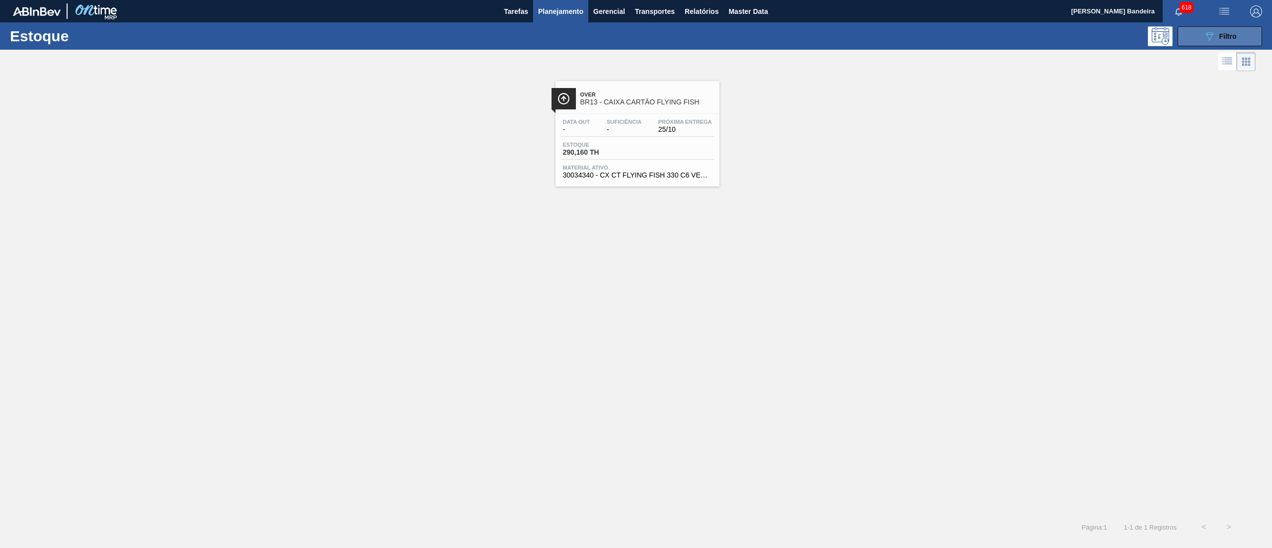
click at [1201, 37] on button "089F7B8B-B2A5-4AFE-B5C0-19BA573D28AC Filtro" at bounding box center [1220, 36] width 84 height 20
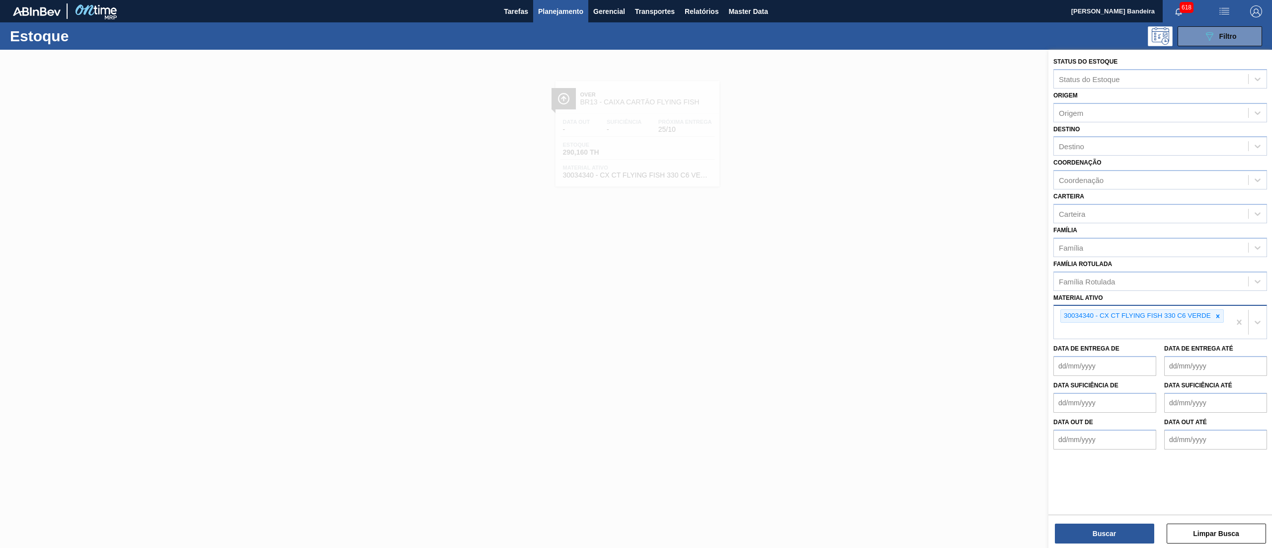
click at [1223, 315] on div "30034340 - CX CT FLYING FISH 330 C6 VERDE" at bounding box center [1141, 315] width 163 height 13
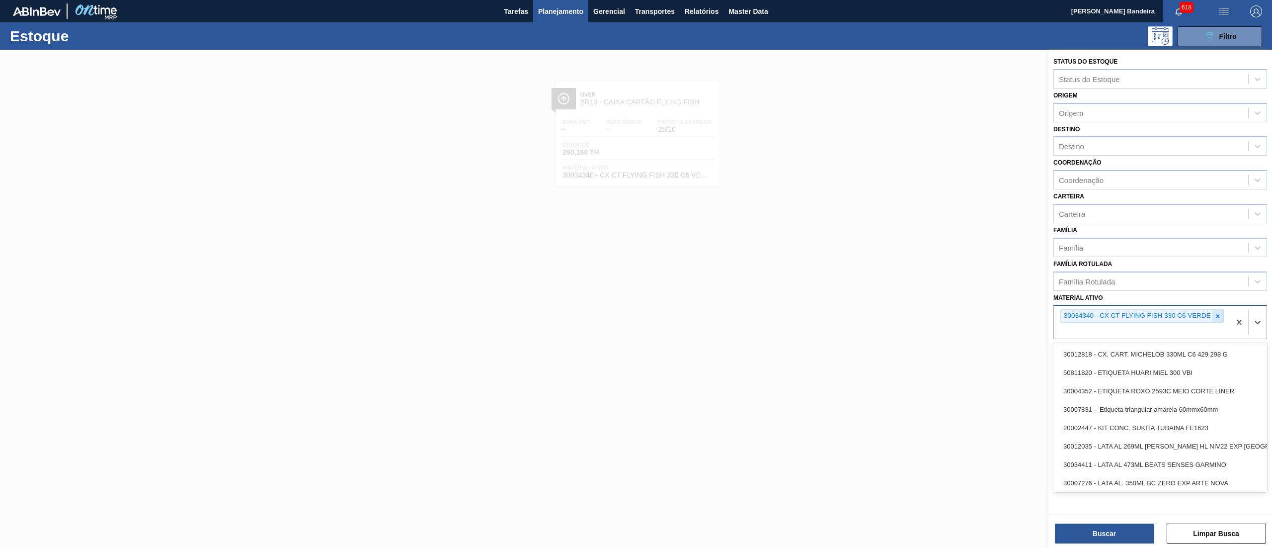
click at [1215, 313] on icon at bounding box center [1217, 316] width 7 height 7
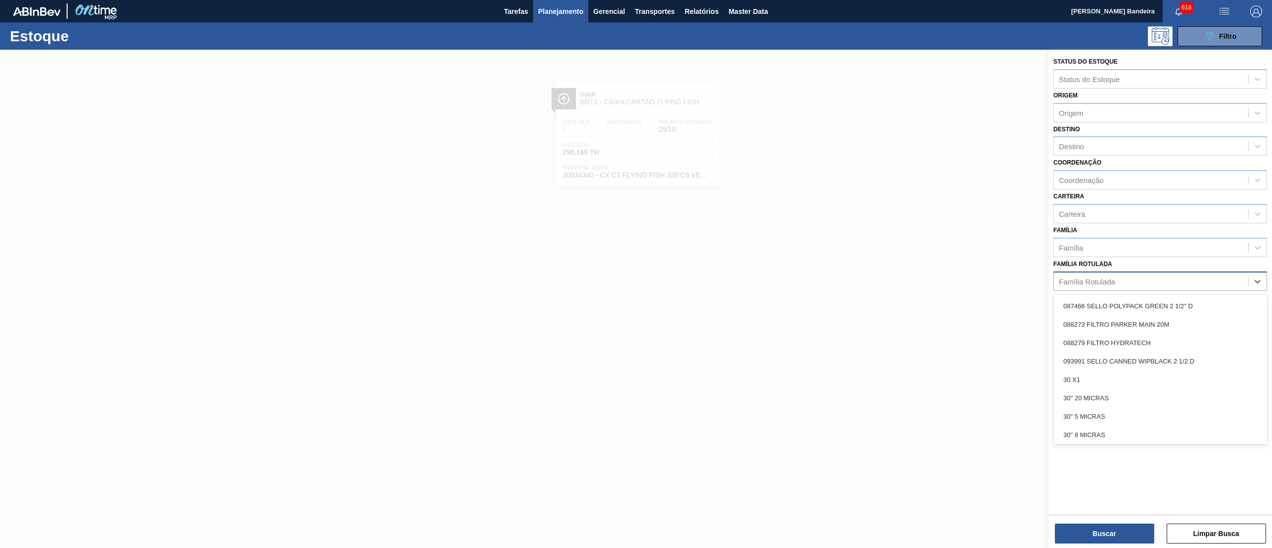
click at [1162, 284] on div "Família Rotulada" at bounding box center [1151, 281] width 194 height 14
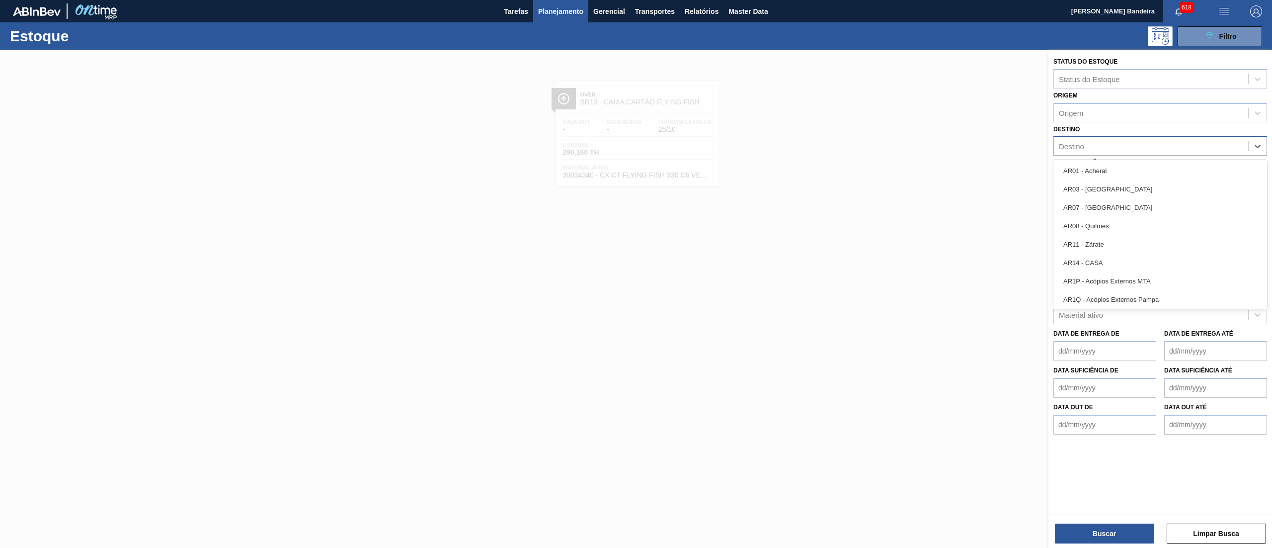
click at [1102, 139] on div "Destino" at bounding box center [1151, 146] width 194 height 14
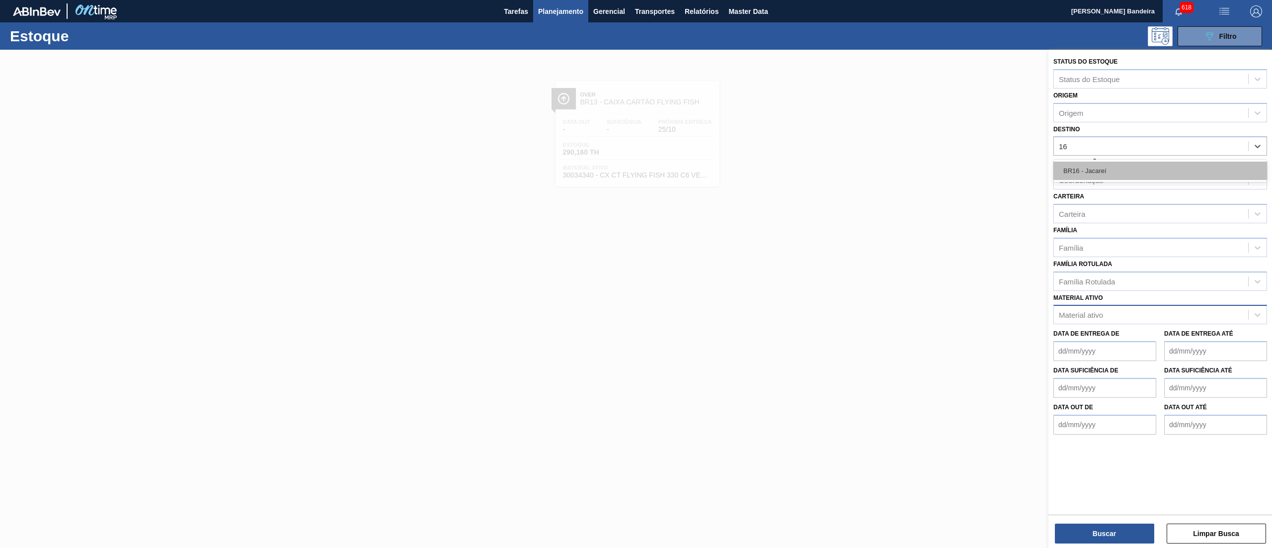
click at [1119, 162] on div "BR16 - Jacareí" at bounding box center [1160, 170] width 214 height 18
click at [1093, 247] on div "Família" at bounding box center [1151, 249] width 194 height 14
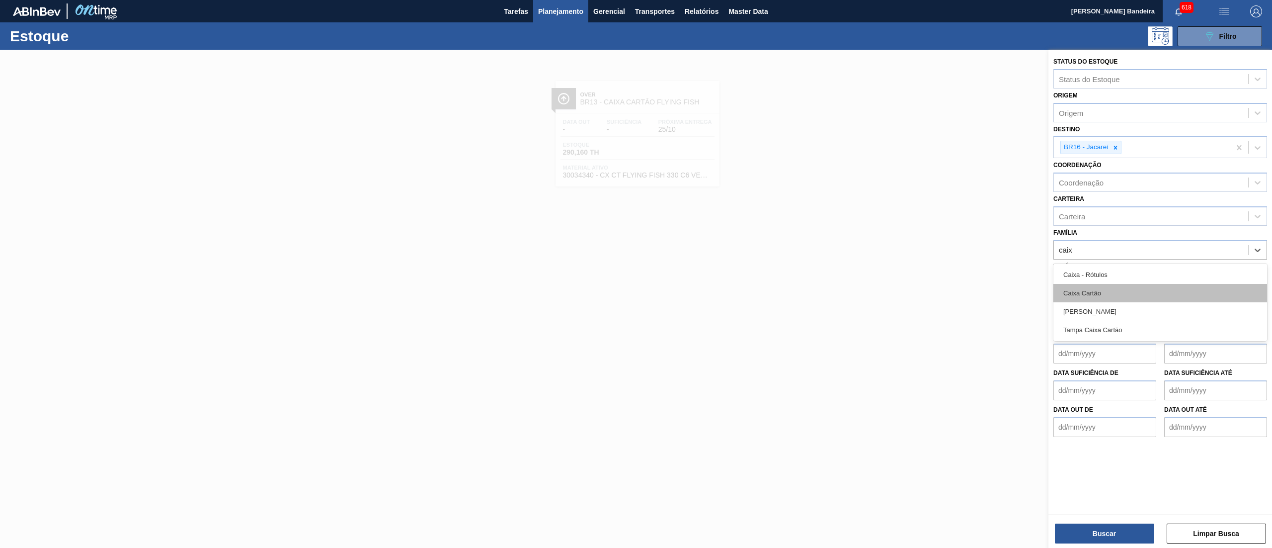
click at [1099, 287] on div "Caixa Cartão" at bounding box center [1160, 293] width 214 height 18
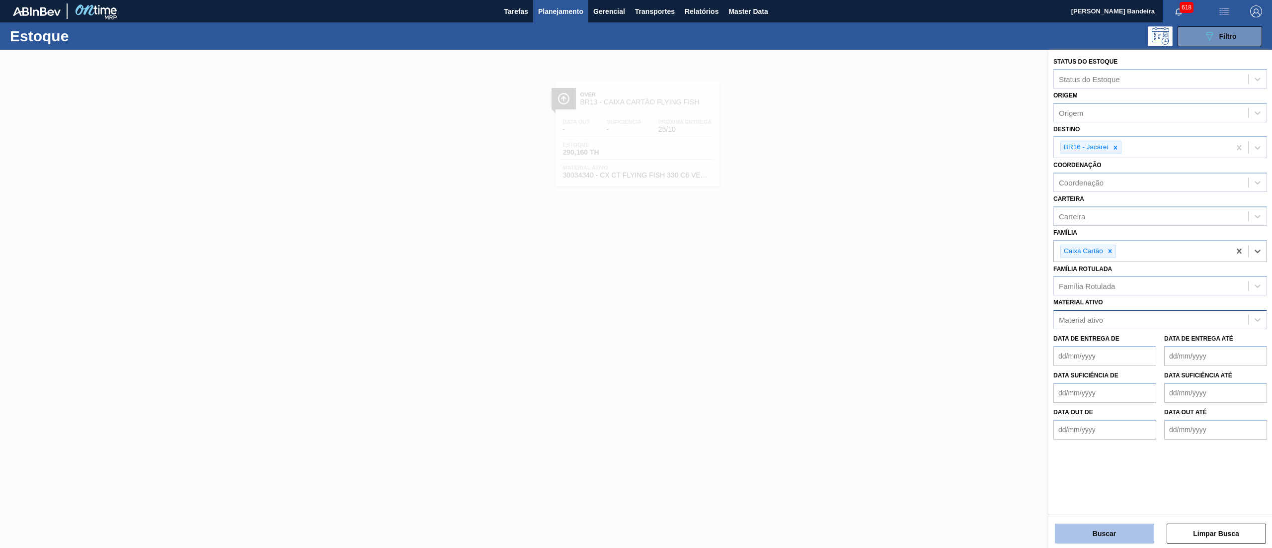
click at [1076, 529] on button "Buscar" at bounding box center [1104, 533] width 99 height 20
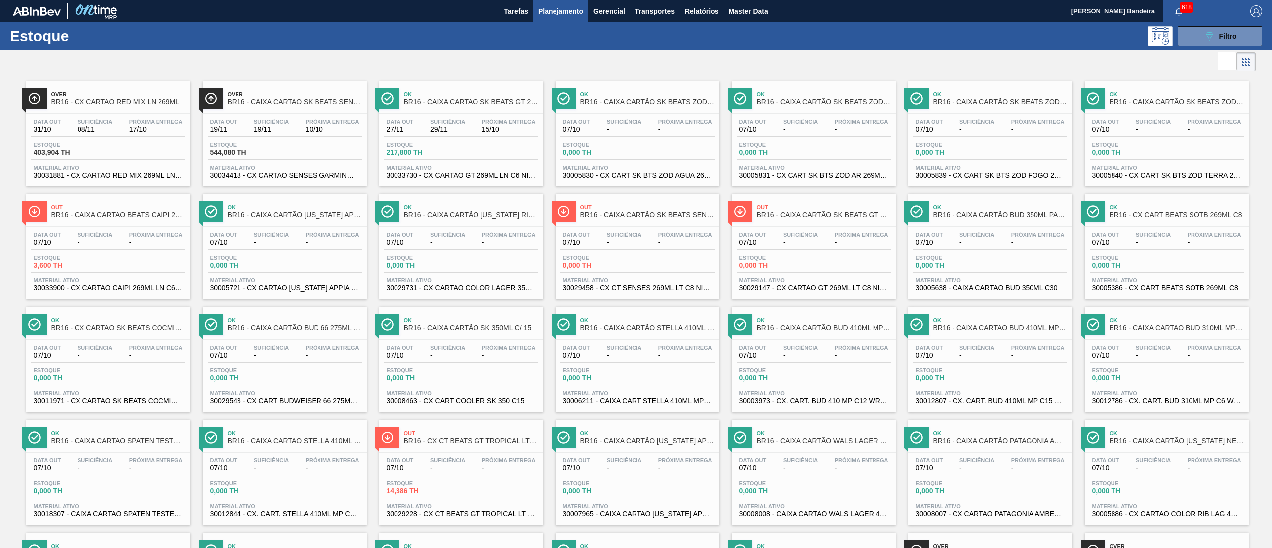
click at [320, 176] on span "30034418 - CX CARTAO SENSES GARMINO 269ML LN C6" at bounding box center [284, 174] width 149 height 7
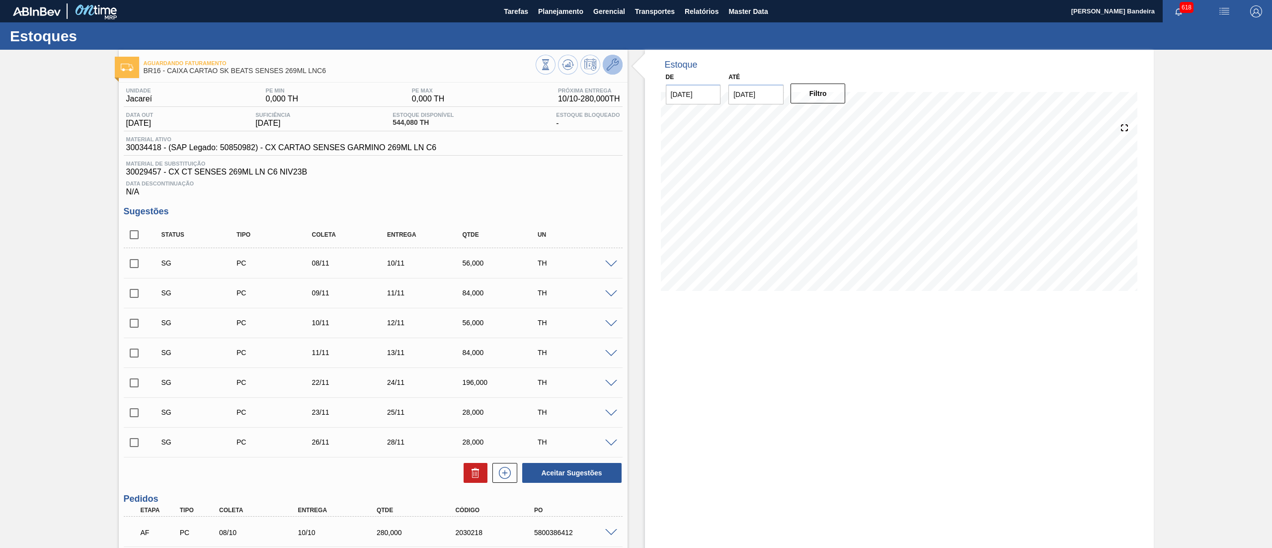
click at [608, 65] on icon at bounding box center [613, 65] width 12 height 12
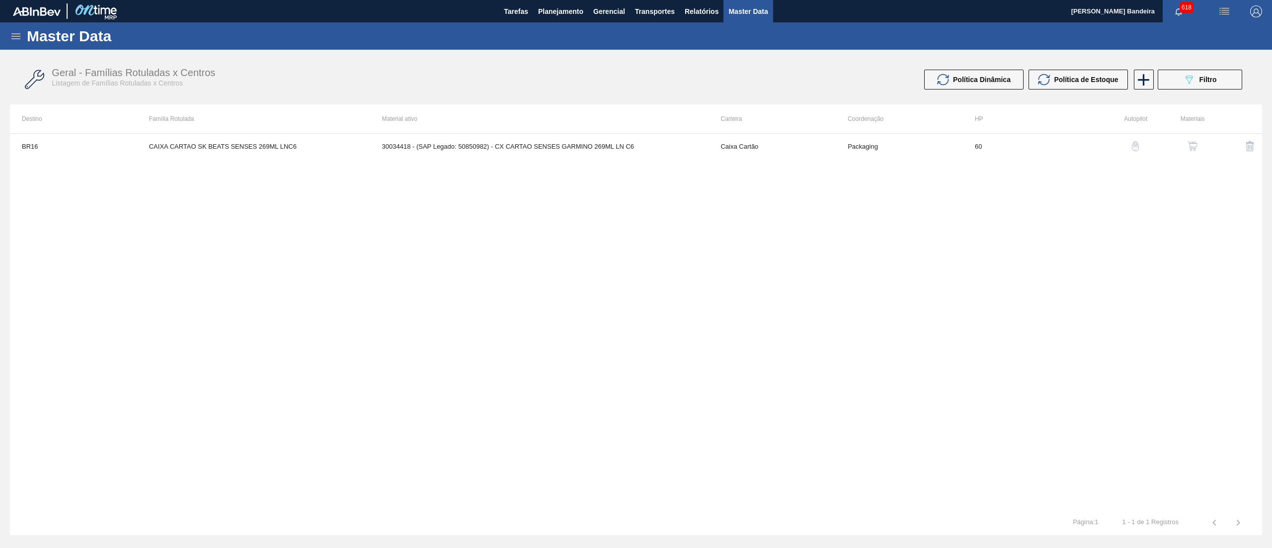
click at [1191, 139] on button "button" at bounding box center [1192, 146] width 24 height 24
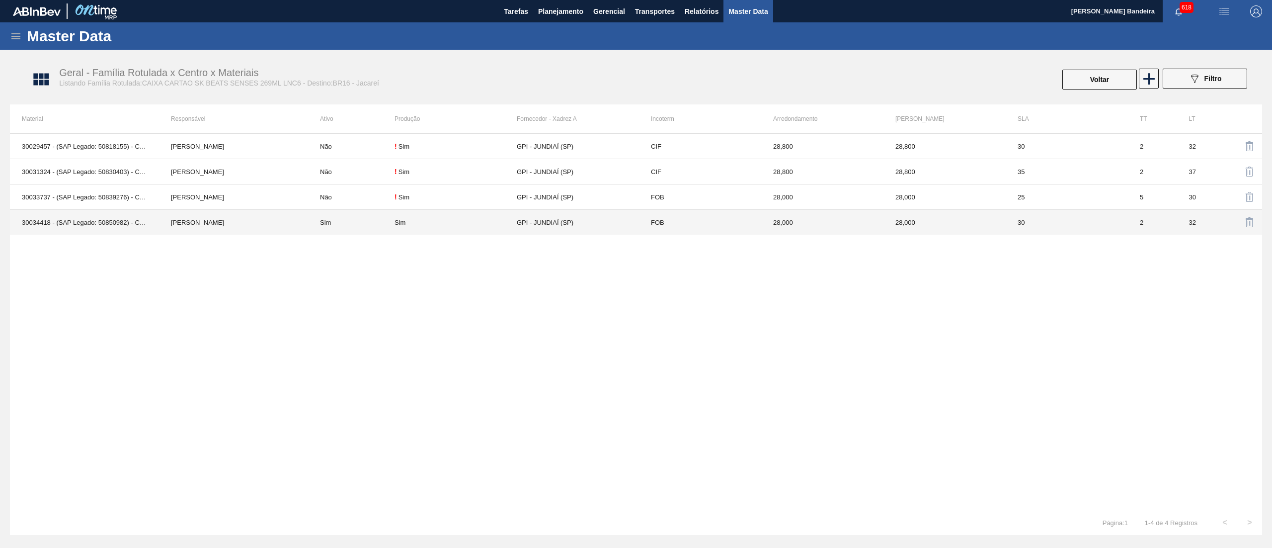
click at [572, 222] on td "GPI - JUNDIAÍ (SP)" at bounding box center [578, 222] width 122 height 25
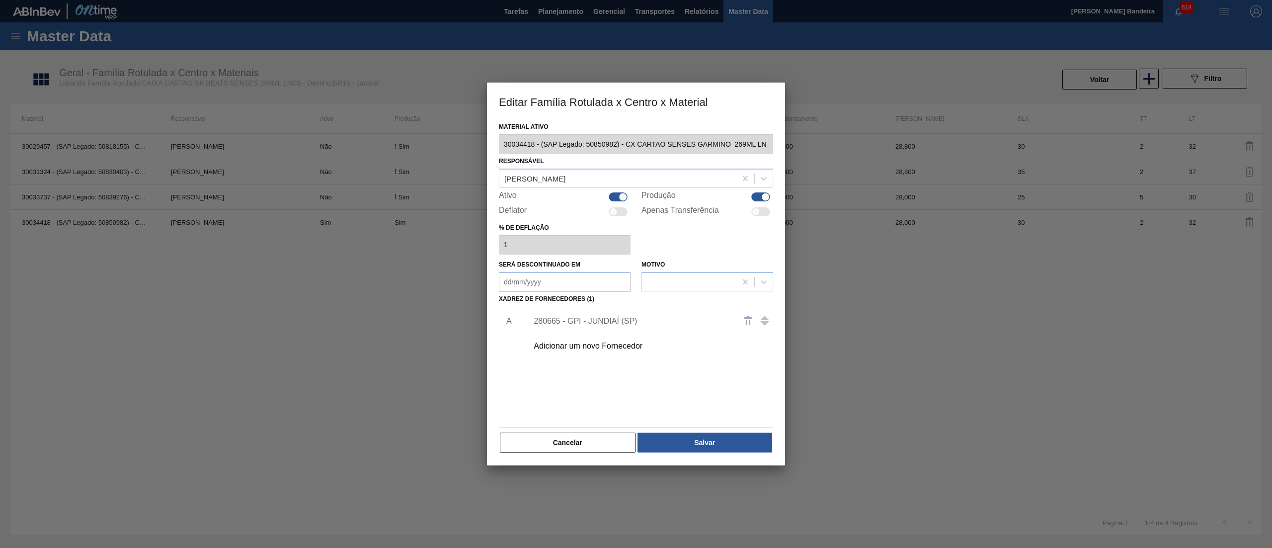
click at [583, 319] on div "280665 - GPI - JUNDIAÍ (SP)" at bounding box center [631, 320] width 195 height 9
